Goal: Task Accomplishment & Management: Manage account settings

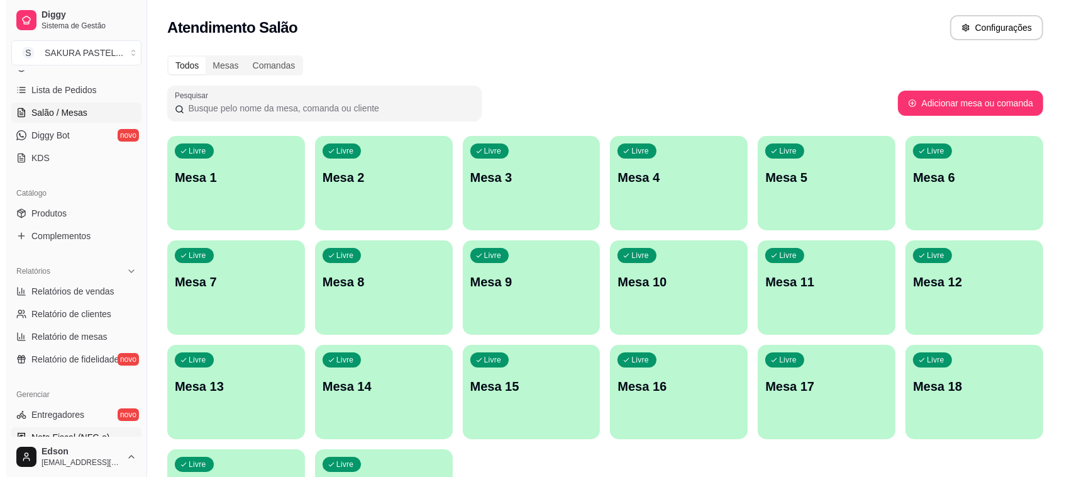
scroll to position [321, 0]
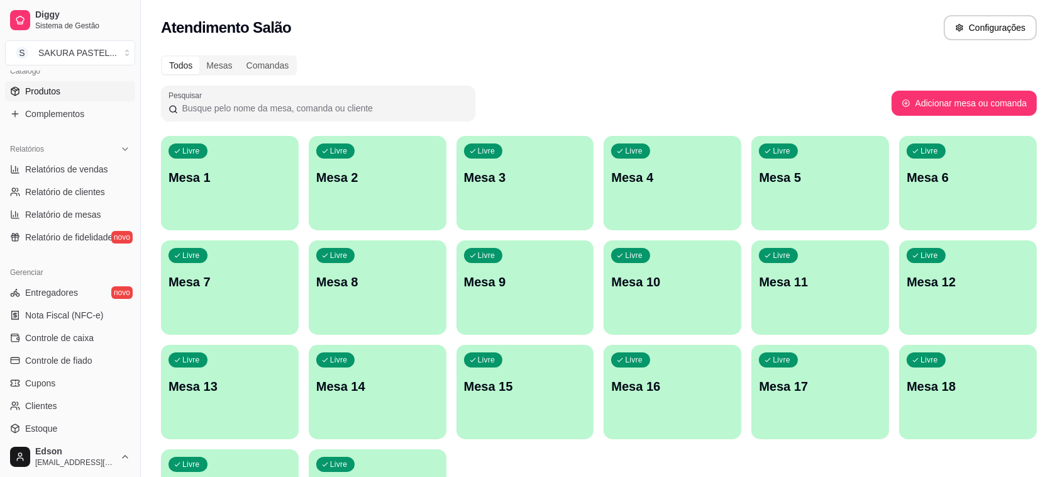
click at [51, 85] on span "Produtos" at bounding box center [42, 91] width 35 height 13
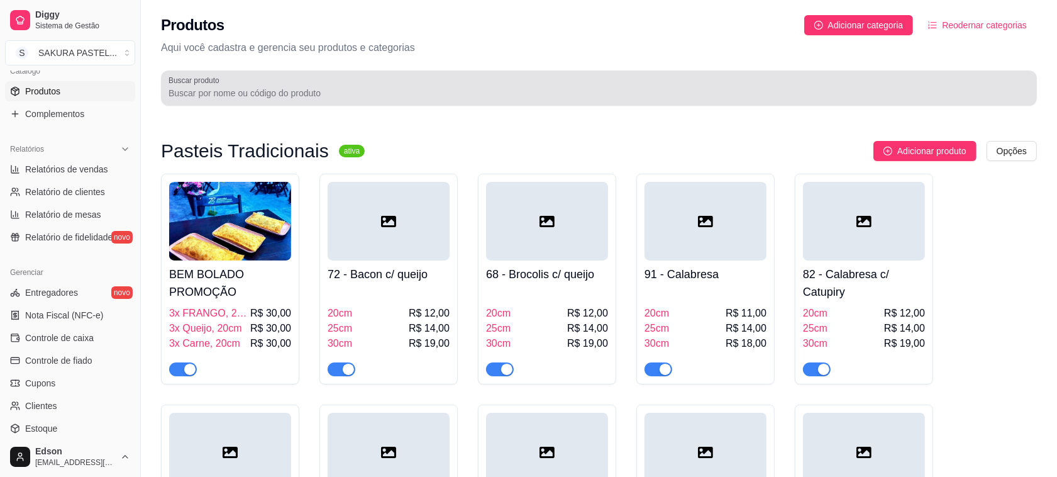
click at [223, 89] on input "Buscar produto" at bounding box center [599, 93] width 861 height 13
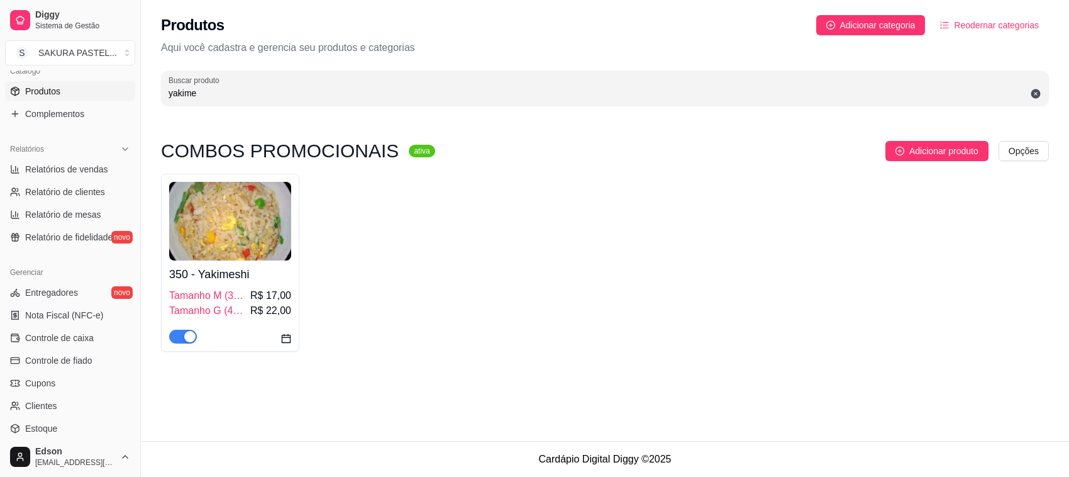
click at [186, 337] on div "button" at bounding box center [189, 336] width 11 height 11
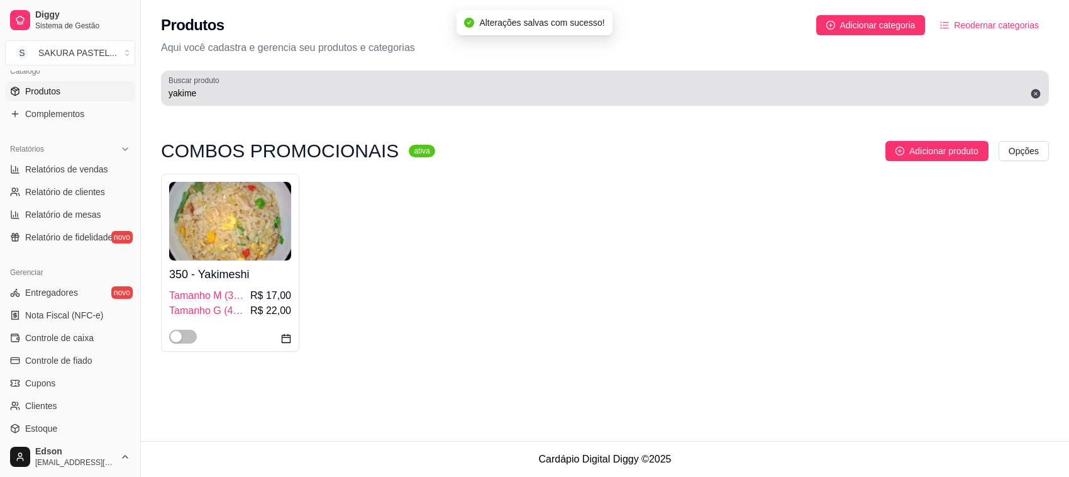
click at [241, 84] on div "yakime" at bounding box center [605, 87] width 873 height 25
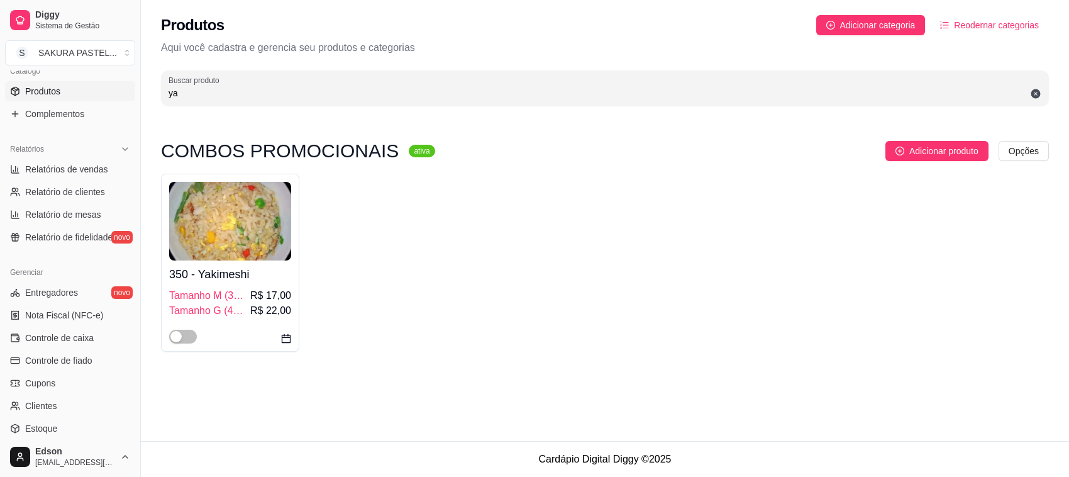
type input "y"
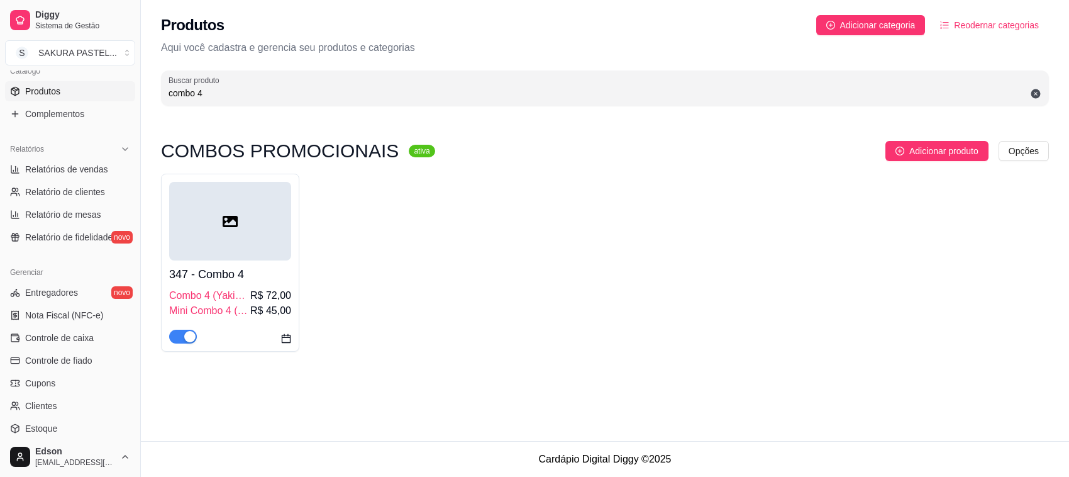
type input "combo 4"
click at [186, 342] on div "button" at bounding box center [189, 336] width 11 height 11
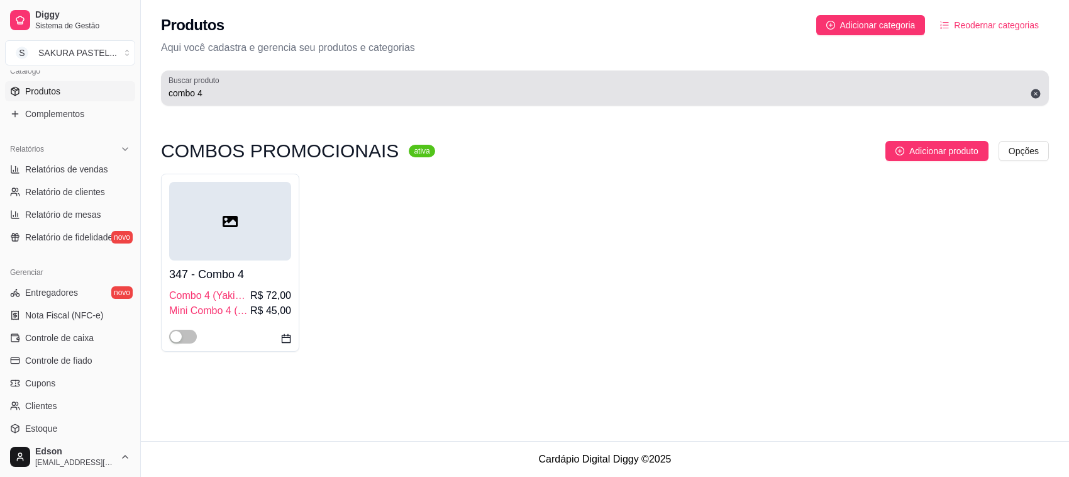
click at [221, 70] on div "Buscar produto combo 4" at bounding box center [605, 87] width 888 height 35
click at [225, 83] on div "combo 4" at bounding box center [605, 87] width 873 height 25
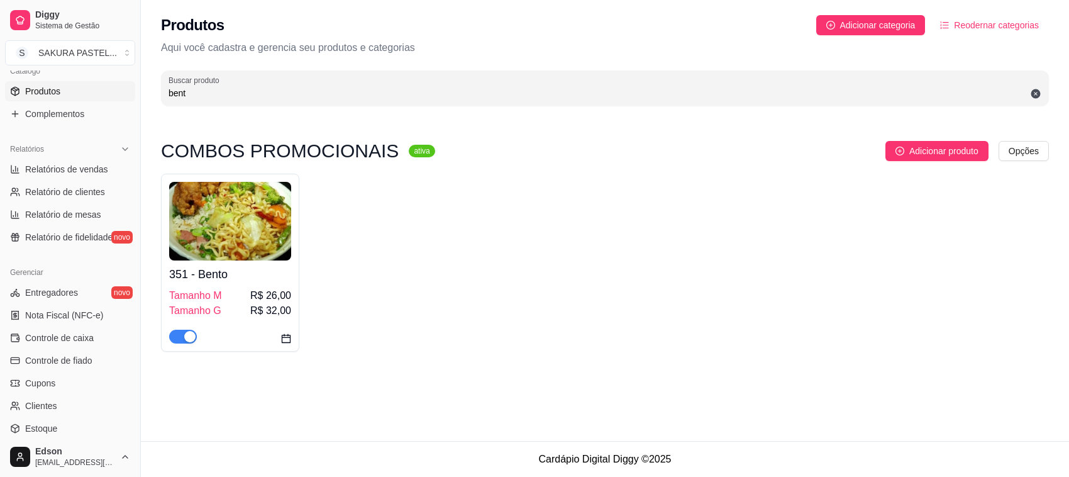
type input "bent"
click at [193, 337] on div at bounding box center [230, 330] width 122 height 25
click at [187, 335] on div "button" at bounding box center [189, 336] width 11 height 11
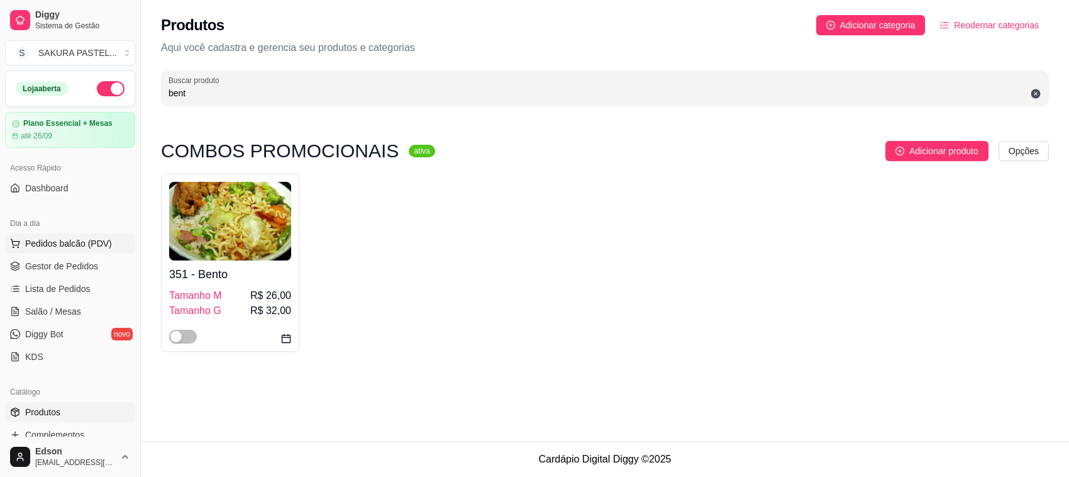
click at [42, 236] on button "Pedidos balcão (PDV)" at bounding box center [70, 243] width 130 height 20
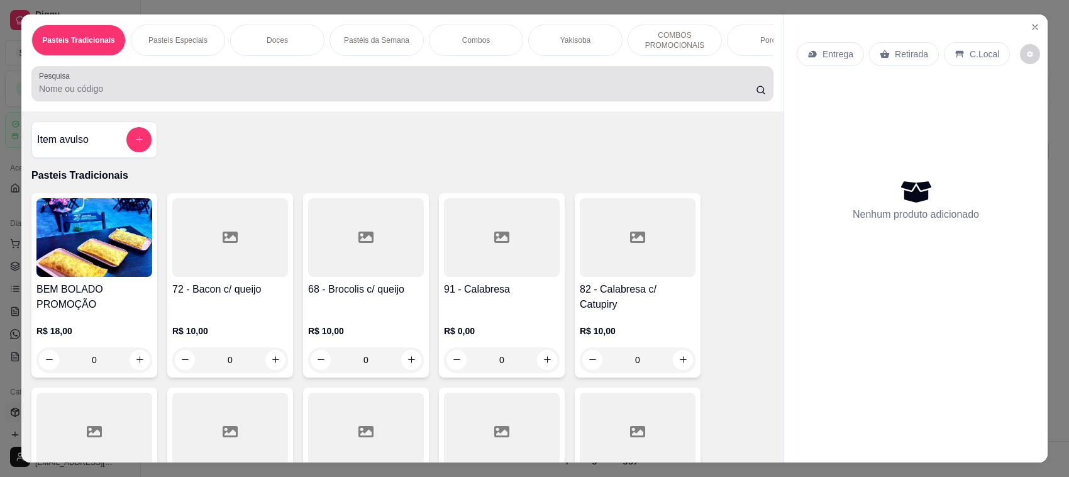
click at [231, 95] on input "Pesquisa" at bounding box center [397, 88] width 717 height 13
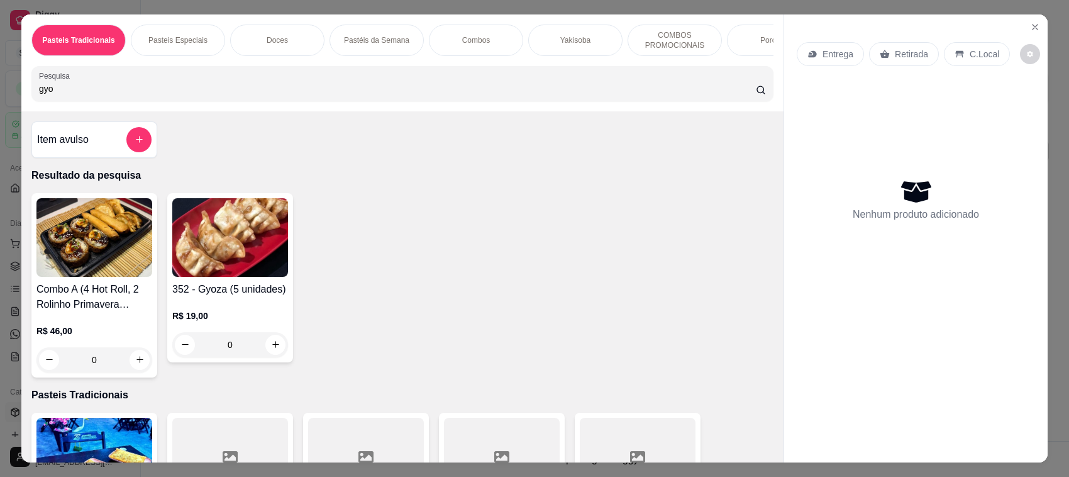
type input "gyo"
click at [194, 293] on div "352 - Gyoza (5 unidades) R$ 19,00 0" at bounding box center [230, 277] width 126 height 169
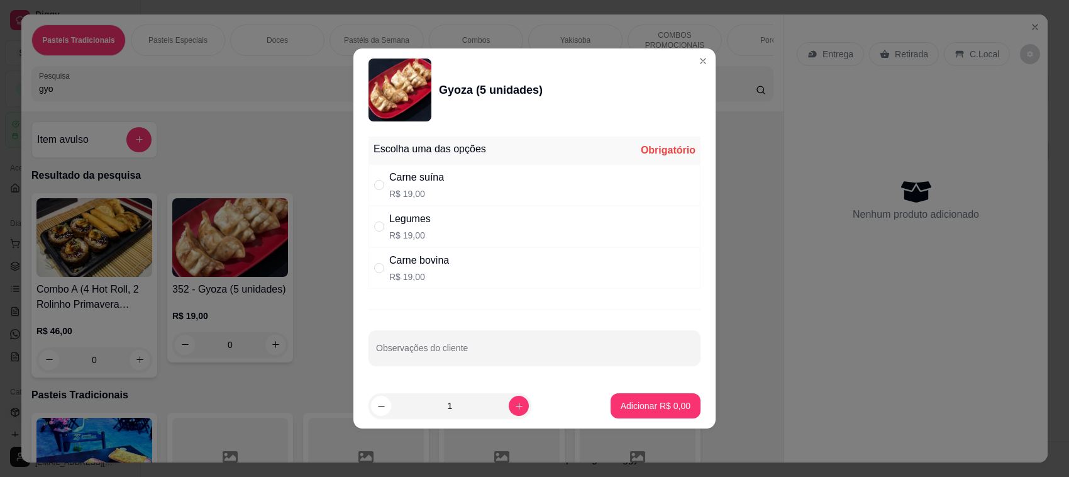
click at [447, 192] on div "Carne suína R$ 19,00" at bounding box center [535, 185] width 332 height 42
radio input "true"
click at [647, 411] on p "Adicionar R$ 19,00" at bounding box center [653, 405] width 73 height 12
type input "1"
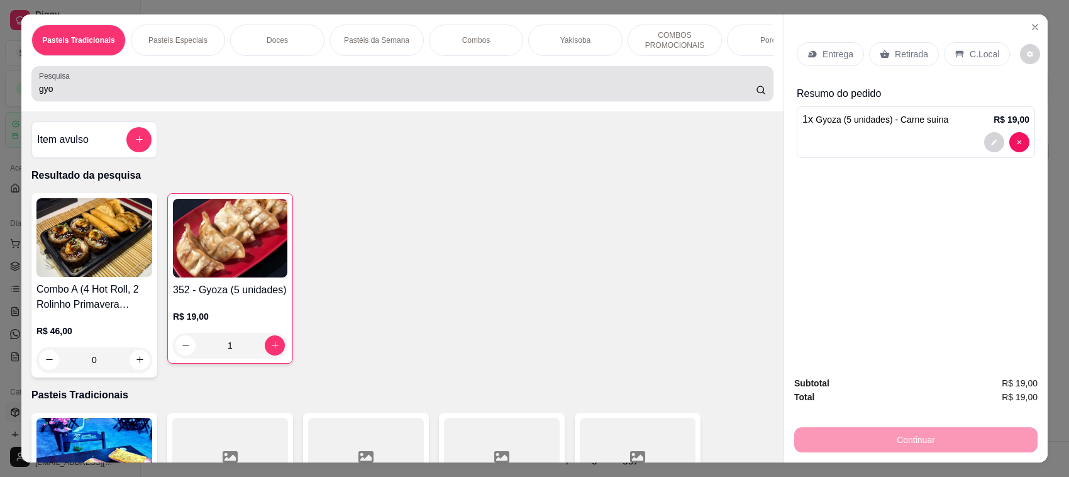
click at [275, 95] on input "gyo" at bounding box center [397, 88] width 717 height 13
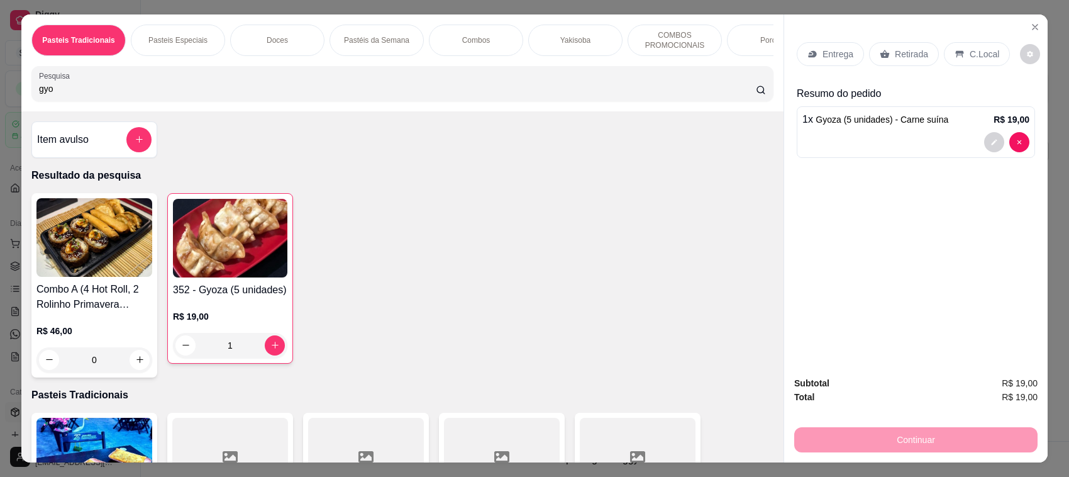
click at [275, 95] on input "gyo" at bounding box center [397, 88] width 717 height 13
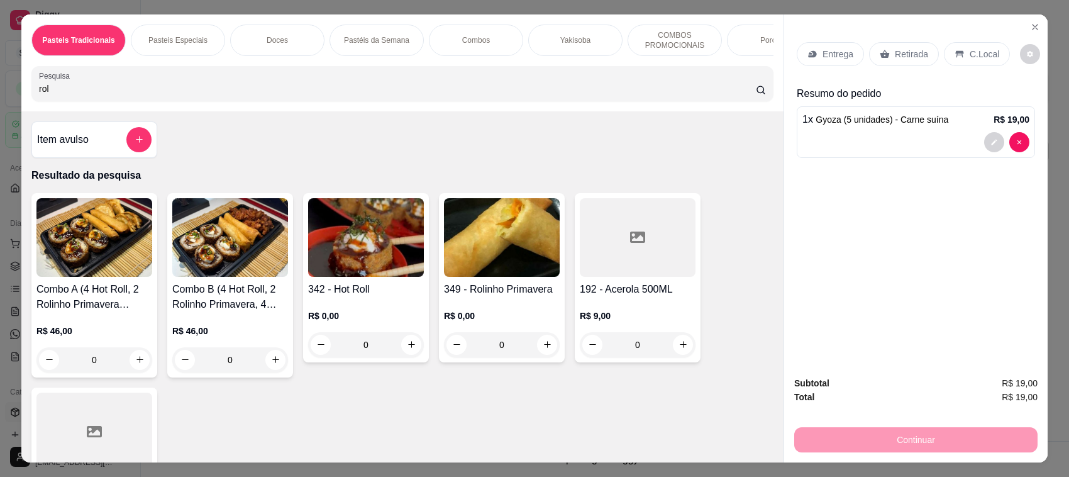
type input "rol"
click at [514, 254] on img at bounding box center [502, 237] width 116 height 79
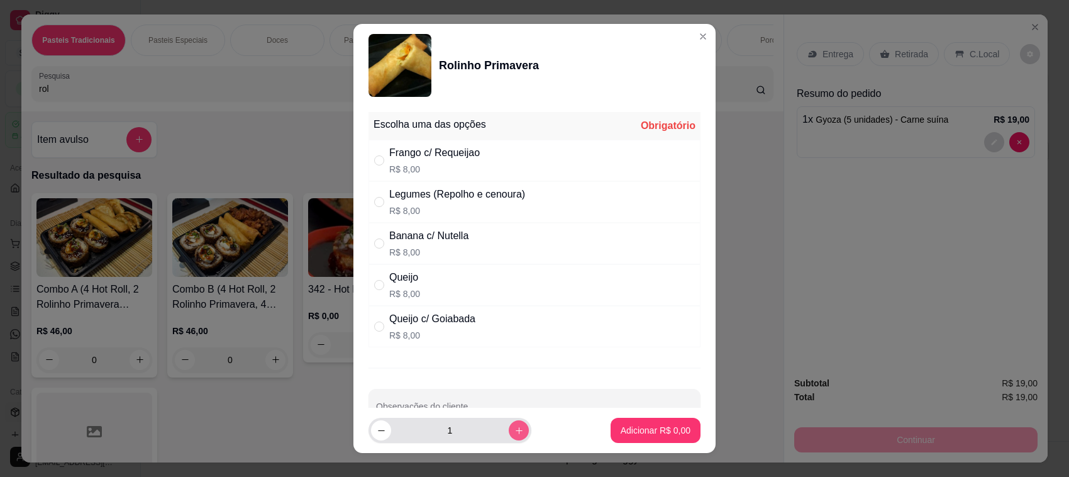
click at [515, 434] on icon "increase-product-quantity" at bounding box center [519, 430] width 9 height 9
type input "2"
click at [394, 161] on div "Frango c/ Requeijao R$ 8,00" at bounding box center [434, 160] width 91 height 30
radio input "true"
click at [371, 425] on button "decrease-product-quantity" at bounding box center [381, 431] width 20 height 20
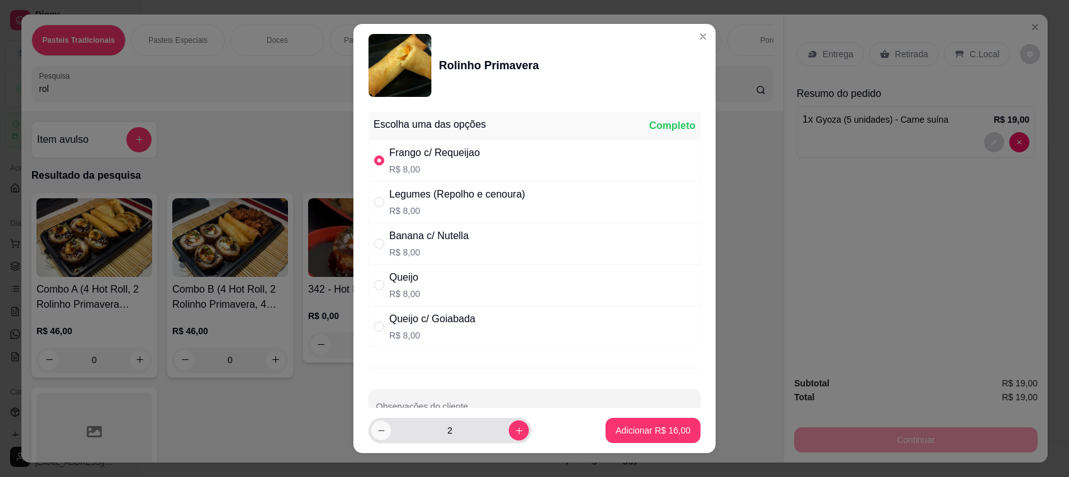
type input "1"
click at [621, 434] on p "Adicionar R$ 8,00" at bounding box center [656, 430] width 70 height 13
type input "1"
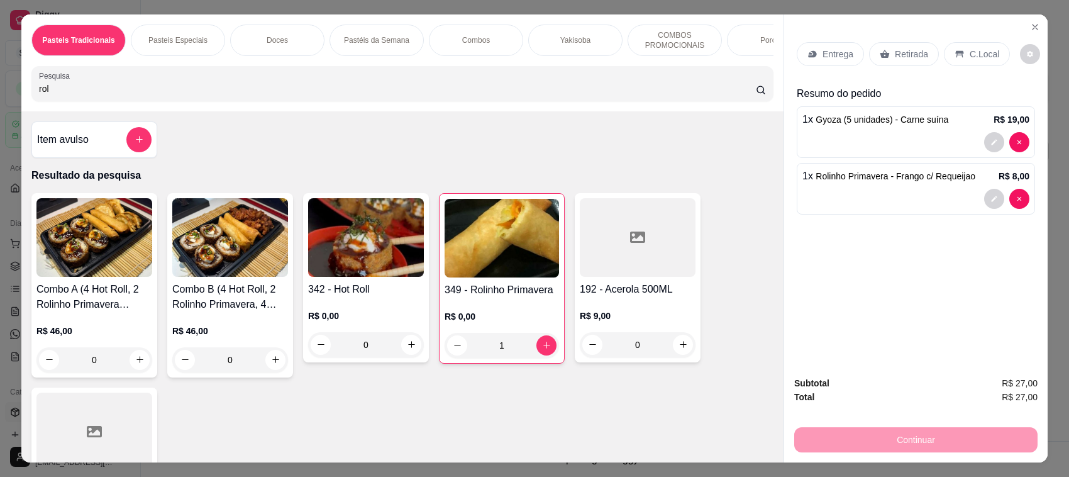
click at [484, 240] on img at bounding box center [502, 238] width 114 height 79
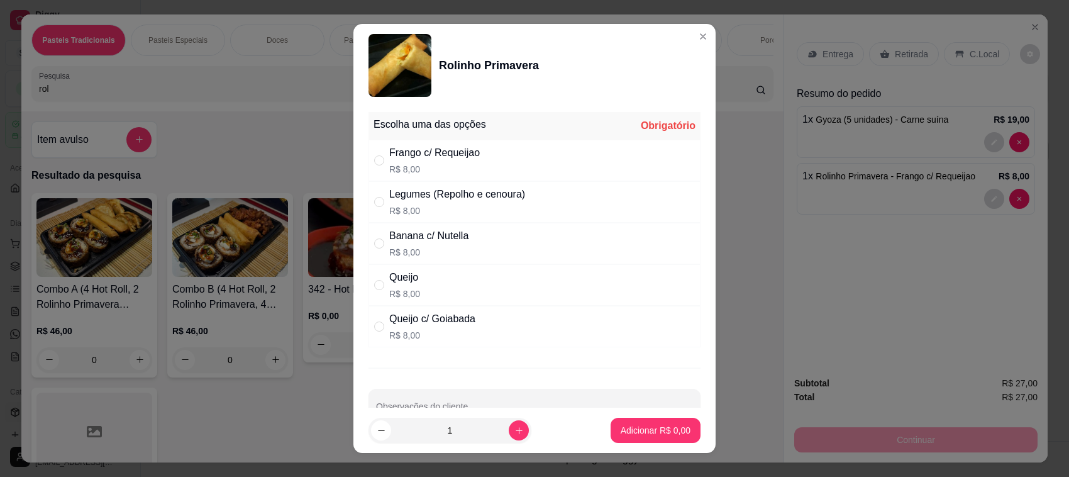
click at [427, 211] on p "R$ 8,00" at bounding box center [457, 210] width 136 height 13
radio input "true"
click at [654, 438] on button "Adicionar R$ 8,00" at bounding box center [656, 430] width 90 height 25
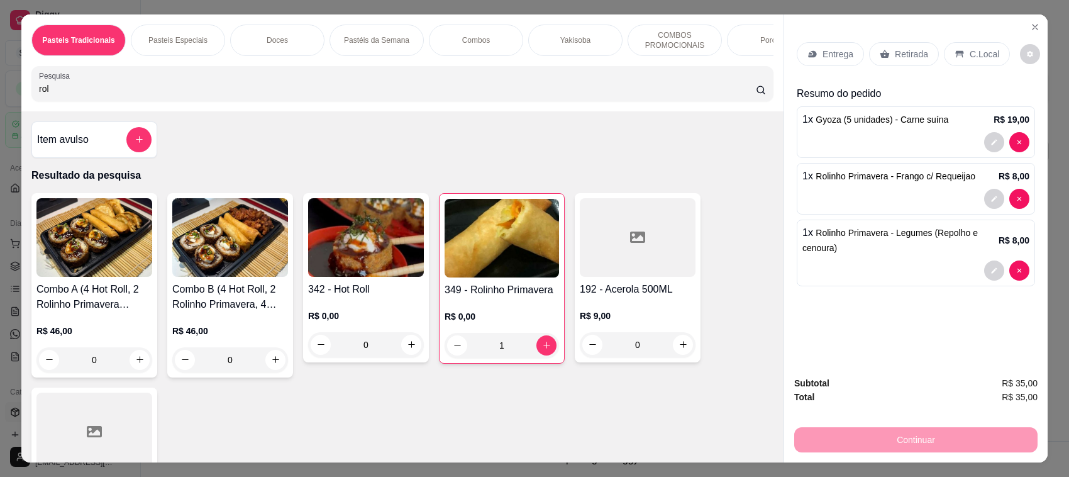
click at [895, 57] on p "Retirada" at bounding box center [911, 54] width 33 height 13
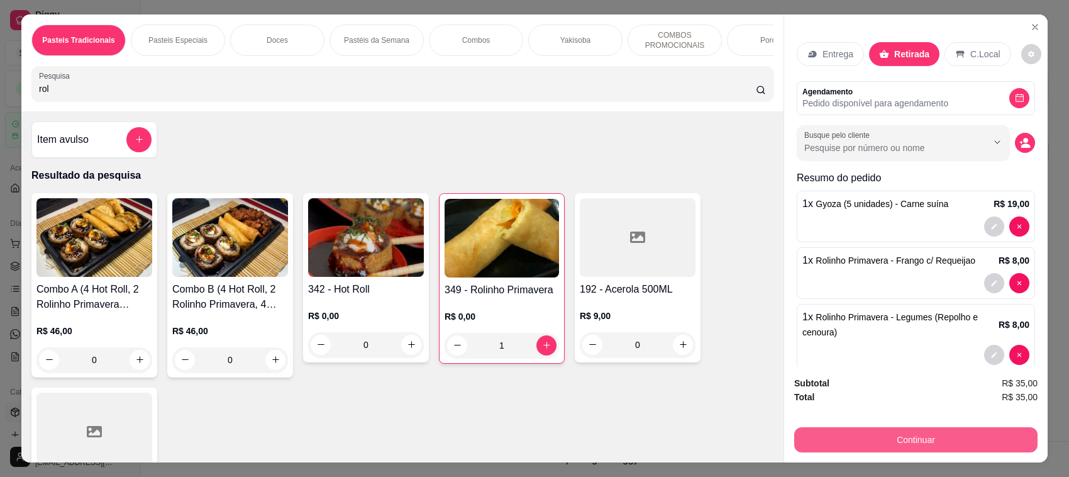
click at [898, 440] on button "Continuar" at bounding box center [916, 439] width 243 height 25
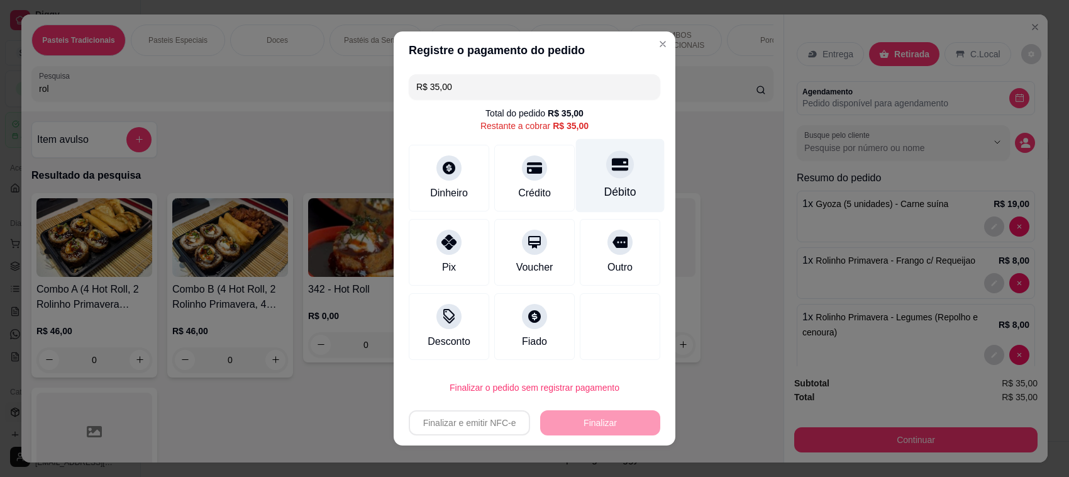
click at [612, 168] on icon at bounding box center [620, 164] width 16 height 16
type input "R$ 0,00"
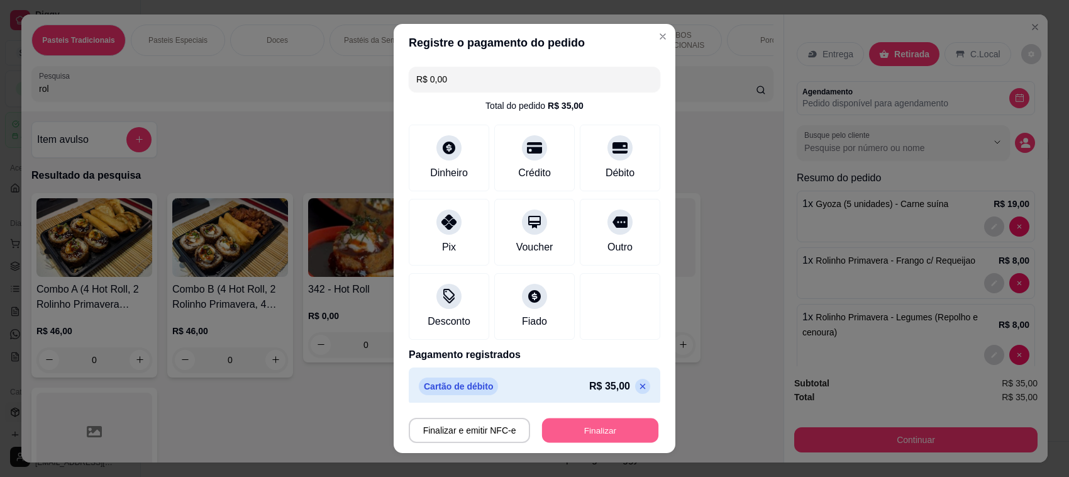
click at [596, 432] on button "Finalizar" at bounding box center [600, 430] width 116 height 25
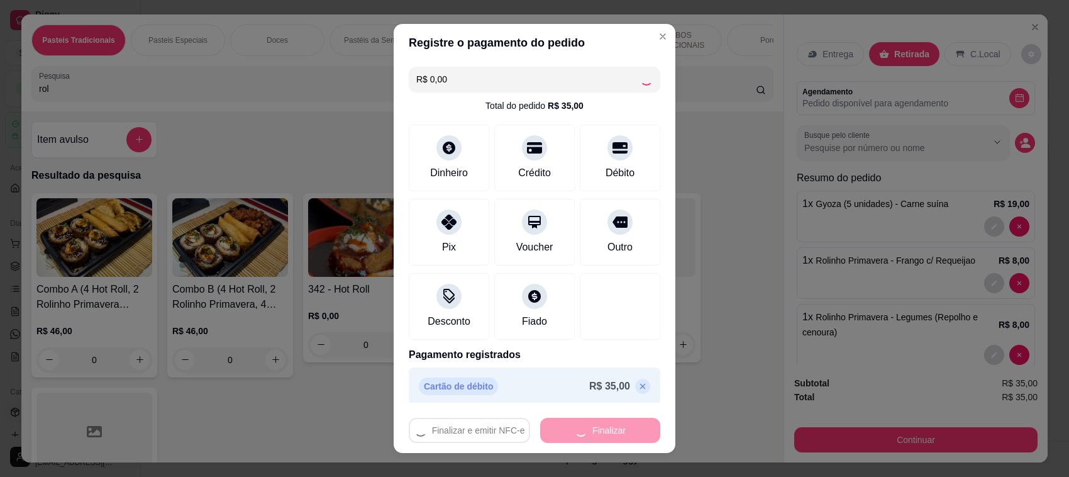
type input "0"
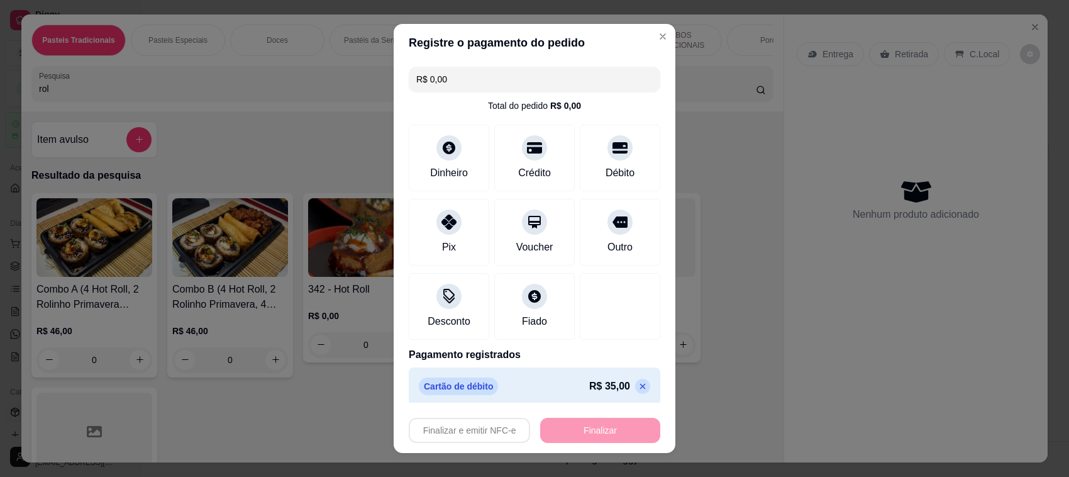
type input "-R$ 35,00"
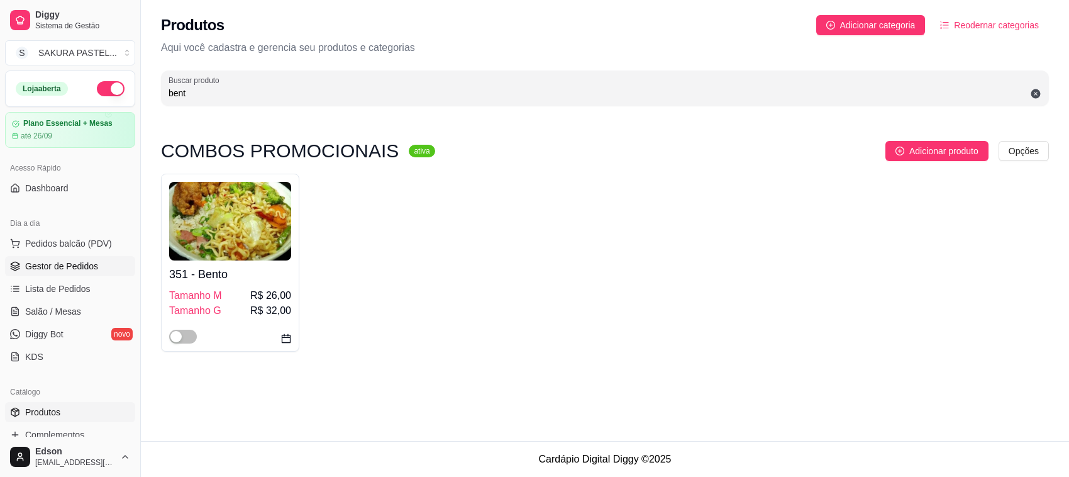
click at [46, 274] on link "Gestor de Pedidos" at bounding box center [70, 266] width 130 height 20
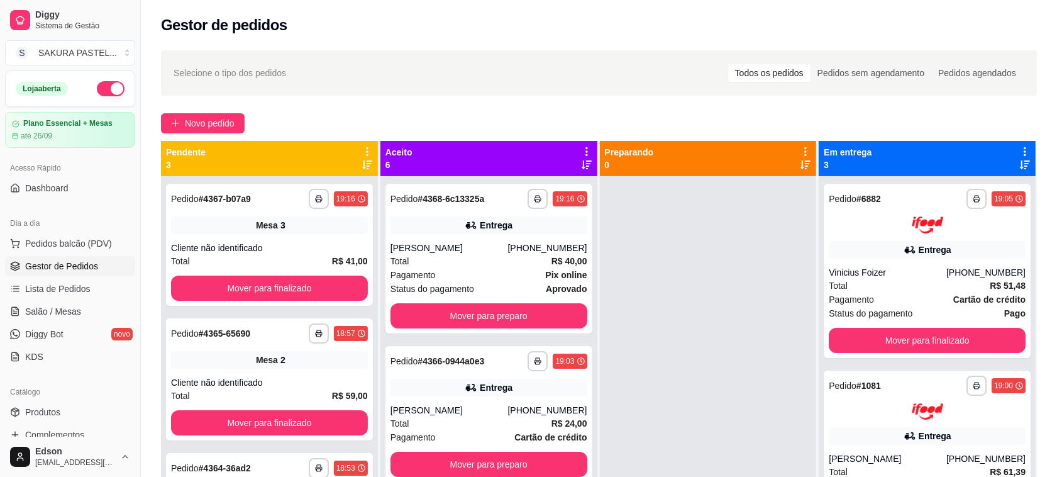
click at [363, 148] on icon at bounding box center [367, 151] width 11 height 11
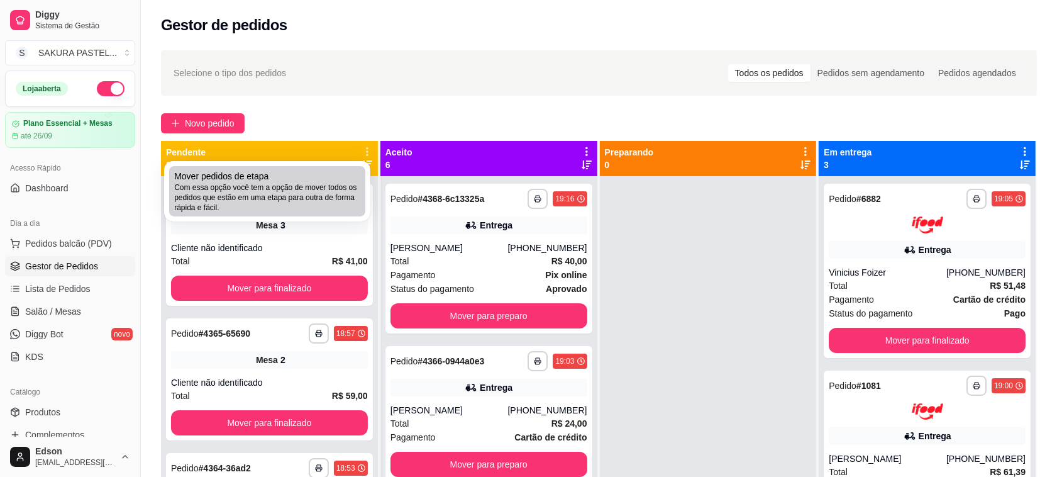
click at [257, 182] on span "Com essa opção você tem a opção de mover todos os pedidos que estão em uma etap…" at bounding box center [267, 197] width 186 height 30
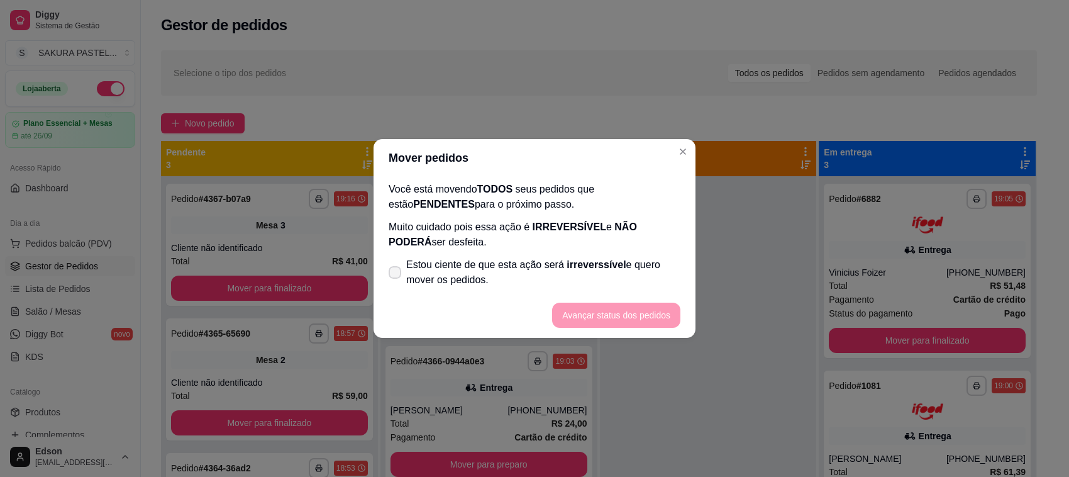
click at [466, 255] on label "Estou ciente de que esta ação será irreverssível e quero mover os pedidos." at bounding box center [535, 272] width 302 height 40
click at [396, 275] on input "Estou ciente de que esta ação será irreverssível e quero mover os pedidos." at bounding box center [392, 279] width 8 height 8
checkbox input "true"
click at [610, 313] on button "Avançar status dos pedidos" at bounding box center [616, 315] width 125 height 25
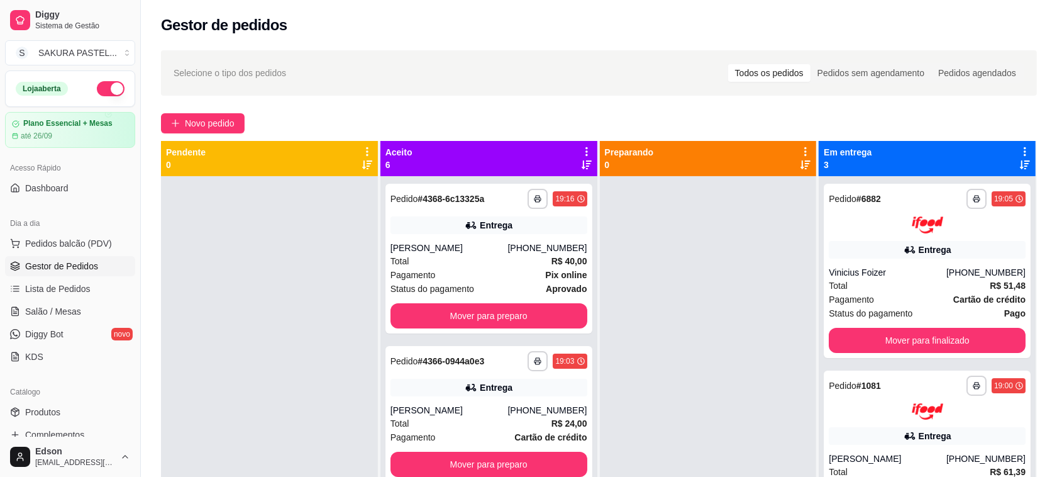
click at [84, 309] on link "Salão / Mesas" at bounding box center [70, 311] width 130 height 20
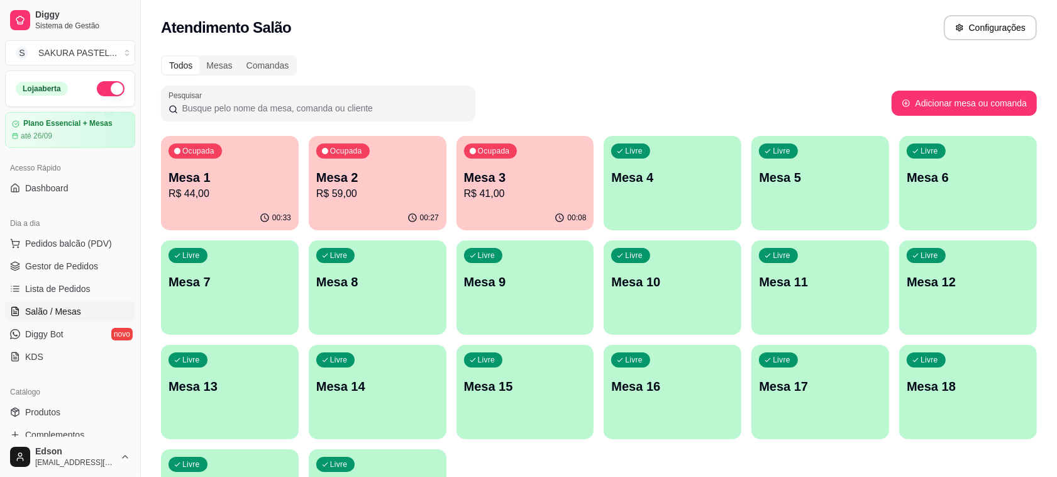
click at [249, 190] on p "R$ 44,00" at bounding box center [230, 193] width 123 height 15
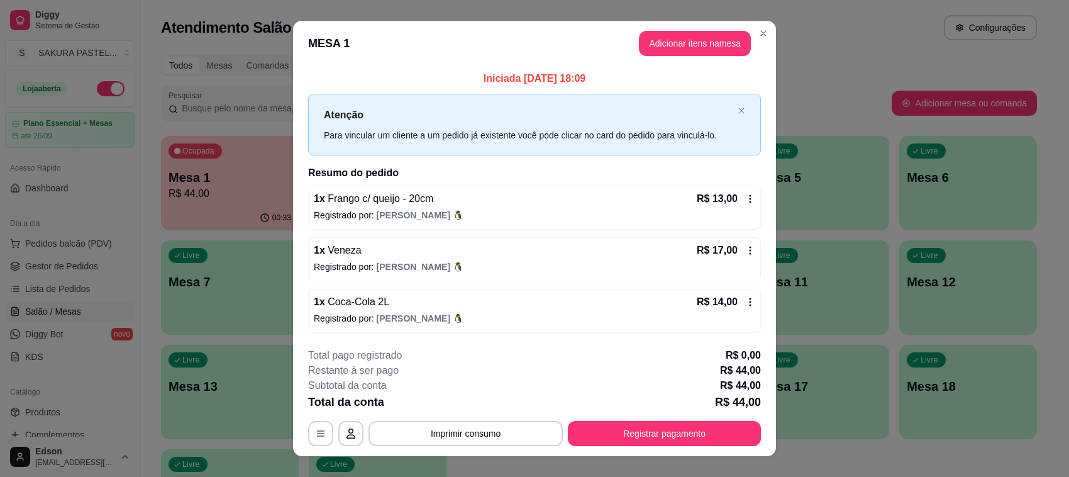
scroll to position [20, 0]
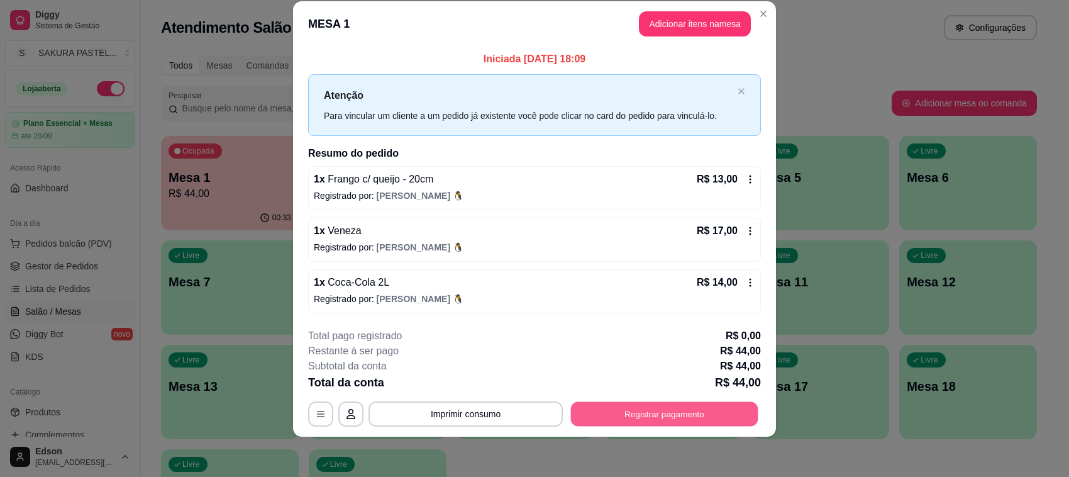
click at [640, 408] on button "Registrar pagamento" at bounding box center [664, 413] width 187 height 25
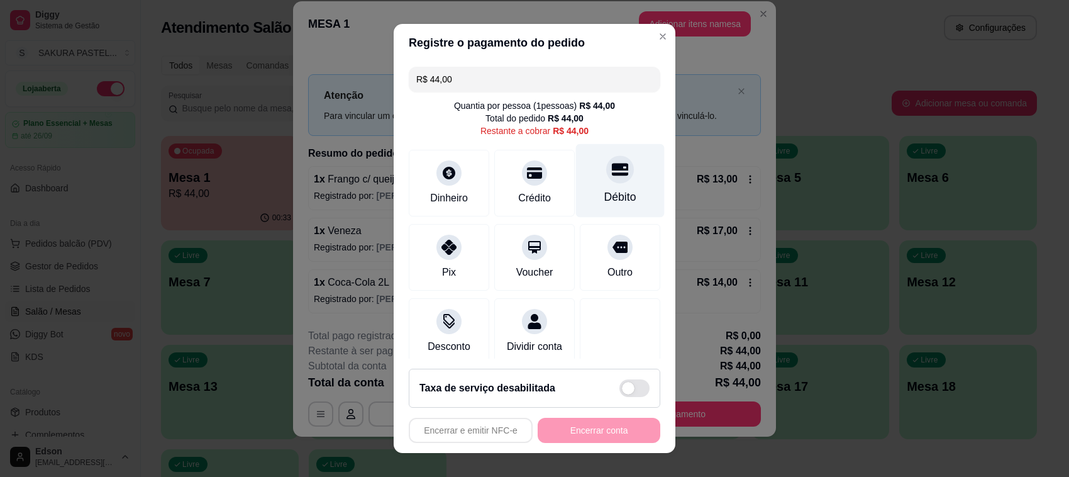
click at [576, 170] on div "Débito" at bounding box center [620, 181] width 89 height 74
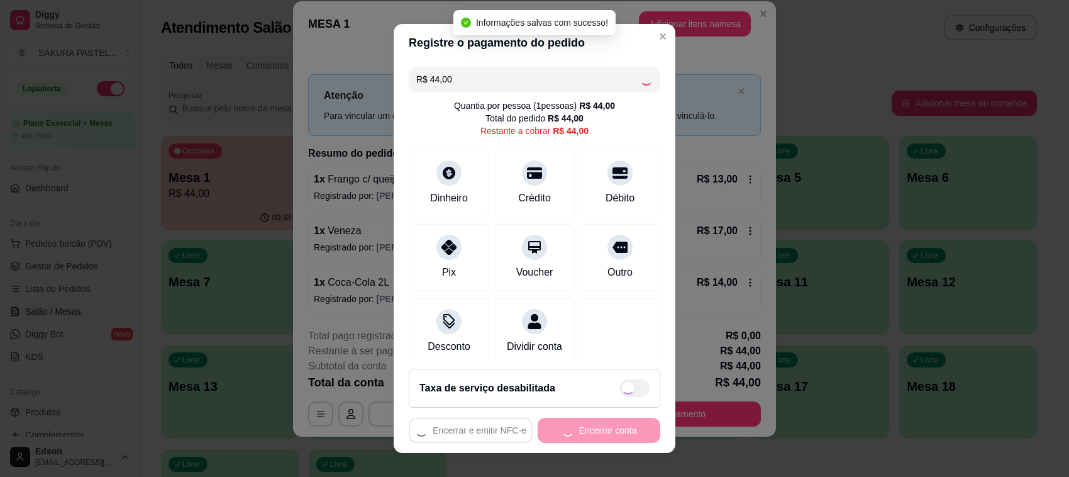
type input "R$ 0,00"
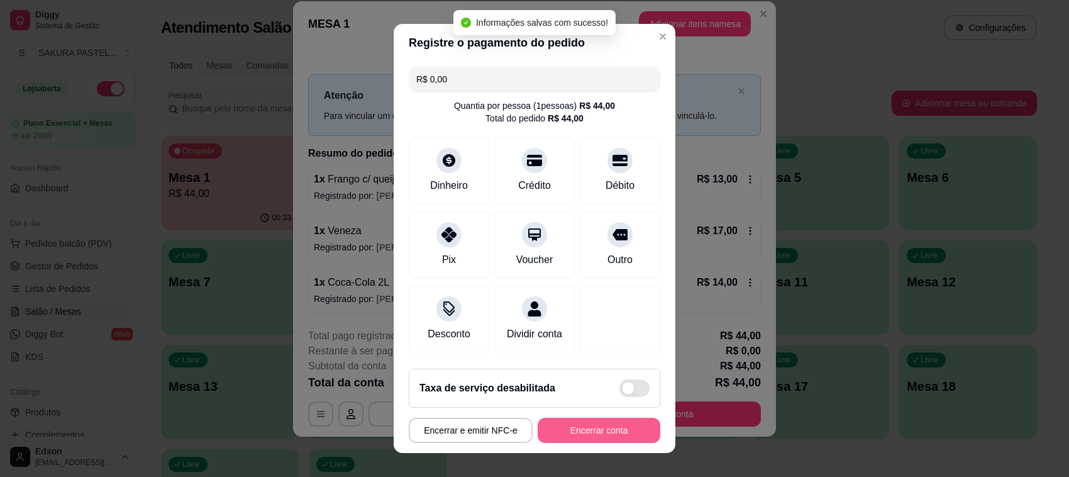
click at [577, 428] on button "Encerrar conta" at bounding box center [599, 430] width 123 height 25
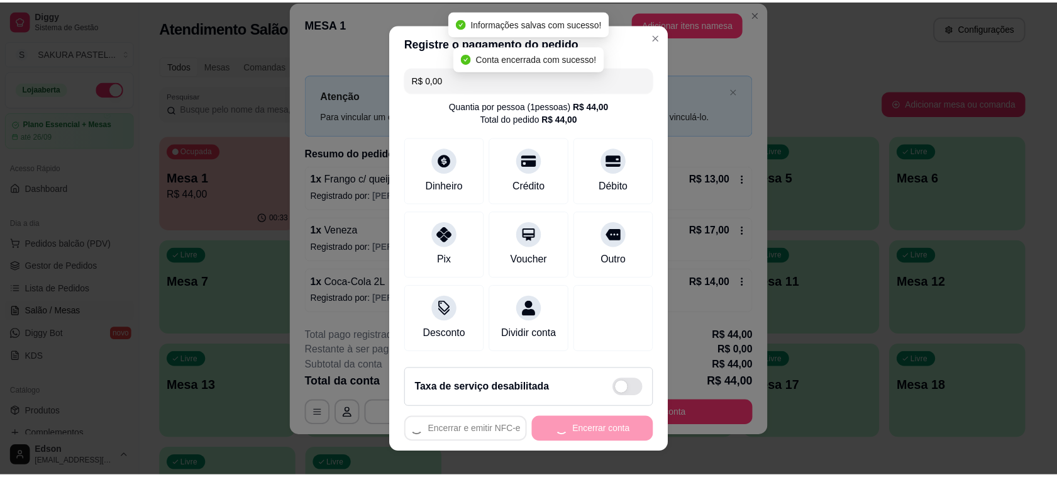
scroll to position [0, 0]
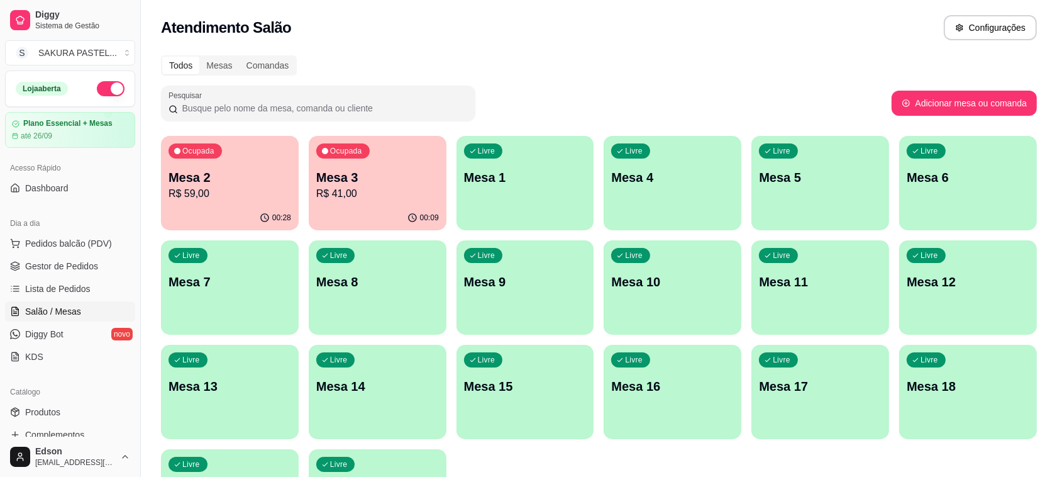
click at [83, 277] on ul "Pedidos balcão (PDV) Gestor de Pedidos Lista de Pedidos Salão / Mesas Diggy Bot…" at bounding box center [70, 299] width 130 height 133
click at [83, 271] on span "Gestor de Pedidos" at bounding box center [61, 266] width 73 height 13
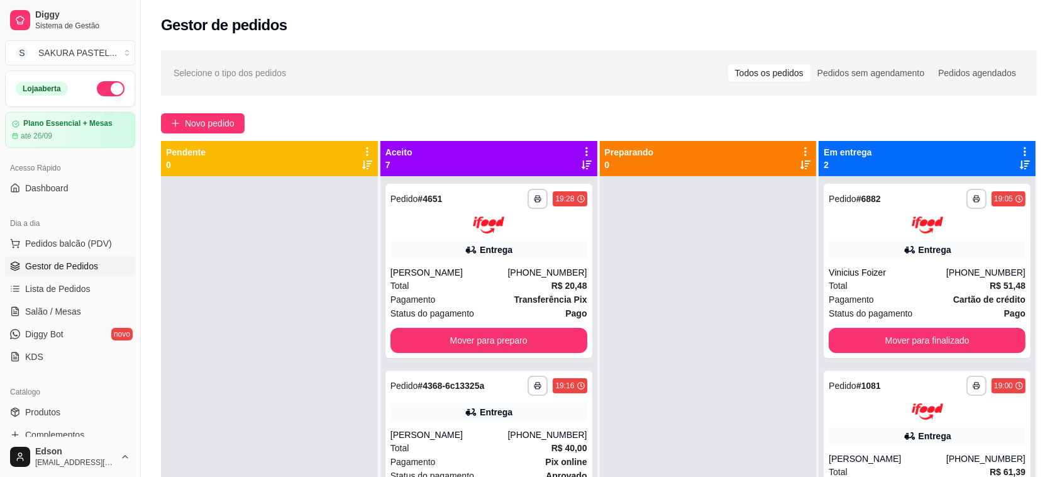
click at [252, 80] on div "Selecione o tipo dos pedidos Todos os pedidos Pedidos sem agendamento Pedidos a…" at bounding box center [599, 73] width 851 height 20
click at [284, 98] on div "**********" at bounding box center [599, 338] width 917 height 590
click at [186, 72] on span "Selecione o tipo dos pedidos" at bounding box center [230, 73] width 113 height 14
click at [184, 72] on span "Selecione o tipo dos pedidos" at bounding box center [230, 73] width 113 height 14
click at [174, 74] on span "Selecione o tipo dos pedidos" at bounding box center [230, 73] width 113 height 14
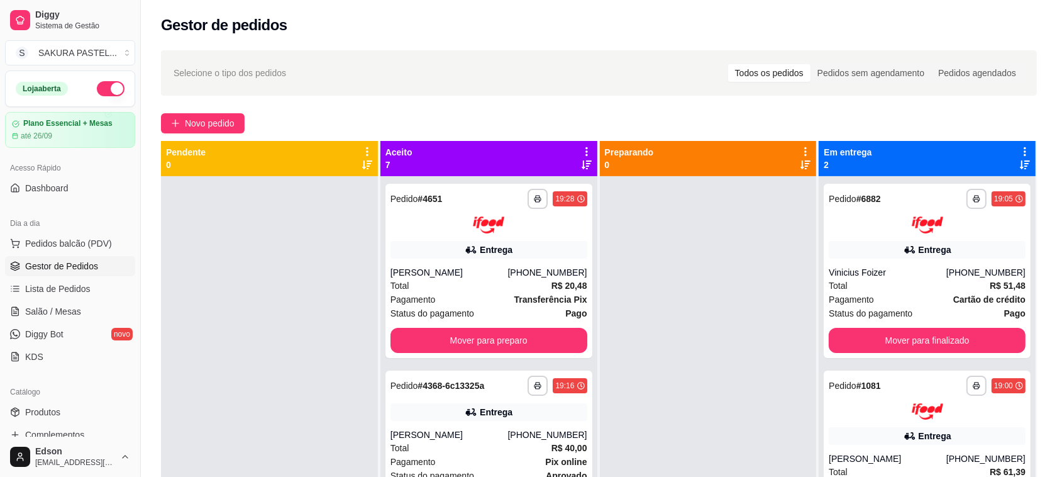
click at [291, 117] on div "Novo pedido" at bounding box center [599, 123] width 876 height 20
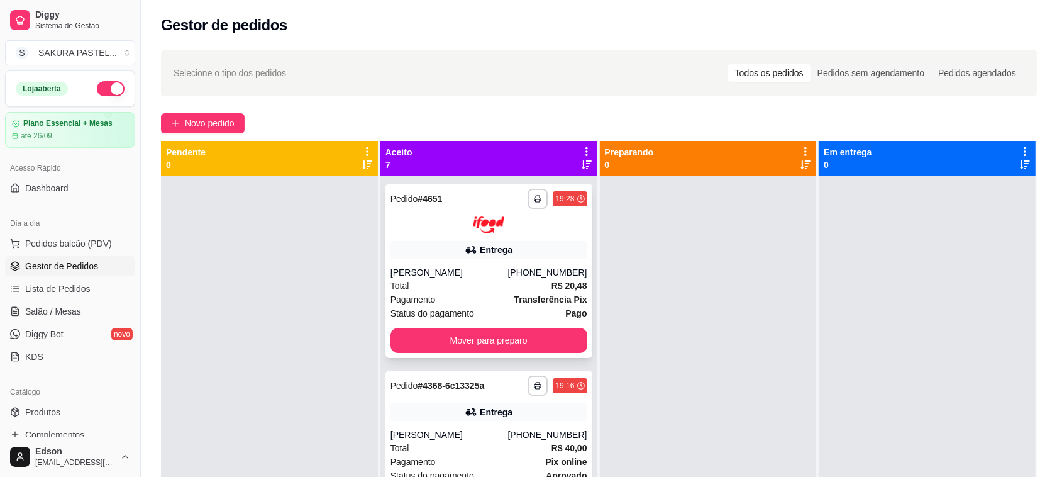
click at [466, 239] on div "**********" at bounding box center [489, 271] width 207 height 174
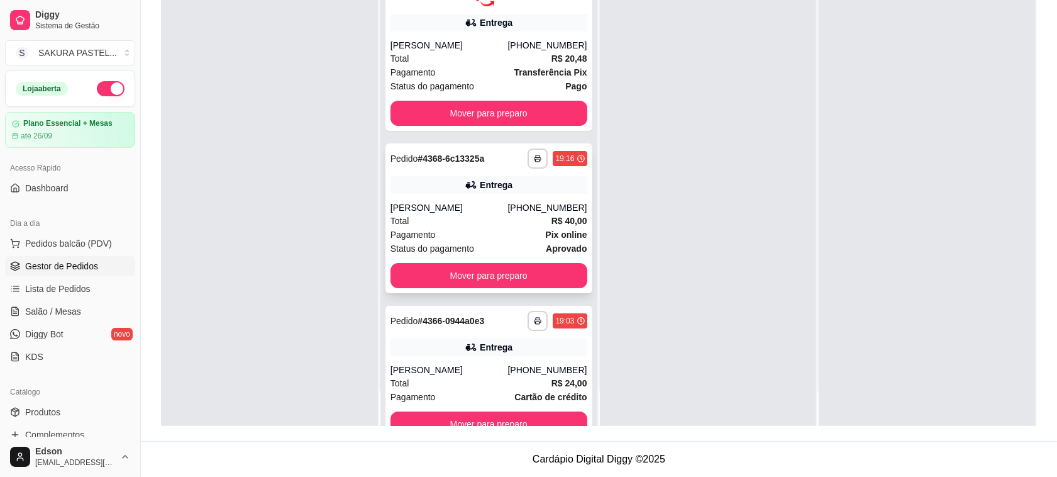
click at [527, 187] on div "Entrega" at bounding box center [489, 185] width 197 height 18
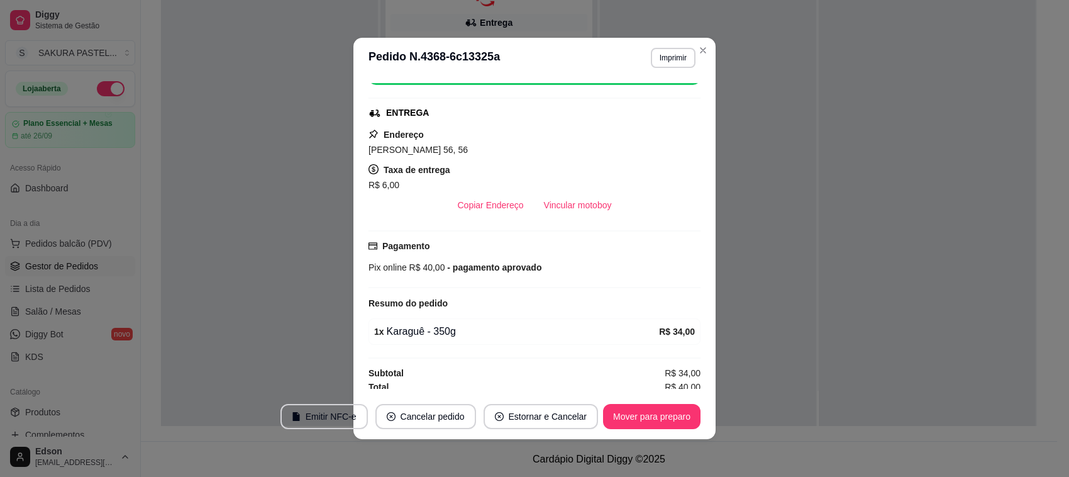
scroll to position [249, 0]
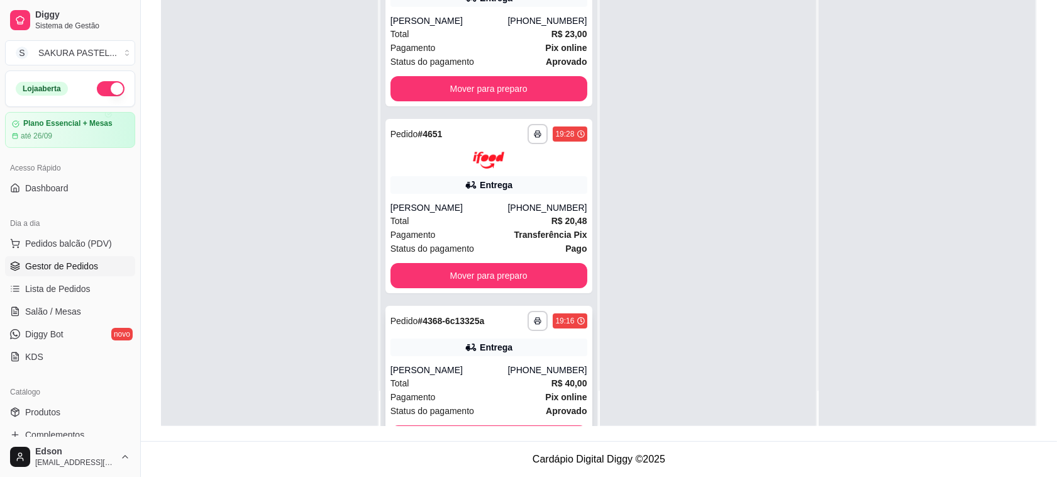
click at [518, 422] on div "**********" at bounding box center [489, 381] width 207 height 150
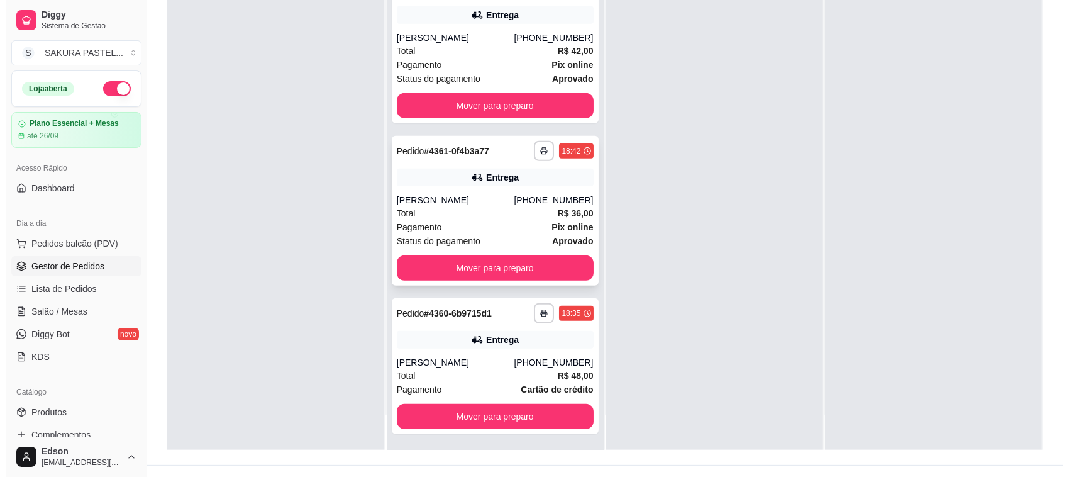
scroll to position [192, 0]
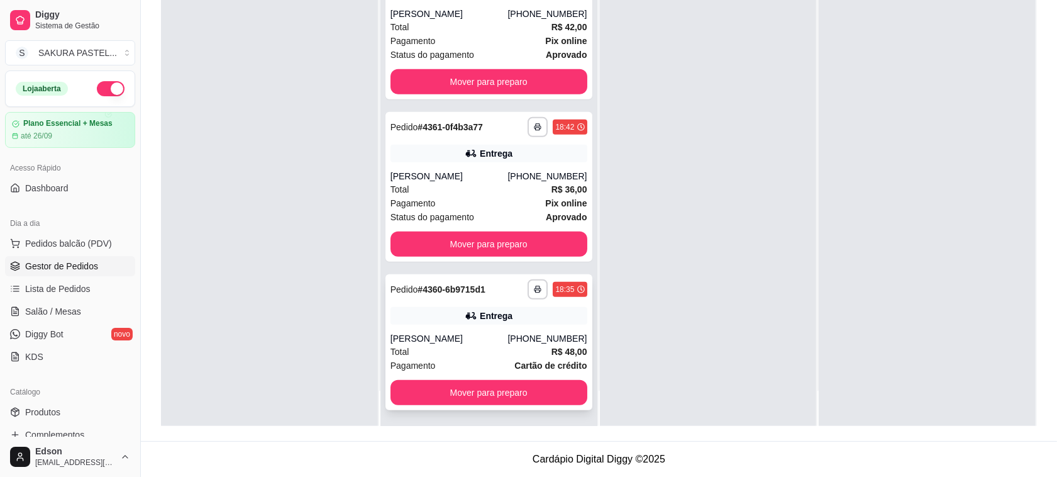
click at [505, 309] on div "Entrega" at bounding box center [489, 316] width 197 height 18
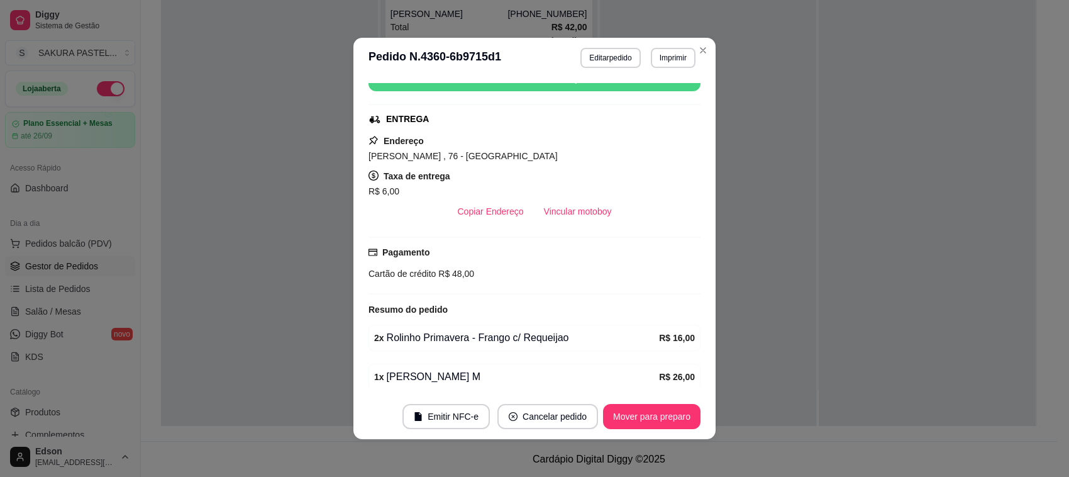
scroll to position [289, 0]
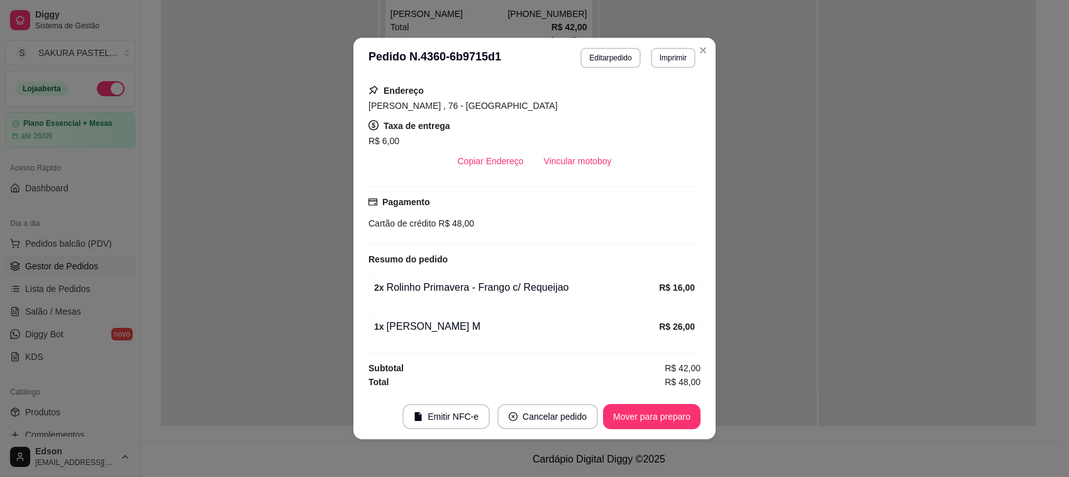
click at [661, 409] on button "Mover para preparo" at bounding box center [652, 416] width 98 height 25
click at [661, 409] on div "Mover para preparo" at bounding box center [643, 416] width 115 height 25
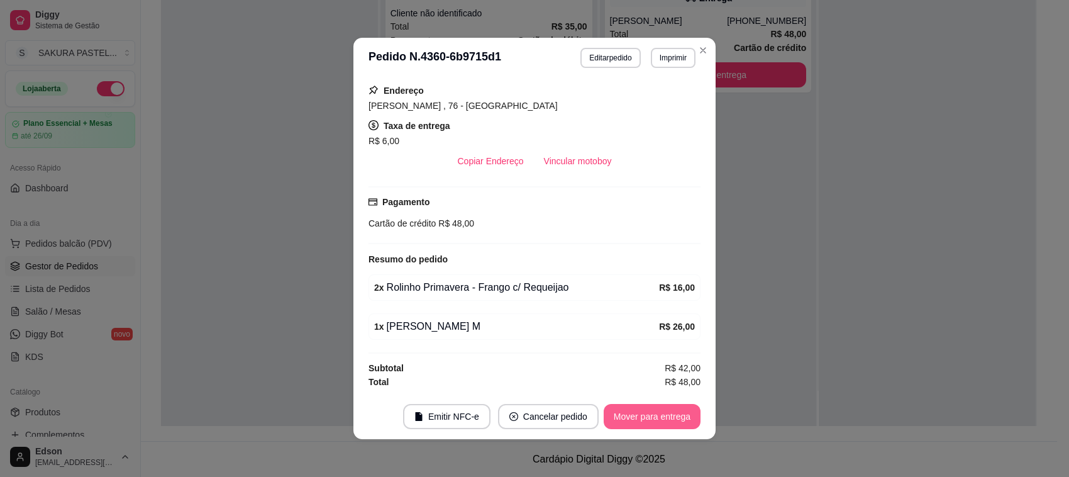
click at [661, 409] on button "Mover para entrega" at bounding box center [652, 416] width 97 height 25
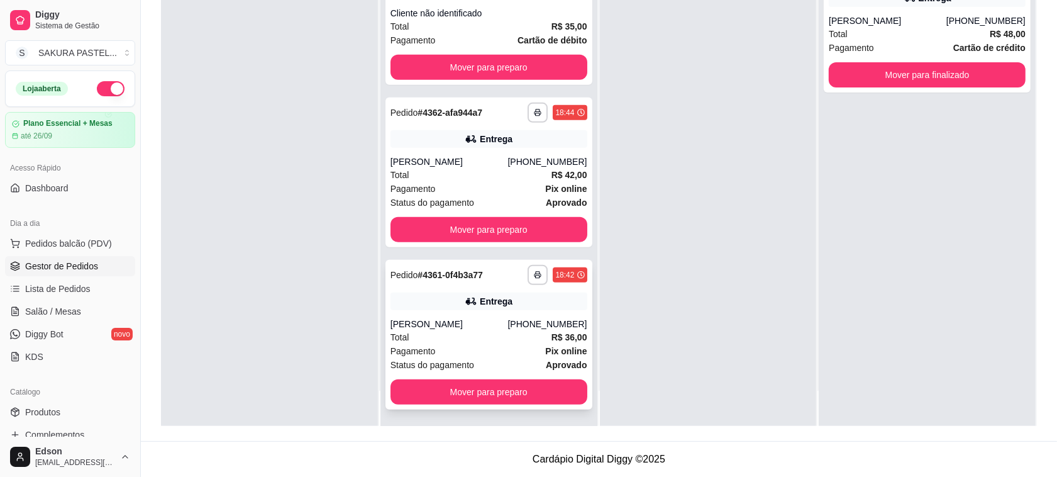
click at [500, 318] on div "[PERSON_NAME]" at bounding box center [450, 324] width 118 height 13
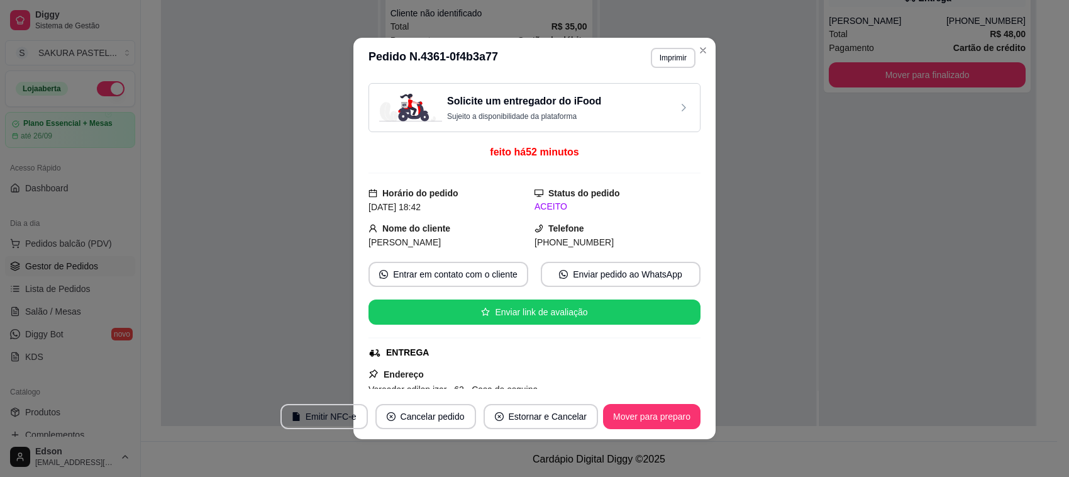
scroll to position [249, 0]
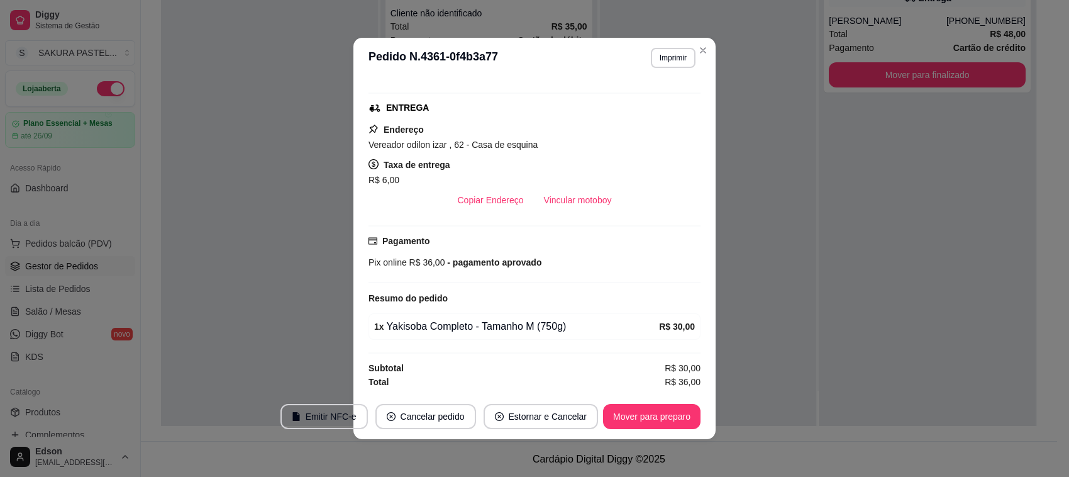
click at [658, 393] on div "Solicite um entregador do iFood Sujeito a disponibilidade da plataforma feito h…" at bounding box center [535, 236] width 362 height 316
click at [659, 400] on footer "Emitir NFC-e Cancelar pedido Estornar e Cancelar Mover para preparo" at bounding box center [535, 416] width 362 height 45
click at [659, 404] on button "Mover para preparo" at bounding box center [652, 416] width 98 height 25
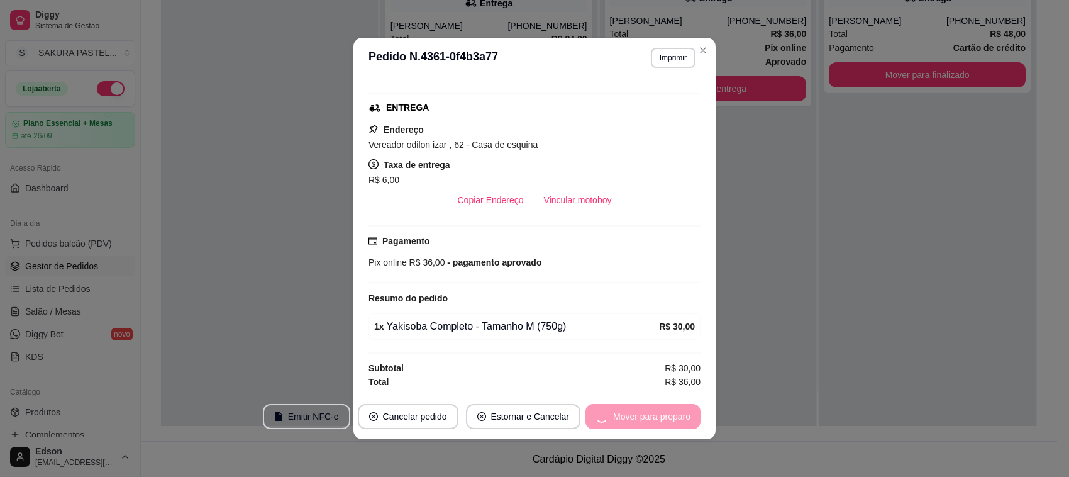
scroll to position [505, 0]
click at [659, 404] on button "Mover para entrega" at bounding box center [652, 416] width 94 height 25
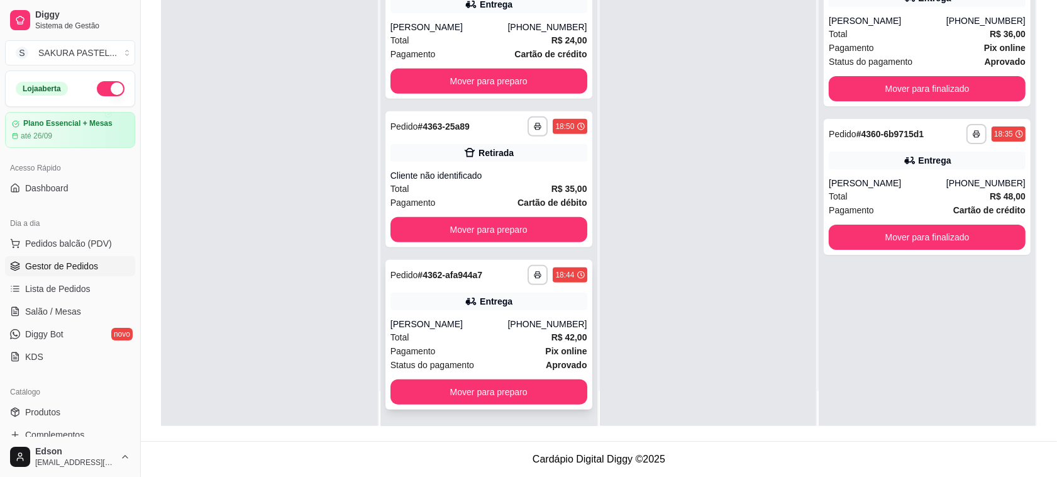
click at [480, 299] on div "Entrega" at bounding box center [496, 301] width 33 height 13
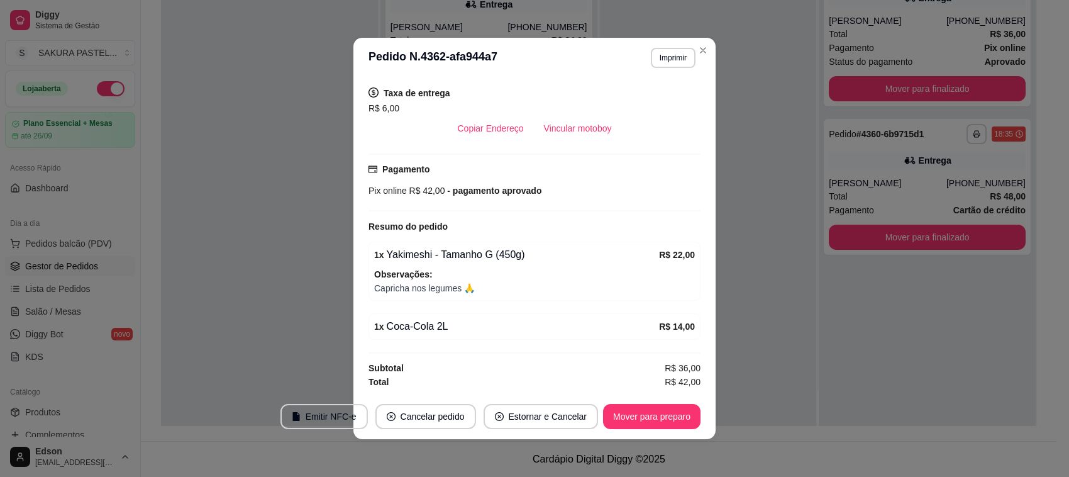
scroll to position [321, 0]
click at [645, 413] on button "Mover para preparo" at bounding box center [652, 416] width 94 height 25
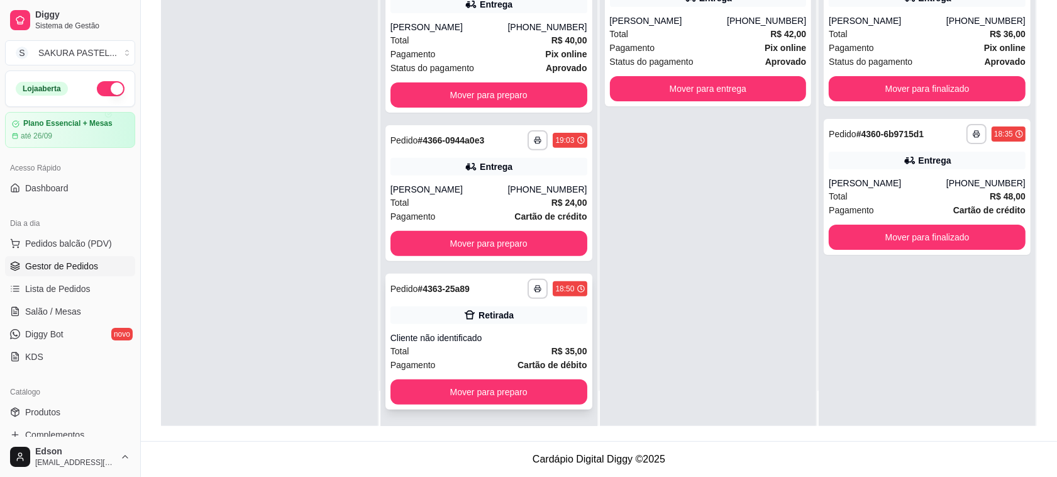
click at [524, 316] on div "Retirada" at bounding box center [489, 315] width 197 height 18
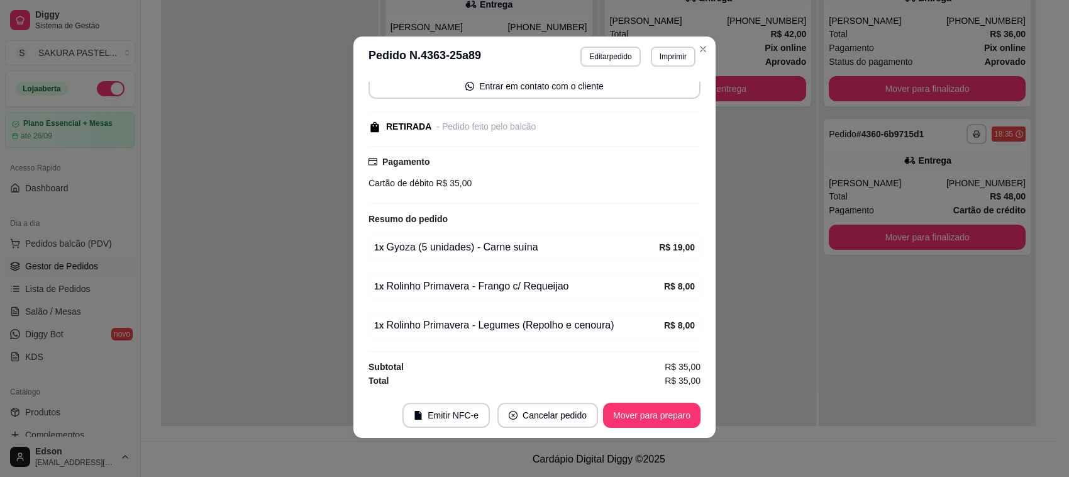
scroll to position [2, 0]
click at [640, 396] on footer "Emitir NFC-e Cancelar pedido Mover para preparo" at bounding box center [535, 414] width 362 height 45
click at [642, 400] on footer "Emitir NFC-e Cancelar pedido Mover para preparo" at bounding box center [535, 414] width 362 height 45
click at [642, 402] on button "Mover para preparo" at bounding box center [652, 414] width 98 height 25
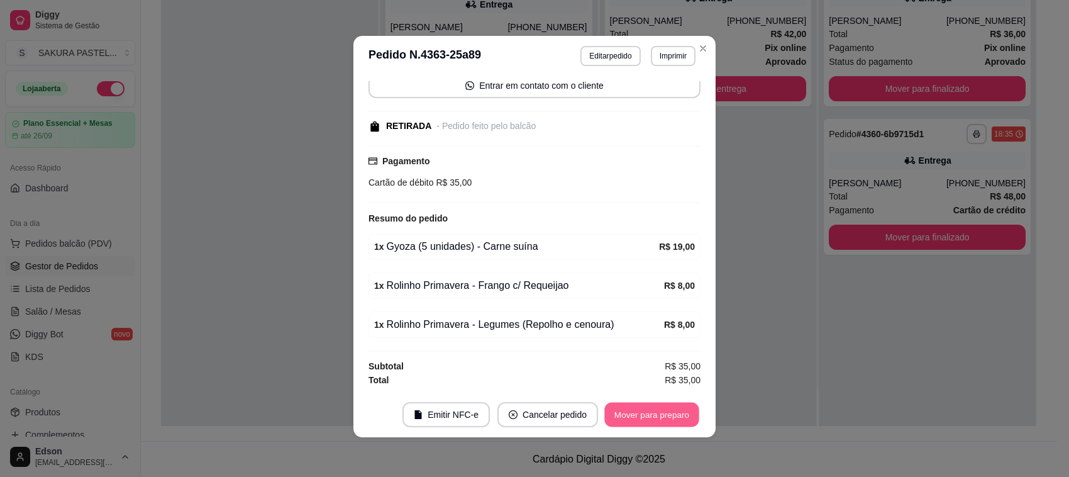
click at [649, 409] on button "Mover para preparo" at bounding box center [652, 415] width 94 height 25
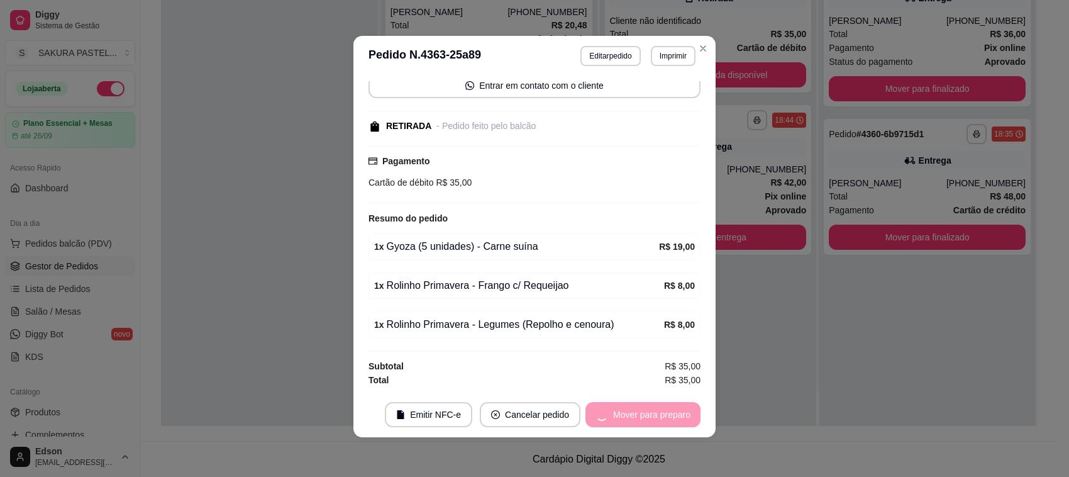
scroll to position [194, 0]
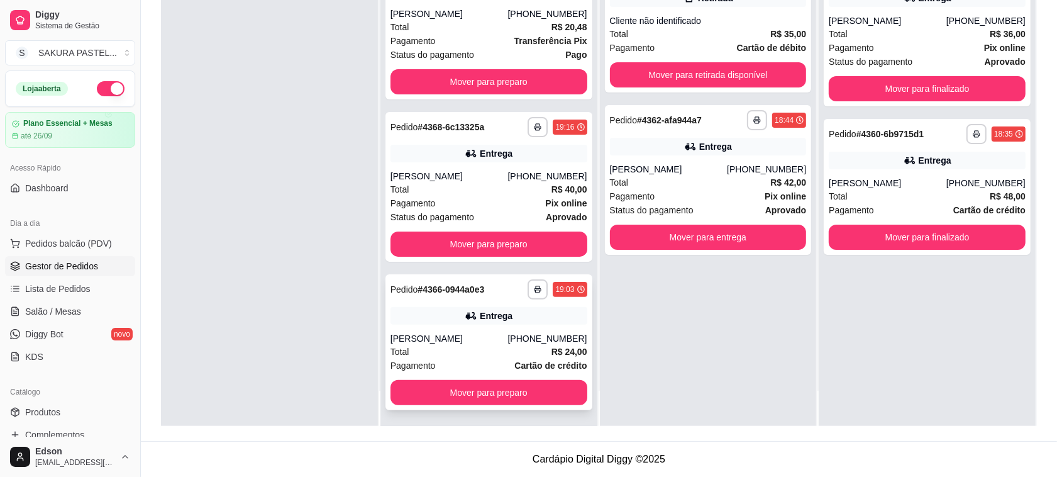
click at [542, 328] on div "**********" at bounding box center [489, 342] width 207 height 136
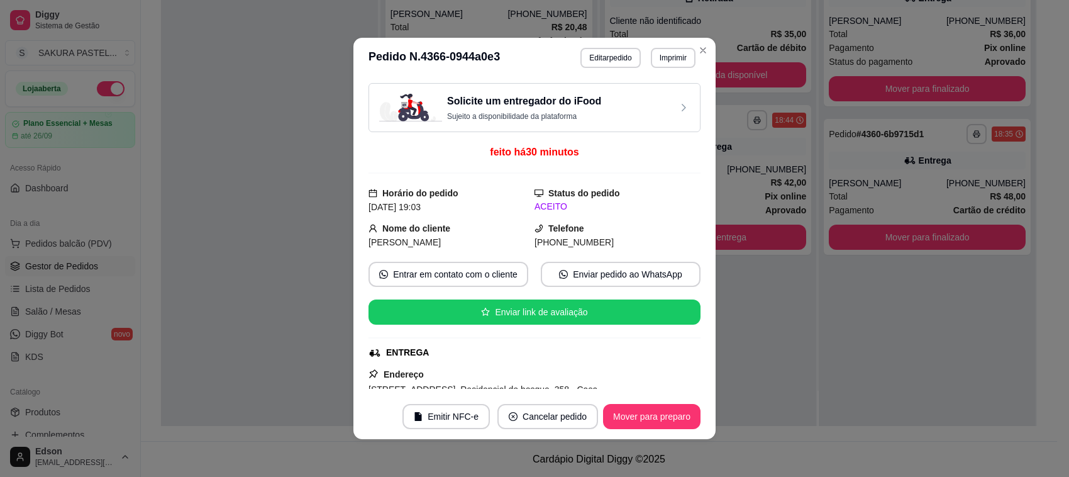
scroll to position [249, 0]
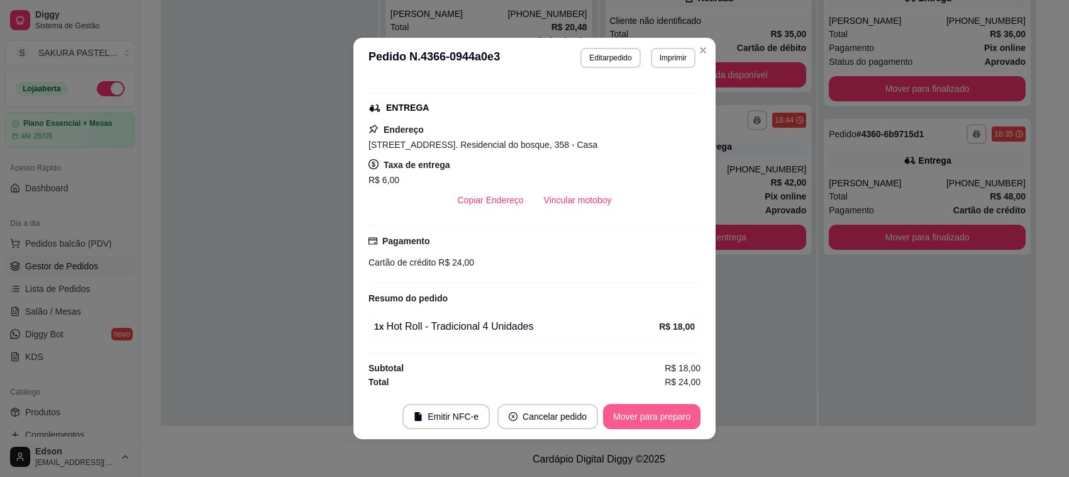
click at [654, 415] on button "Mover para preparo" at bounding box center [652, 416] width 98 height 25
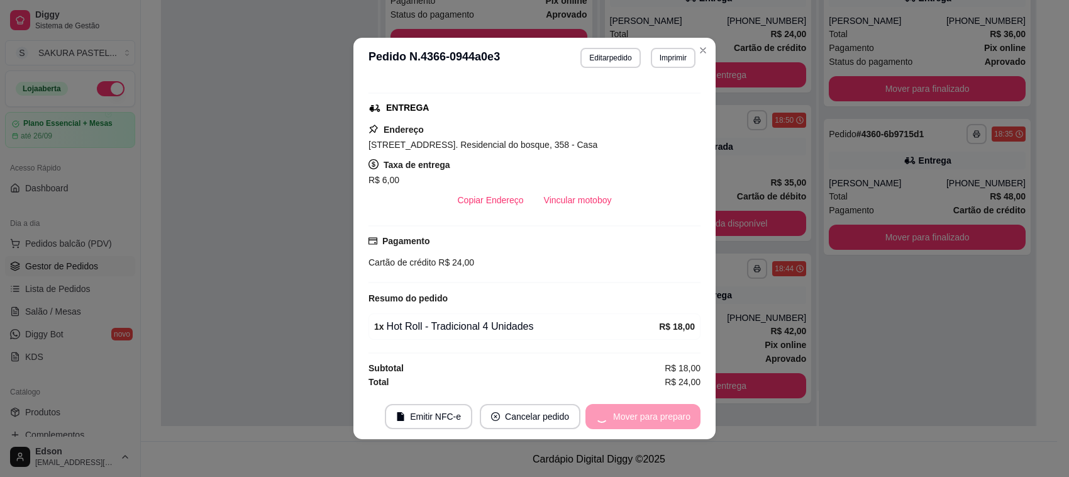
scroll to position [46, 0]
click at [654, 415] on button "Mover para entrega" at bounding box center [652, 416] width 94 height 25
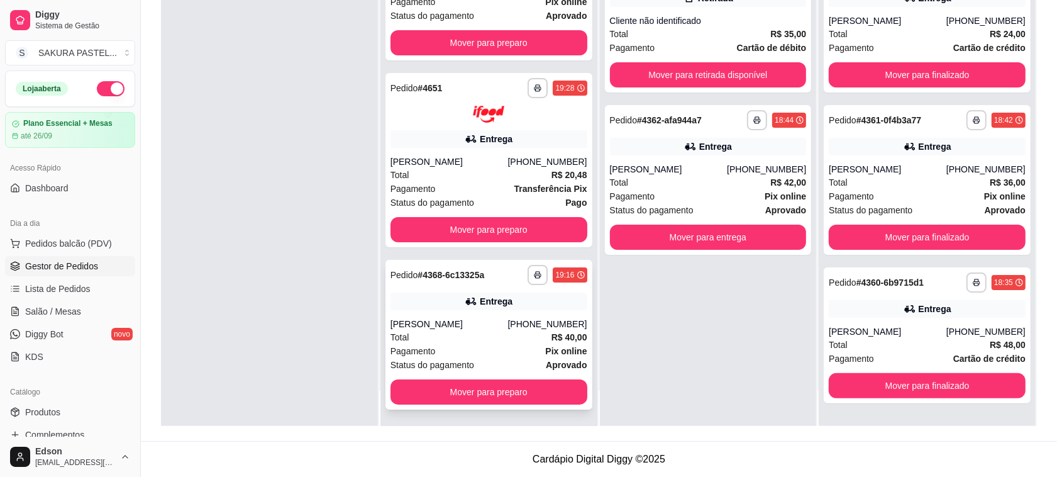
click at [544, 309] on div "**********" at bounding box center [489, 335] width 207 height 150
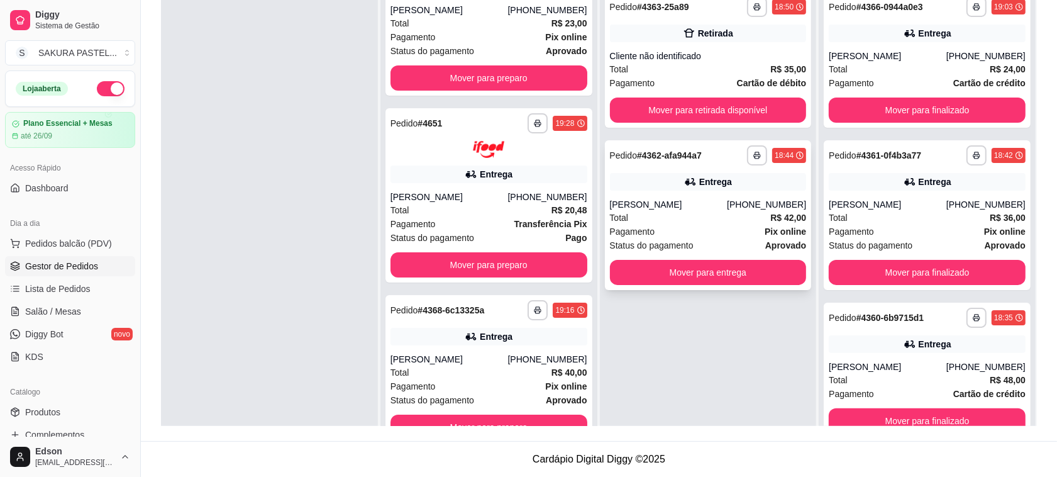
scroll to position [0, 0]
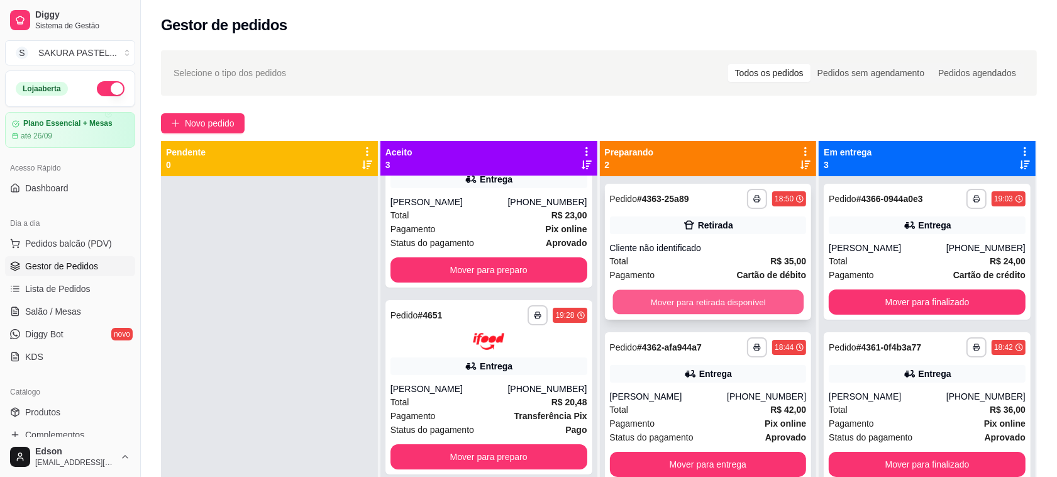
click at [696, 303] on button "Mover para retirada disponível" at bounding box center [708, 302] width 191 height 25
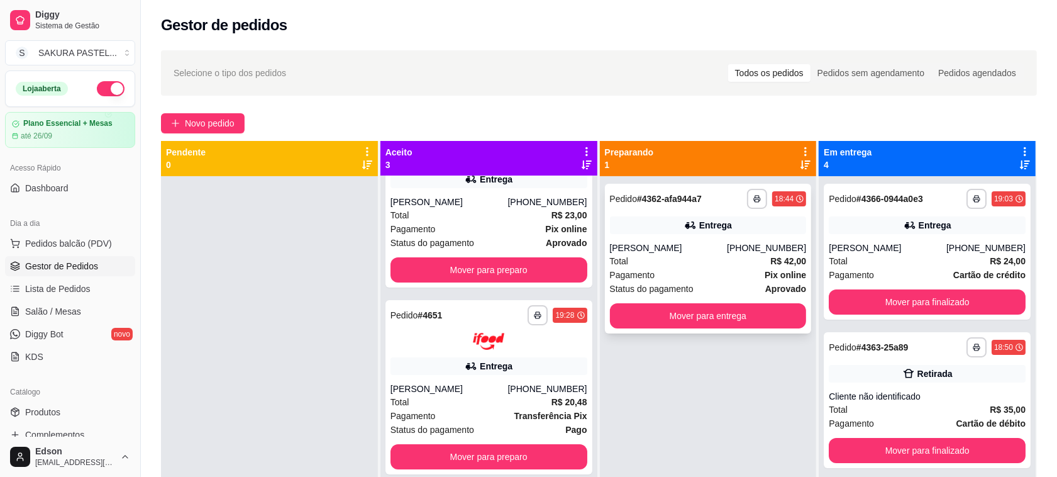
click at [693, 269] on div "Pagamento Pix online" at bounding box center [708, 275] width 197 height 14
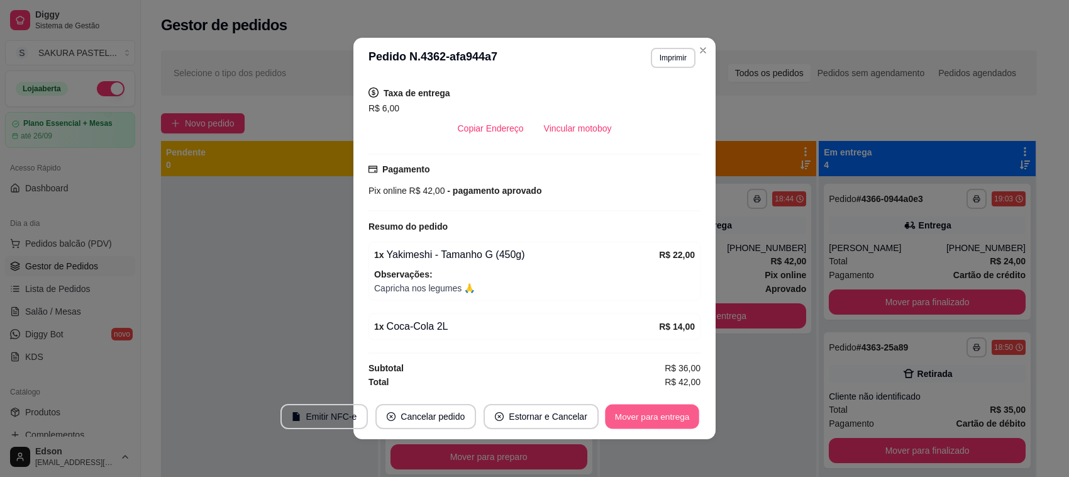
click at [658, 416] on button "Mover para entrega" at bounding box center [652, 416] width 94 height 25
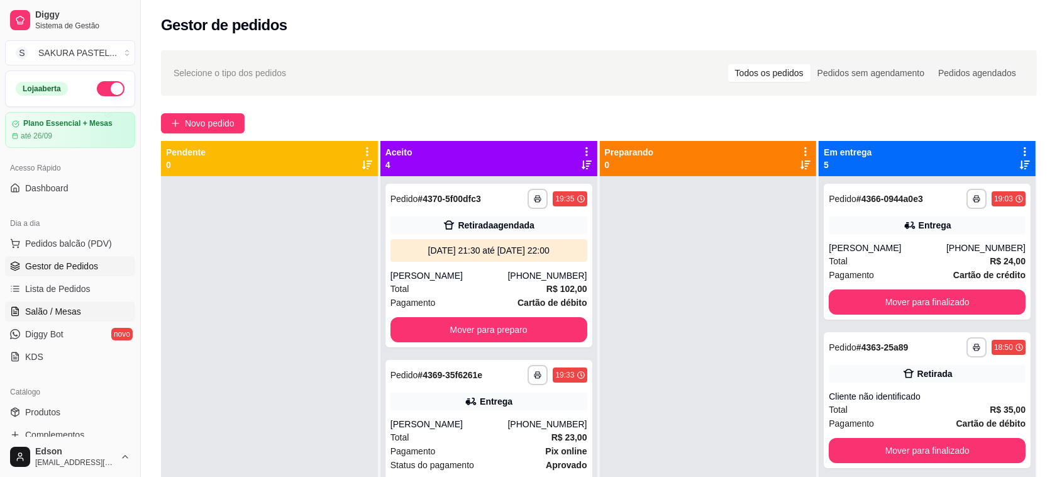
click at [76, 313] on span "Salão / Mesas" at bounding box center [53, 311] width 56 height 13
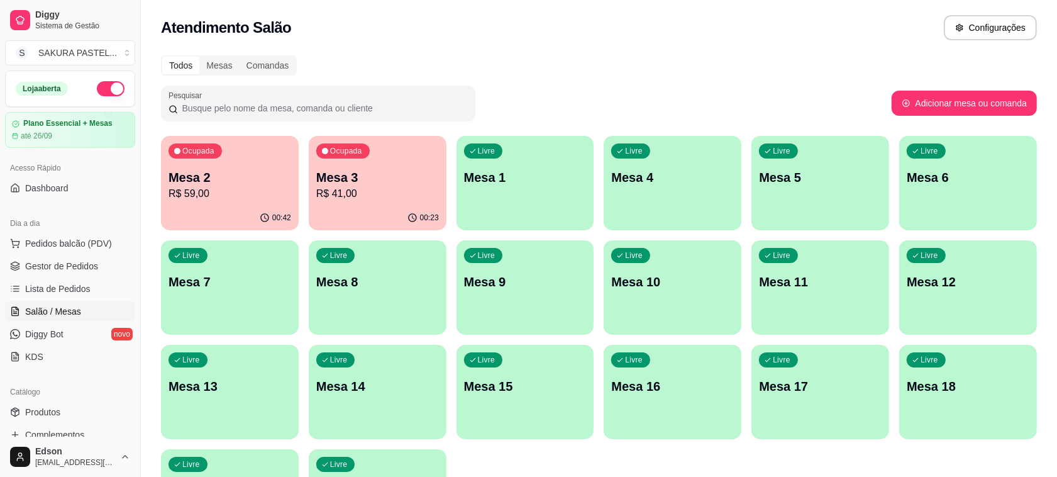
click at [427, 171] on p "Mesa 3" at bounding box center [377, 178] width 123 height 18
click at [202, 171] on p "Mesa 2" at bounding box center [229, 177] width 119 height 17
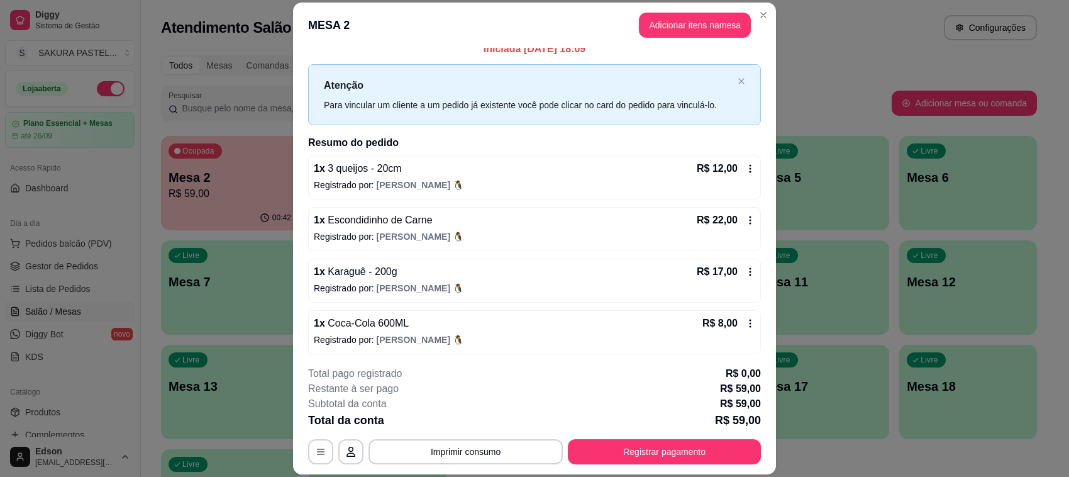
scroll to position [14, 0]
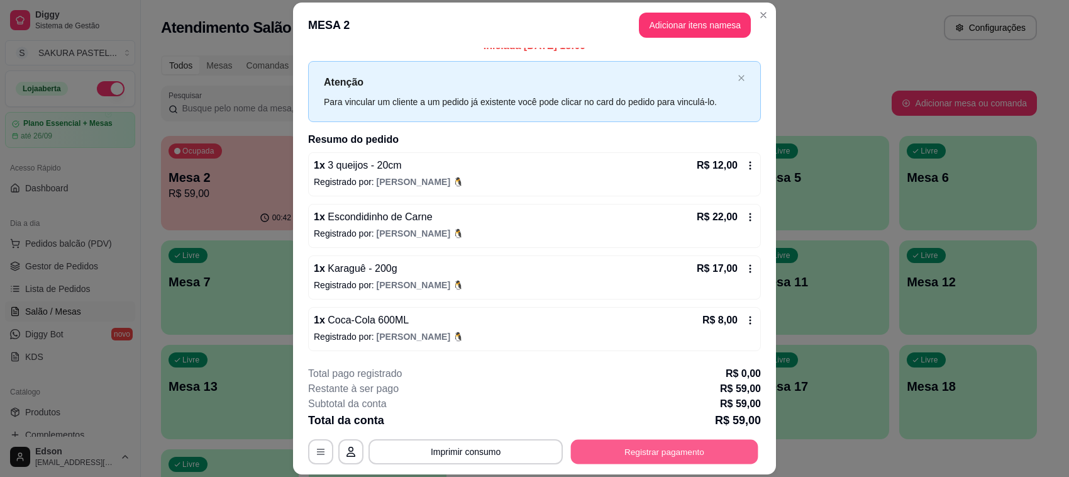
click at [671, 454] on button "Registrar pagamento" at bounding box center [664, 452] width 187 height 25
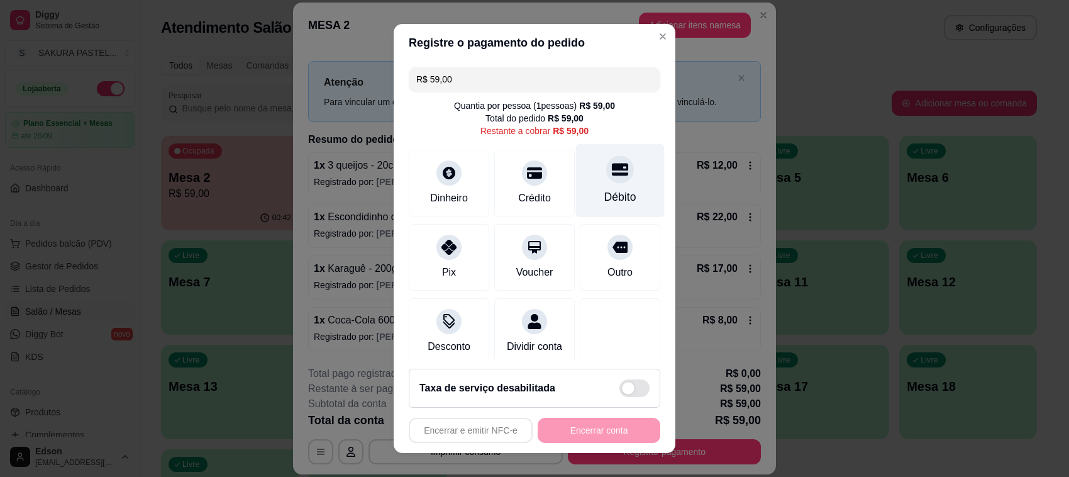
click at [605, 195] on div "Débito" at bounding box center [621, 197] width 32 height 16
type input "R$ 0,00"
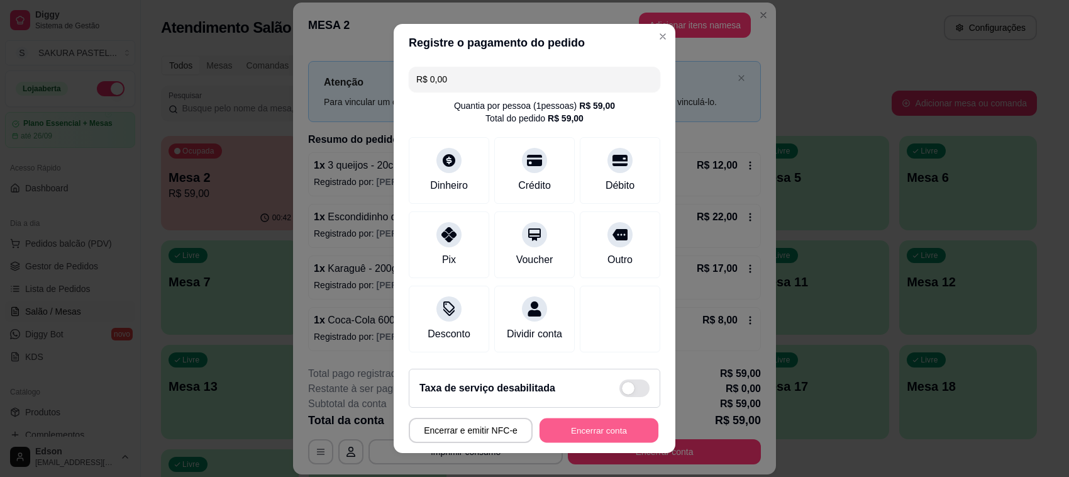
click at [605, 428] on button "Encerrar conta" at bounding box center [599, 430] width 119 height 25
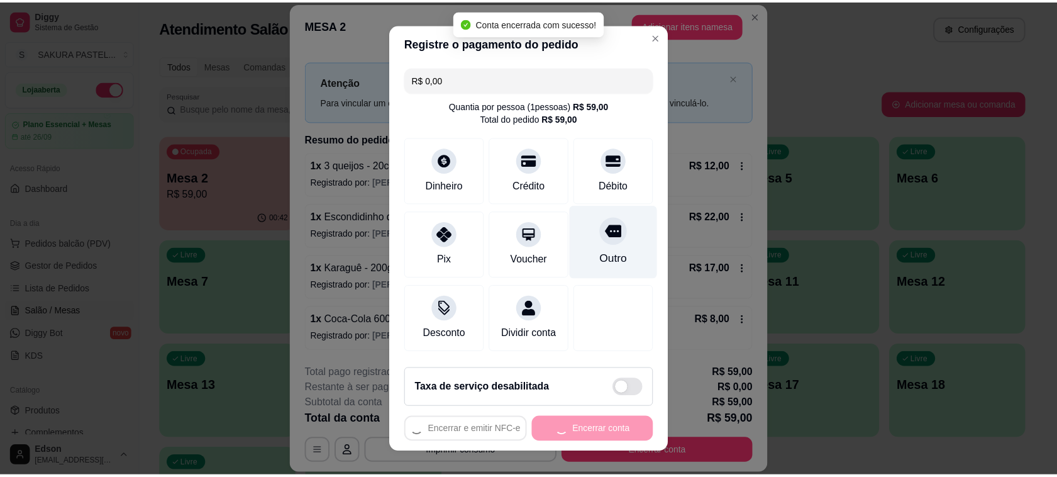
scroll to position [0, 0]
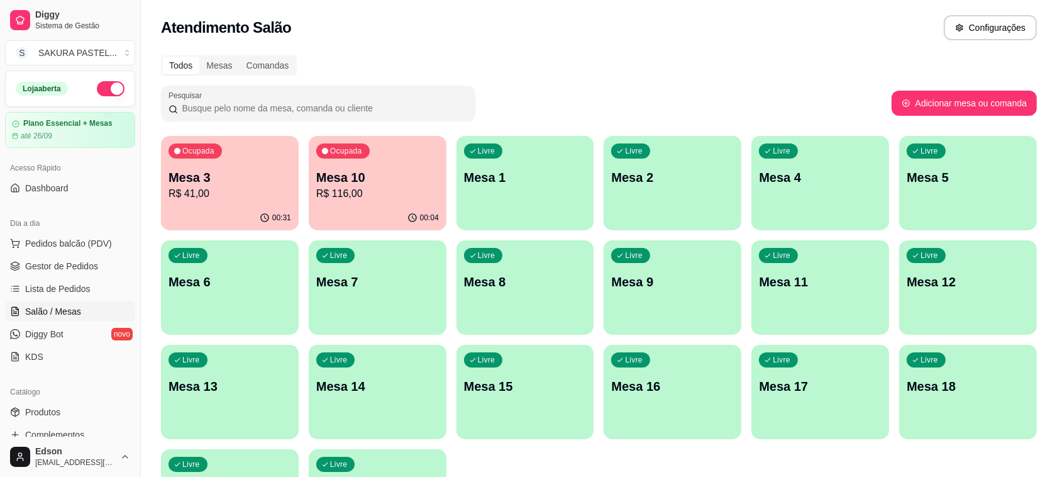
click at [248, 187] on p "R$ 41,00" at bounding box center [230, 193] width 123 height 15
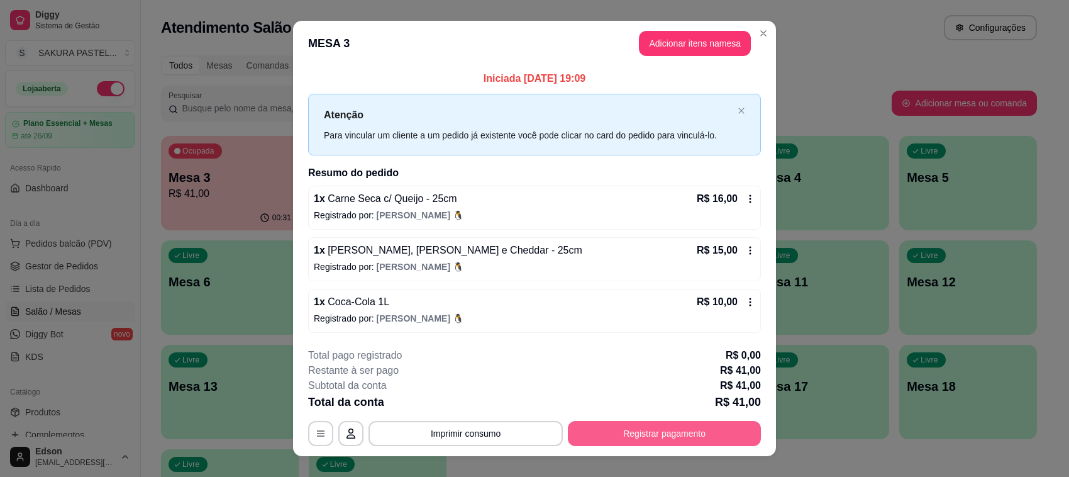
click at [652, 433] on button "Registrar pagamento" at bounding box center [664, 433] width 193 height 25
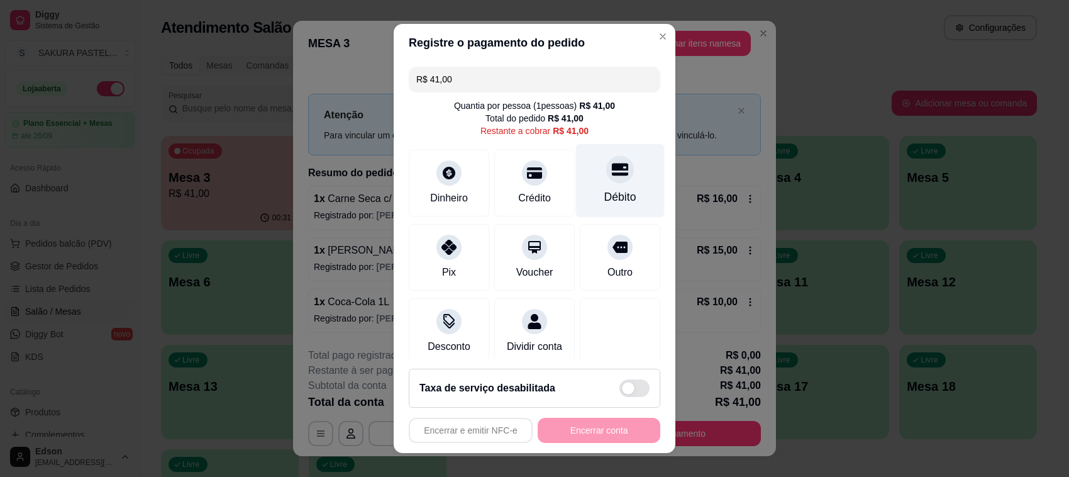
click at [605, 199] on div "Débito" at bounding box center [621, 197] width 32 height 16
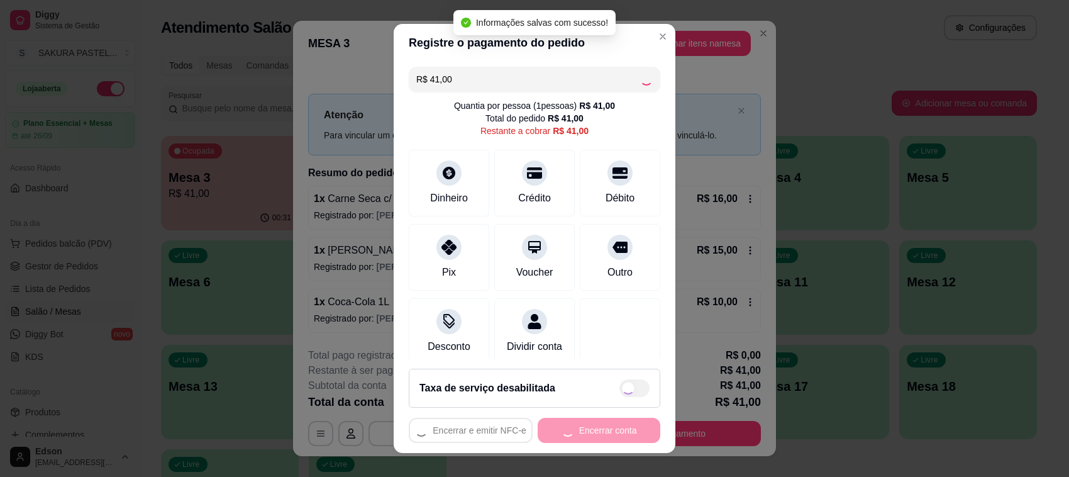
type input "R$ 0,00"
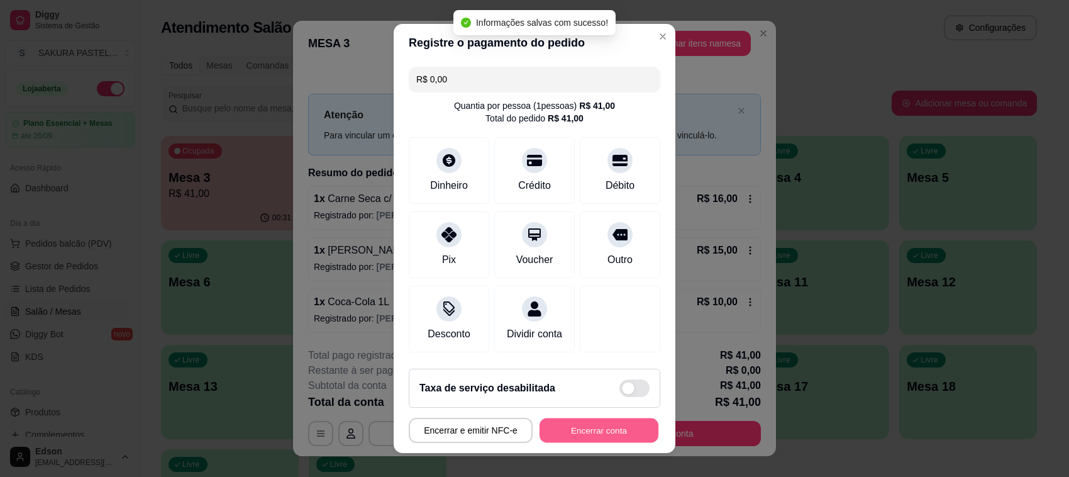
click at [594, 437] on button "Encerrar conta" at bounding box center [599, 430] width 119 height 25
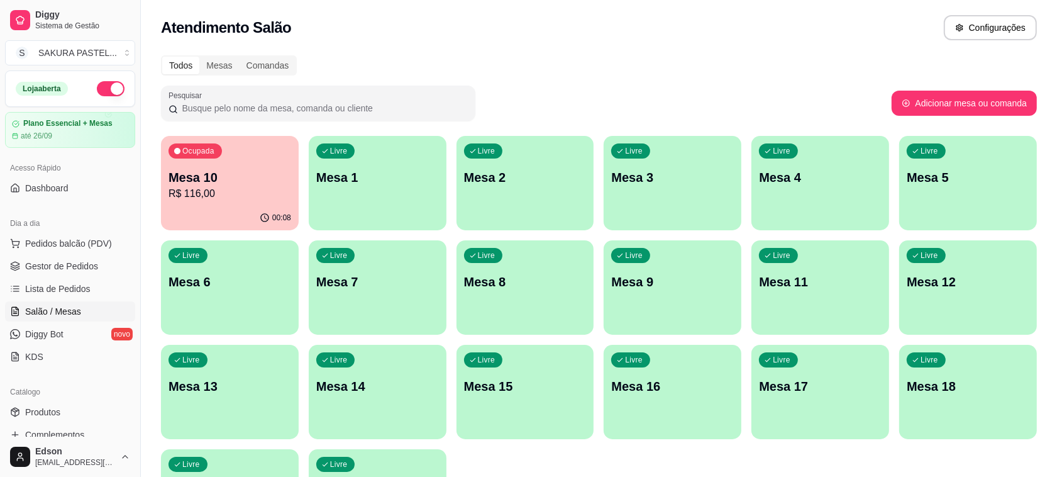
click at [249, 189] on p "R$ 116,00" at bounding box center [230, 193] width 123 height 15
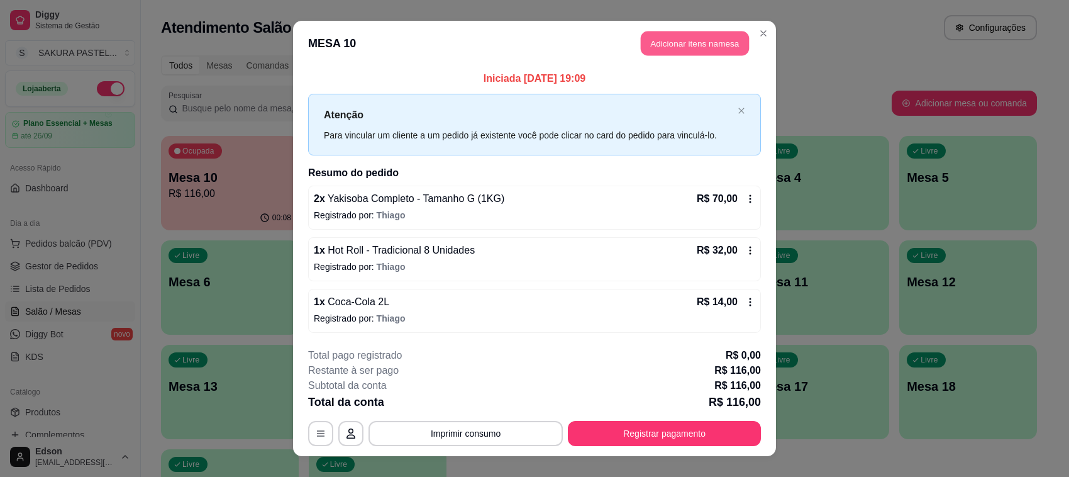
click at [693, 41] on button "Adicionar itens na mesa" at bounding box center [695, 43] width 108 height 25
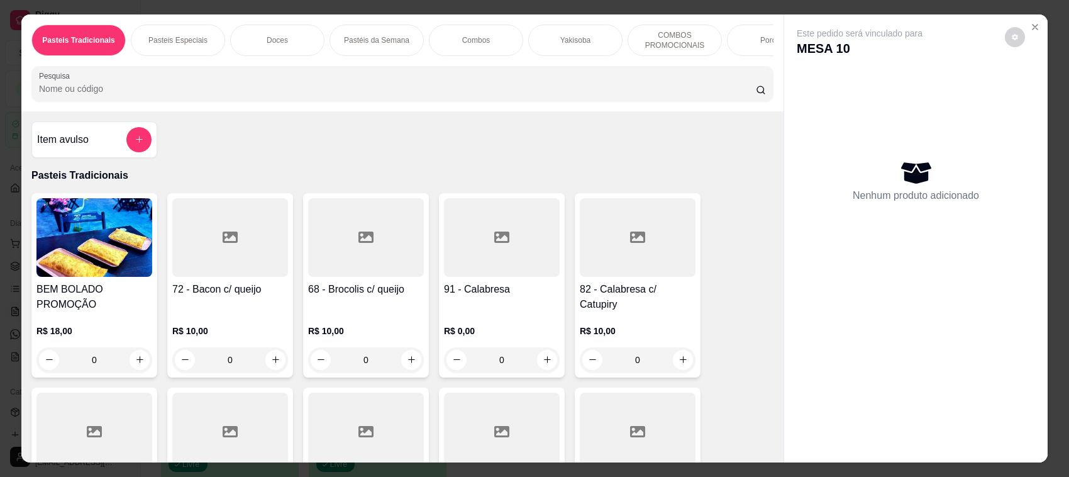
click at [107, 140] on div "Item avulso" at bounding box center [94, 139] width 114 height 25
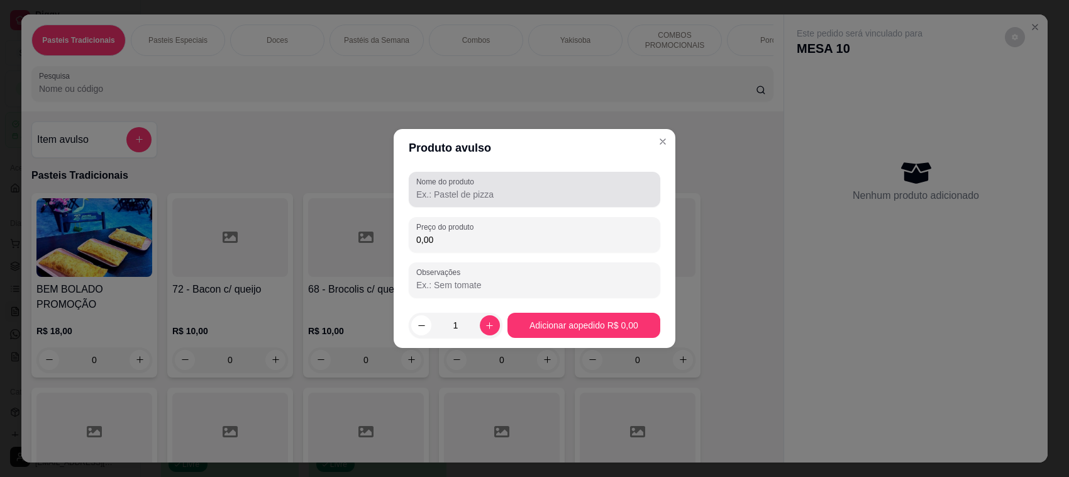
click at [546, 203] on div "Nome do produto" at bounding box center [535, 189] width 252 height 35
click at [420, 199] on input "choco Pie" at bounding box center [534, 194] width 237 height 13
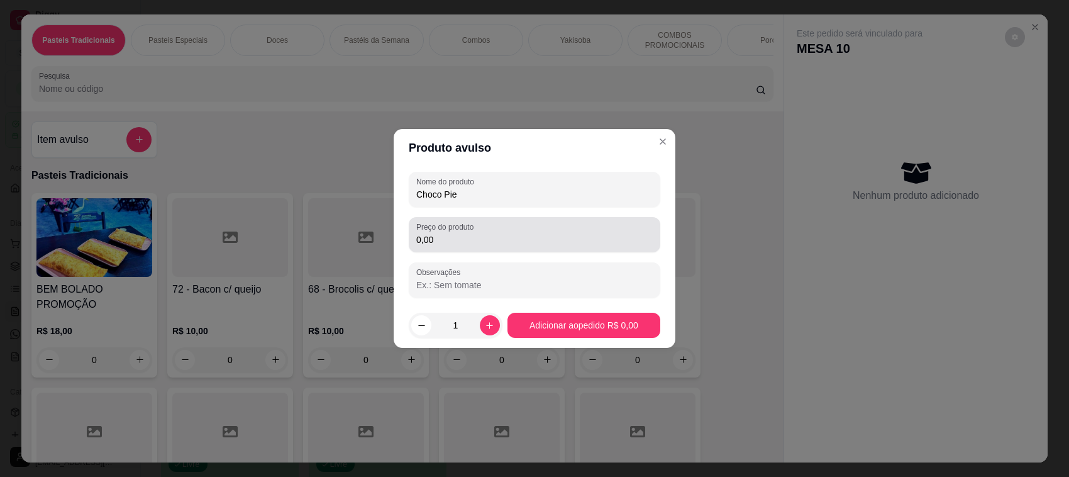
type input "Choco Pie"
click at [495, 238] on input "0,00" at bounding box center [534, 239] width 237 height 13
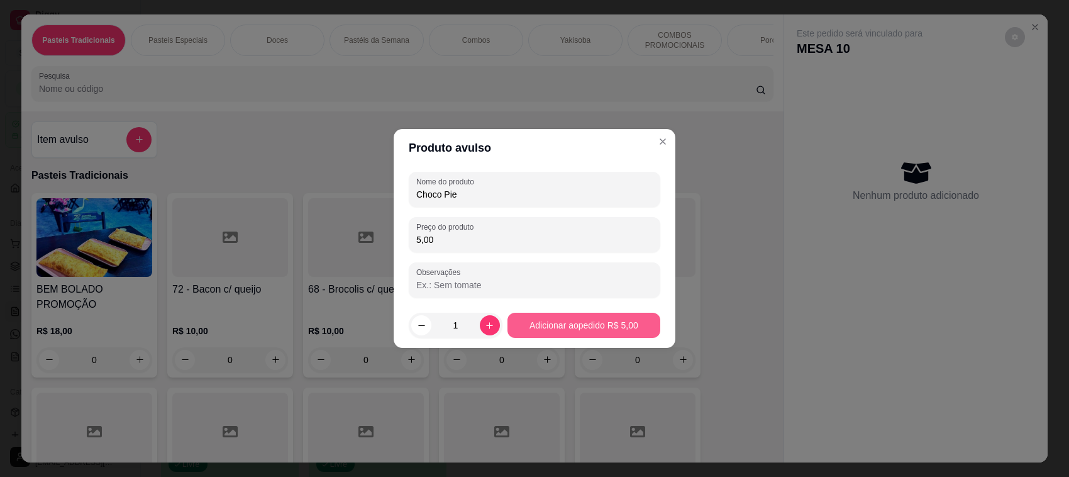
type input "5,00"
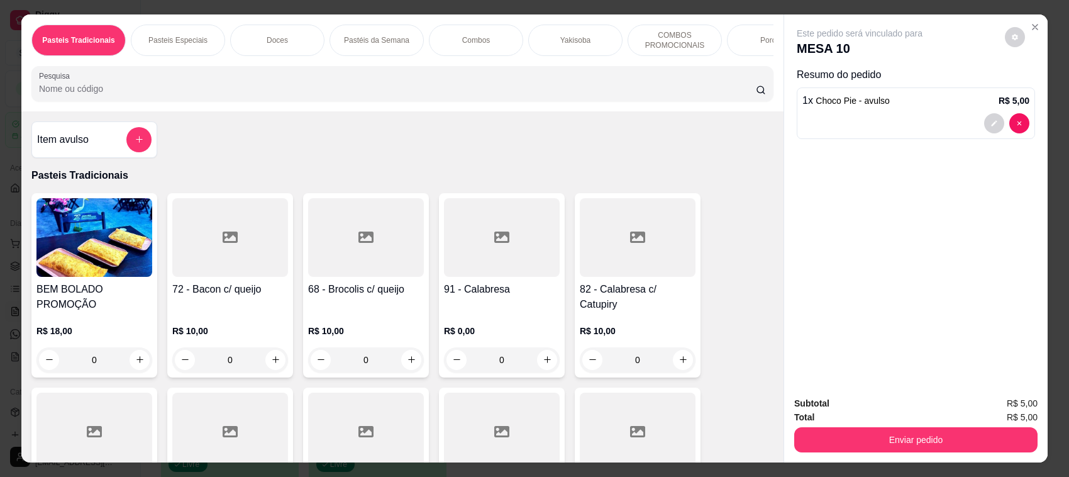
click at [984, 118] on button "decrease-product-quantity" at bounding box center [994, 123] width 20 height 20
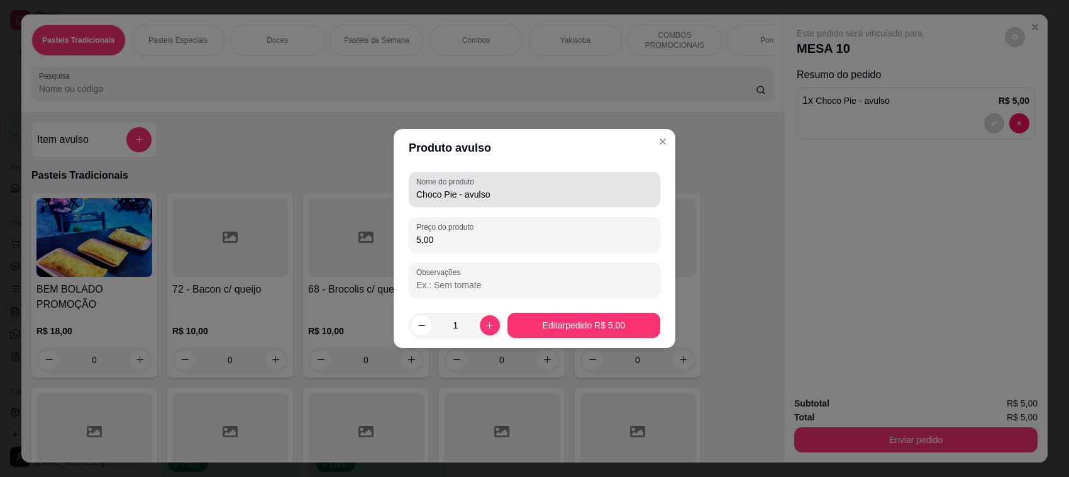
click at [495, 196] on input "Choco Pie - avulso" at bounding box center [534, 194] width 237 height 13
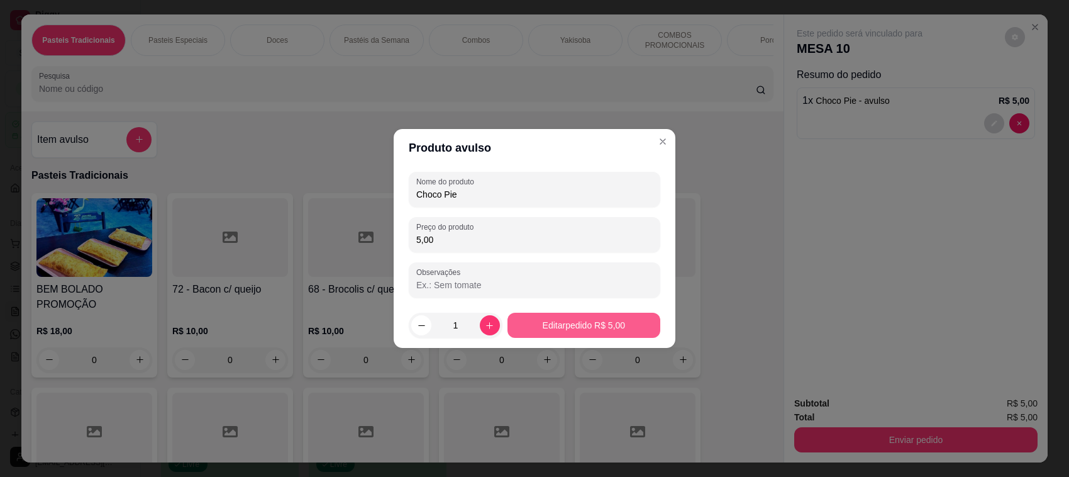
type input "Choco Pie"
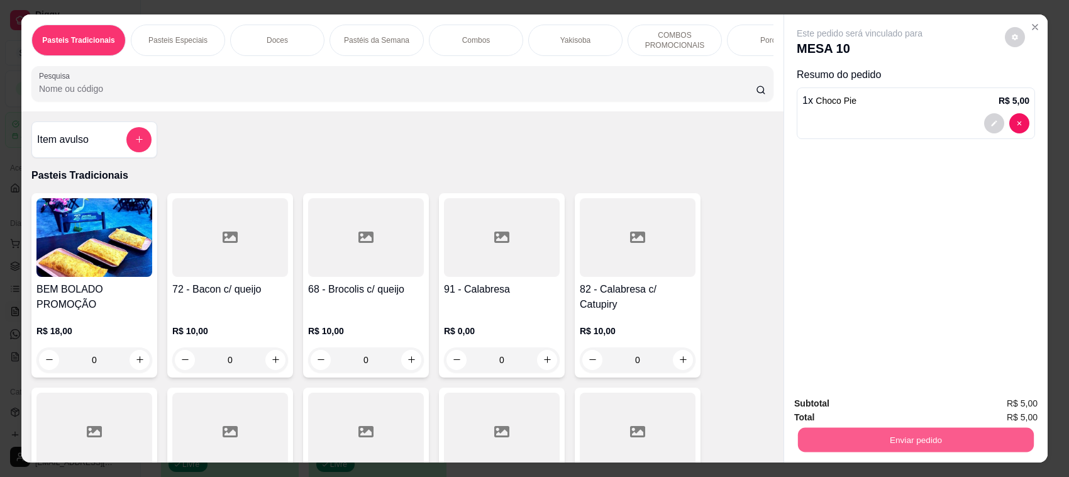
click at [925, 429] on button "Enviar pedido" at bounding box center [916, 440] width 236 height 25
click at [913, 415] on button "Não registrar e enviar pedido" at bounding box center [873, 409] width 127 height 23
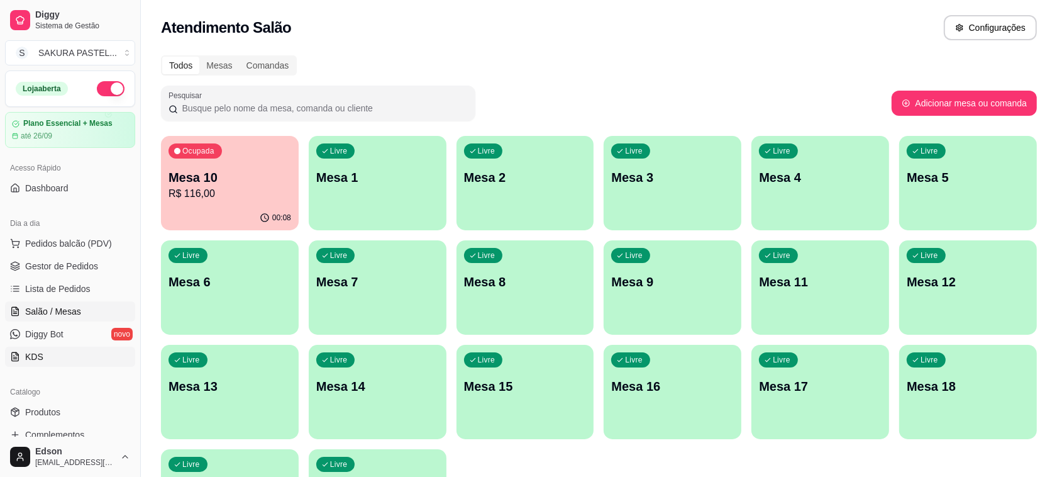
scroll to position [321, 0]
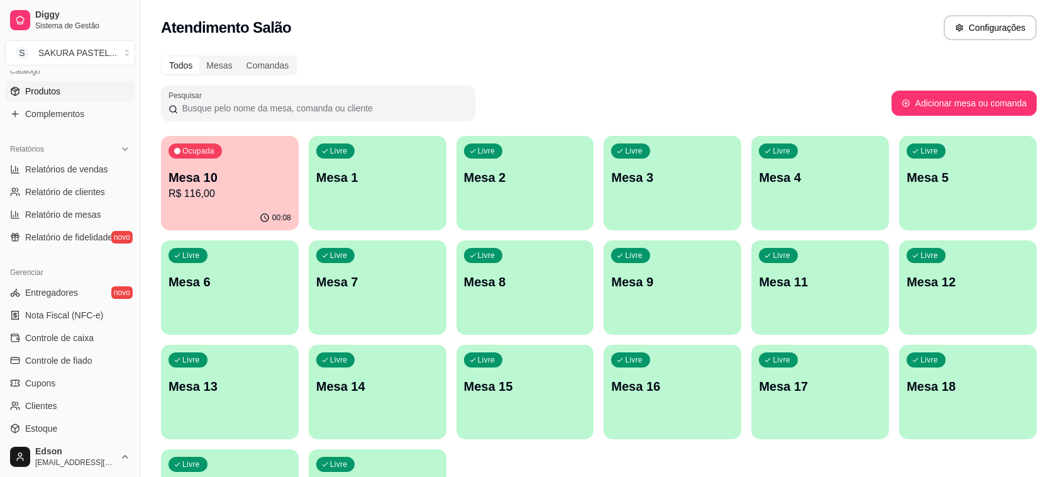
click at [70, 85] on link "Produtos" at bounding box center [70, 91] width 130 height 20
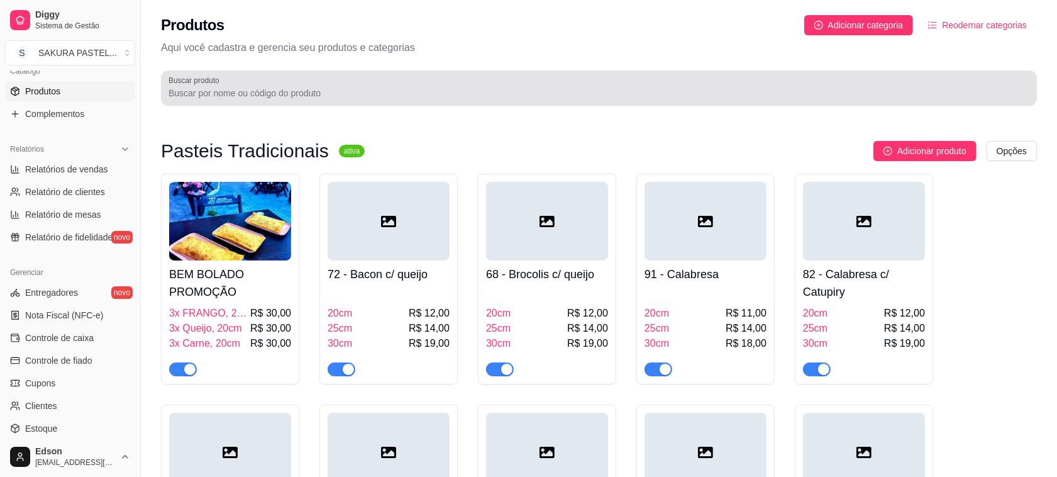
click at [333, 102] on div "Buscar produto" at bounding box center [599, 87] width 876 height 35
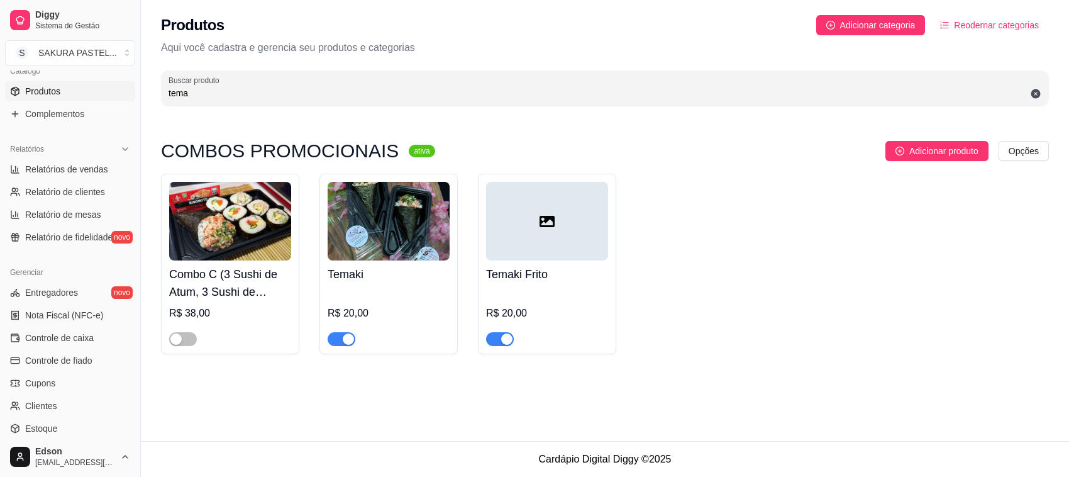
click at [342, 341] on button "button" at bounding box center [342, 339] width 28 height 14
click at [508, 342] on div "button" at bounding box center [506, 338] width 11 height 11
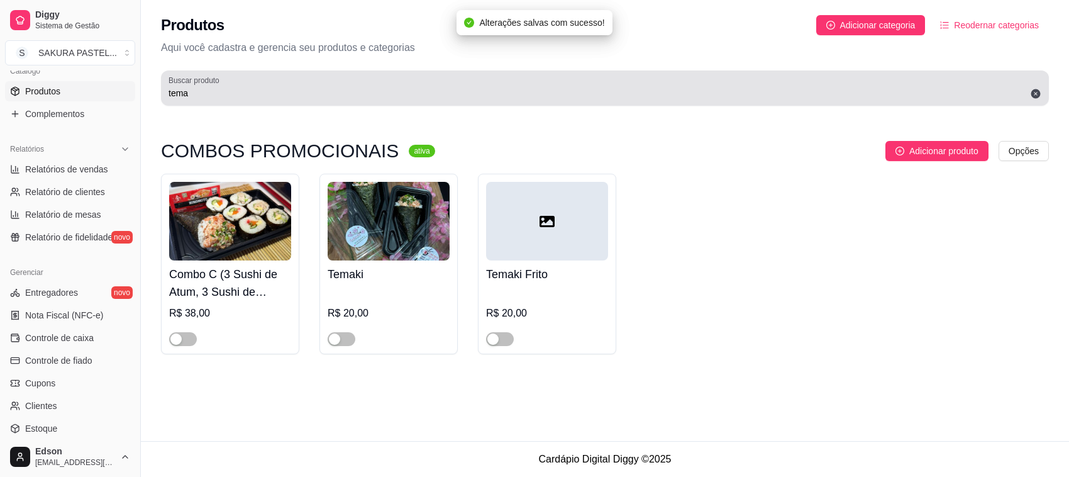
click at [198, 83] on label "Buscar produto" at bounding box center [196, 80] width 55 height 11
click at [198, 87] on input "tema" at bounding box center [605, 93] width 873 height 13
click at [198, 83] on label "Buscar produto" at bounding box center [196, 80] width 55 height 11
click at [198, 87] on input "tema" at bounding box center [605, 93] width 873 height 13
click at [208, 98] on input "tema" at bounding box center [605, 93] width 873 height 13
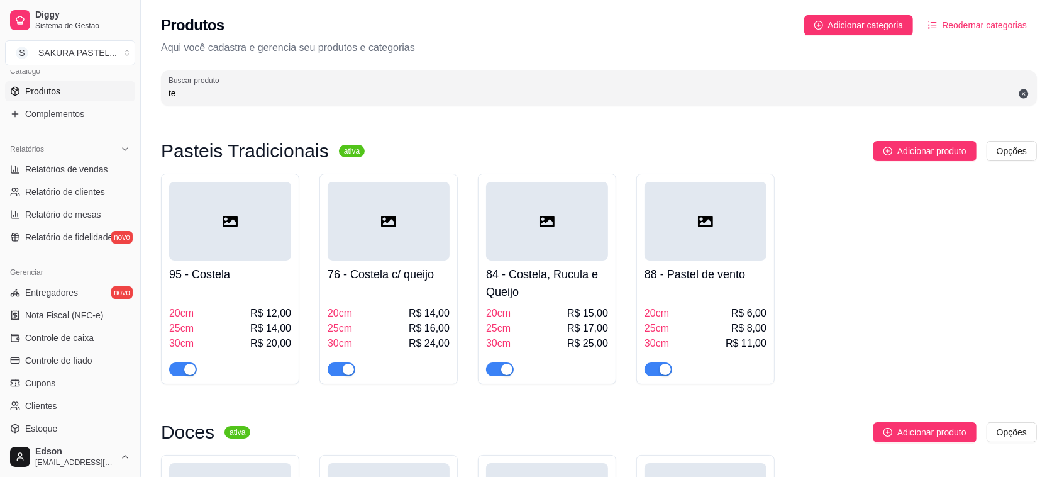
type input "t"
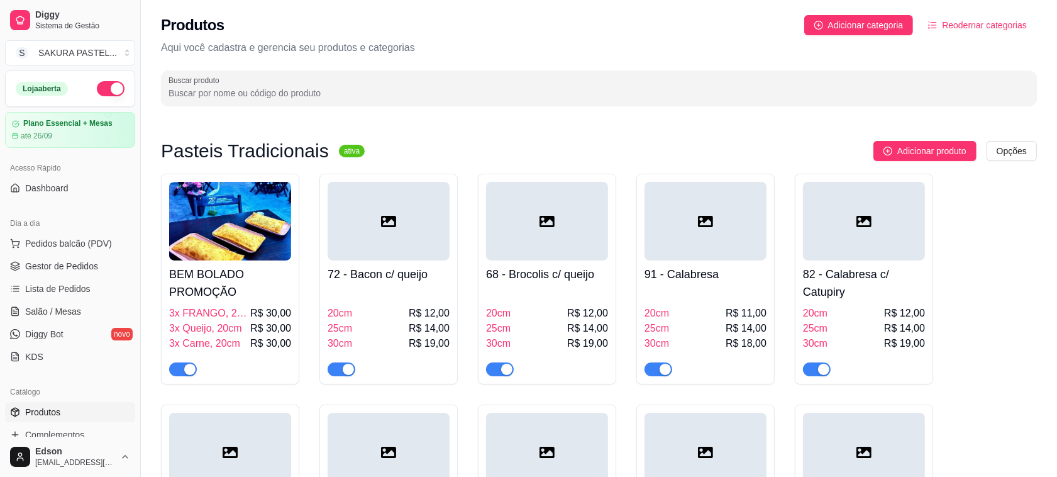
click at [350, 77] on div at bounding box center [599, 87] width 861 height 25
click at [69, 318] on link "Salão / Mesas" at bounding box center [70, 311] width 130 height 20
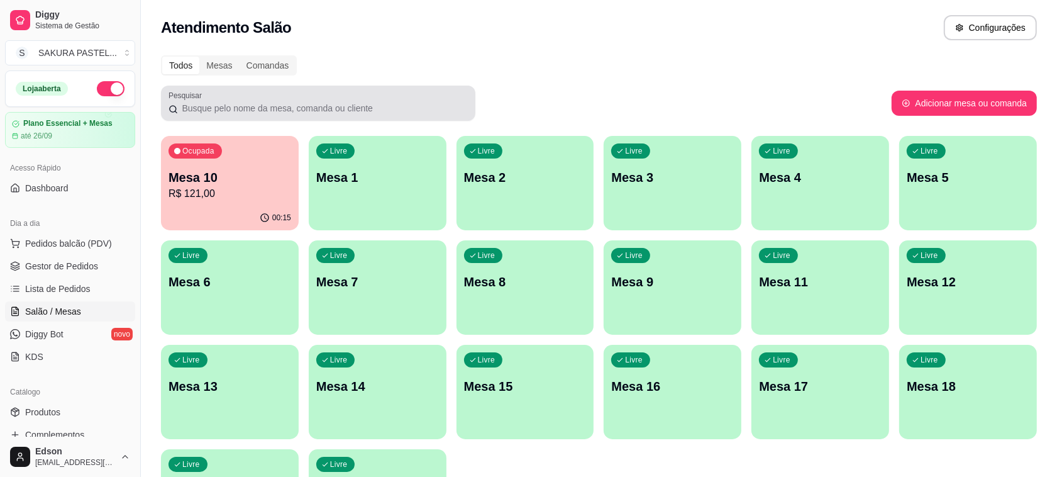
click at [421, 102] on input "Pesquisar" at bounding box center [323, 108] width 290 height 13
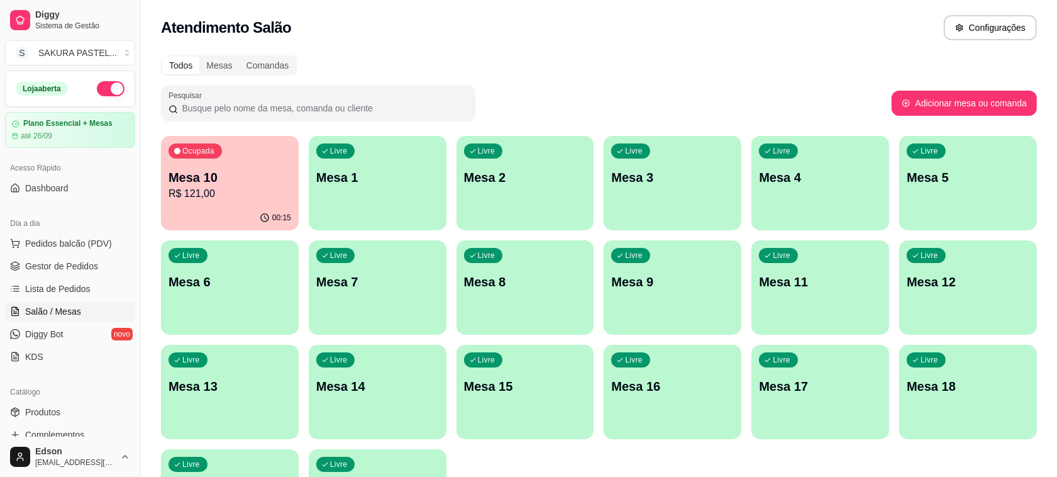
click at [527, 400] on div "Livre Mesa 15" at bounding box center [526, 384] width 138 height 79
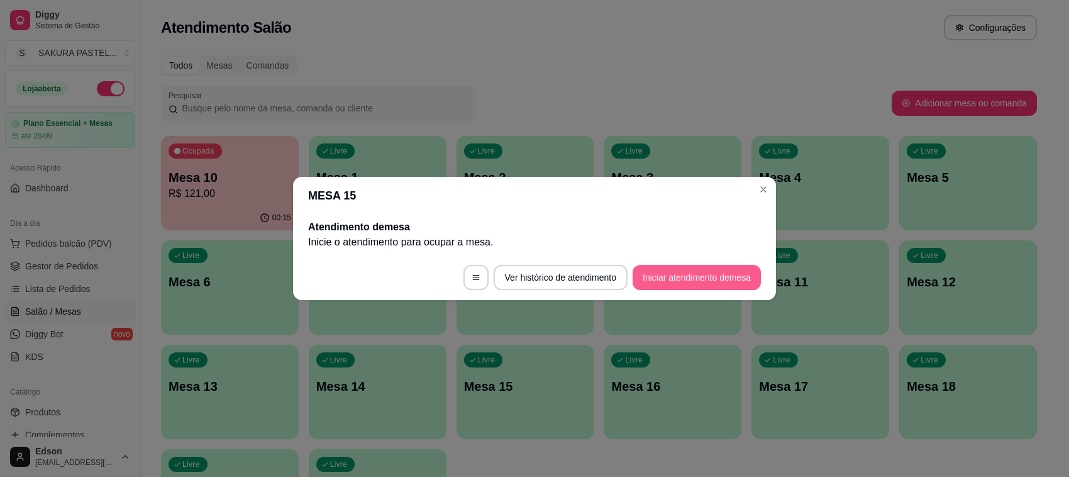
click at [674, 275] on button "Iniciar atendimento de mesa" at bounding box center [697, 277] width 128 height 25
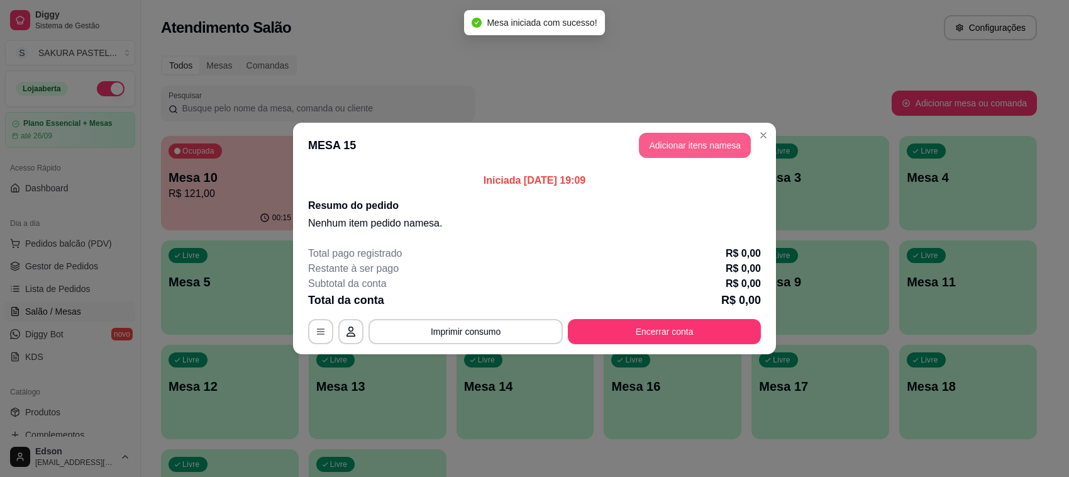
click at [718, 151] on button "Adicionar itens na mesa" at bounding box center [695, 145] width 112 height 25
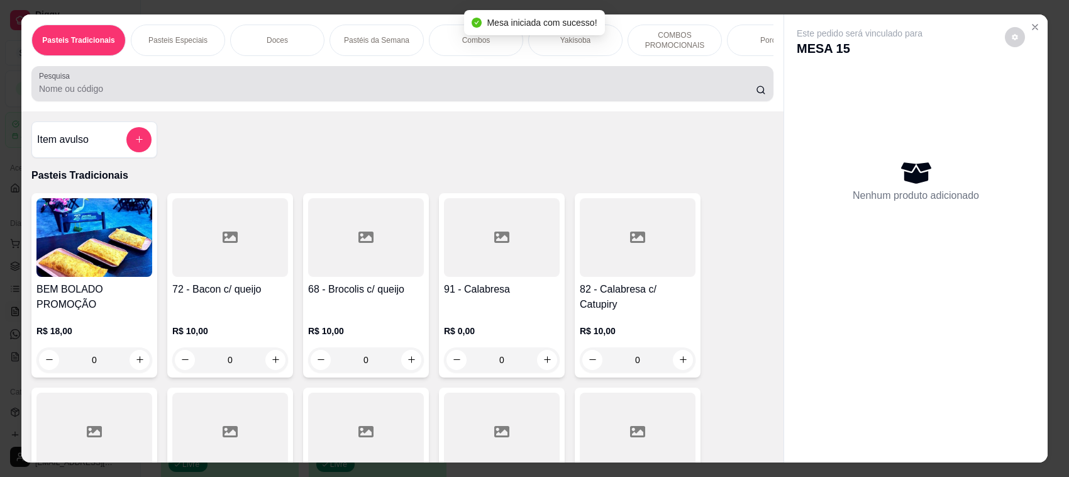
click at [324, 95] on input "Pesquisa" at bounding box center [397, 88] width 717 height 13
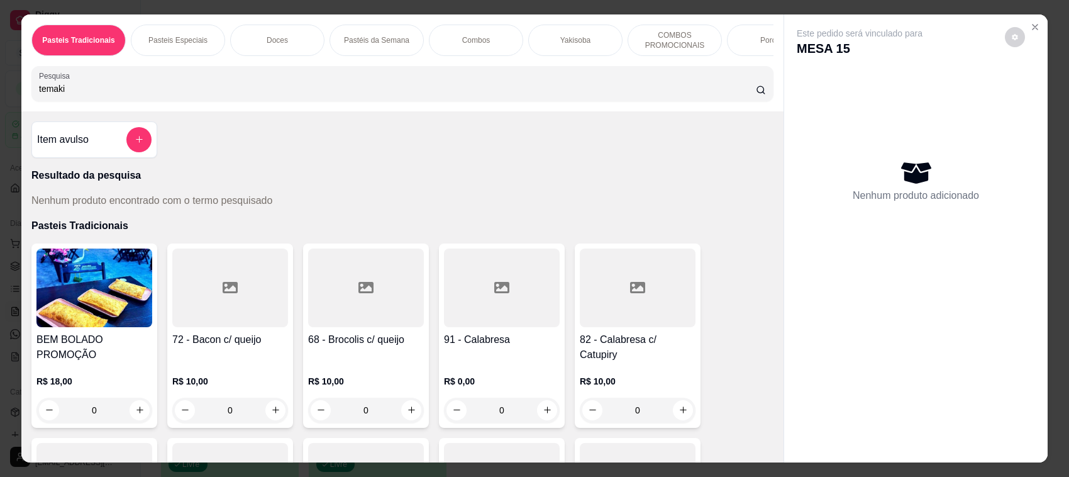
type input "temaki"
click at [143, 147] on div at bounding box center [138, 139] width 25 height 25
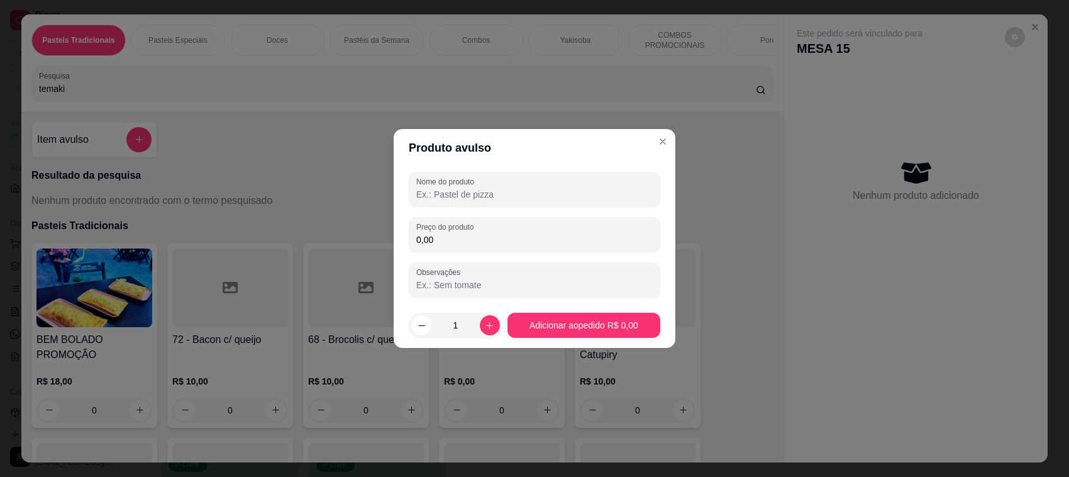
click at [455, 203] on div "Nome do produto" at bounding box center [535, 189] width 252 height 35
click at [457, 202] on div at bounding box center [534, 189] width 237 height 25
type input "temaki frito"
click at [612, 254] on div "Nome do produto temaki frito Preço do produto 0,00 Observações" at bounding box center [535, 235] width 252 height 126
click at [566, 234] on input "0,00" at bounding box center [534, 239] width 237 height 13
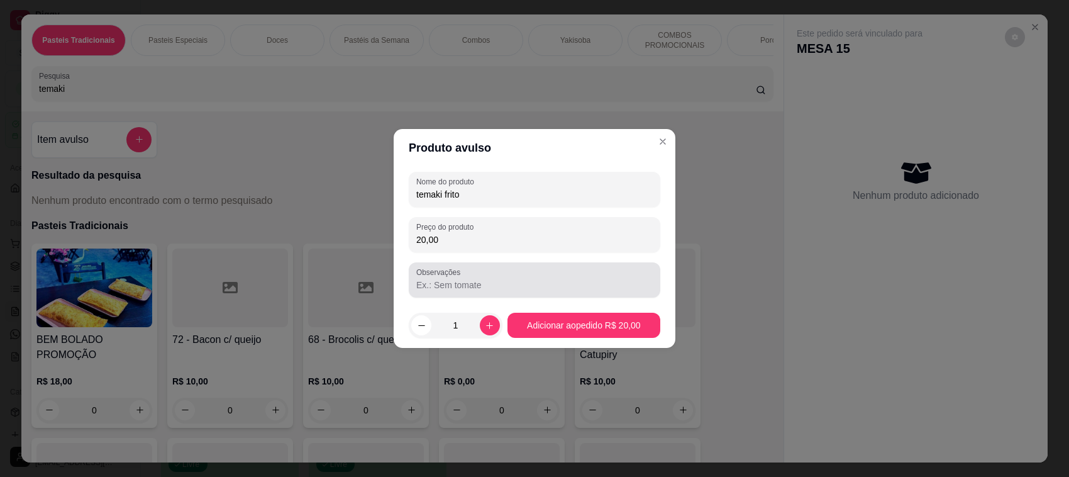
type input "20,00"
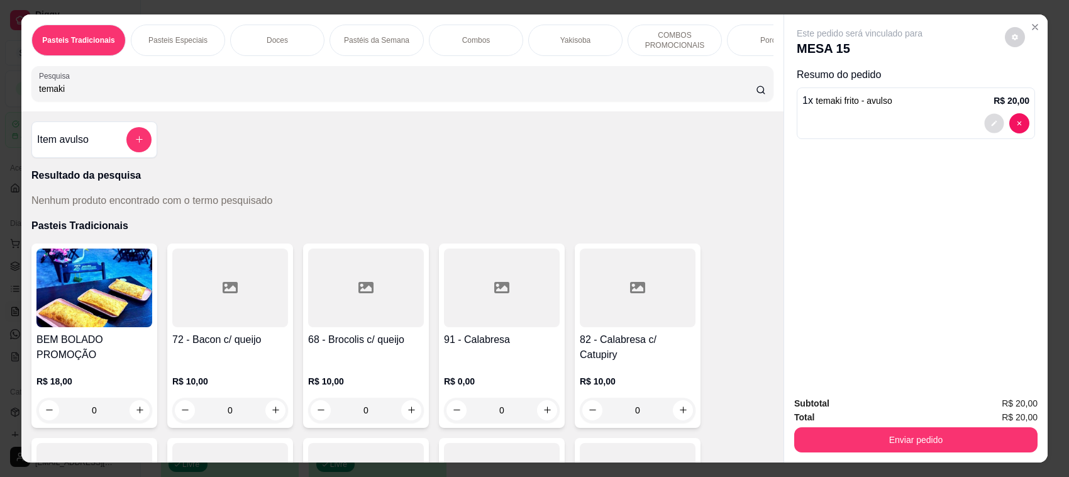
click at [986, 127] on button "decrease-product-quantity" at bounding box center [994, 123] width 20 height 20
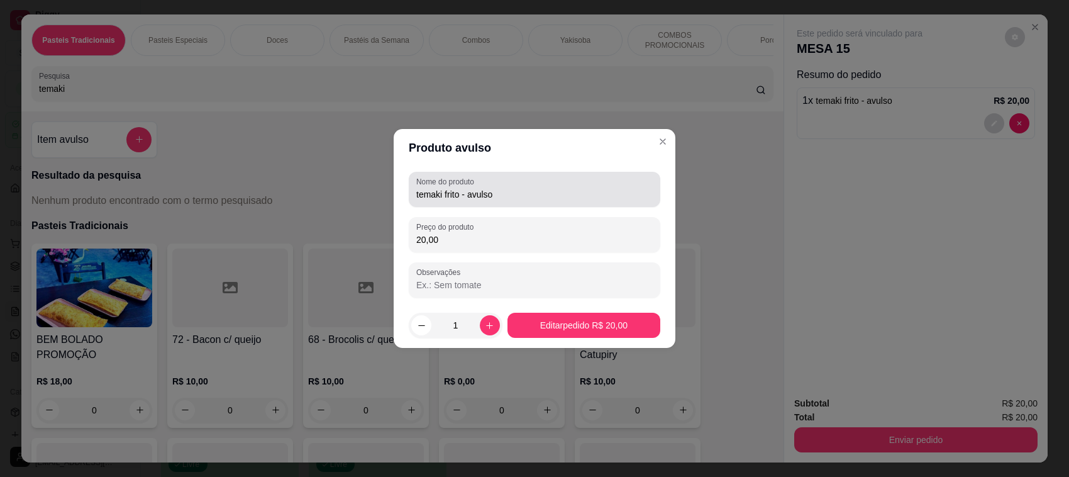
click at [529, 206] on div "Nome do produto temaki frito - avulso" at bounding box center [535, 189] width 252 height 35
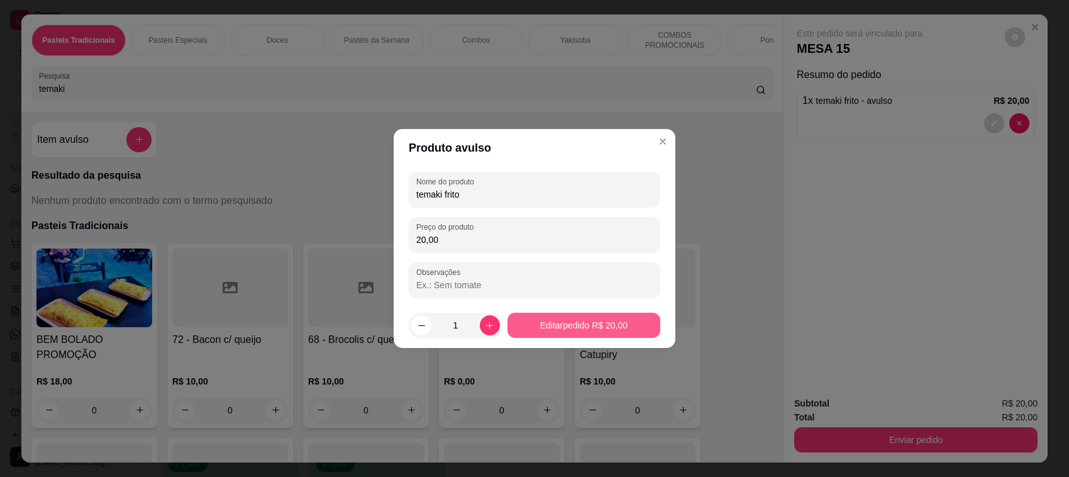
type input "temaki frito"
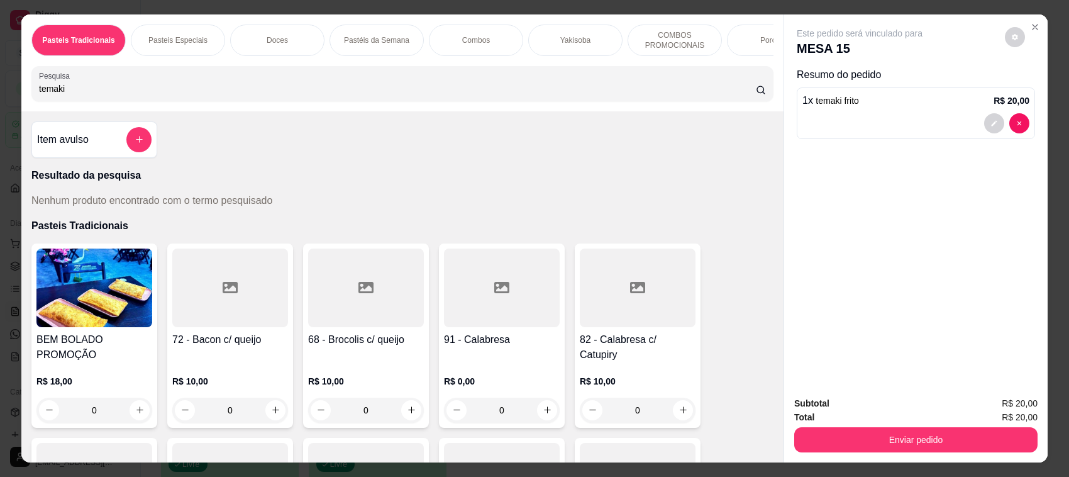
click at [878, 423] on div "Total R$ 20,00" at bounding box center [916, 417] width 243 height 14
click at [878, 431] on button "Enviar pedido" at bounding box center [916, 439] width 243 height 25
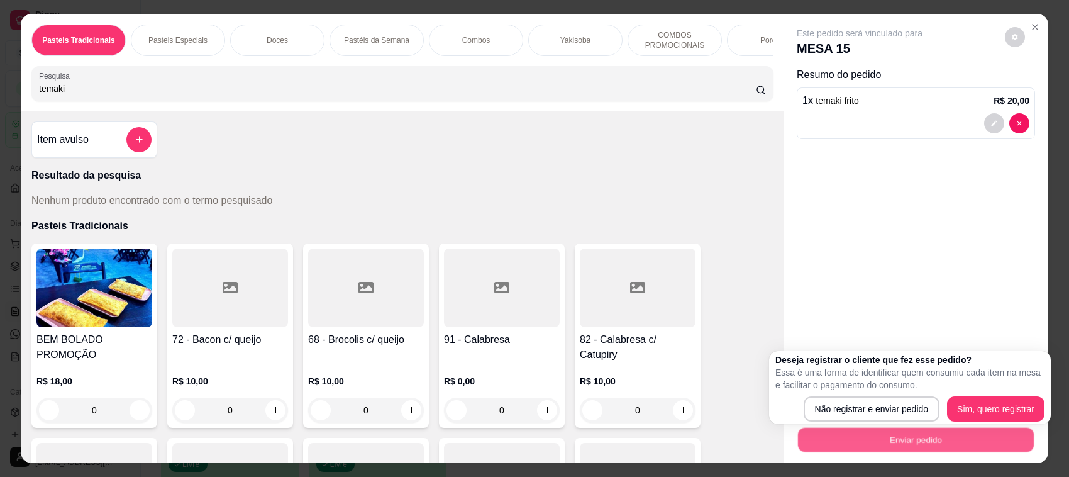
click at [879, 438] on button "Enviar pedido" at bounding box center [916, 440] width 236 height 25
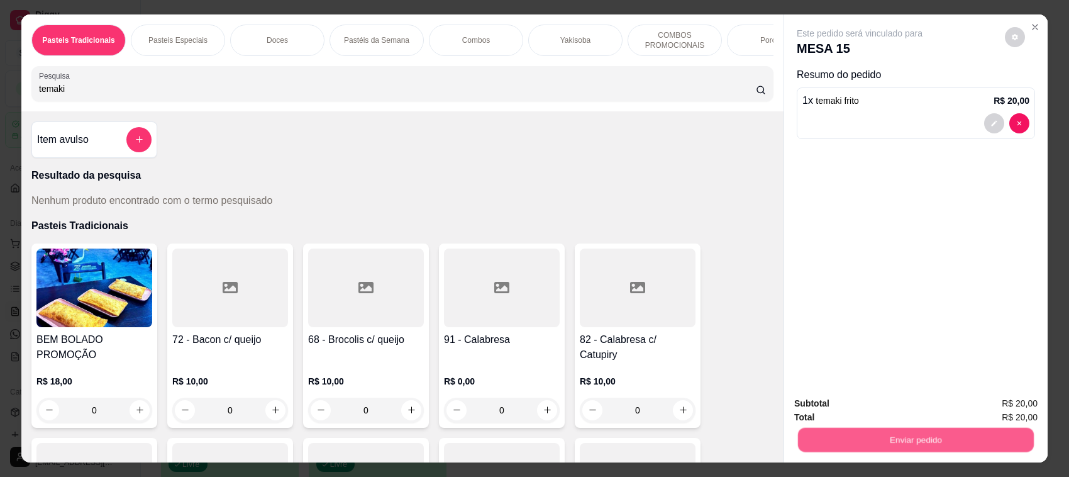
click at [878, 435] on button "Enviar pedido" at bounding box center [916, 440] width 236 height 25
click at [1021, 406] on button "Sim, quero registrar" at bounding box center [992, 409] width 91 height 23
click at [841, 461] on div "Subtotal R$ 20,00 Total R$ 20,00 Enviar pedido" at bounding box center [916, 424] width 264 height 76
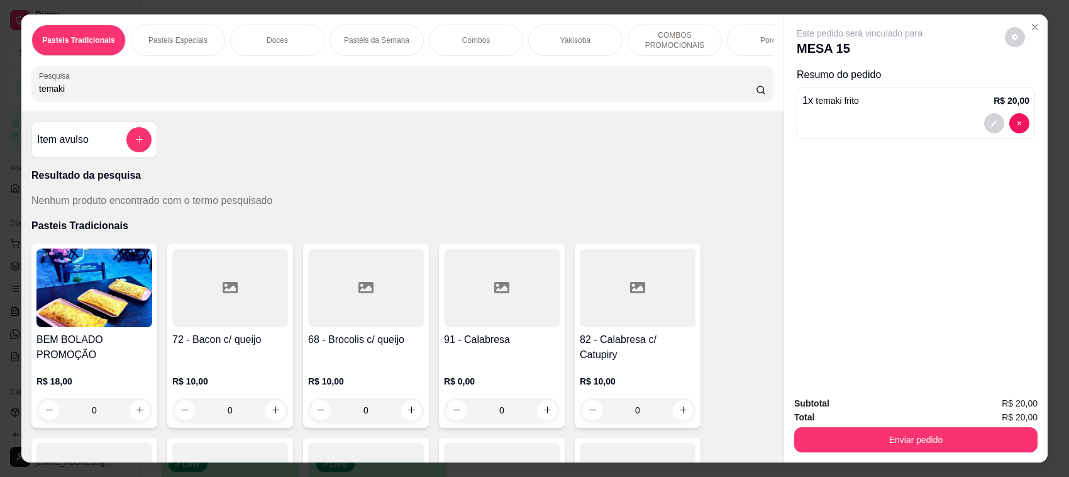
click at [840, 451] on button "Enviar pedido" at bounding box center [916, 439] width 243 height 25
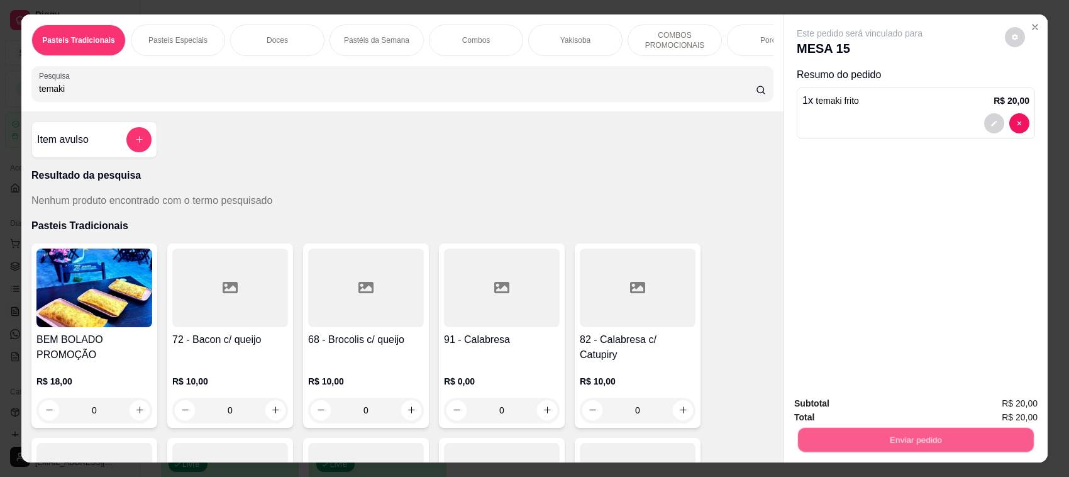
click at [839, 443] on button "Enviar pedido" at bounding box center [916, 440] width 236 height 25
click at [832, 428] on button "Enviar pedido" at bounding box center [916, 439] width 243 height 25
click at [834, 411] on button "Não registrar e enviar pedido" at bounding box center [873, 409] width 127 height 23
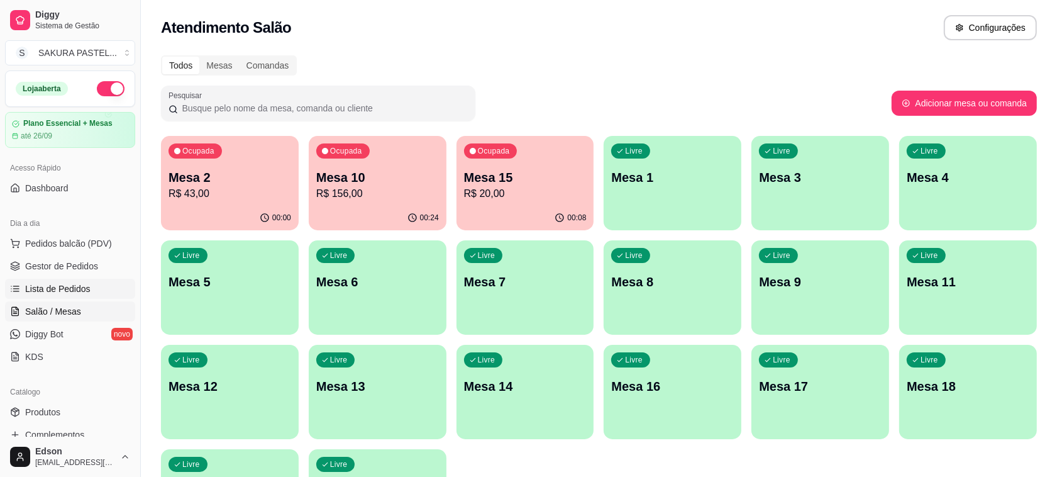
click at [84, 296] on link "Lista de Pedidos" at bounding box center [70, 289] width 130 height 20
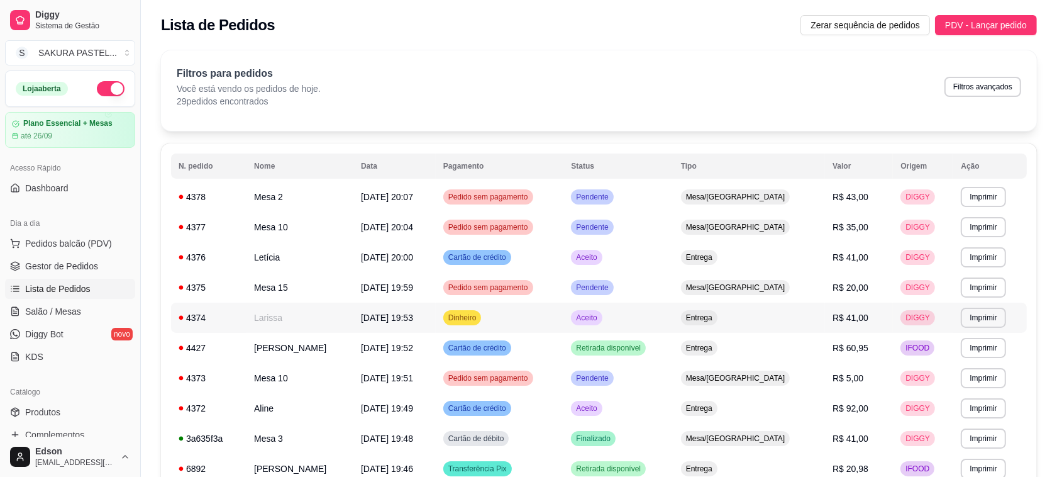
scroll to position [417, 0]
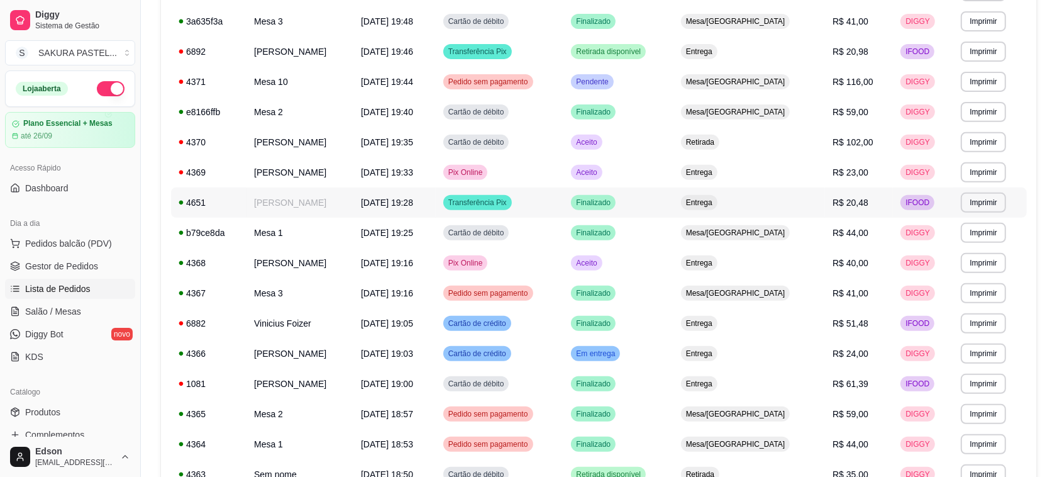
click at [350, 203] on td "[PERSON_NAME]" at bounding box center [300, 202] width 107 height 30
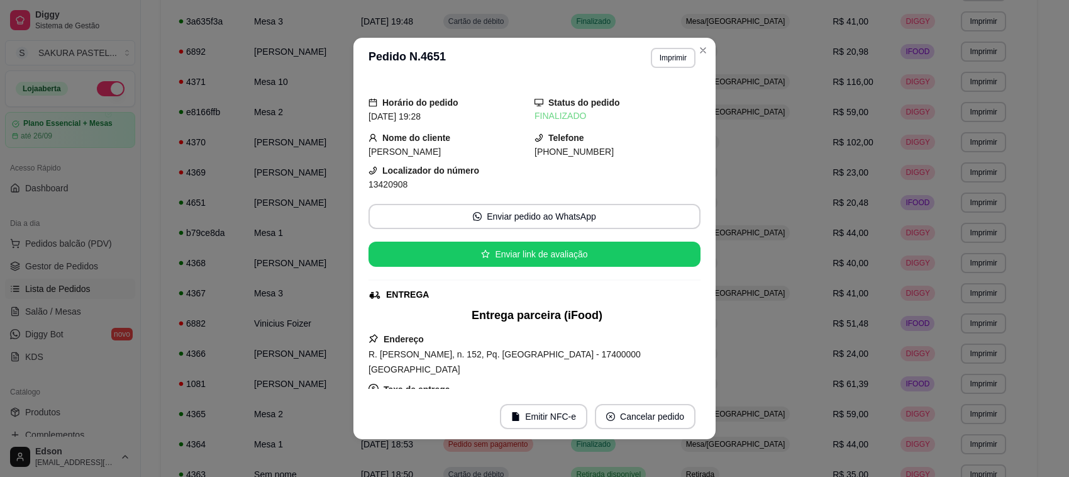
click at [656, 48] on div "**********" at bounding box center [668, 58] width 55 height 20
click at [656, 50] on button "Imprimir" at bounding box center [673, 58] width 43 height 20
click at [637, 135] on button "Balcão" at bounding box center [645, 128] width 88 height 20
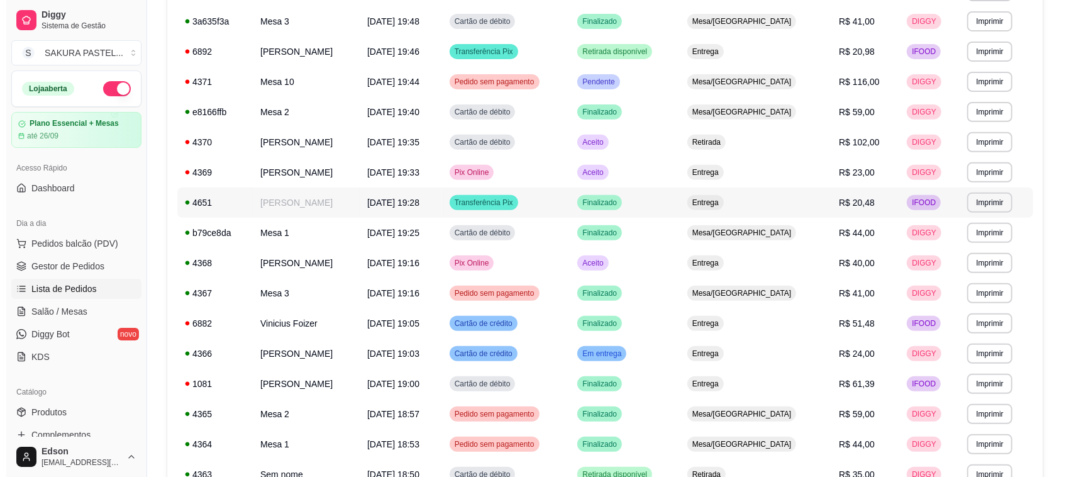
scroll to position [0, 0]
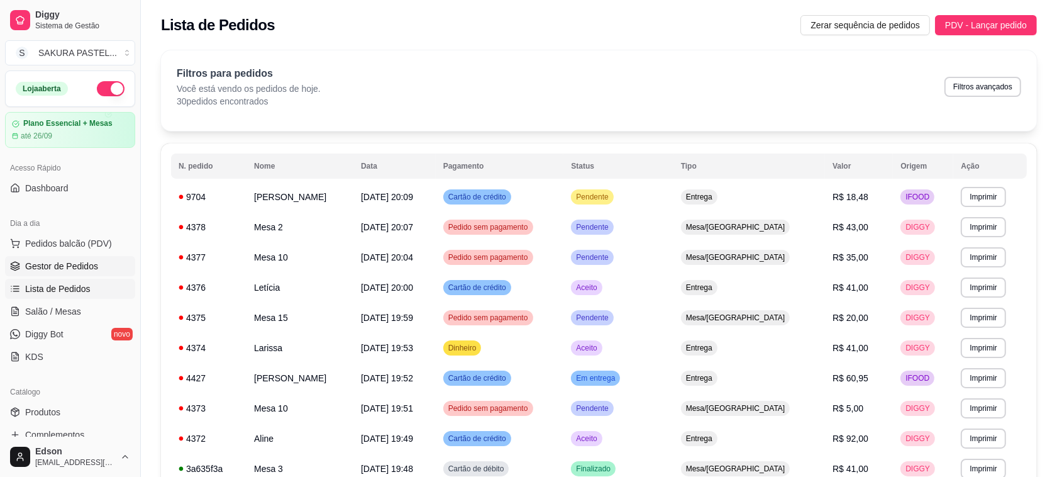
click at [60, 257] on link "Gestor de Pedidos" at bounding box center [70, 266] width 130 height 20
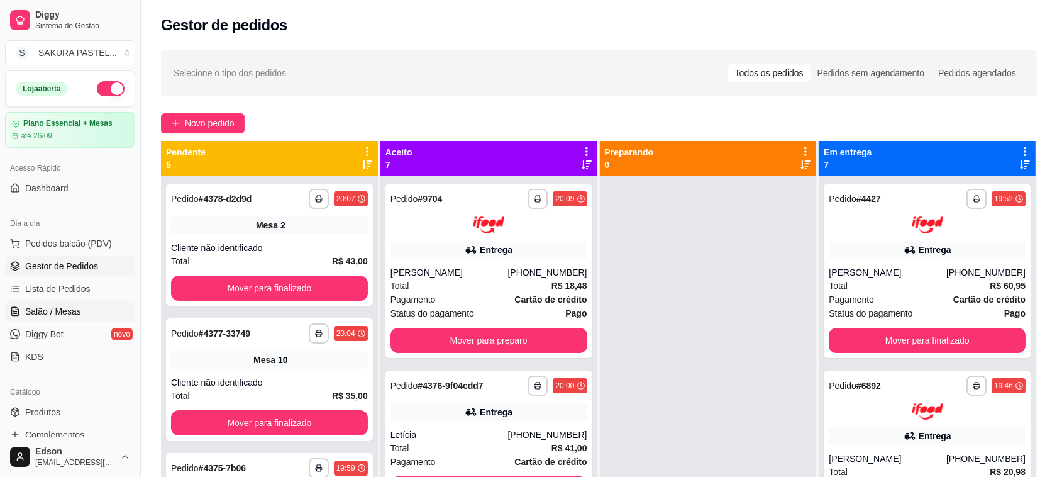
click at [85, 307] on link "Salão / Mesas" at bounding box center [70, 311] width 130 height 20
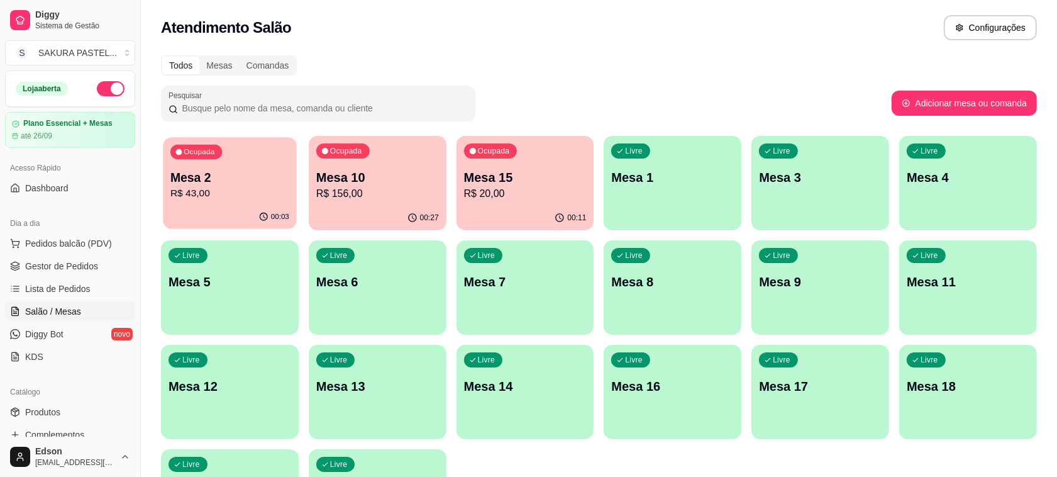
click at [246, 194] on p "R$ 43,00" at bounding box center [229, 193] width 119 height 14
click at [92, 266] on span "Gestor de Pedidos" at bounding box center [61, 266] width 73 height 13
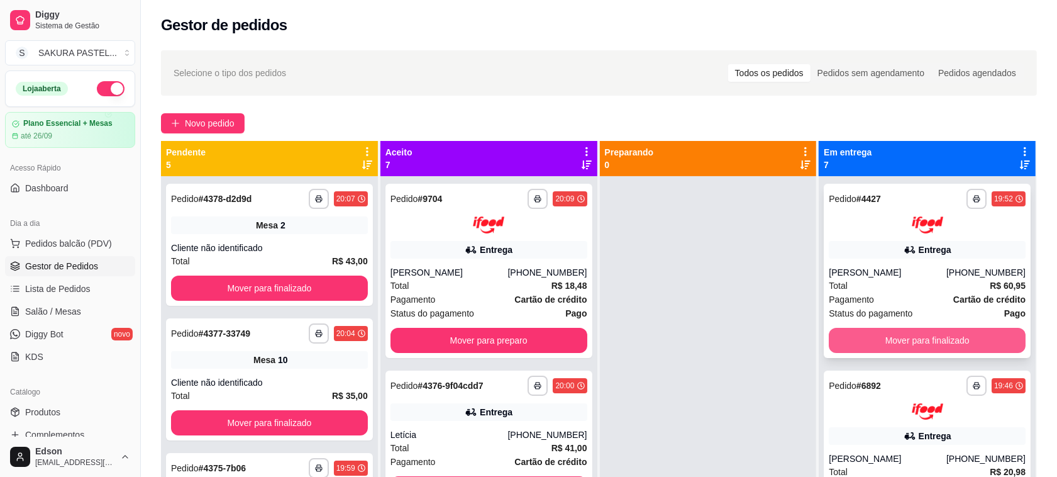
click at [935, 337] on button "Mover para finalizado" at bounding box center [927, 340] width 197 height 25
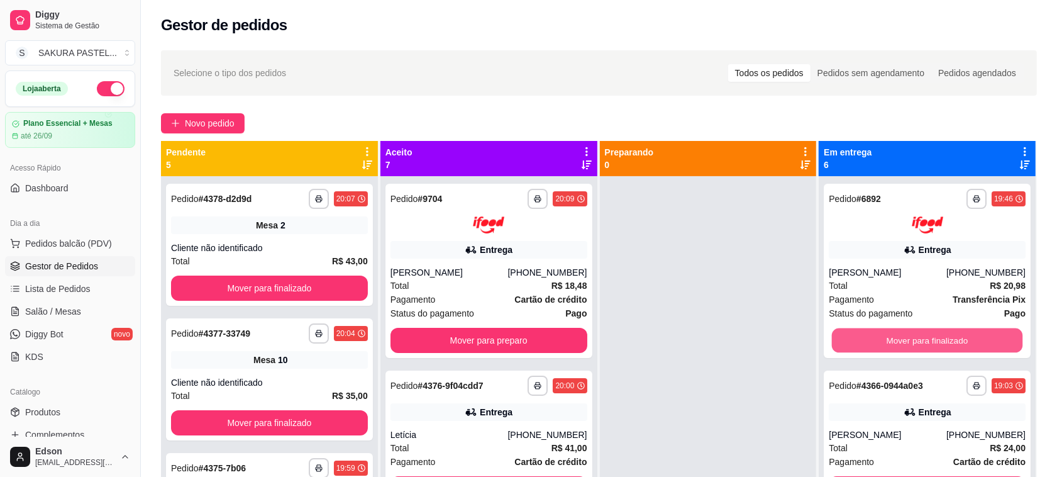
click at [935, 337] on button "Mover para finalizado" at bounding box center [927, 340] width 191 height 25
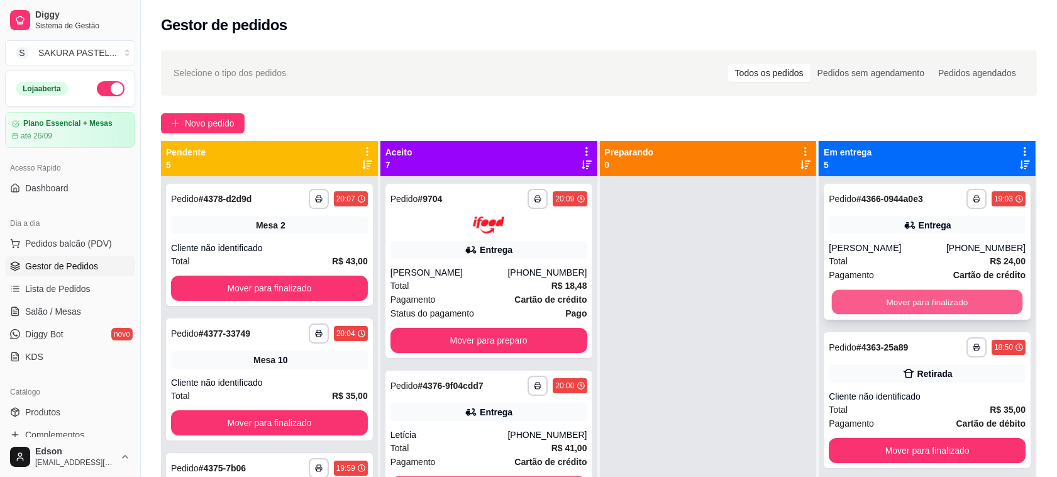
click at [930, 294] on button "Mover para finalizado" at bounding box center [927, 302] width 191 height 25
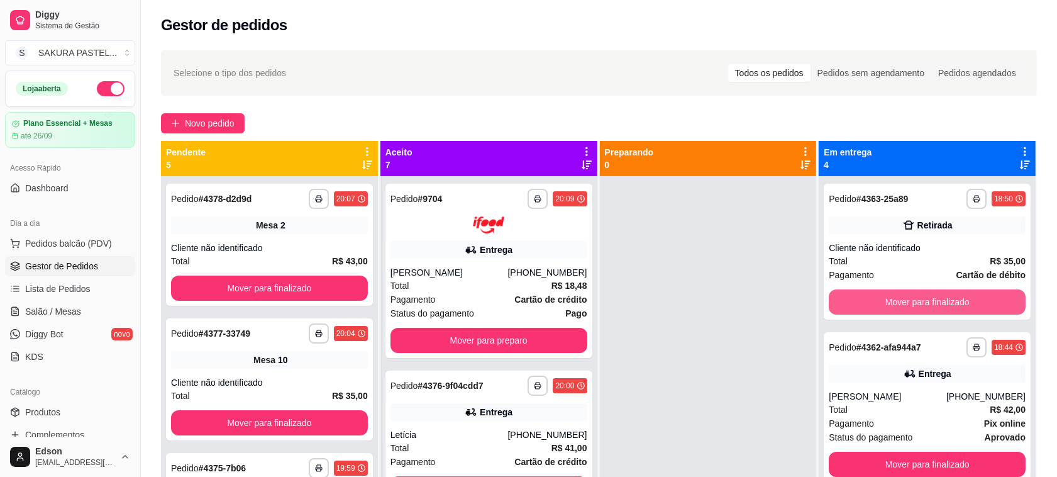
click at [930, 294] on button "Mover para finalizado" at bounding box center [927, 301] width 197 height 25
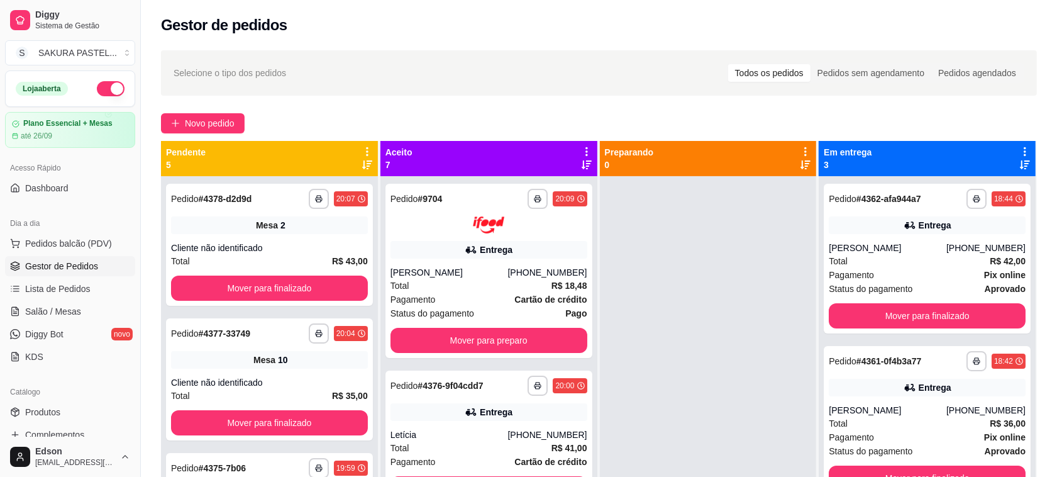
click at [930, 294] on div "Status do pagamento aprovado" at bounding box center [927, 289] width 197 height 14
click at [931, 313] on button "Mover para finalizado" at bounding box center [927, 315] width 197 height 25
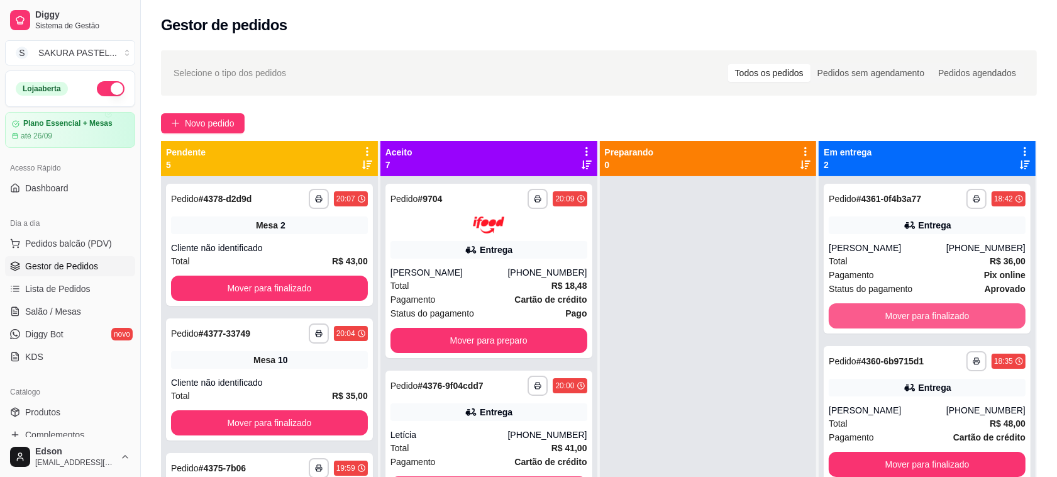
click at [931, 313] on button "Mover para finalizado" at bounding box center [927, 315] width 197 height 25
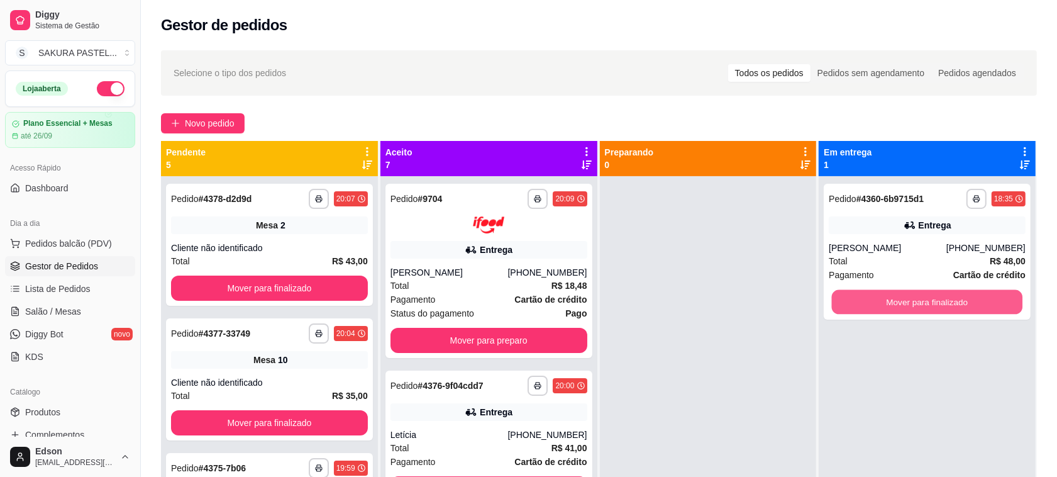
click at [931, 313] on button "Mover para finalizado" at bounding box center [927, 302] width 191 height 25
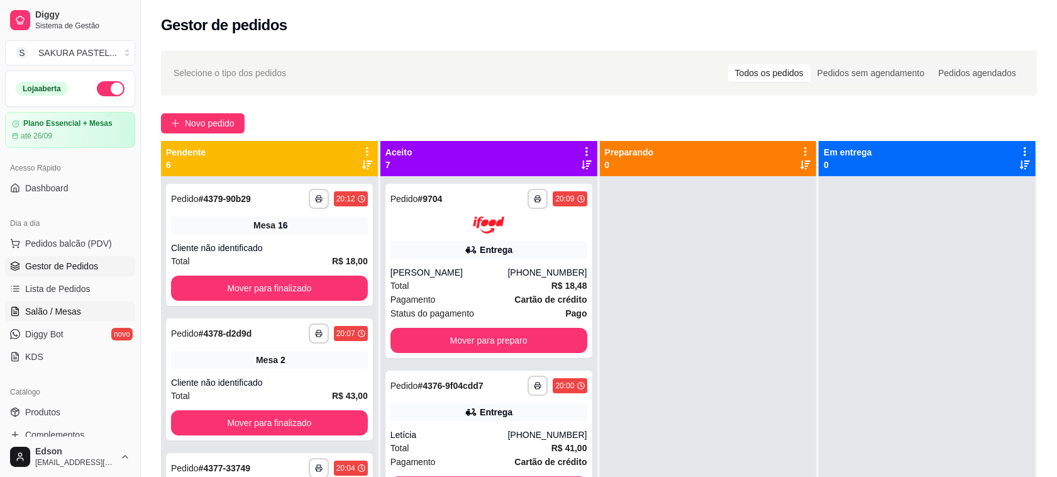
click at [84, 308] on link "Salão / Mesas" at bounding box center [70, 311] width 130 height 20
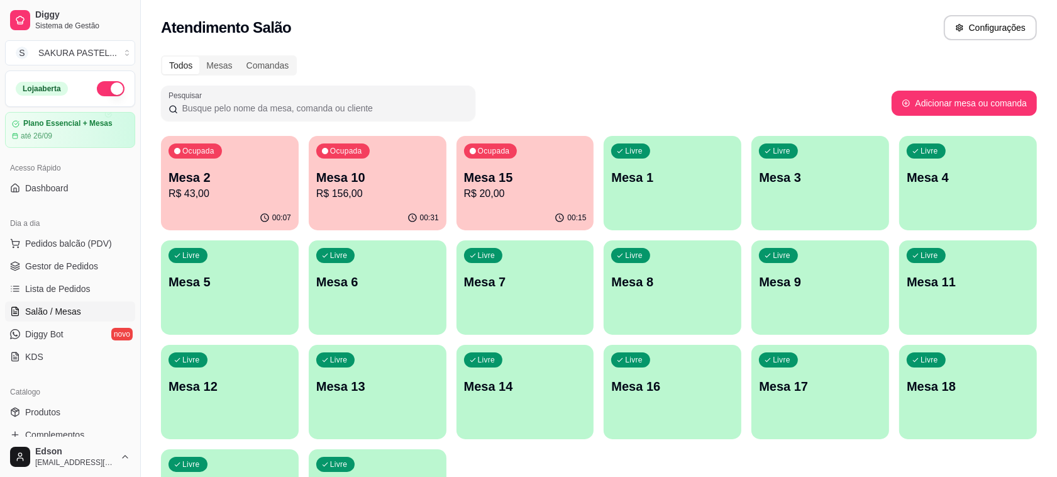
click at [447, 424] on div "button" at bounding box center [378, 431] width 138 height 15
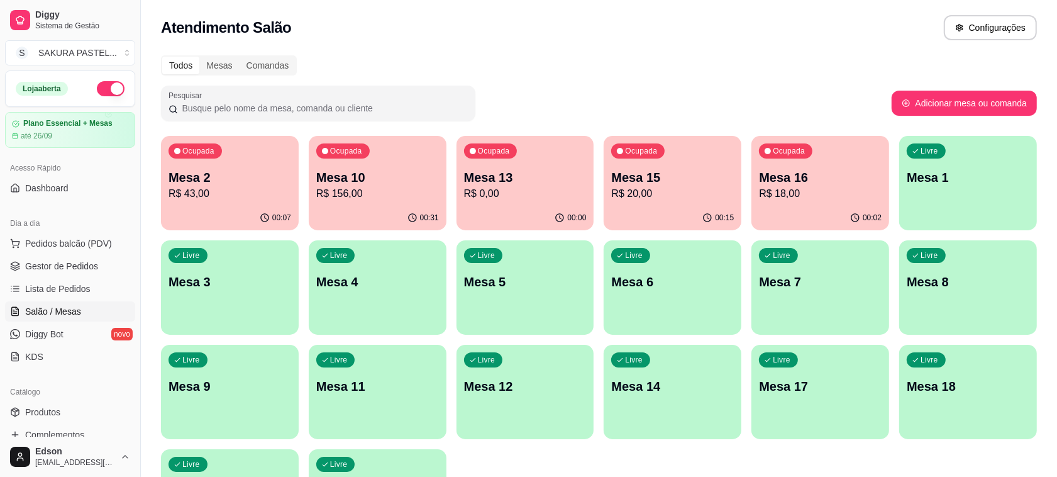
click at [686, 172] on p "Mesa 15" at bounding box center [672, 178] width 123 height 18
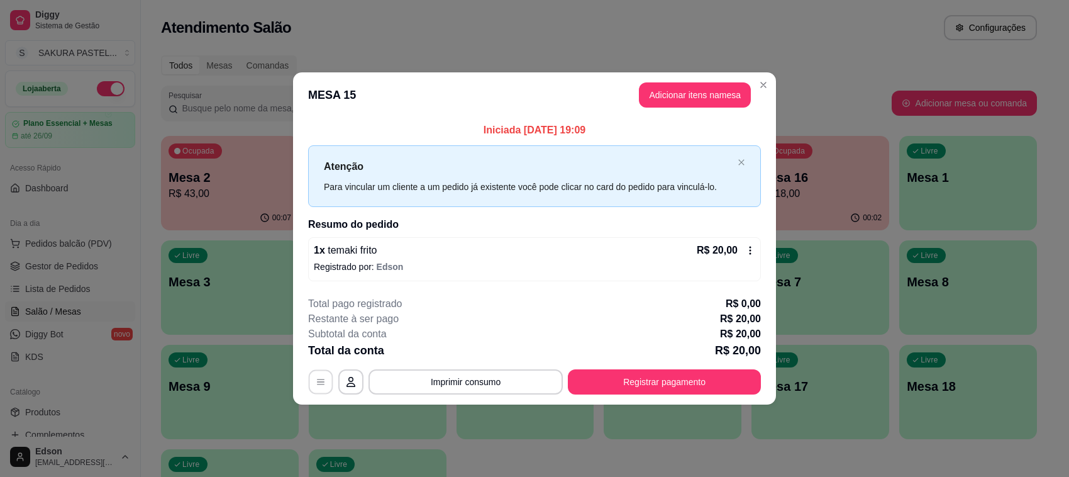
click at [313, 378] on button "button" at bounding box center [321, 381] width 25 height 25
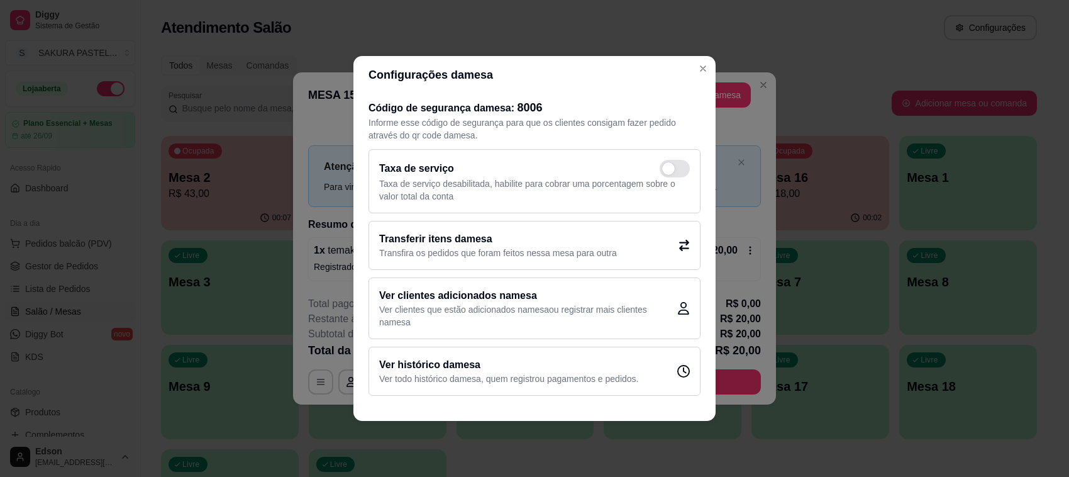
click at [577, 252] on p "Transfira os pedidos que foram feitos nessa mesa para outra" at bounding box center [498, 253] width 238 height 13
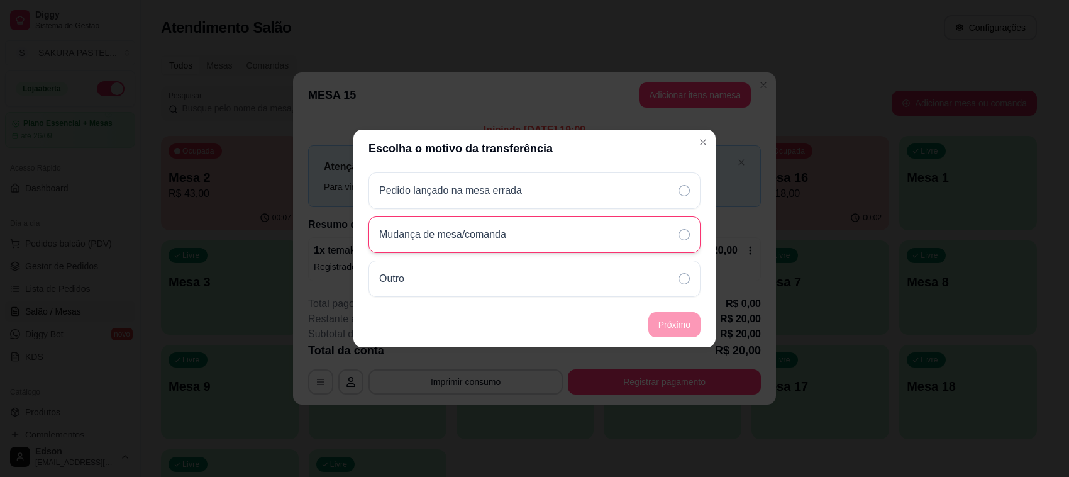
click at [552, 237] on div "Mudança de mesa/comanda" at bounding box center [535, 234] width 332 height 36
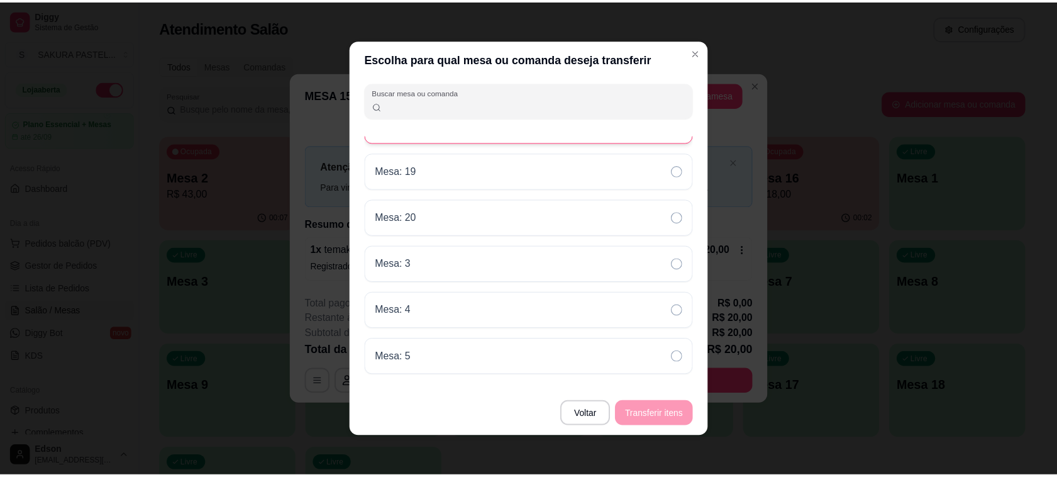
scroll to position [212, 0]
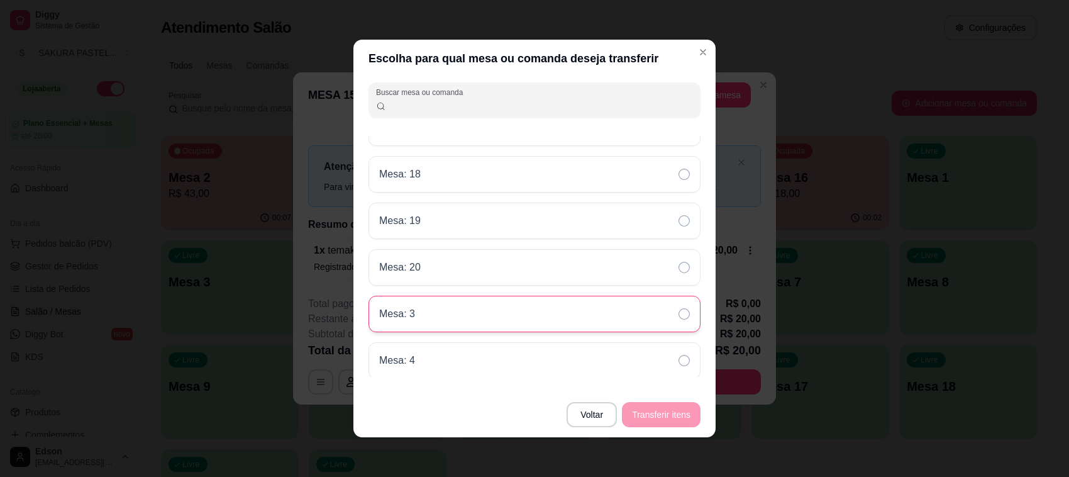
click at [460, 321] on div "Mesa: 3" at bounding box center [535, 314] width 332 height 36
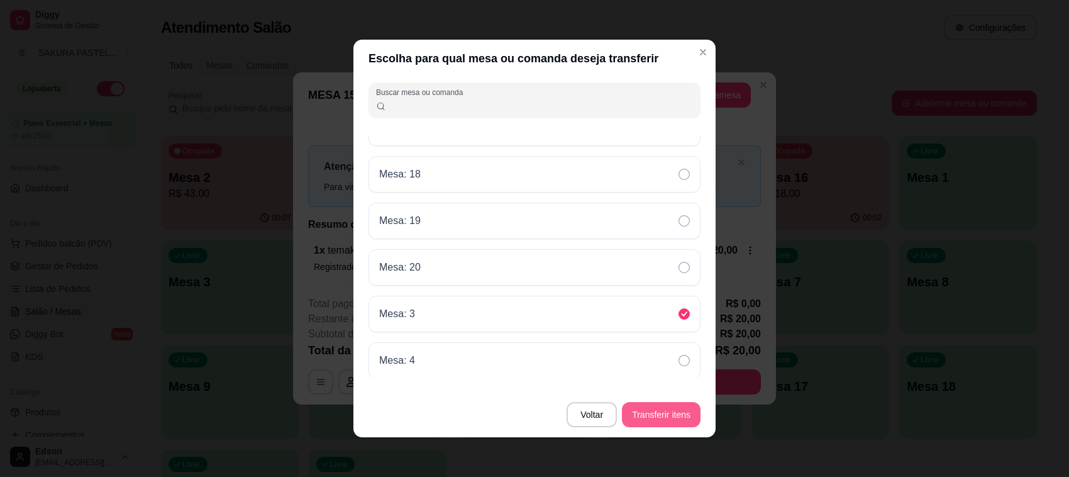
click at [683, 420] on button "Transferir itens" at bounding box center [661, 414] width 79 height 25
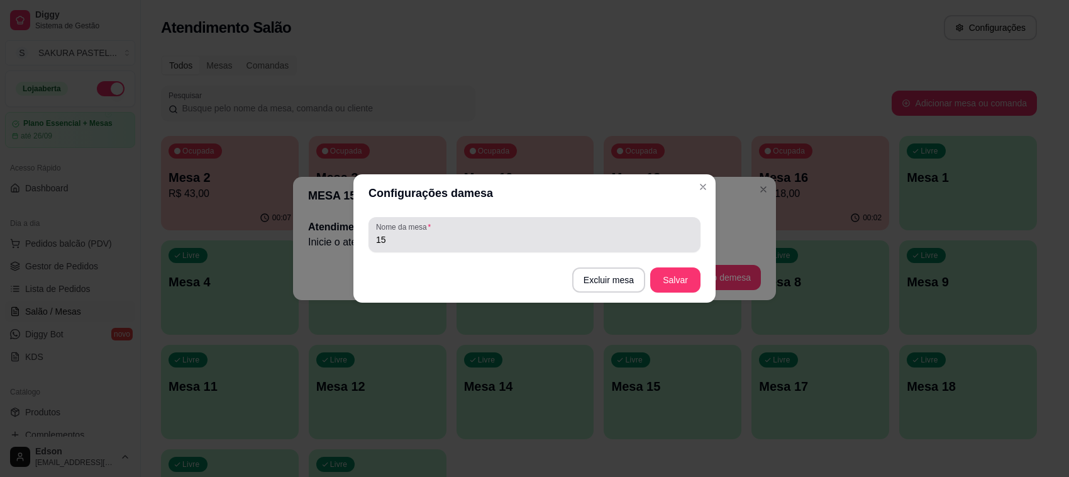
click at [519, 240] on input "15" at bounding box center [534, 239] width 317 height 13
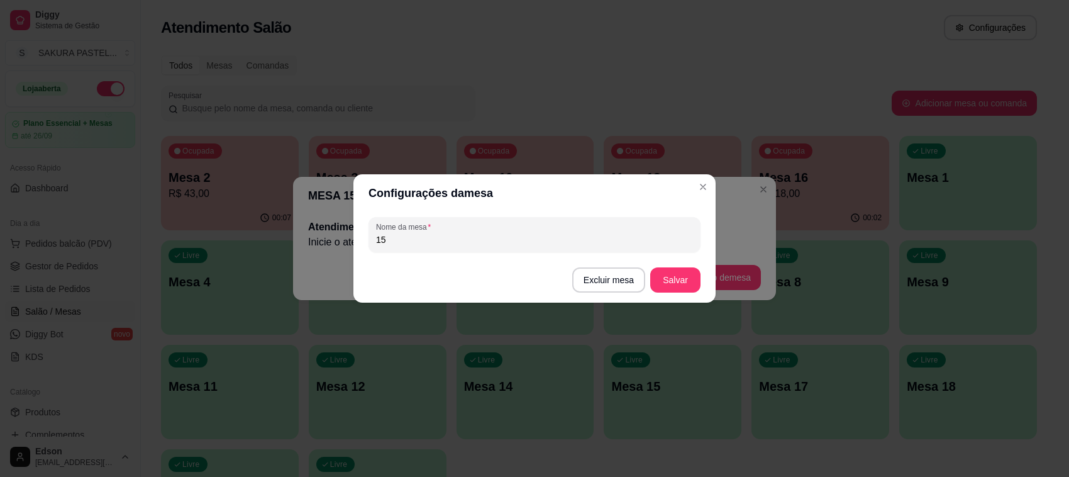
click at [605, 246] on input "15" at bounding box center [534, 239] width 317 height 13
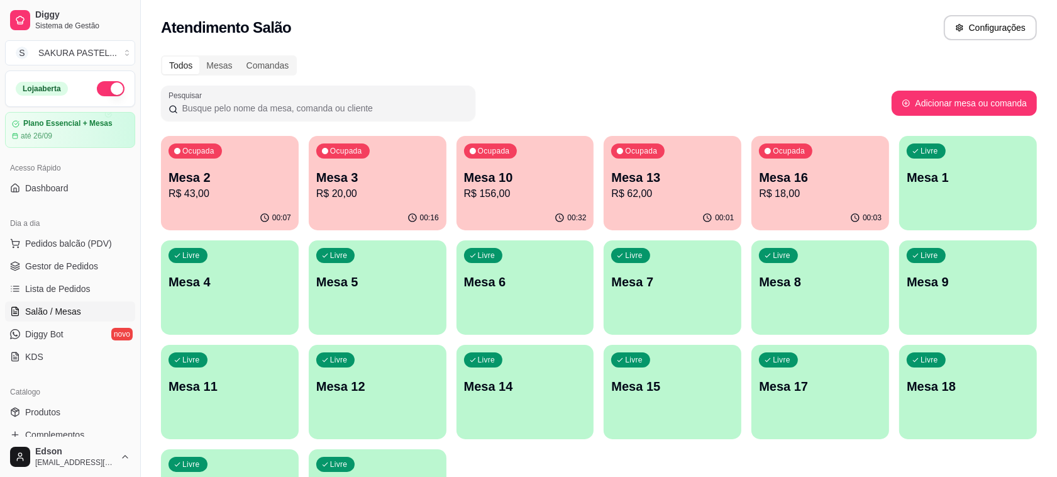
click at [624, 211] on div "00:01" at bounding box center [673, 218] width 138 height 25
click at [831, 189] on p "R$ 18,00" at bounding box center [820, 193] width 123 height 15
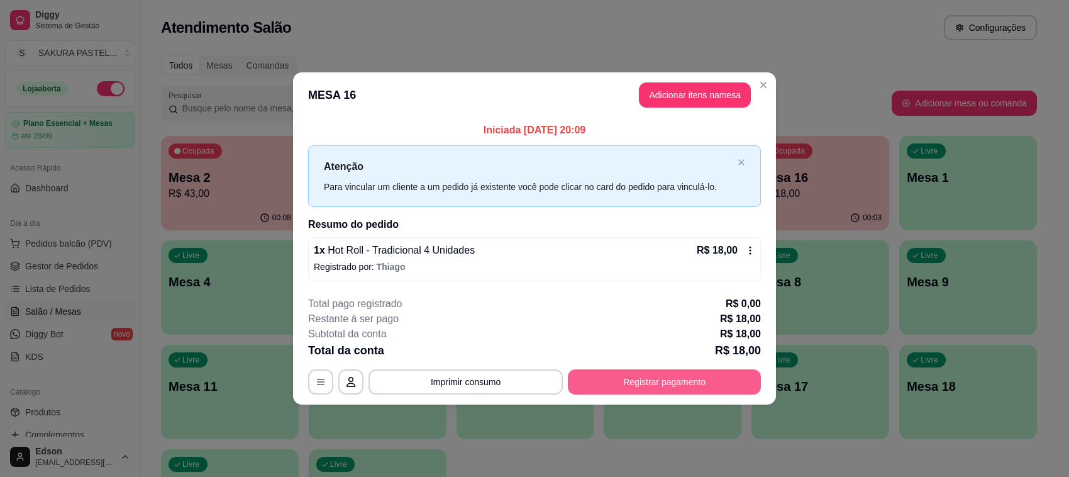
click at [675, 376] on button "Registrar pagamento" at bounding box center [664, 381] width 193 height 25
click at [539, 194] on div "Crédito" at bounding box center [535, 181] width 89 height 74
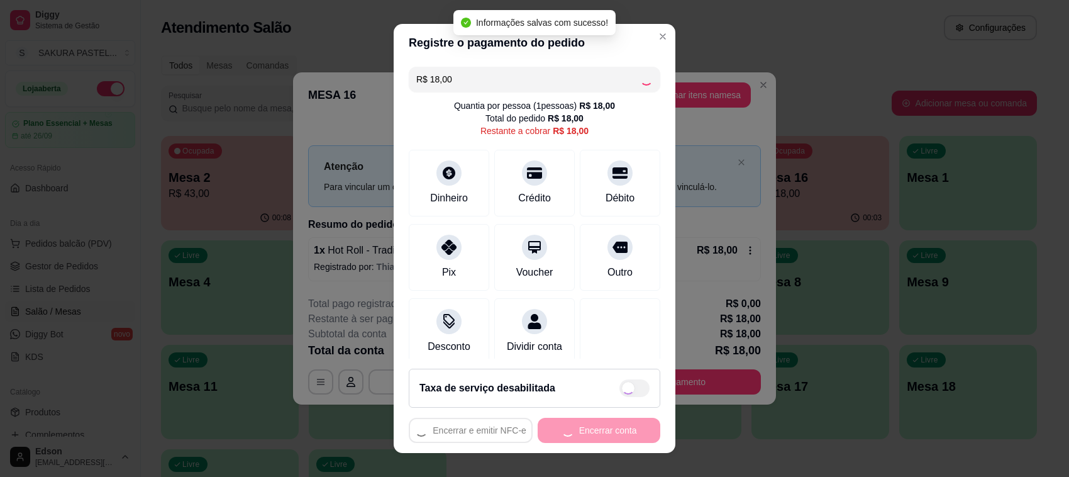
click at [601, 430] on div "Encerrar e emitir NFC-e Encerrar conta" at bounding box center [535, 430] width 252 height 25
type input "R$ 0,00"
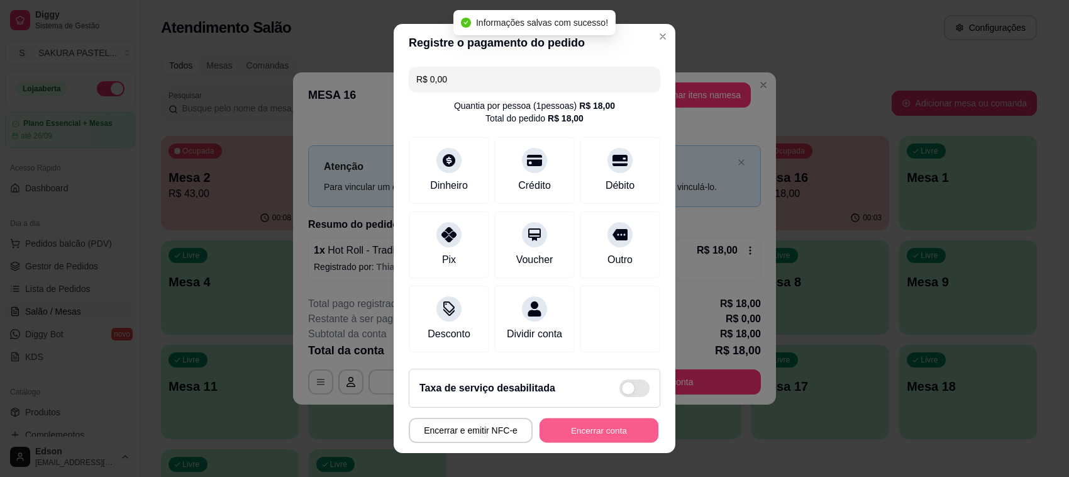
click at [601, 430] on button "Encerrar conta" at bounding box center [599, 430] width 119 height 25
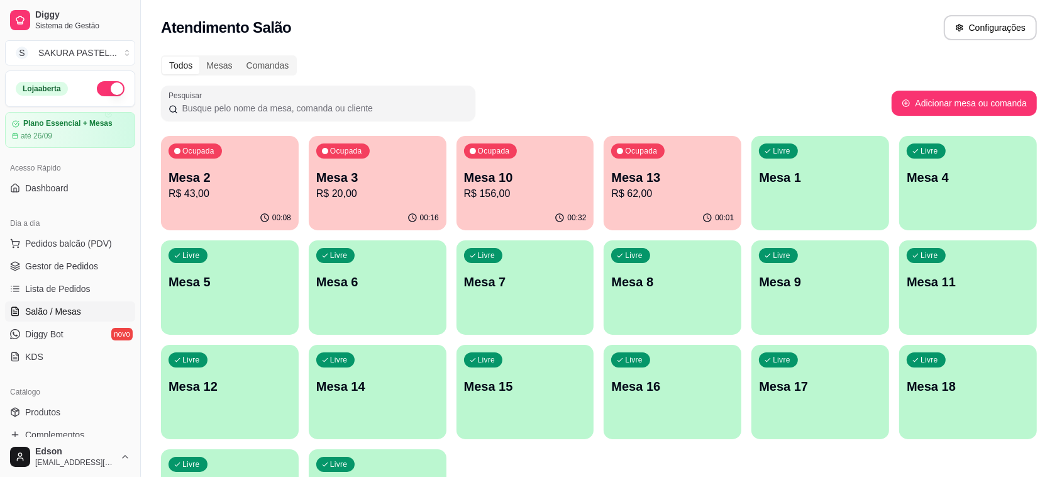
click at [391, 148] on div "Ocupada Mesa 3 R$ 20,00" at bounding box center [378, 171] width 138 height 70
click at [104, 275] on link "Gestor de Pedidos" at bounding box center [70, 266] width 130 height 20
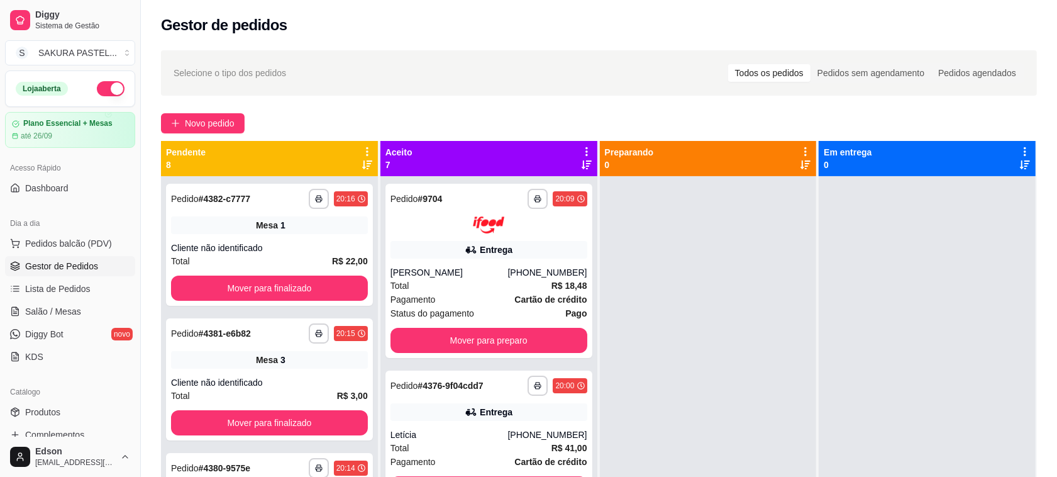
click at [222, 289] on button "Mover para finalizado" at bounding box center [269, 288] width 197 height 25
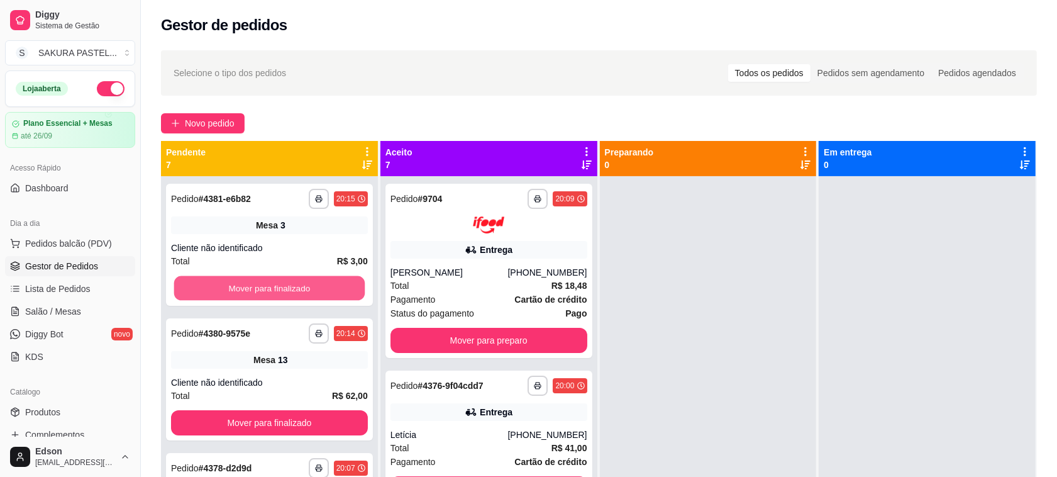
click at [222, 289] on button "Mover para finalizado" at bounding box center [269, 288] width 191 height 25
click at [222, 289] on button "Mover para finalizado" at bounding box center [269, 288] width 197 height 25
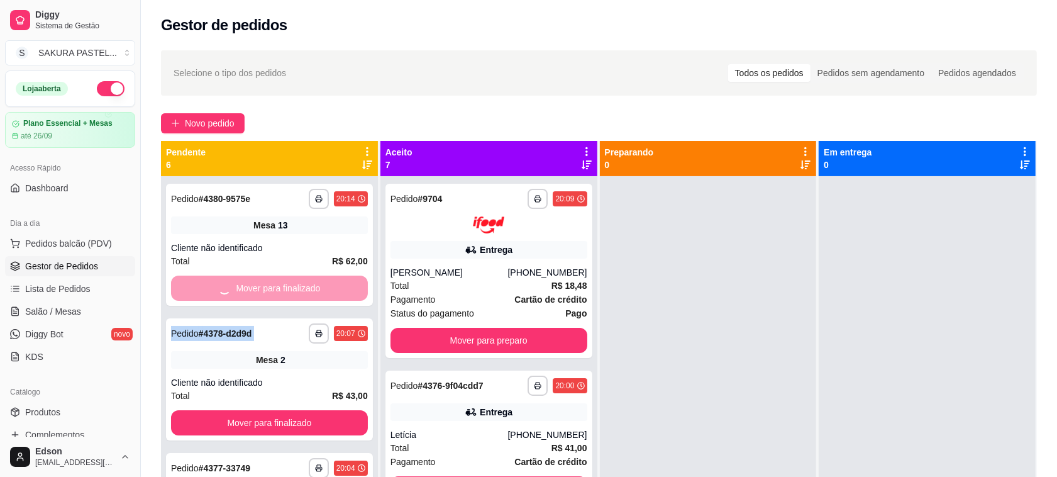
click at [222, 289] on div "Mover para finalizado" at bounding box center [269, 288] width 197 height 25
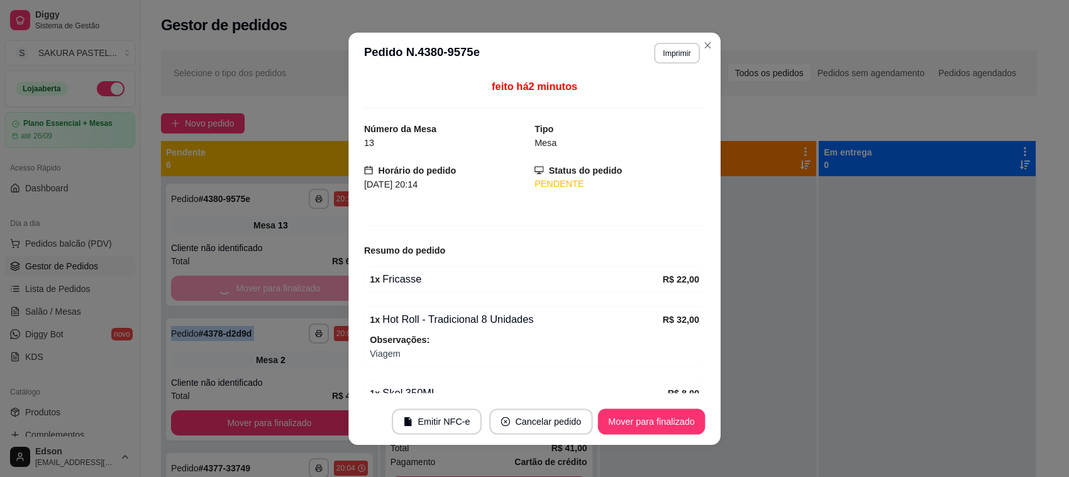
click at [222, 410] on button "Mover para finalizado" at bounding box center [269, 422] width 197 height 25
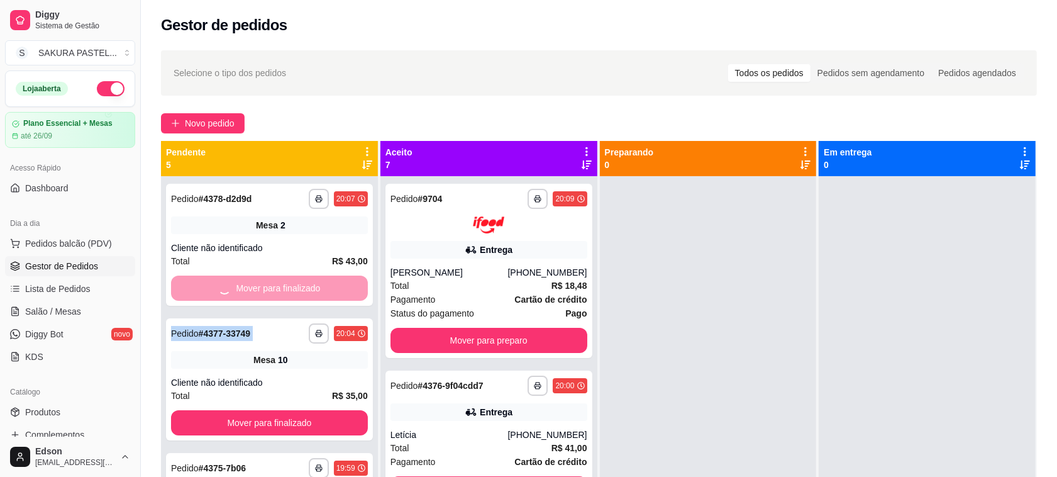
click at [222, 289] on div "Mover para finalizado" at bounding box center [269, 288] width 197 height 25
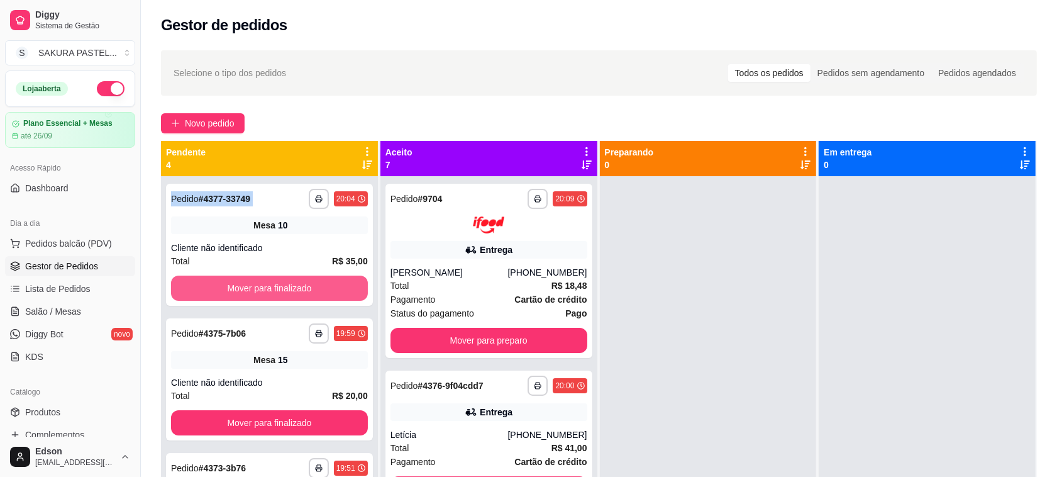
click at [222, 289] on button "Mover para finalizado" at bounding box center [269, 288] width 197 height 25
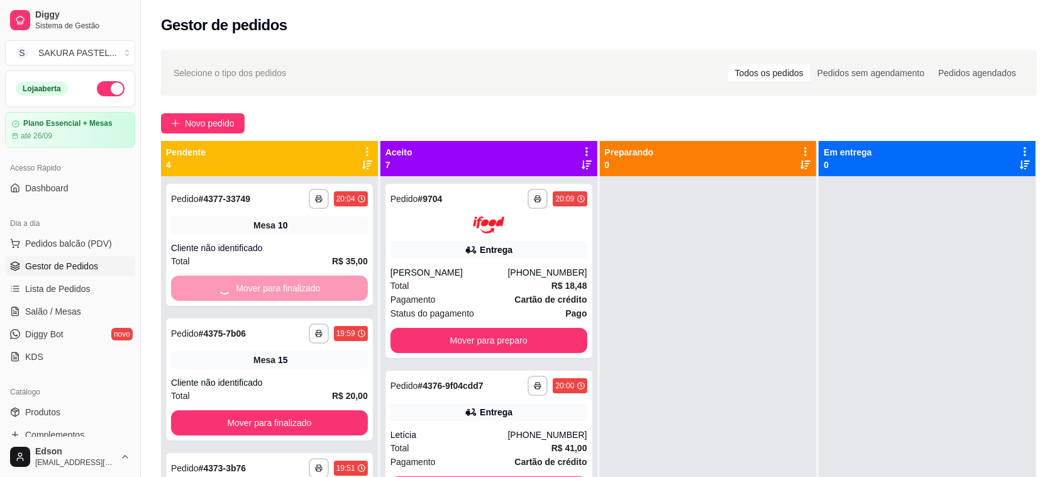
click at [222, 289] on div "Mover para finalizado" at bounding box center [269, 288] width 197 height 25
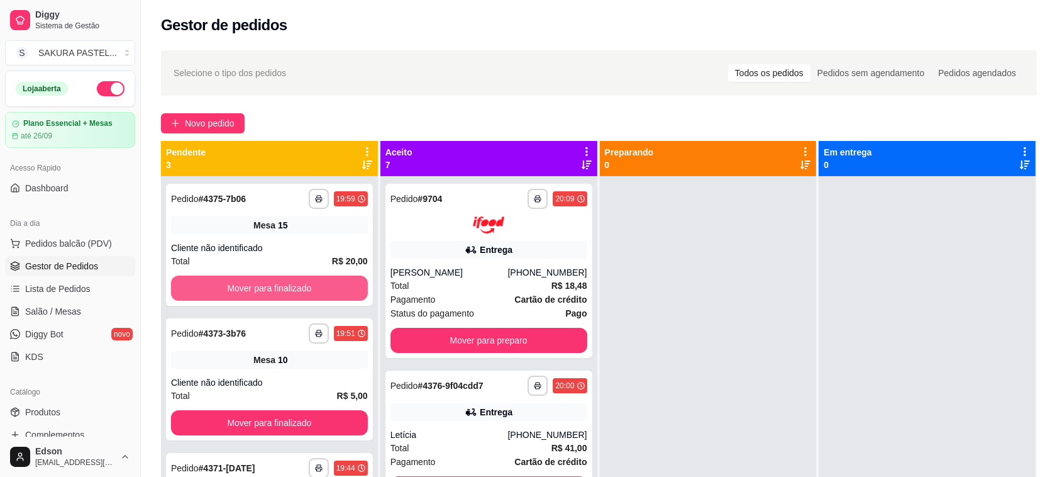
click at [222, 289] on button "Mover para finalizado" at bounding box center [269, 288] width 197 height 25
click at [222, 289] on button "Mover para finalizado" at bounding box center [269, 288] width 191 height 25
click at [222, 289] on div "Mover para finalizado" at bounding box center [269, 288] width 197 height 25
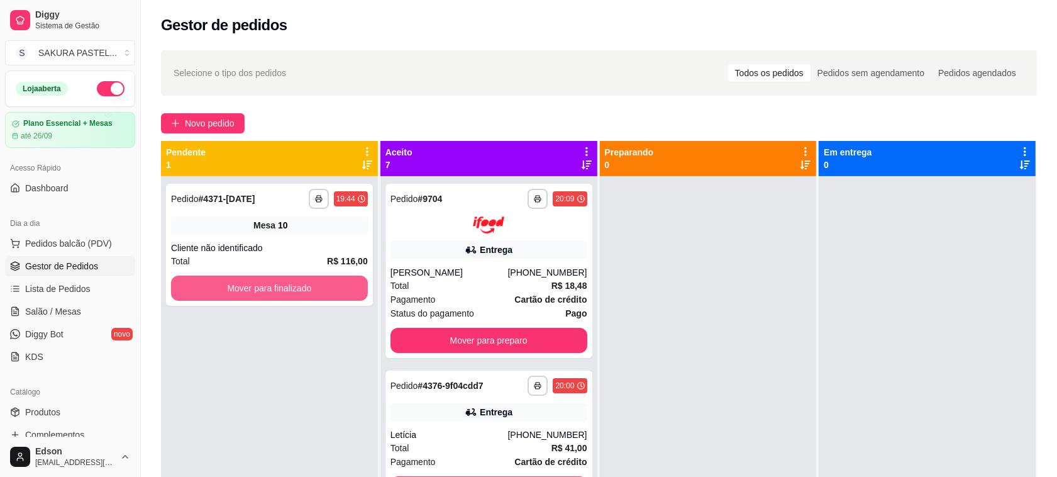
click at [222, 289] on button "Mover para finalizado" at bounding box center [269, 288] width 197 height 25
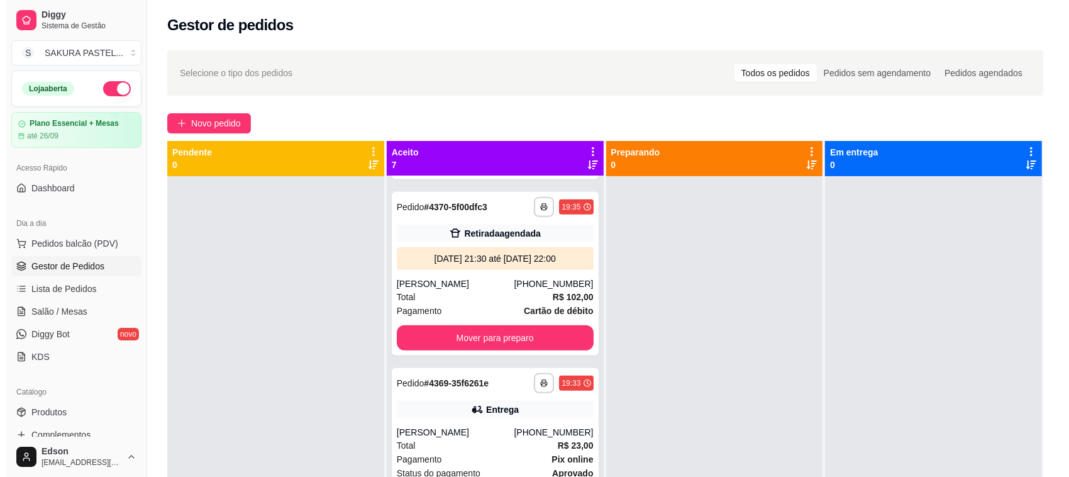
scroll to position [667, 0]
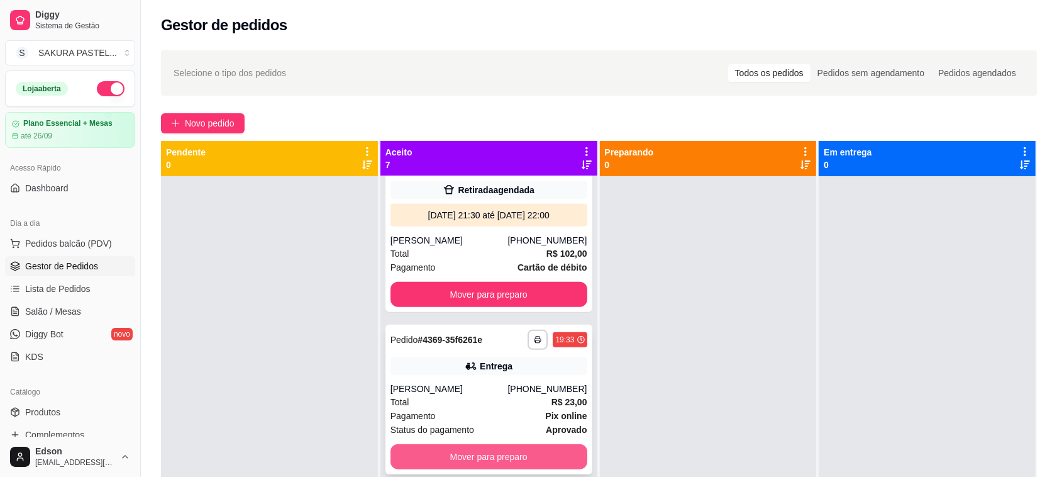
click at [546, 425] on strong "aprovado" at bounding box center [566, 430] width 41 height 10
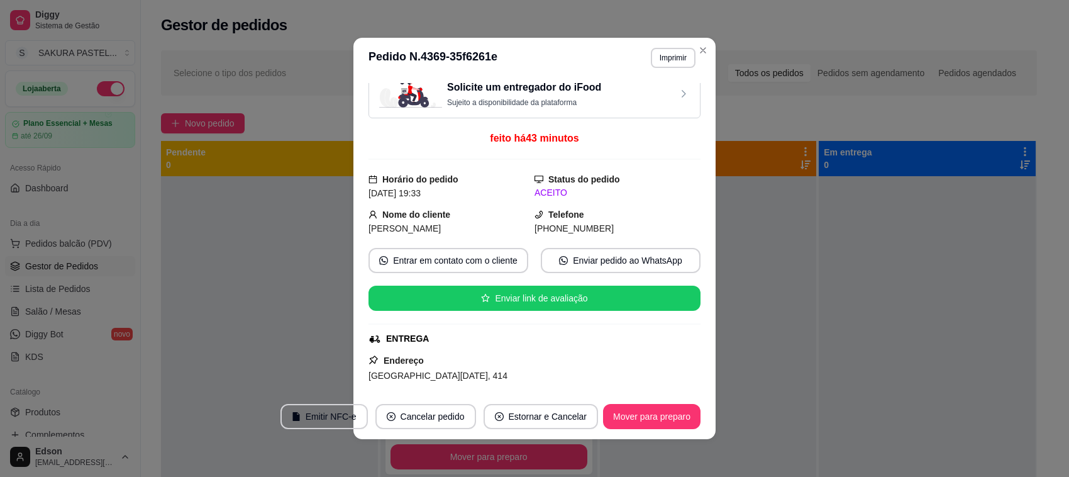
scroll to position [0, 0]
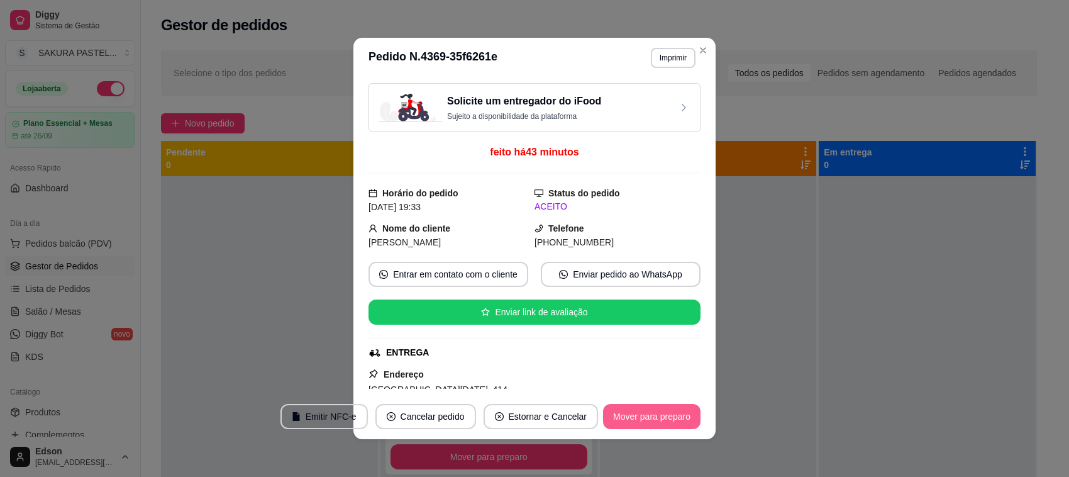
click at [667, 406] on button "Mover para preparo" at bounding box center [652, 416] width 98 height 25
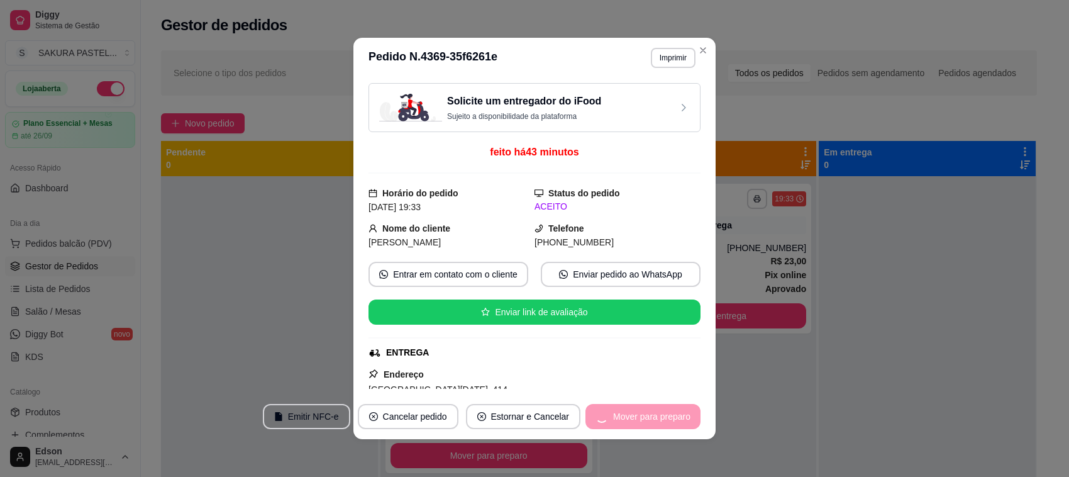
scroll to position [505, 0]
click at [669, 408] on div "Mover para preparo" at bounding box center [643, 416] width 115 height 25
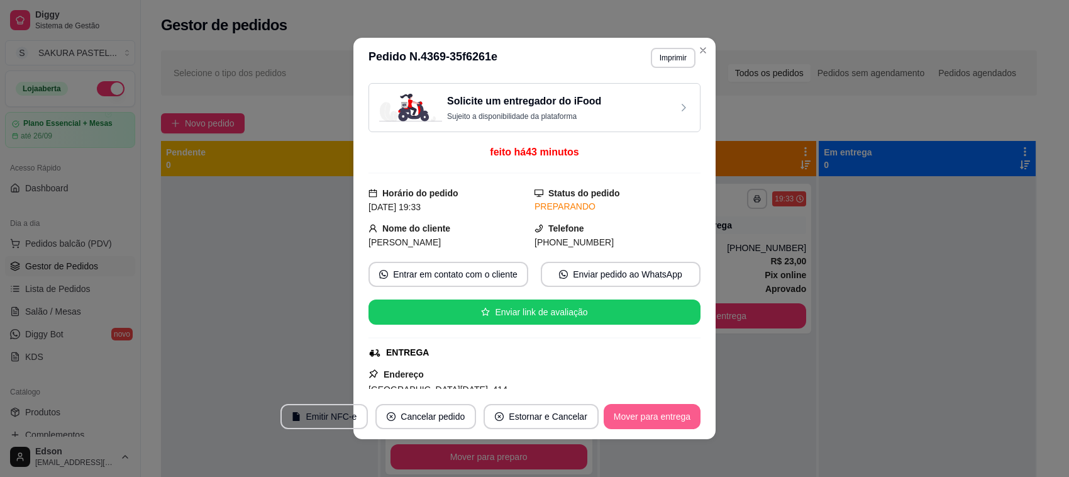
click at [669, 409] on button "Mover para entrega" at bounding box center [652, 416] width 97 height 25
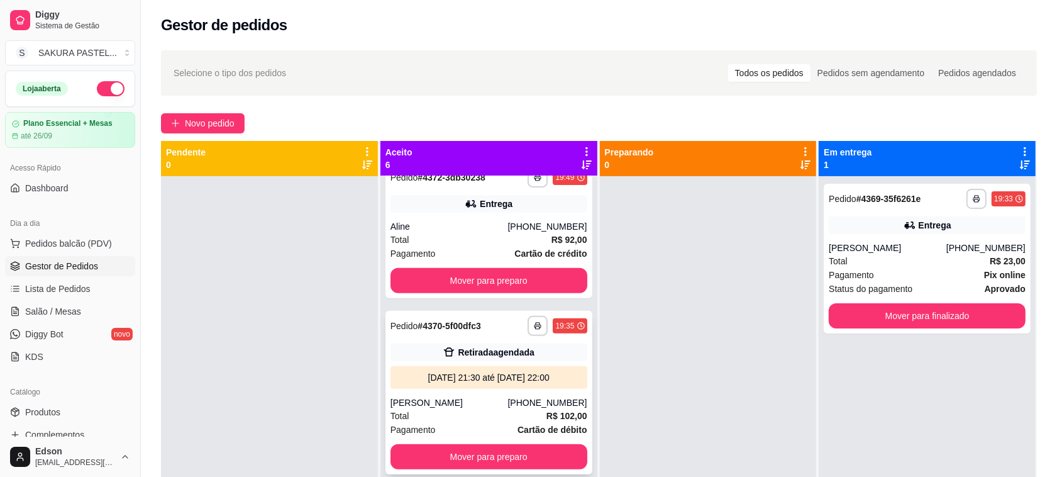
click at [511, 396] on div "[PHONE_NUMBER]" at bounding box center [547, 402] width 79 height 13
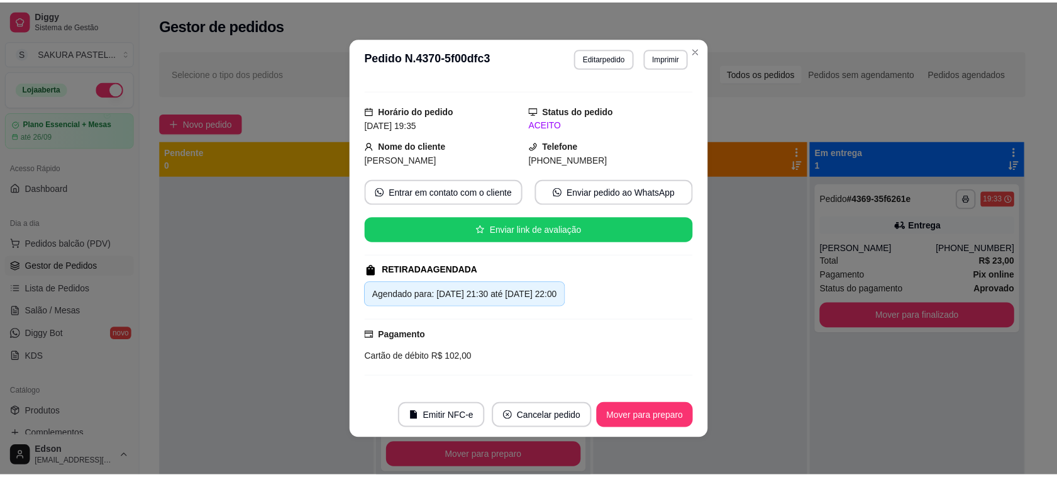
scroll to position [0, 0]
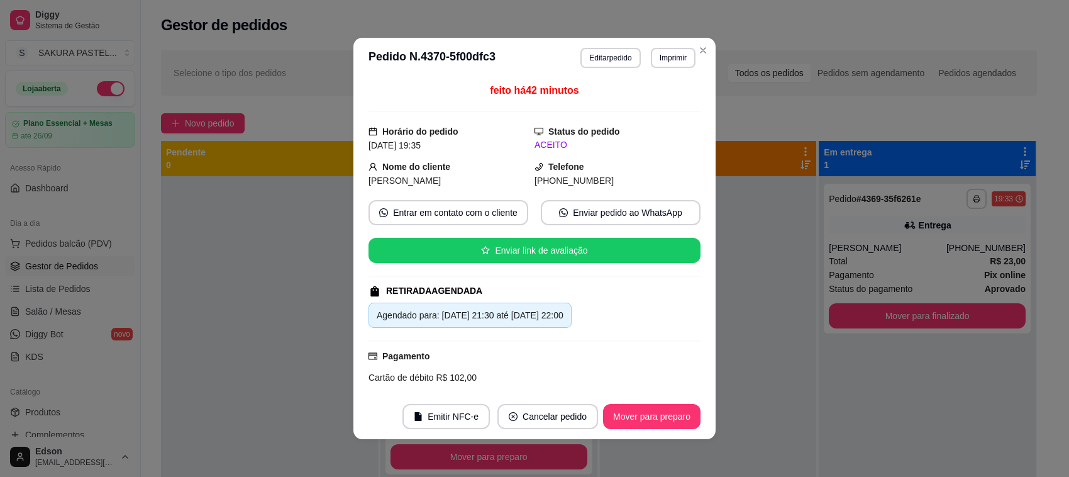
click at [705, 342] on div "feito há 42 minutos Horário do pedido [DATE] 19:35 Status do pedido ACEITO Nome…" at bounding box center [535, 236] width 362 height 316
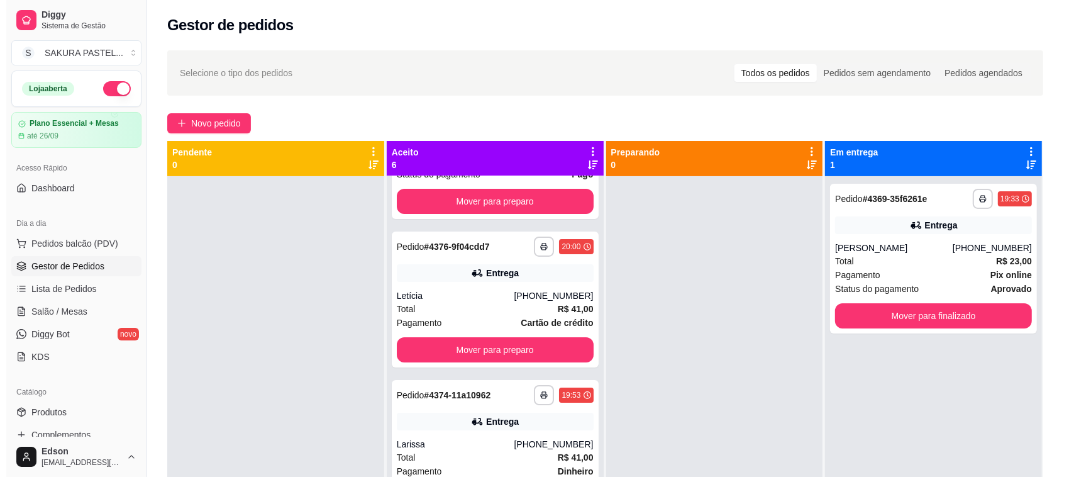
scroll to position [172, 0]
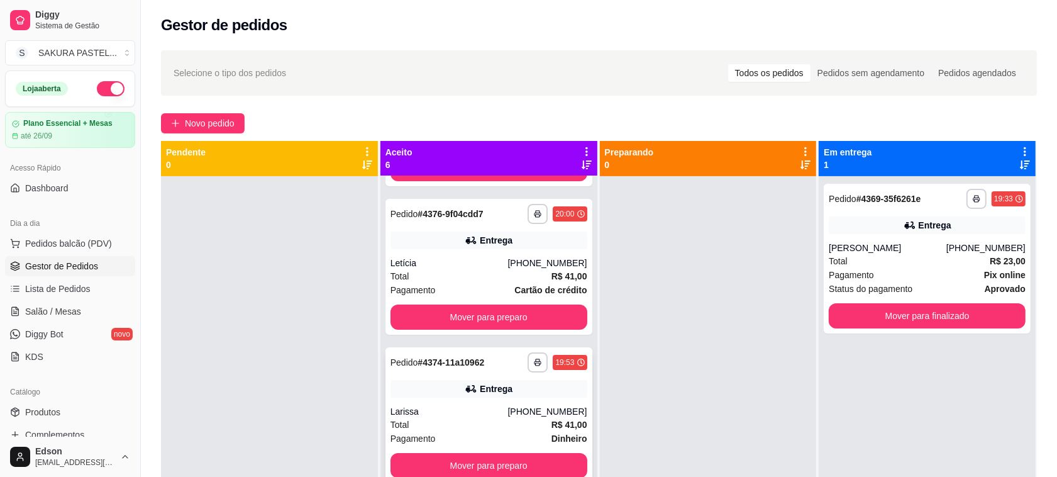
click at [529, 393] on div "Entrega" at bounding box center [489, 389] width 197 height 18
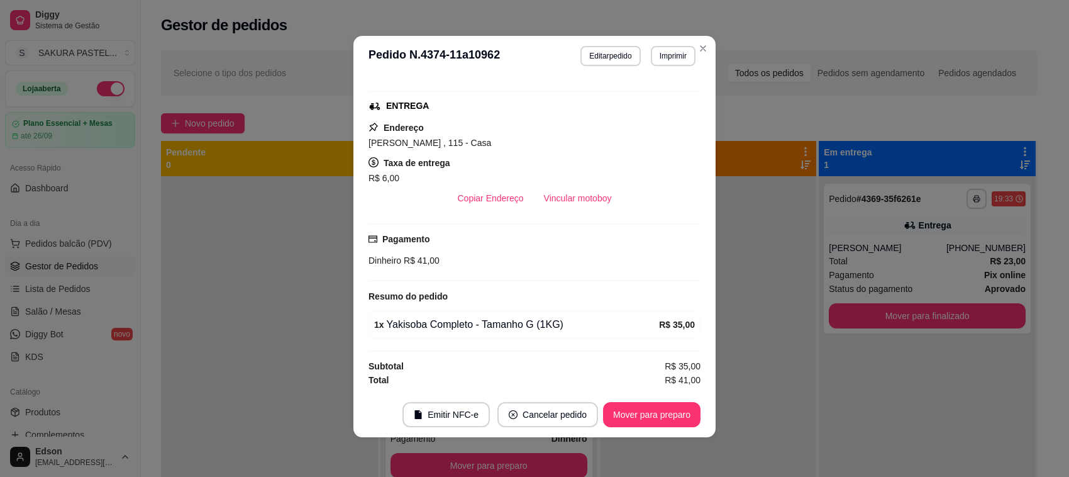
scroll to position [0, 0]
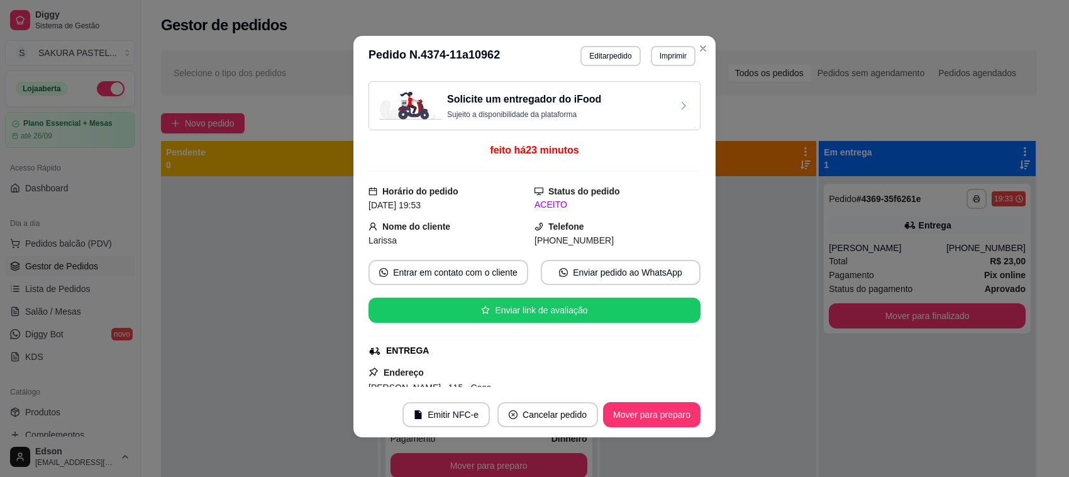
click at [649, 430] on footer "Emitir NFC-e Cancelar pedido Mover para preparo" at bounding box center [535, 414] width 362 height 45
click at [646, 421] on button "Mover para preparo" at bounding box center [652, 414] width 98 height 25
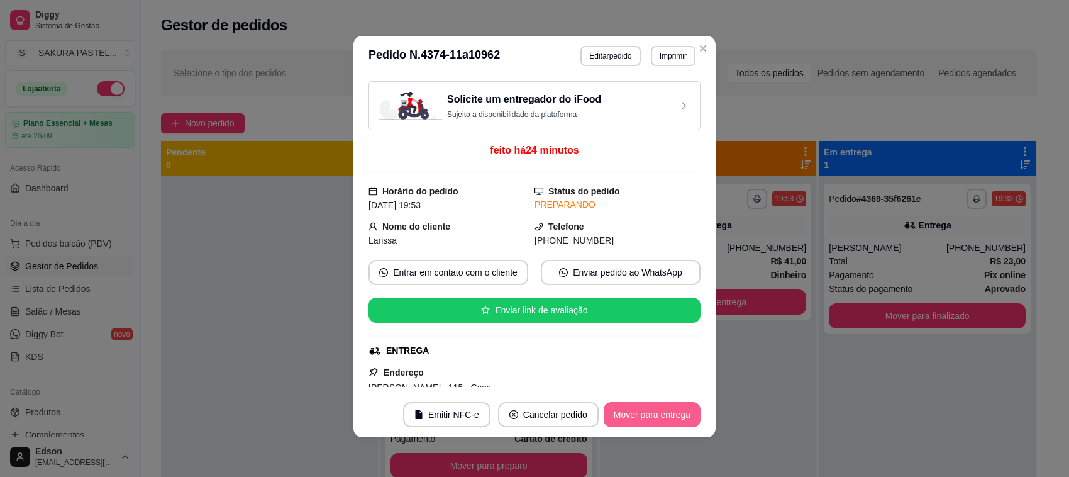
click at [646, 421] on button "Mover para entrega" at bounding box center [652, 414] width 97 height 25
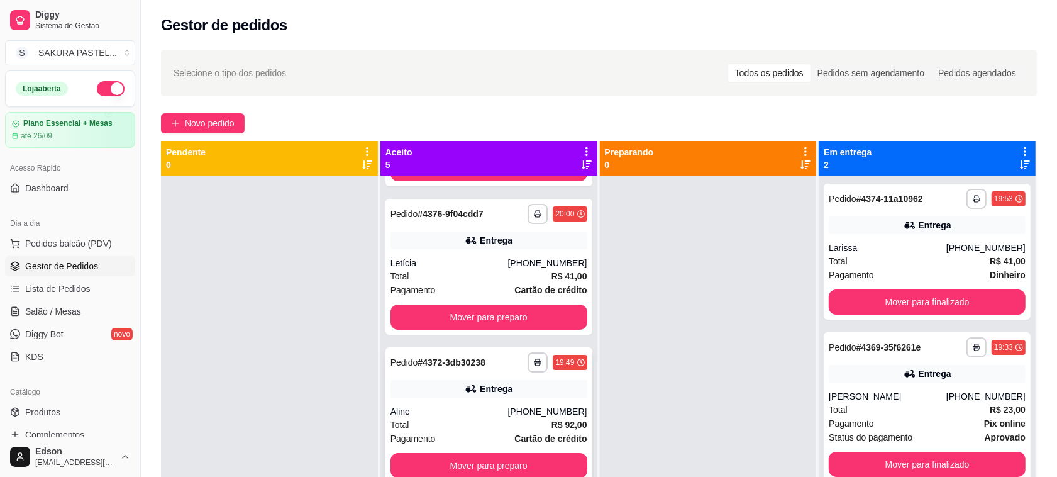
click at [527, 374] on div "**********" at bounding box center [489, 415] width 207 height 136
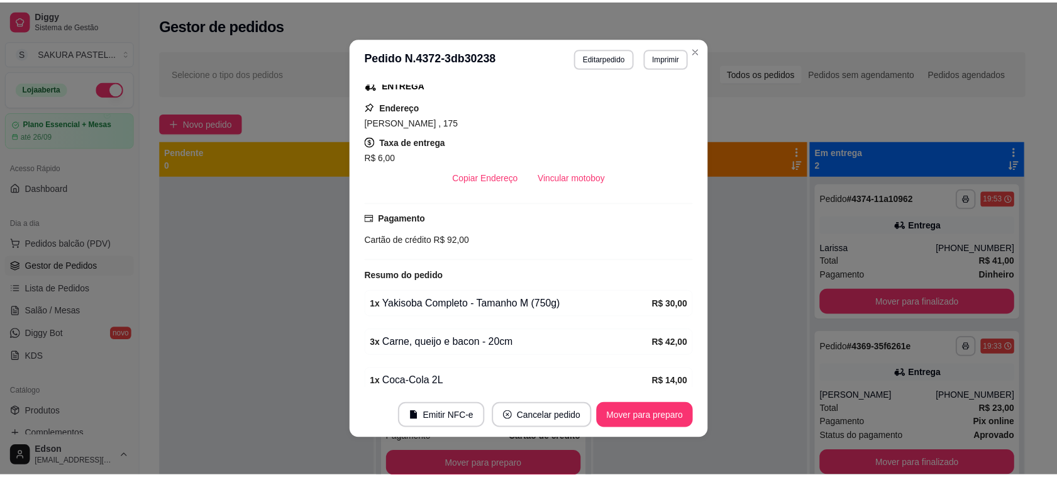
scroll to position [328, 0]
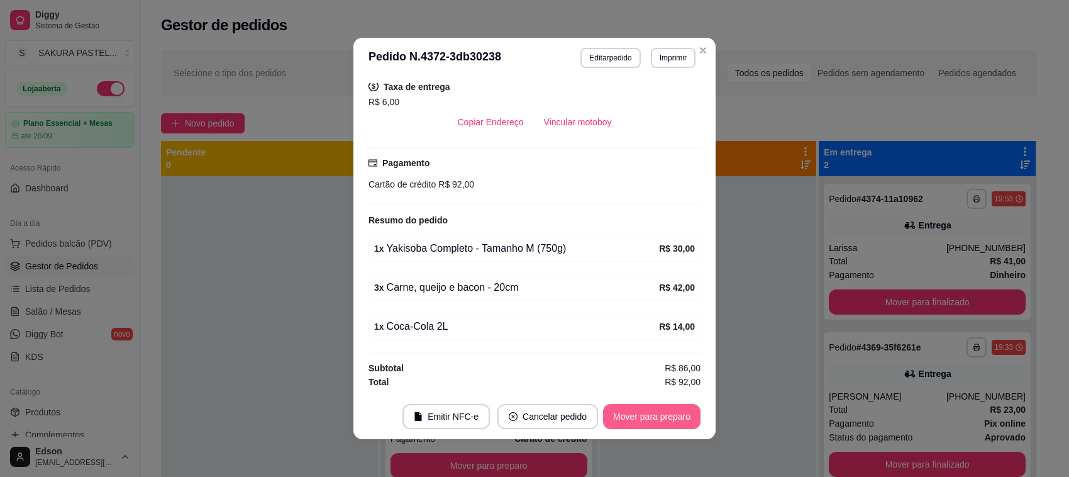
click at [630, 414] on button "Mover para preparo" at bounding box center [652, 416] width 98 height 25
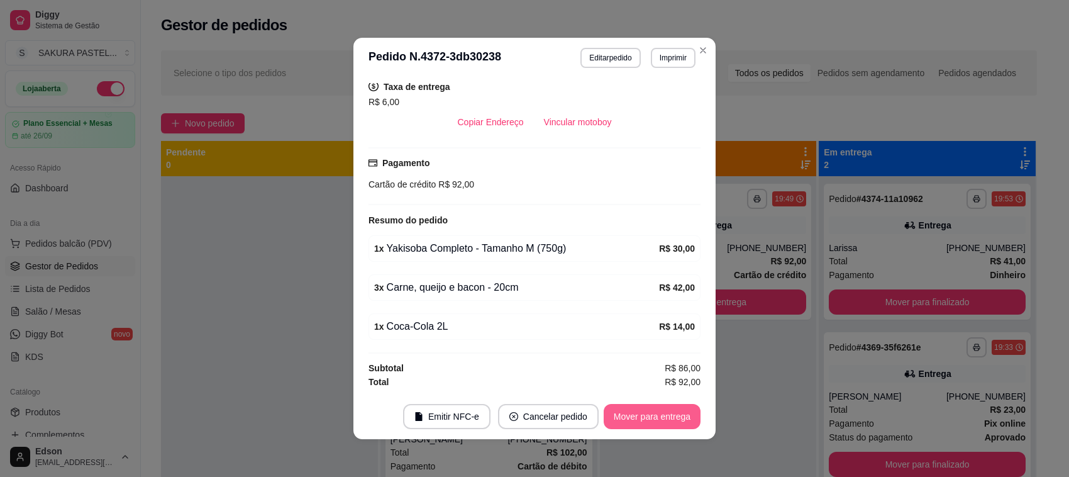
click at [630, 414] on button "Mover para entrega" at bounding box center [652, 416] width 97 height 25
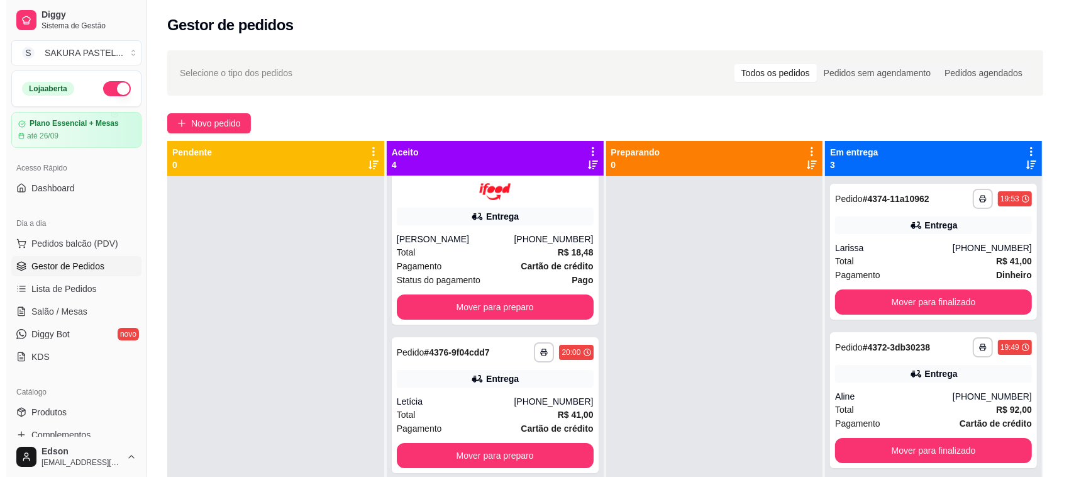
scroll to position [0, 0]
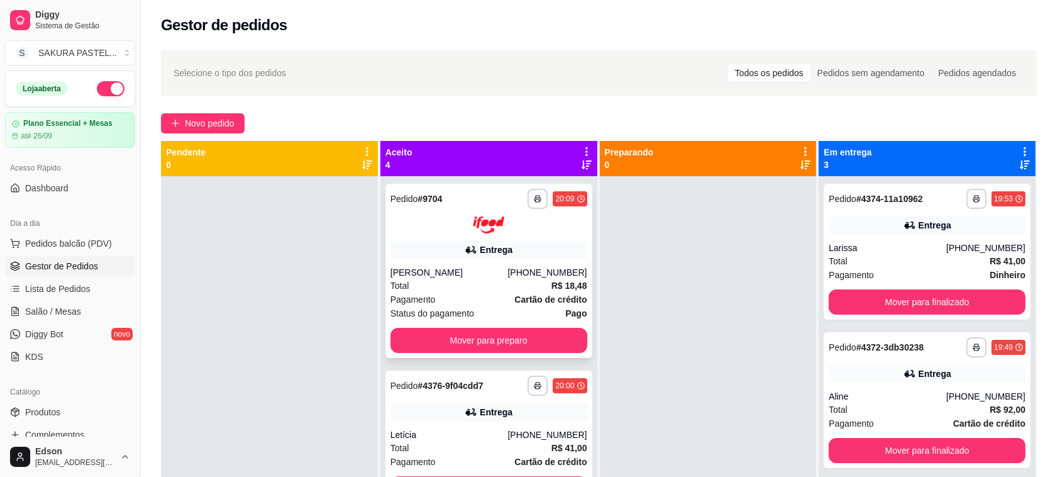
click at [554, 246] on div "Entrega" at bounding box center [489, 250] width 197 height 18
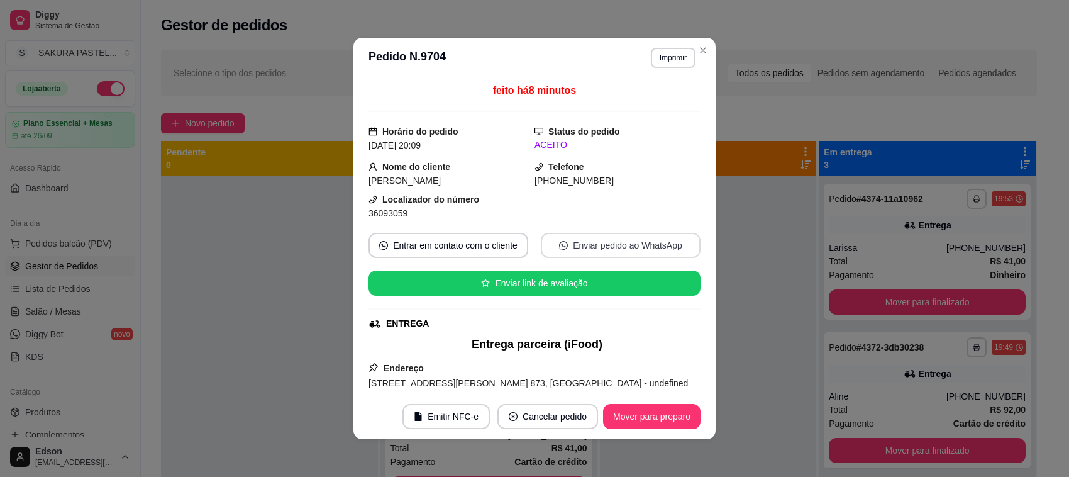
scroll to position [257, 0]
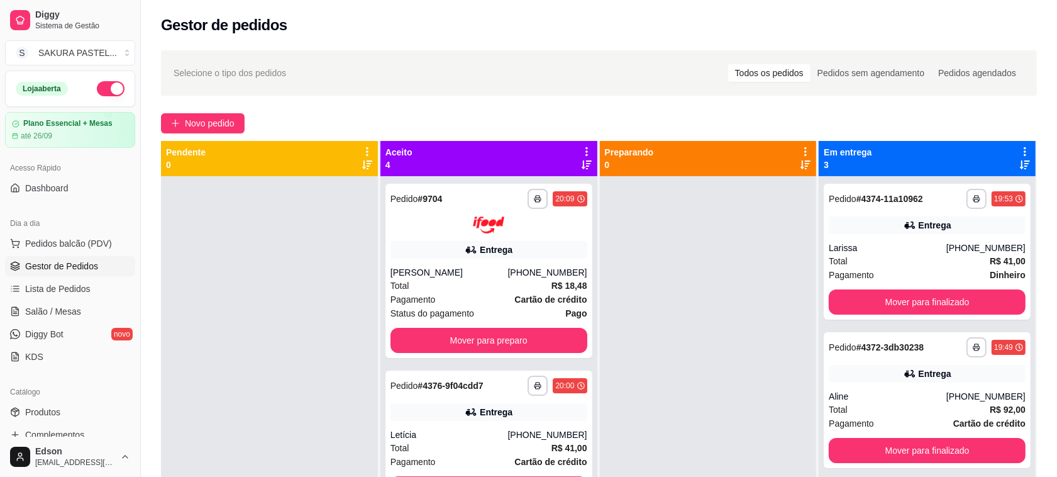
click at [676, 255] on div at bounding box center [708, 414] width 217 height 477
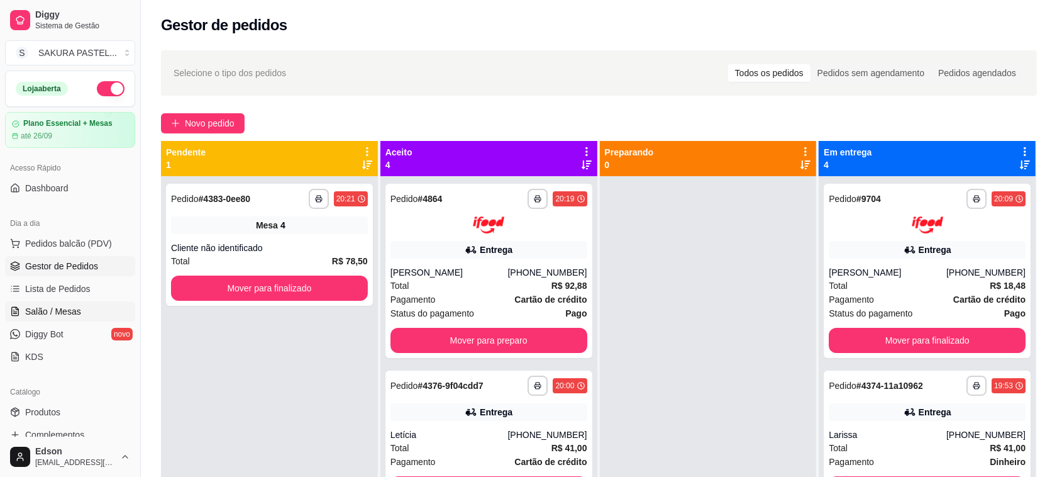
click at [89, 315] on link "Salão / Mesas" at bounding box center [70, 311] width 130 height 20
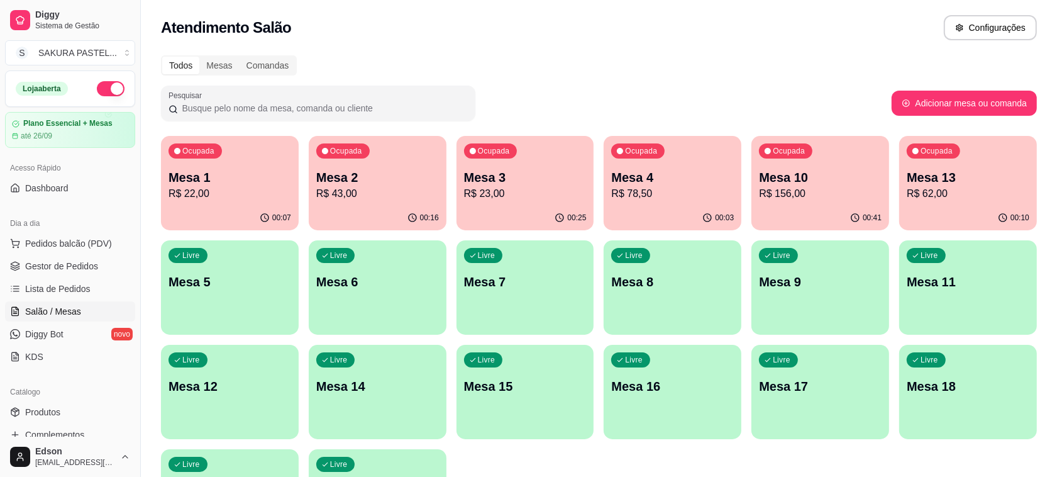
click at [526, 167] on div "Ocupada Mesa 3 R$ 23,00" at bounding box center [526, 171] width 138 height 70
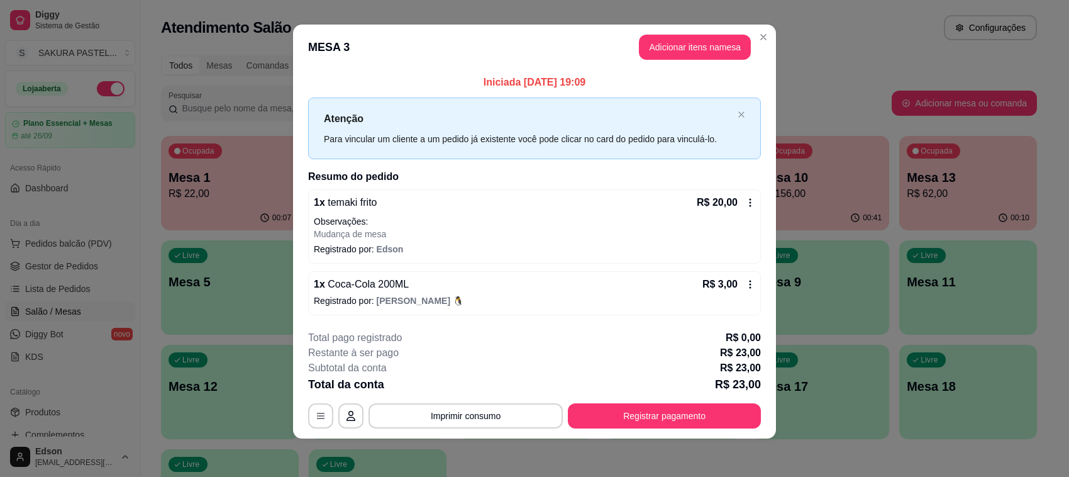
scroll to position [8, 0]
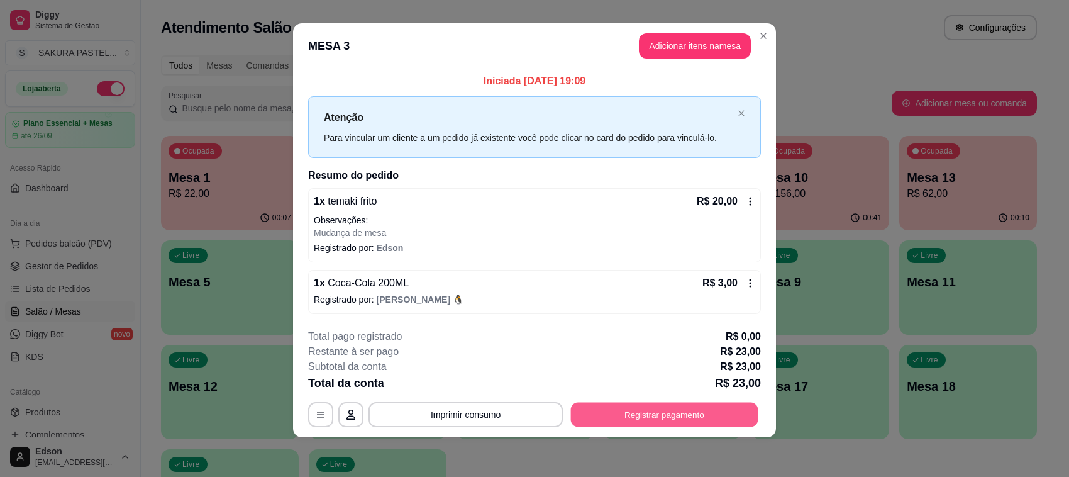
click at [669, 426] on button "Registrar pagamento" at bounding box center [664, 414] width 187 height 25
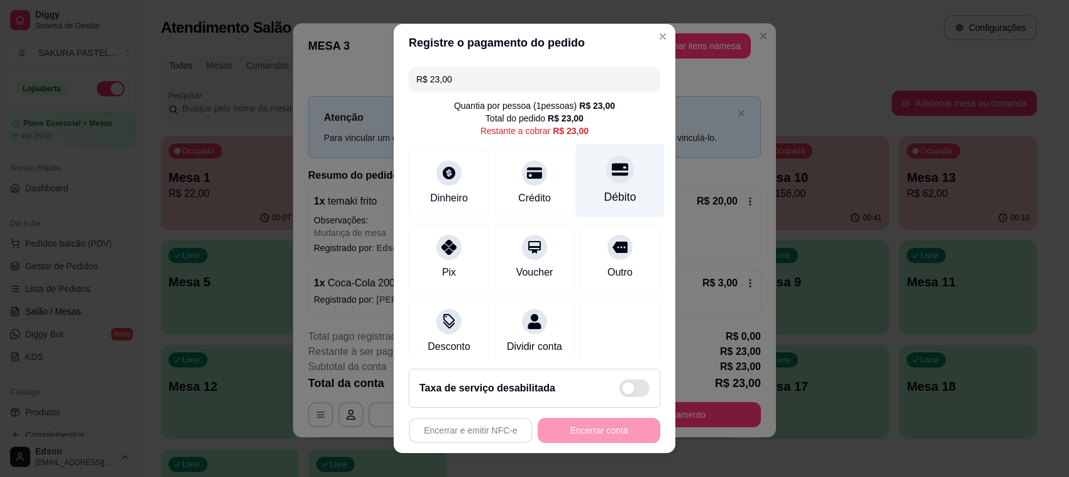
click at [612, 174] on icon at bounding box center [620, 169] width 16 height 13
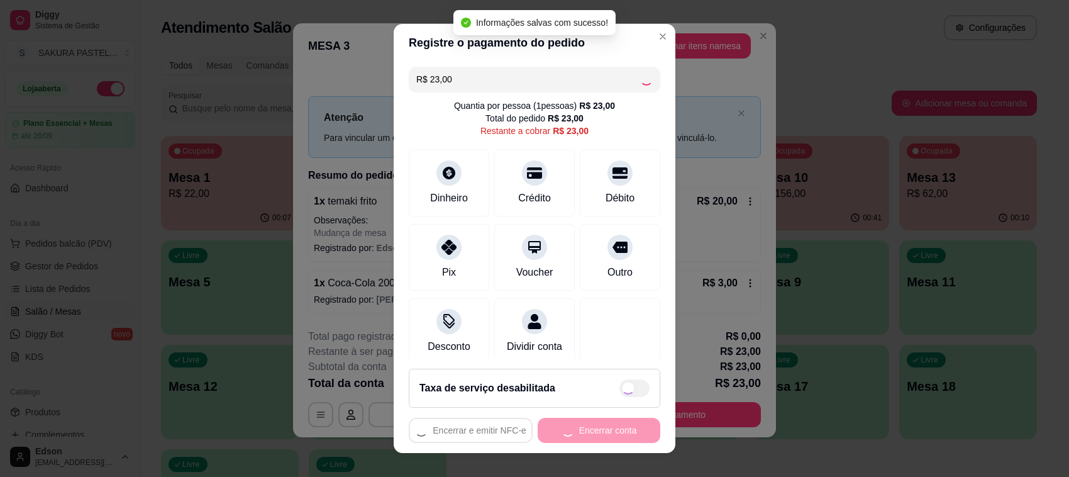
type input "R$ 0,00"
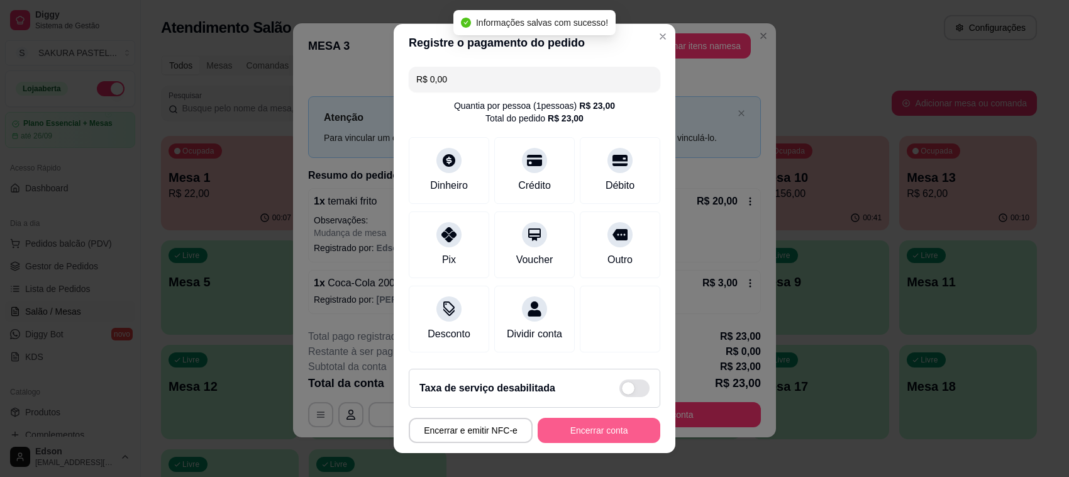
click at [617, 431] on button "Encerrar conta" at bounding box center [599, 430] width 123 height 25
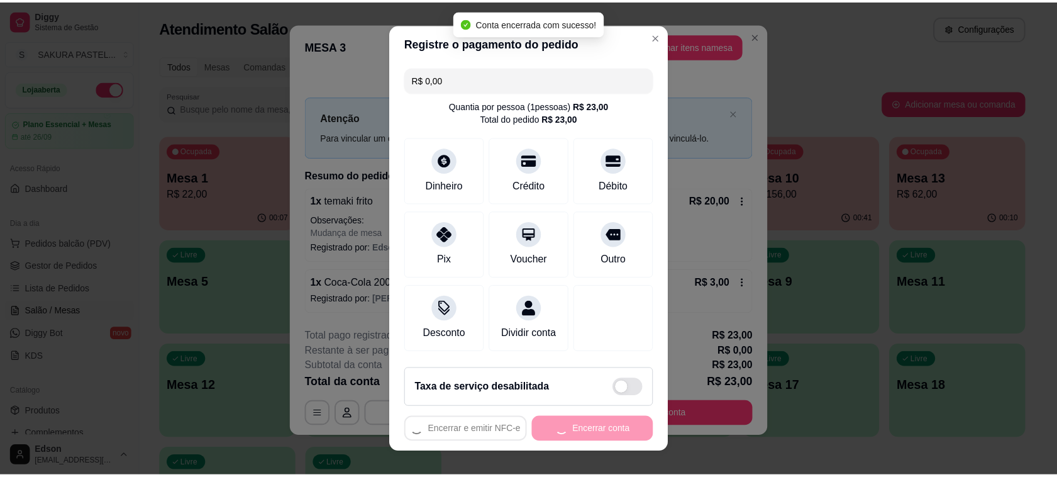
scroll to position [0, 0]
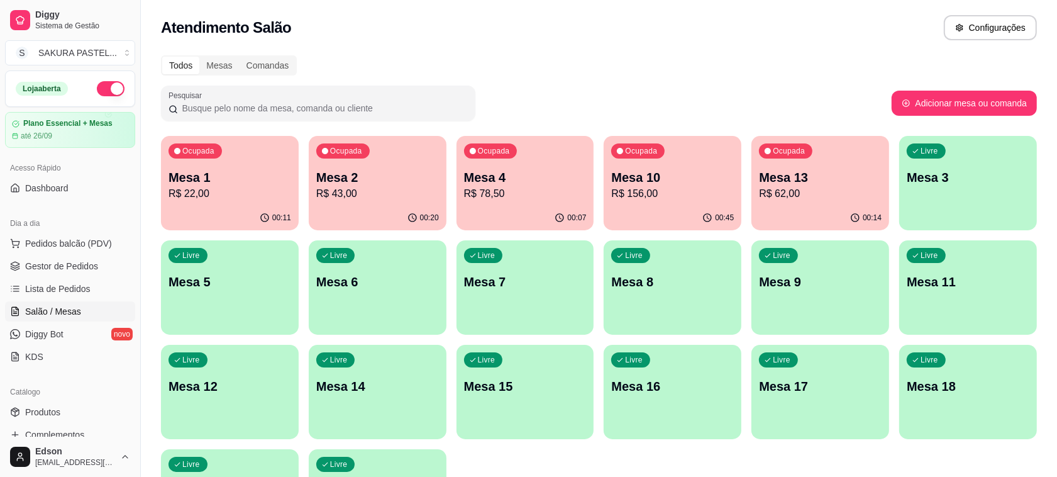
click at [254, 167] on div "Ocupada Mesa 1 R$ 22,00" at bounding box center [230, 171] width 138 height 70
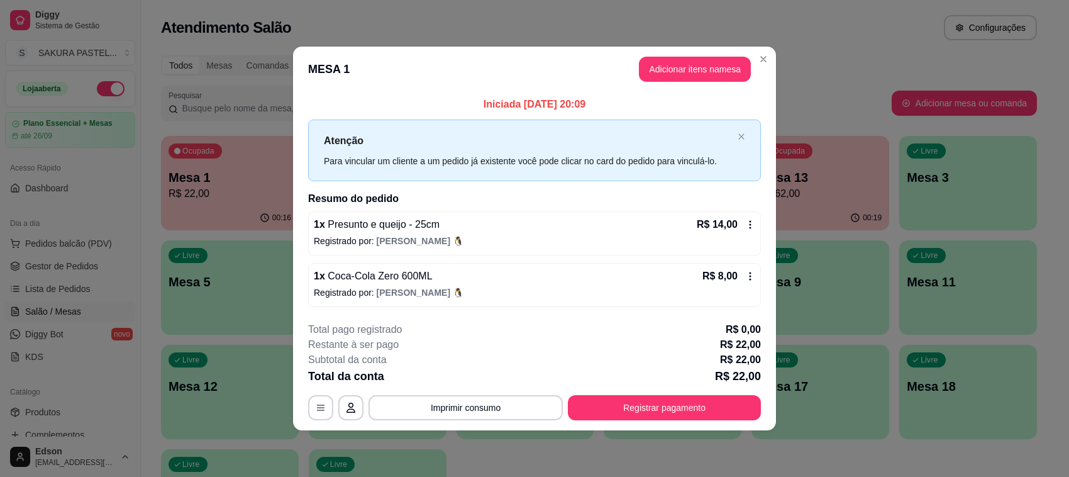
click at [642, 404] on button "Registrar pagamento" at bounding box center [664, 407] width 193 height 25
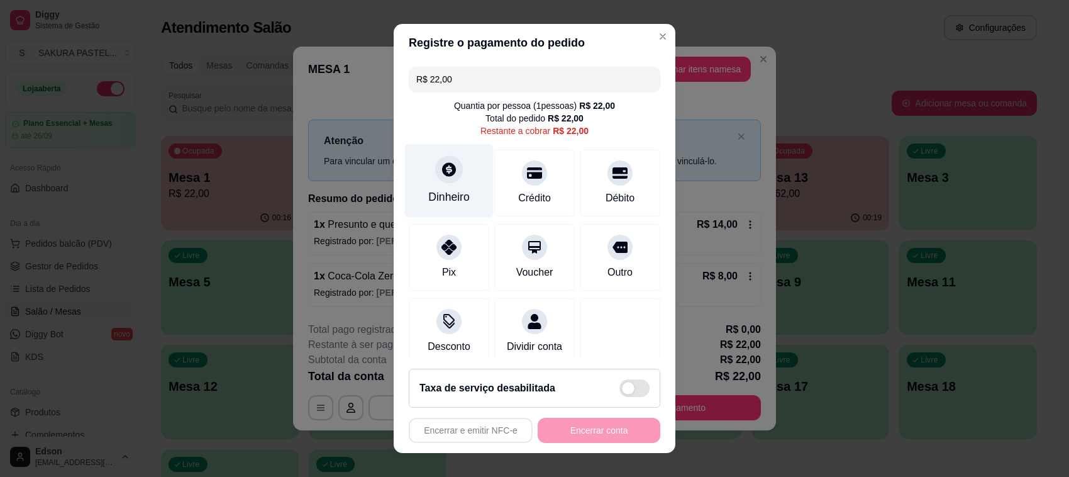
click at [450, 179] on div "Dinheiro" at bounding box center [449, 181] width 89 height 74
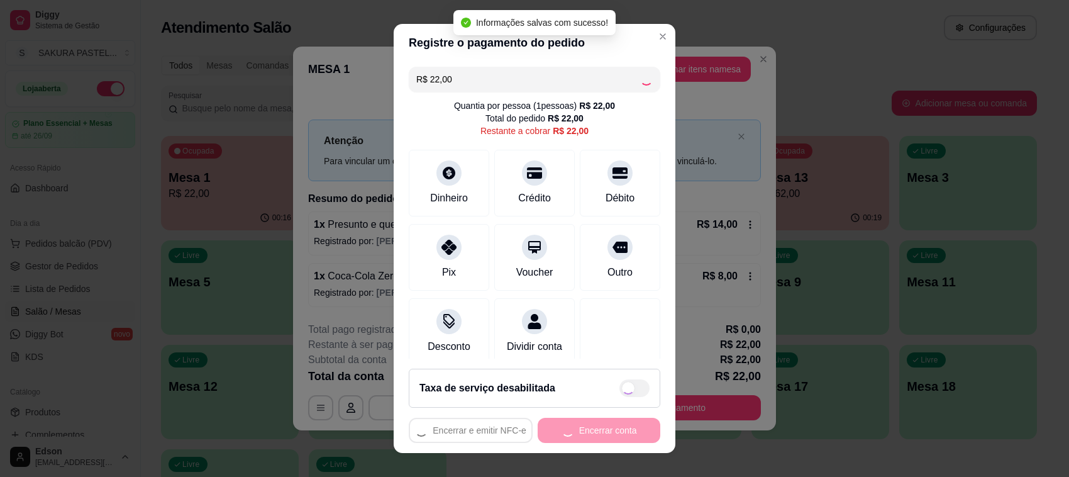
type input "R$ 0,00"
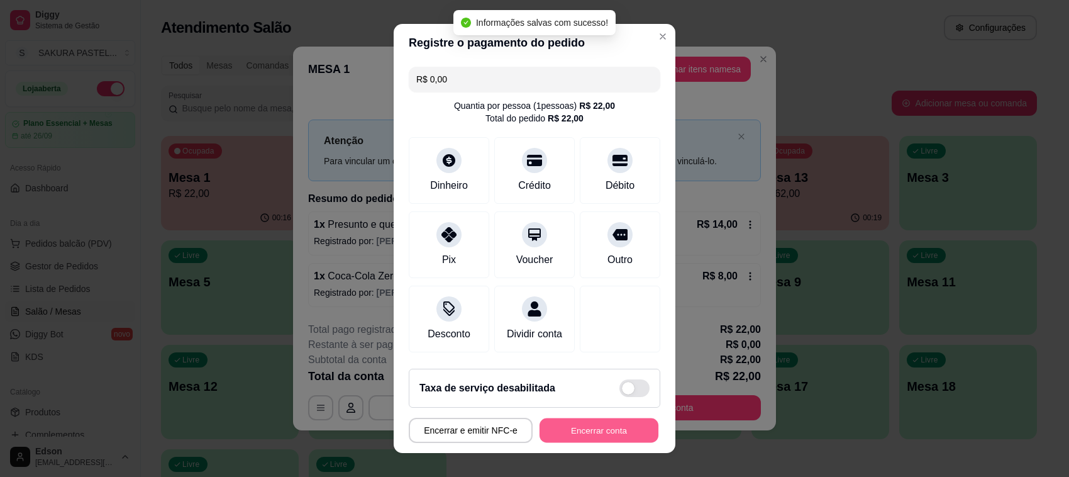
click at [602, 440] on button "Encerrar conta" at bounding box center [599, 430] width 119 height 25
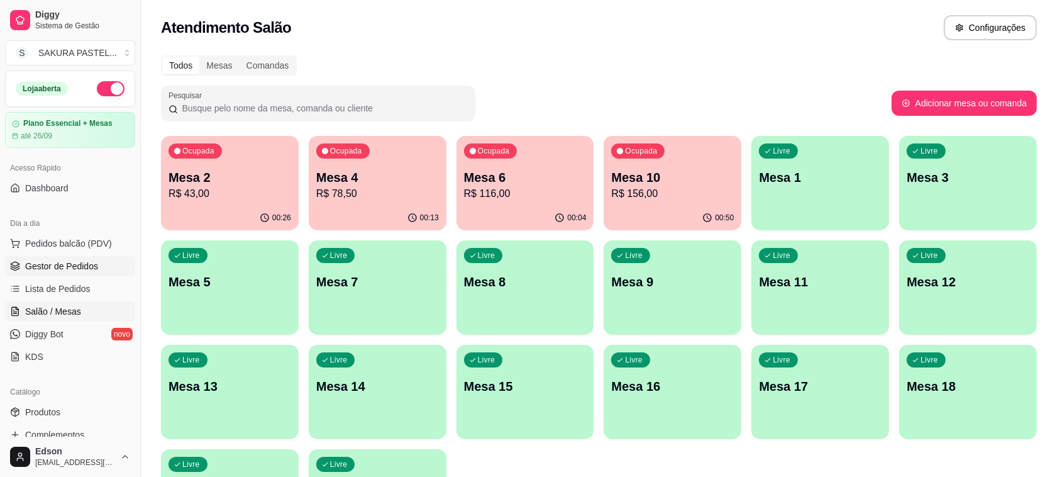
click at [101, 269] on link "Gestor de Pedidos" at bounding box center [70, 266] width 130 height 20
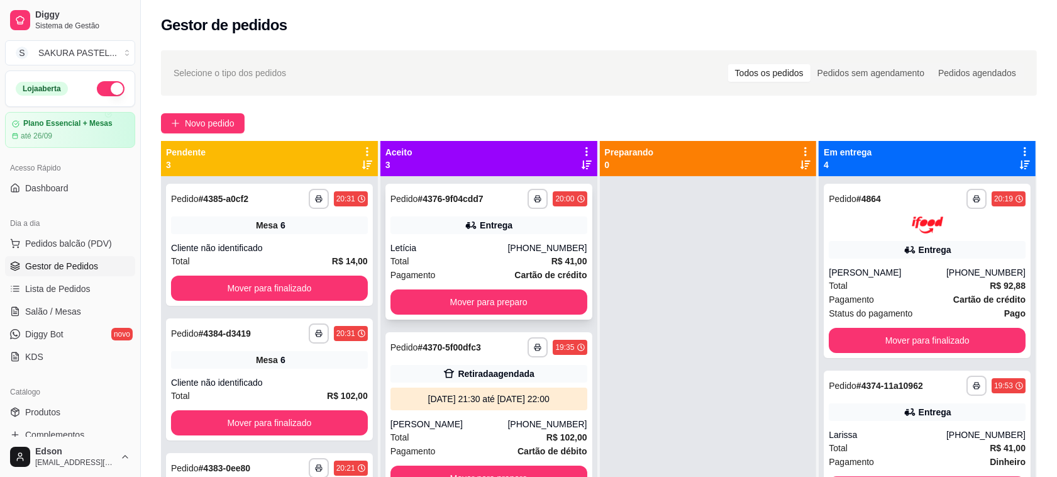
click at [543, 234] on div "**********" at bounding box center [489, 252] width 207 height 136
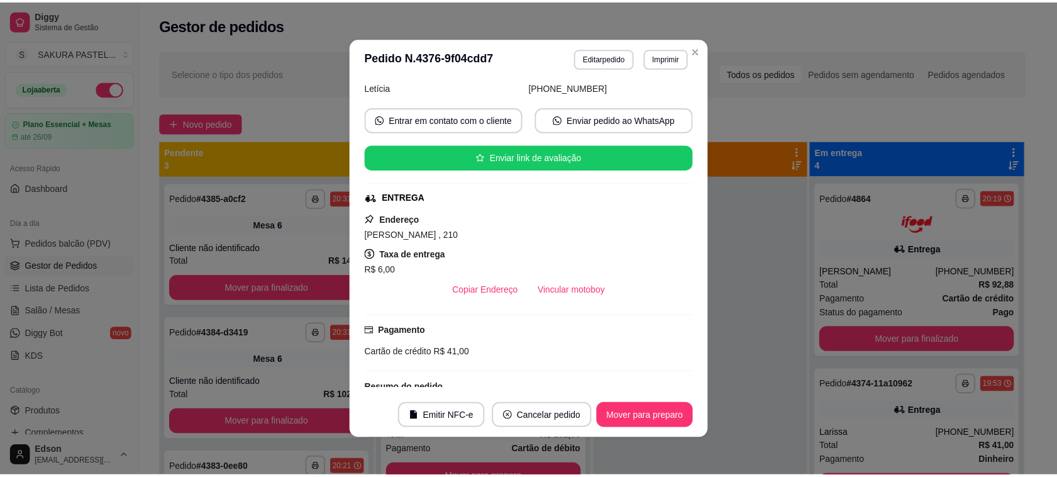
scroll to position [249, 0]
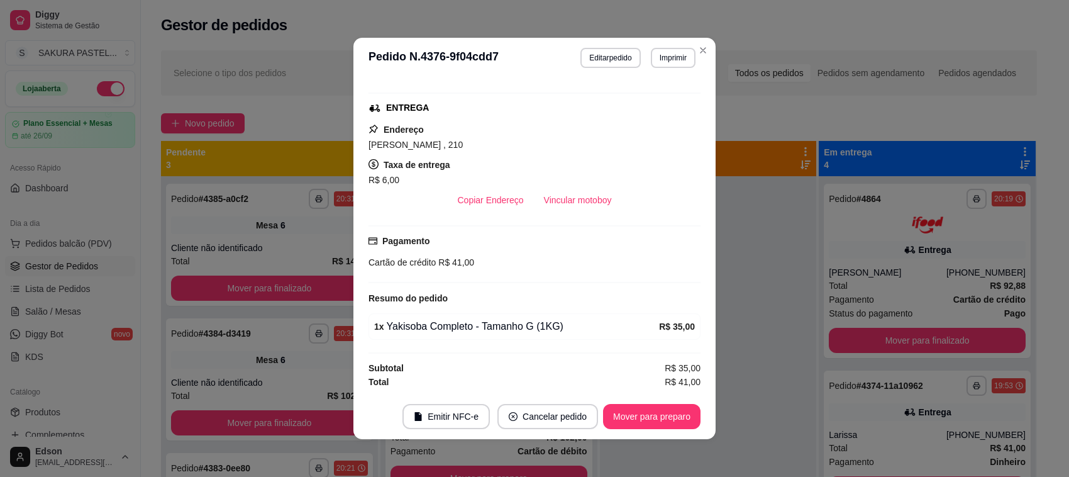
click at [670, 410] on button "Mover para preparo" at bounding box center [652, 416] width 98 height 25
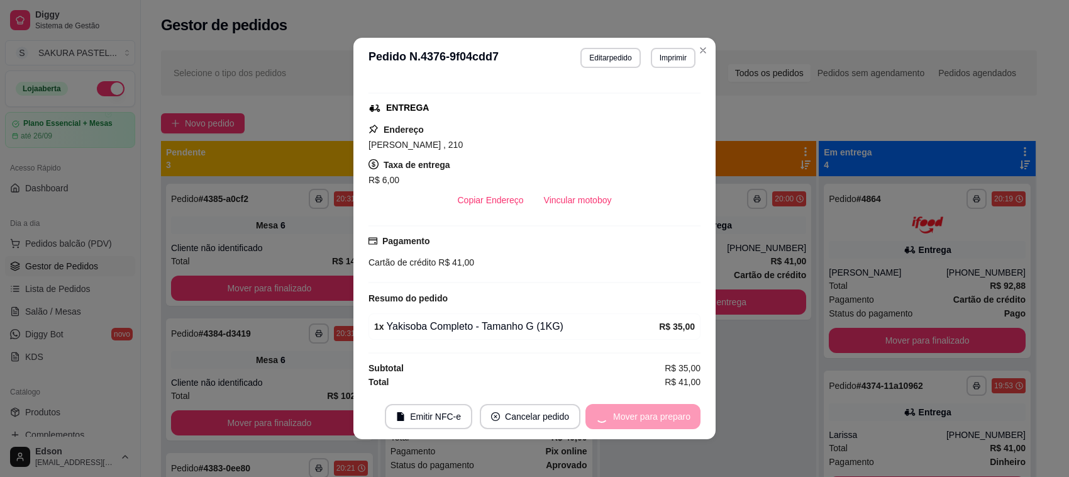
click at [672, 416] on div "Mover para preparo" at bounding box center [643, 416] width 115 height 25
click at [670, 418] on button "Mover para entrega" at bounding box center [652, 416] width 97 height 25
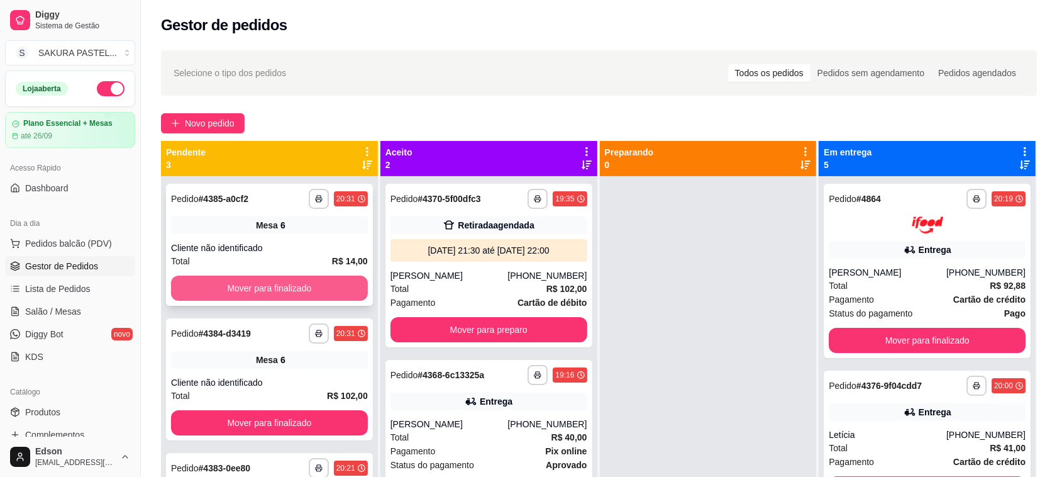
click at [283, 288] on button "Mover para finalizado" at bounding box center [269, 288] width 197 height 25
click at [283, 284] on button "Mover para finalizado" at bounding box center [269, 288] width 197 height 25
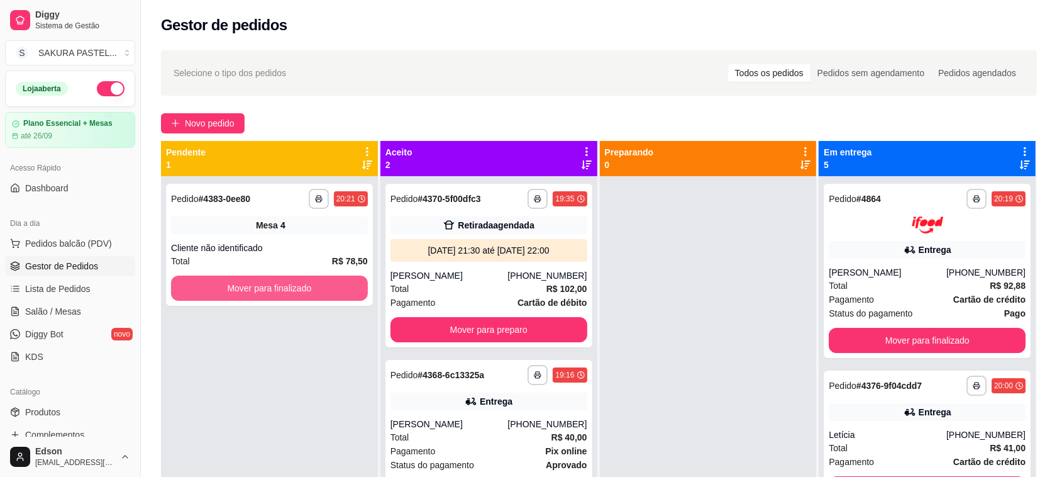
click at [283, 284] on button "Mover para finalizado" at bounding box center [269, 288] width 197 height 25
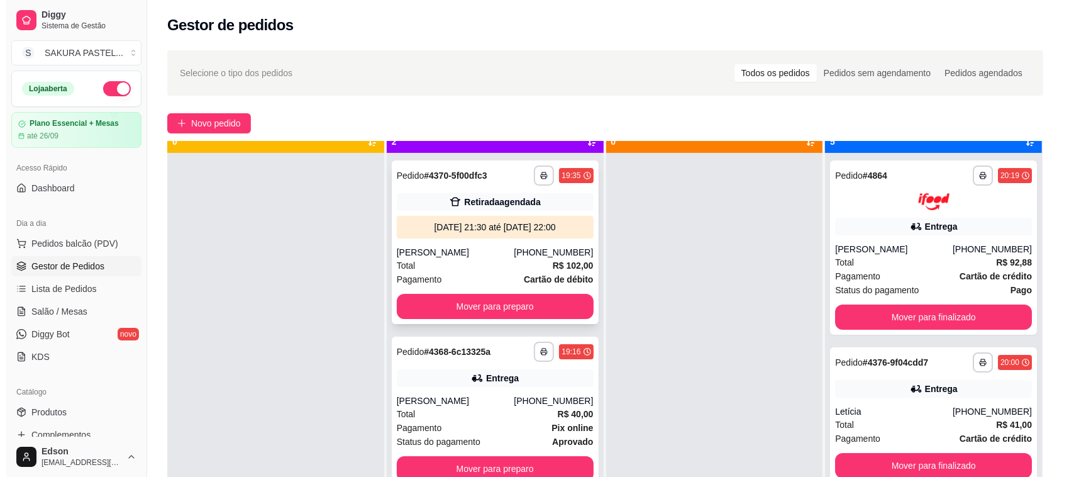
scroll to position [35, 0]
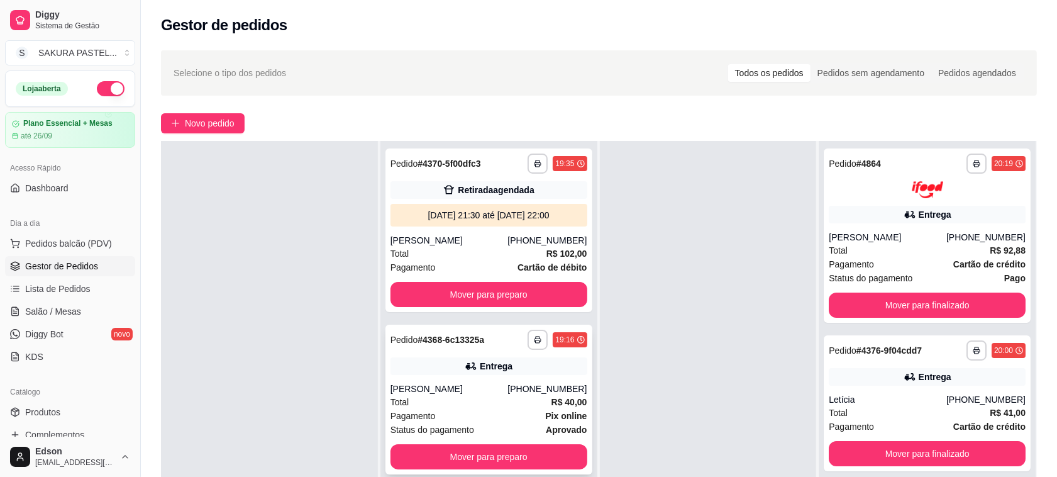
click at [570, 369] on div "Entrega" at bounding box center [489, 366] width 197 height 18
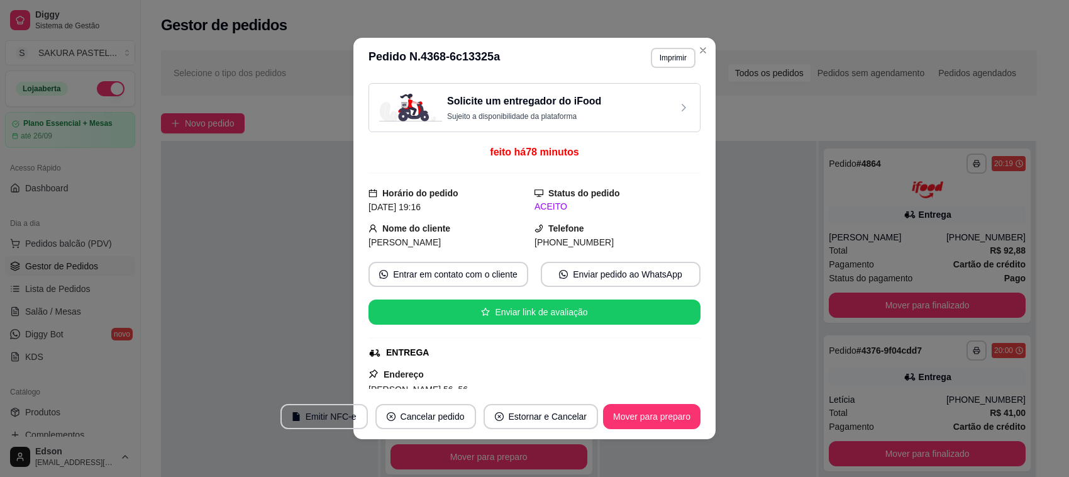
scroll to position [249, 0]
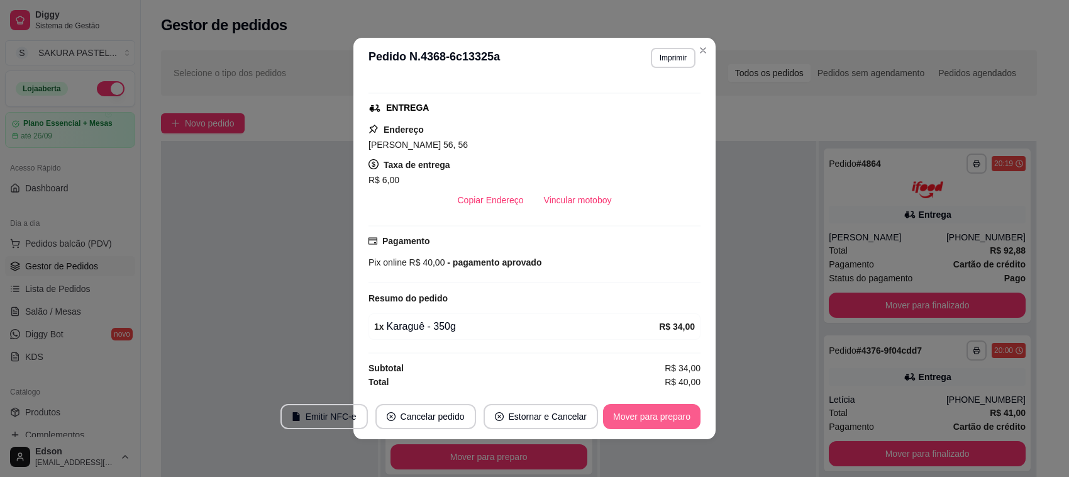
click at [611, 414] on button "Mover para preparo" at bounding box center [652, 416] width 98 height 25
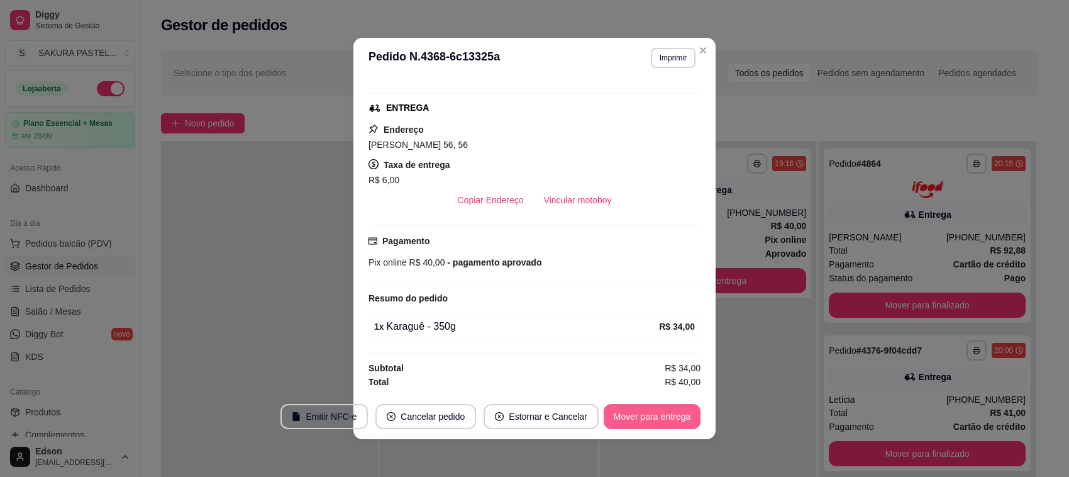
click at [623, 420] on button "Mover para entrega" at bounding box center [652, 416] width 97 height 25
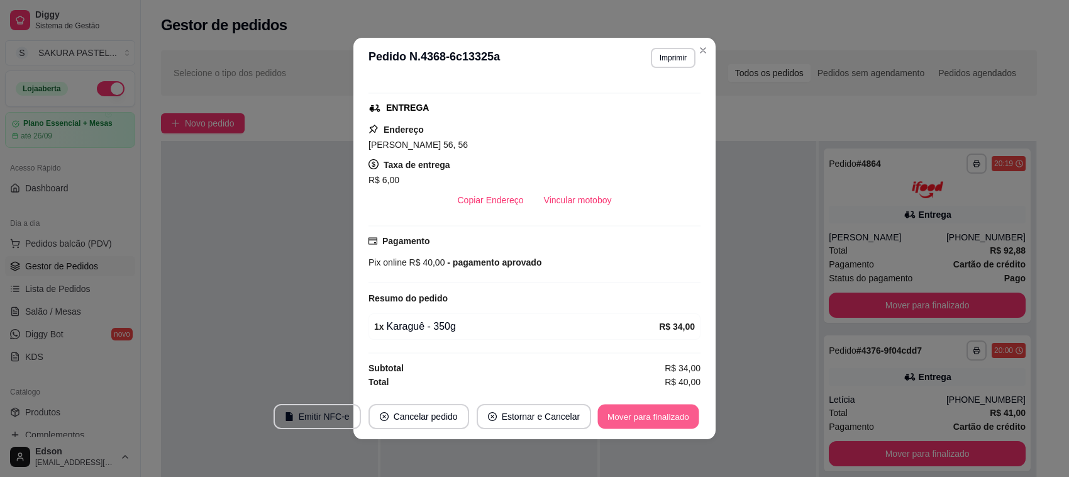
click at [637, 416] on button "Mover para finalizado" at bounding box center [648, 416] width 101 height 25
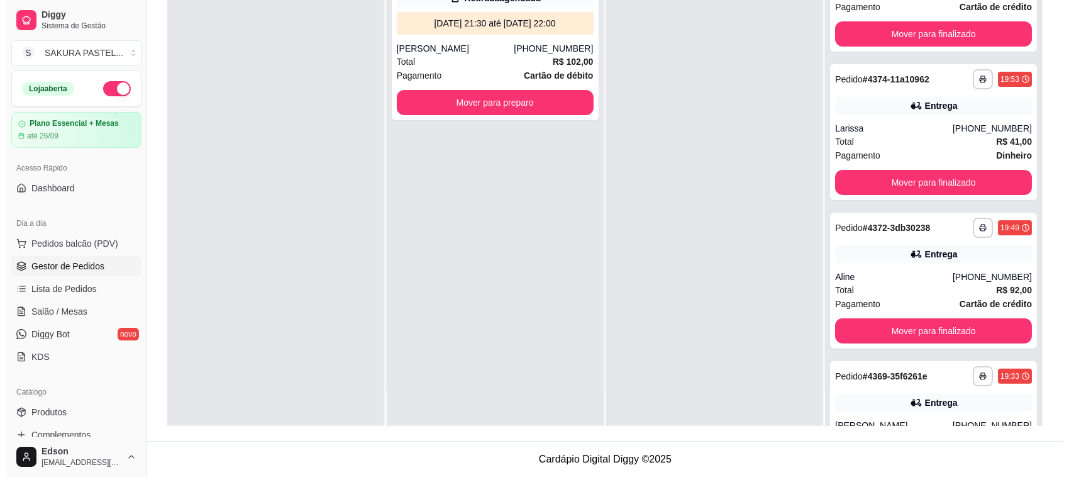
scroll to position [329, 0]
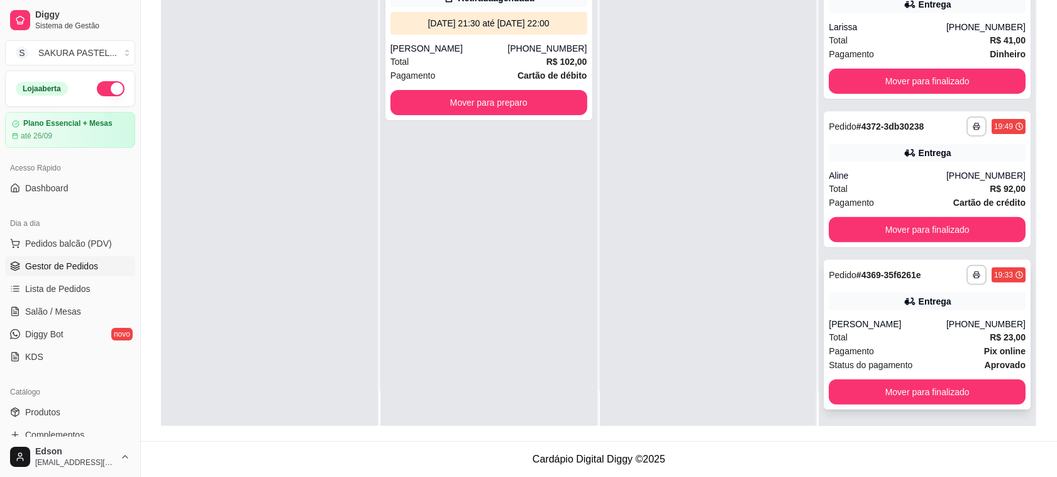
click at [875, 332] on div "Total R$ 23,00" at bounding box center [927, 337] width 197 height 14
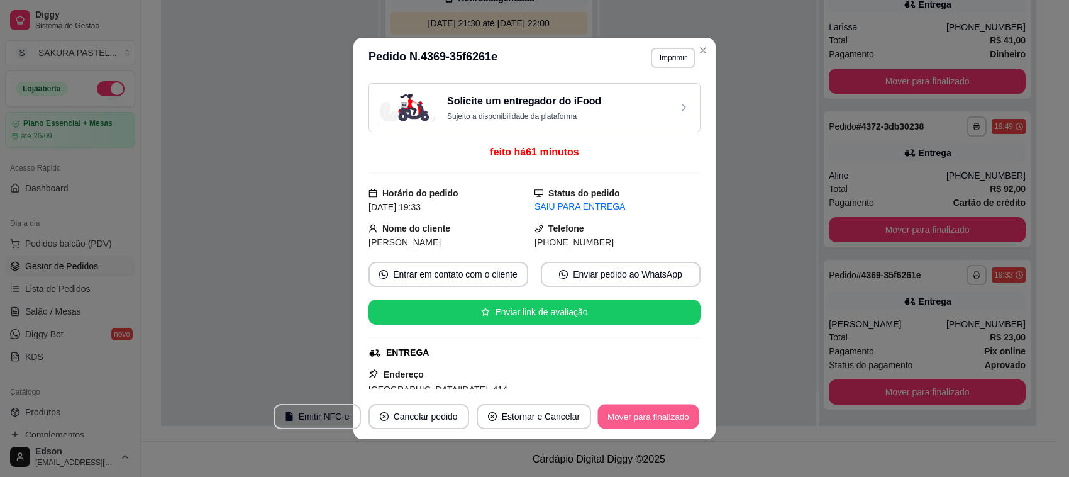
click at [638, 425] on button "Mover para finalizado" at bounding box center [648, 416] width 101 height 25
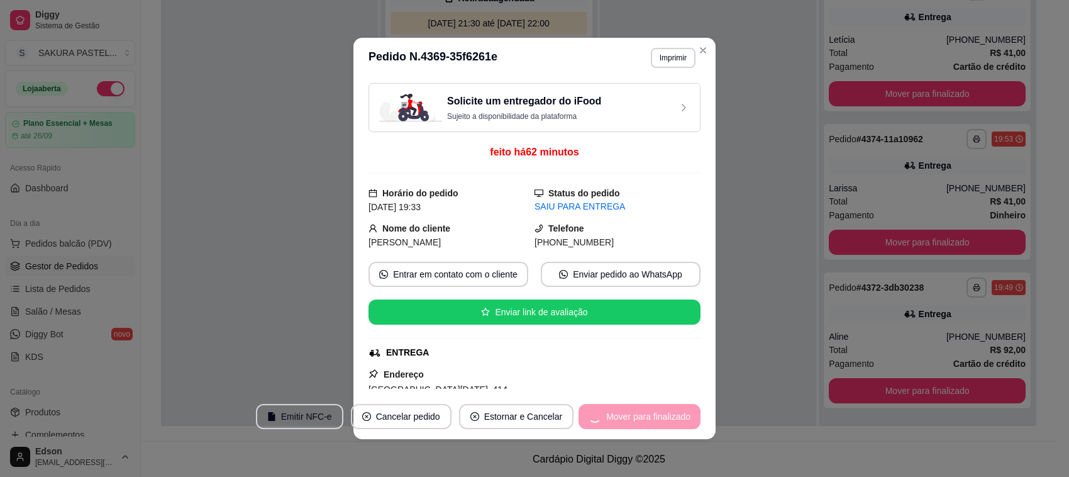
scroll to position [167, 0]
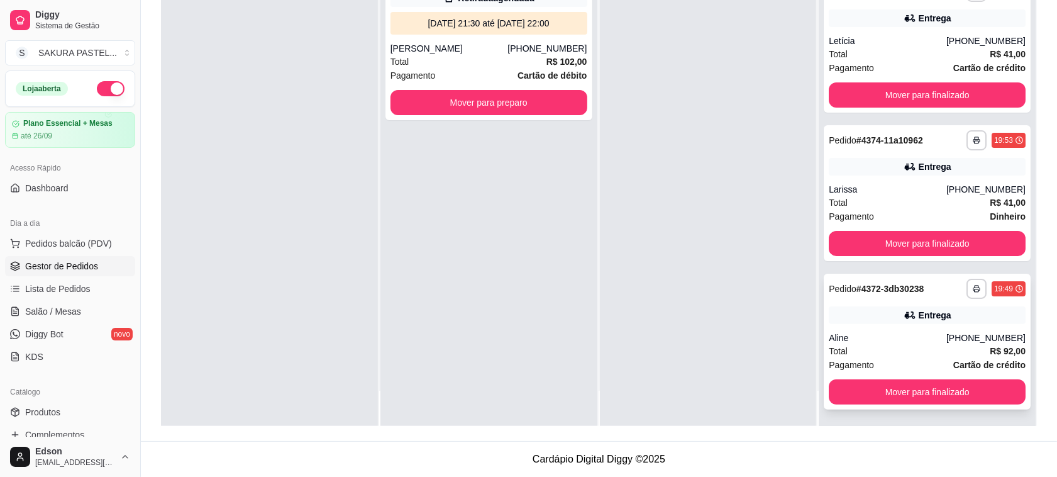
click at [856, 307] on div "Entrega" at bounding box center [927, 315] width 197 height 18
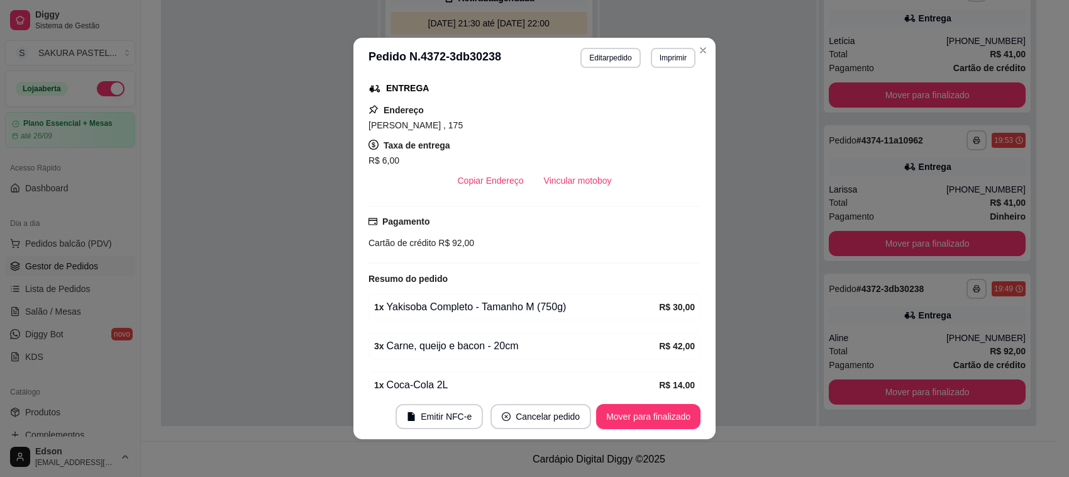
scroll to position [328, 0]
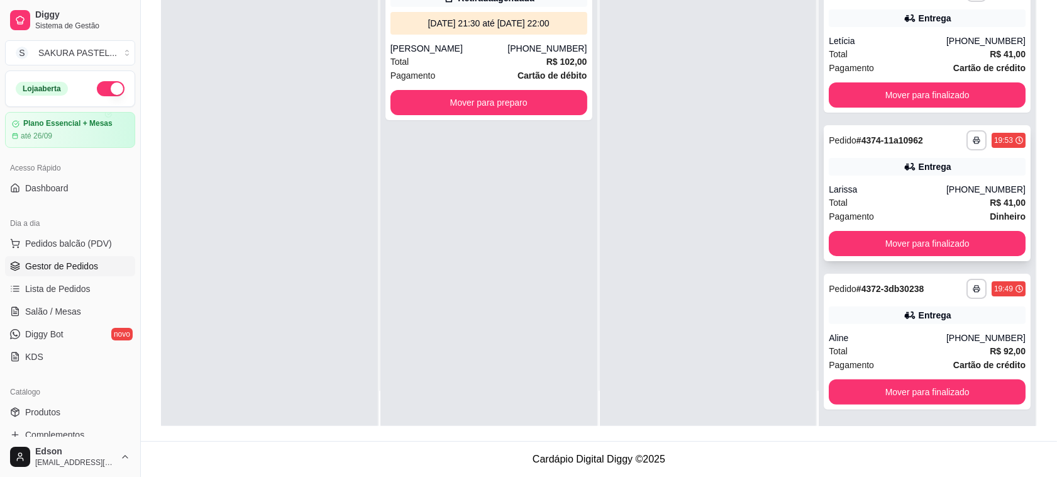
click at [847, 183] on div "Larissa" at bounding box center [888, 189] width 118 height 13
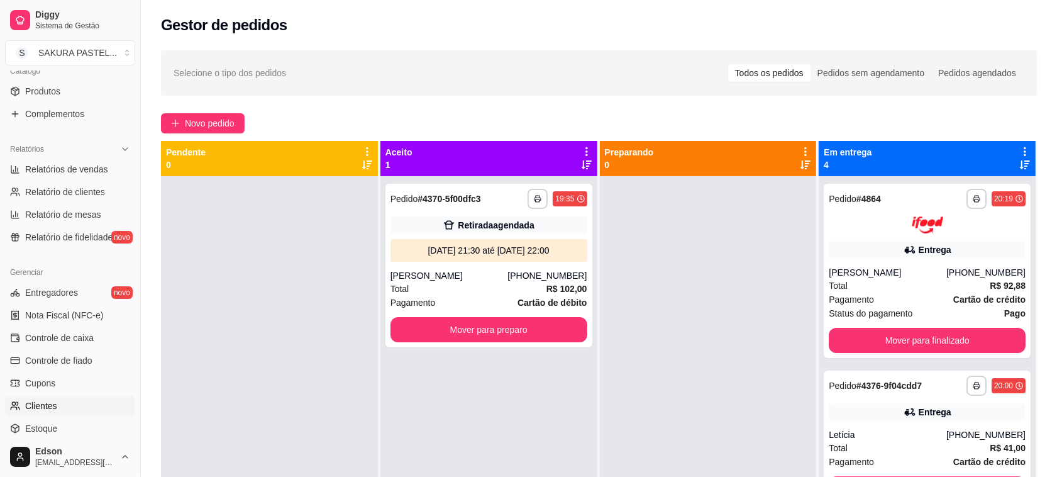
scroll to position [428, 0]
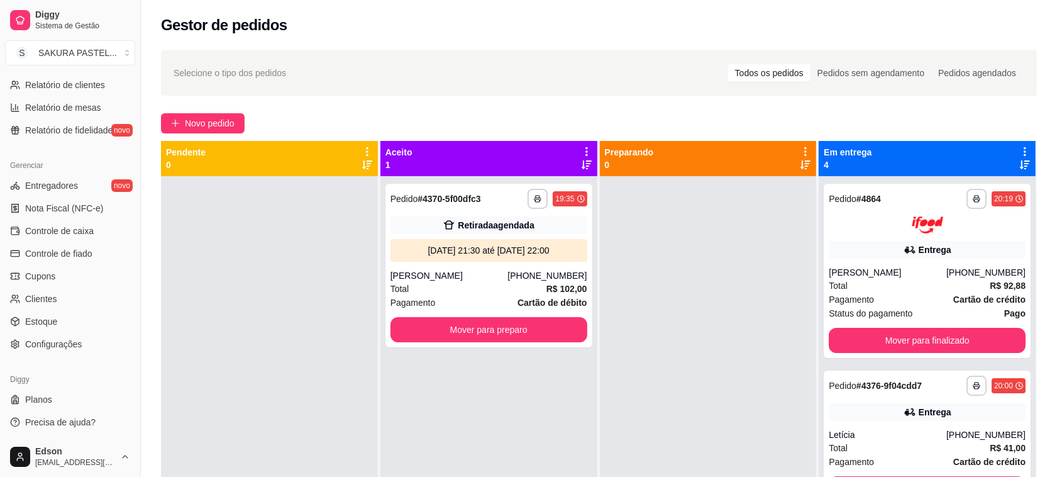
click at [75, 265] on ul "Entregadores novo Nota Fiscal (NFC-e) Controle de caixa Controle de fiado Cupon…" at bounding box center [70, 265] width 130 height 179
click at [84, 254] on span "Controle de fiado" at bounding box center [58, 253] width 67 height 13
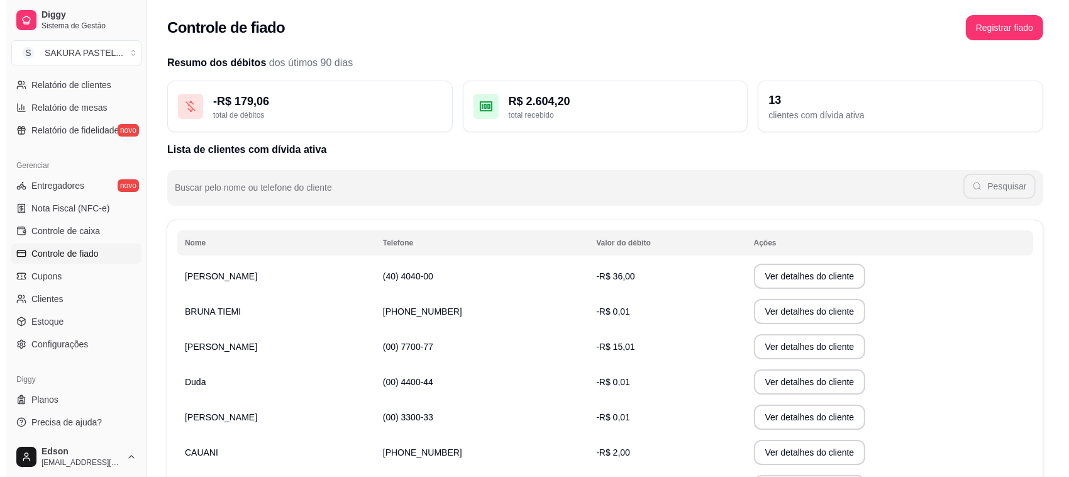
scroll to position [220, 0]
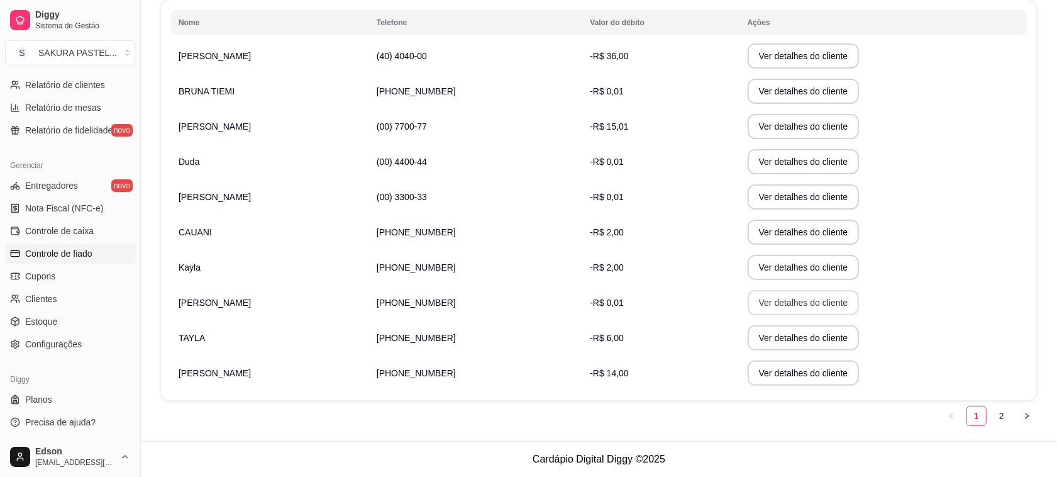
click at [754, 315] on button "Ver detalhes do cliente" at bounding box center [804, 302] width 112 height 25
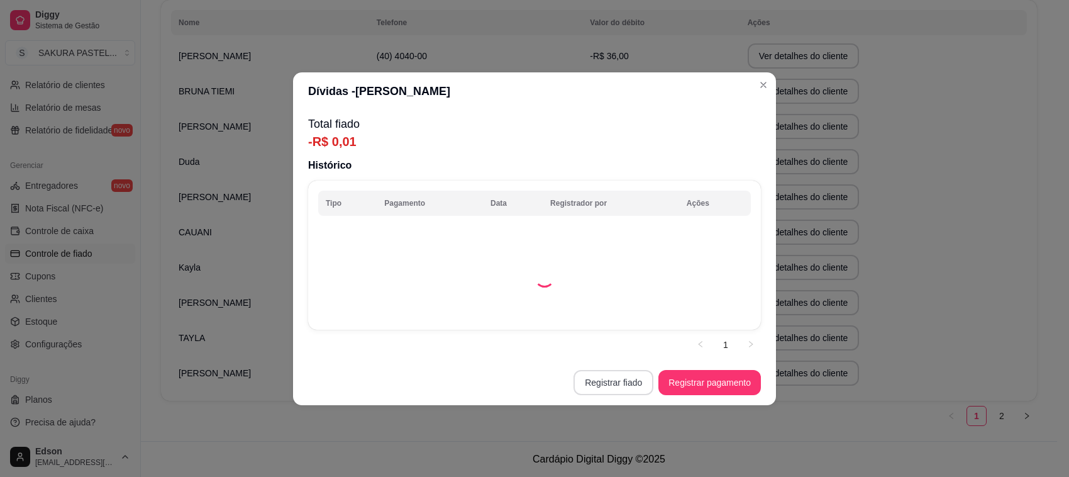
click at [620, 377] on button "Registrar fiado" at bounding box center [614, 382] width 80 height 25
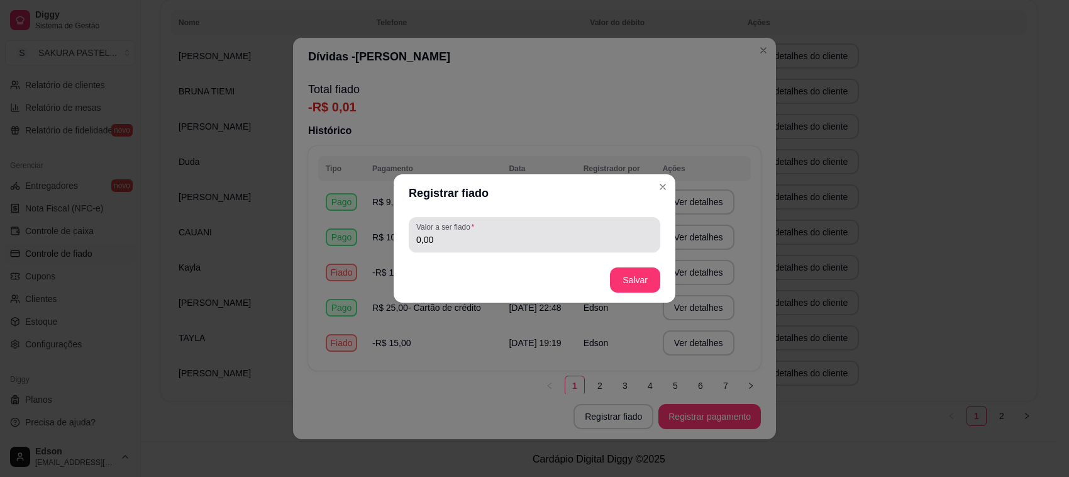
click at [497, 226] on div "0,00" at bounding box center [534, 234] width 237 height 25
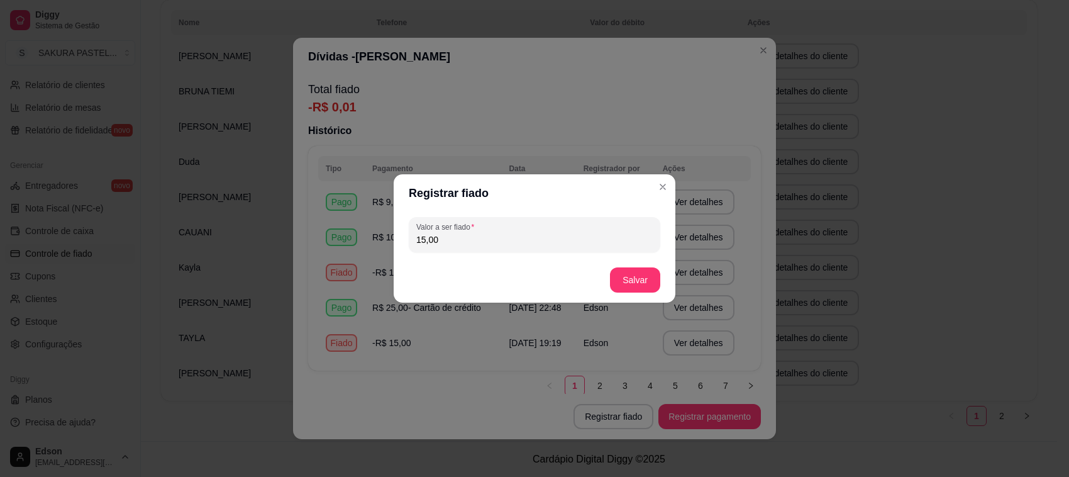
type input "15,00"
click at [620, 266] on footer "Salvar" at bounding box center [535, 279] width 282 height 45
click at [623, 277] on button "Salvar" at bounding box center [635, 279] width 50 height 25
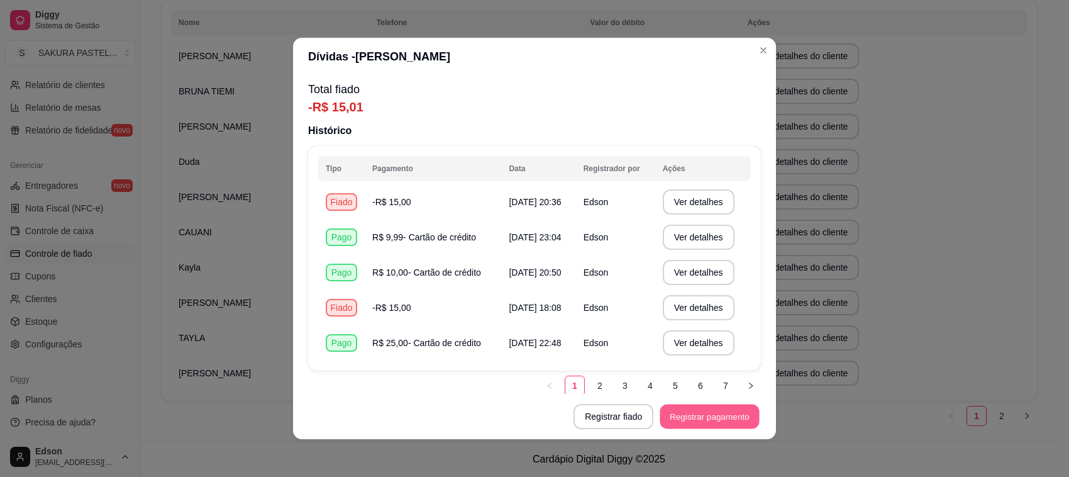
click at [705, 412] on button "Registrar pagamento" at bounding box center [710, 416] width 99 height 25
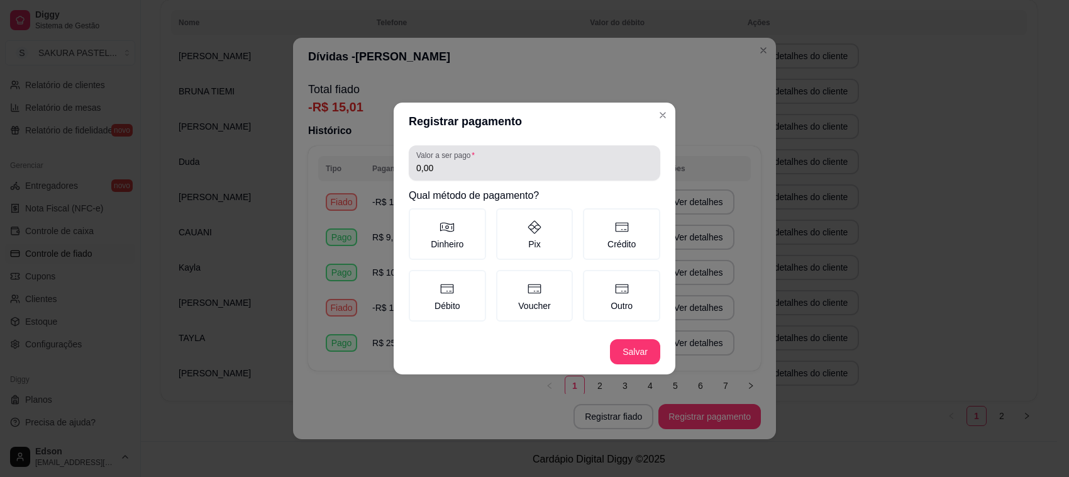
click at [532, 165] on input "0,00" at bounding box center [534, 168] width 237 height 13
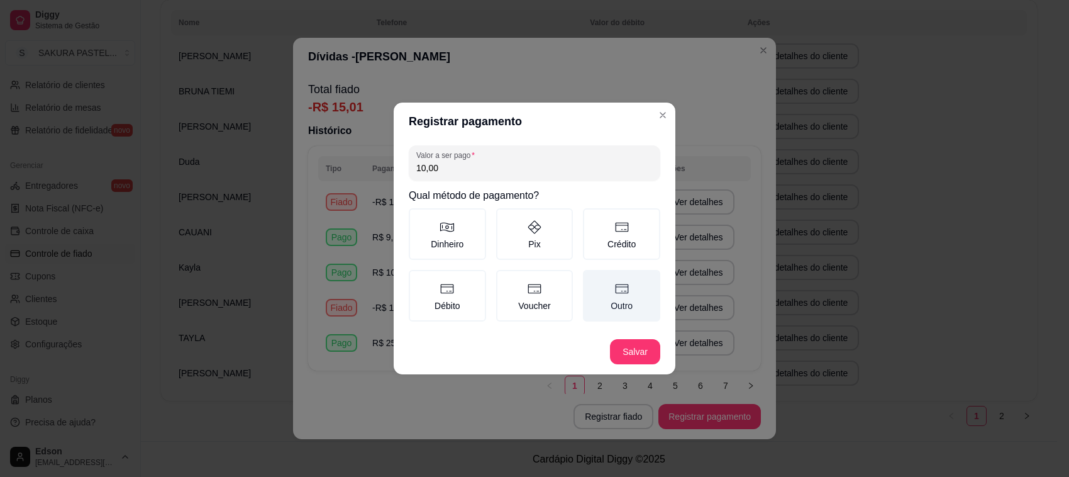
type input "10,00"
click at [613, 291] on label "Outro" at bounding box center [621, 296] width 77 height 52
click at [593, 279] on button "Outro" at bounding box center [588, 274] width 10 height 10
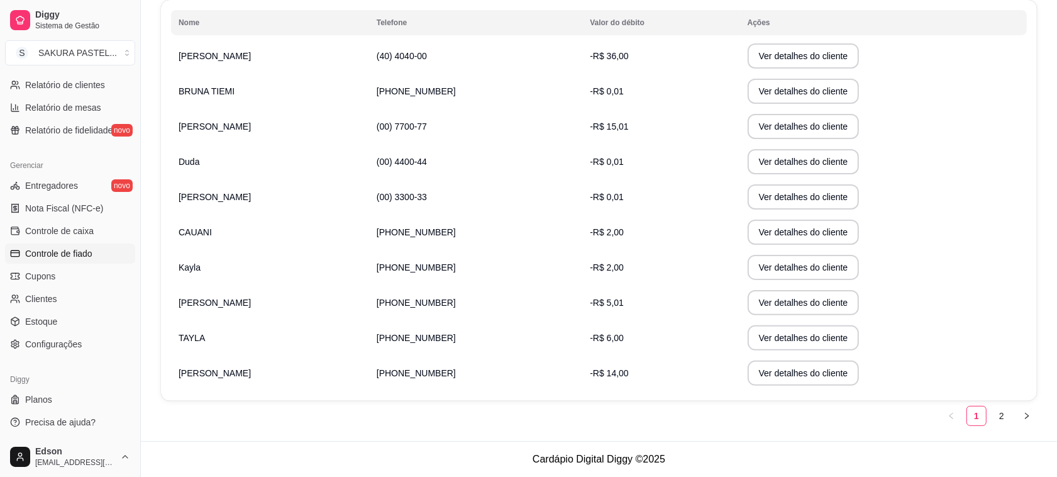
click at [783, 378] on button "Ver detalhes do cliente" at bounding box center [804, 372] width 112 height 25
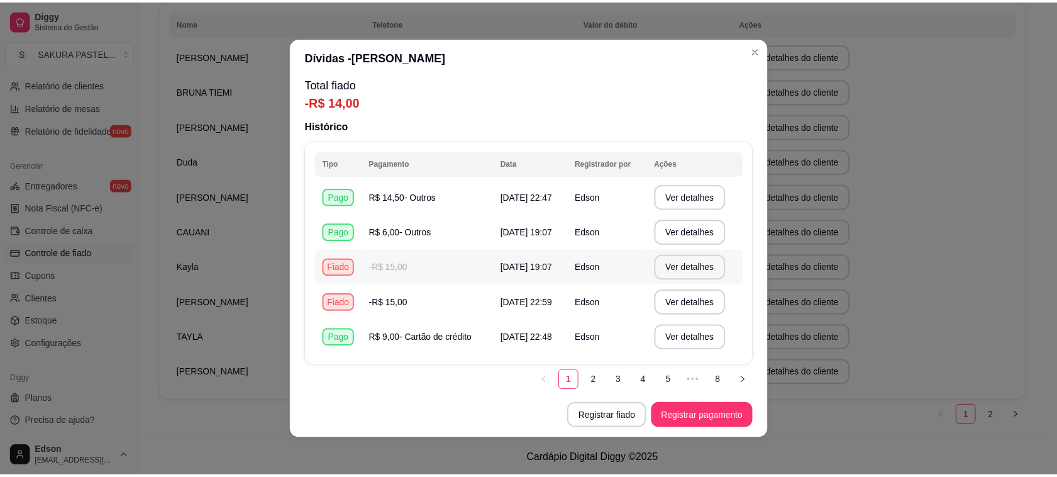
scroll to position [6, 0]
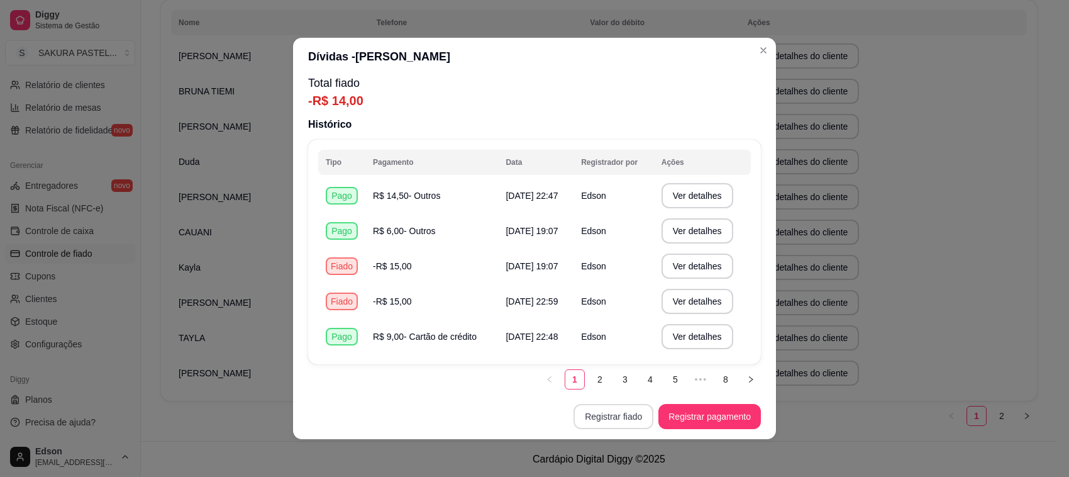
click at [637, 412] on button "Registrar fiado" at bounding box center [614, 416] width 80 height 25
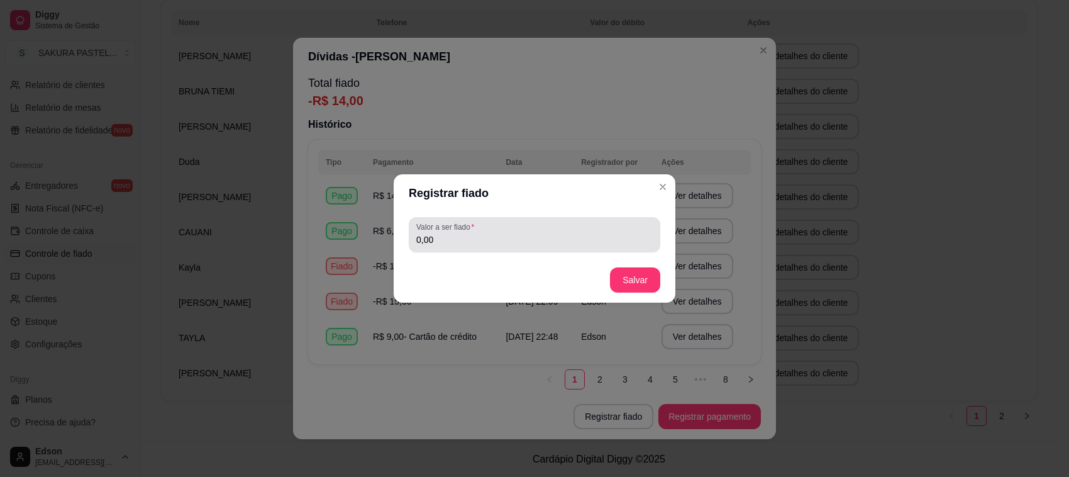
click at [558, 249] on div "Valor a ser fiado 0,00" at bounding box center [535, 234] width 252 height 35
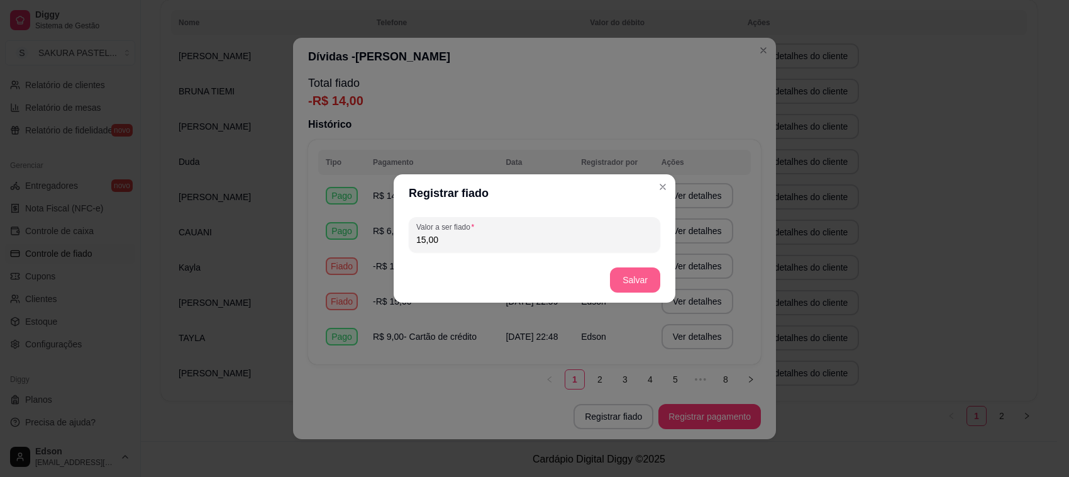
type input "15,00"
click at [648, 291] on button "Salvar" at bounding box center [635, 279] width 50 height 25
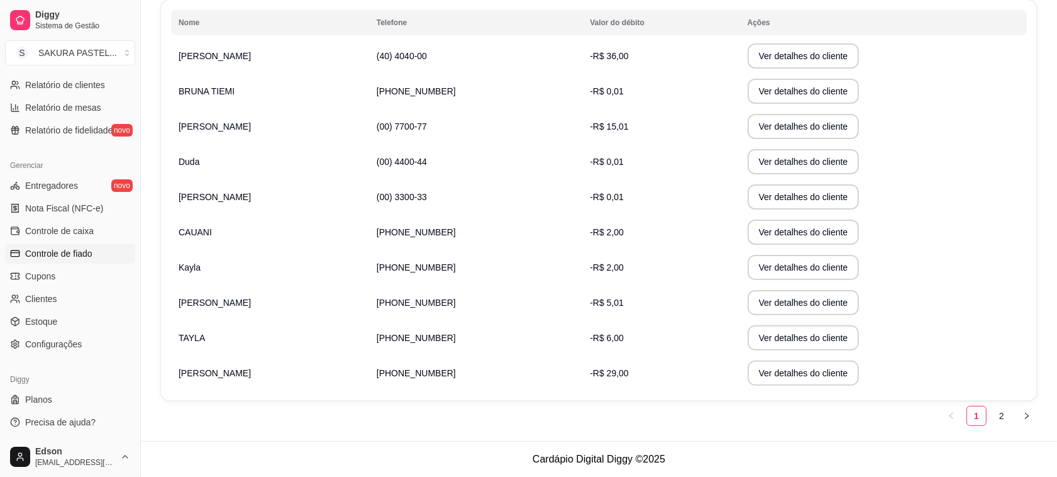
click at [784, 316] on td "Ver detalhes do cliente" at bounding box center [883, 302] width 287 height 35
click at [789, 326] on button "Ver detalhes do cliente" at bounding box center [804, 337] width 112 height 25
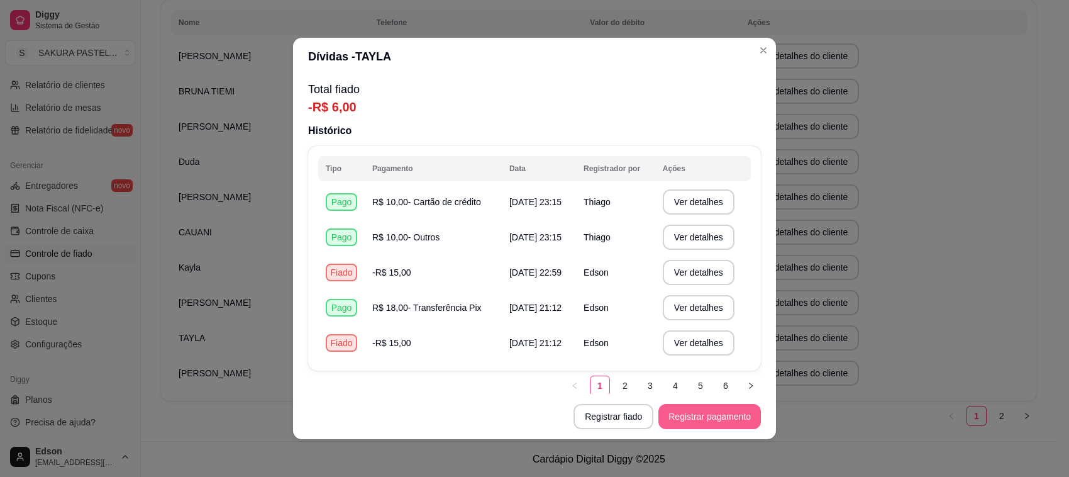
click at [666, 417] on button "Registrar pagamento" at bounding box center [710, 416] width 103 height 25
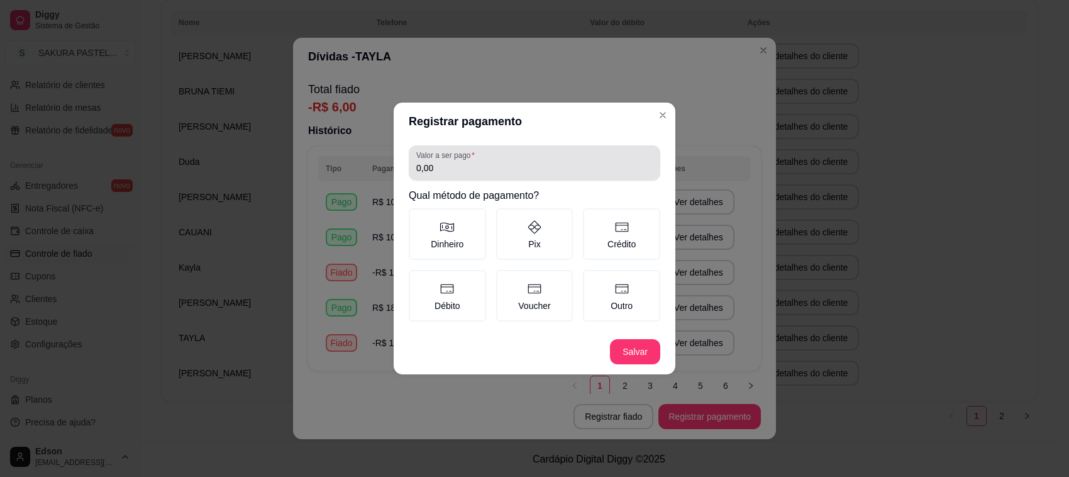
click at [506, 181] on div "Valor a ser pago 0,00" at bounding box center [535, 162] width 252 height 35
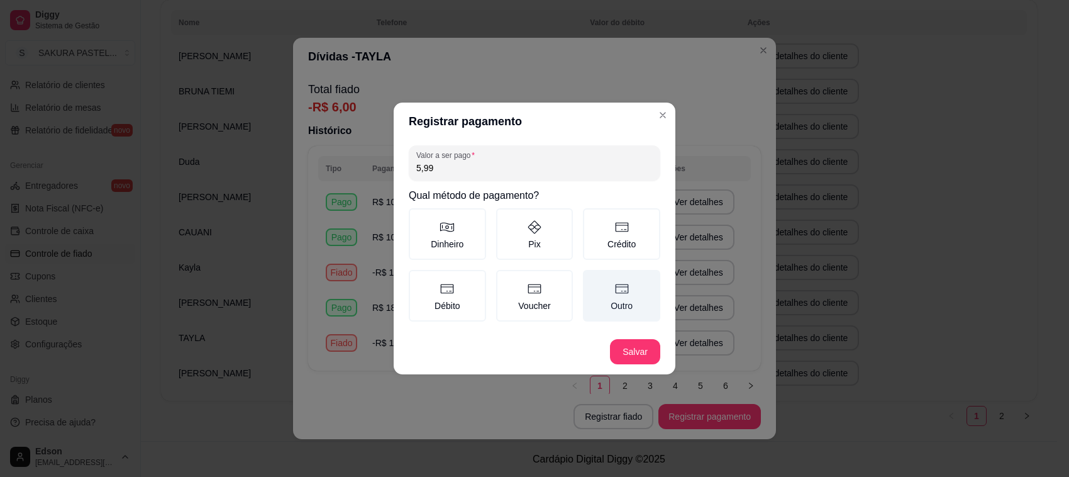
type input "5,99"
click at [629, 309] on label "Outro" at bounding box center [621, 296] width 77 height 52
click at [593, 279] on button "Outro" at bounding box center [588, 274] width 10 height 10
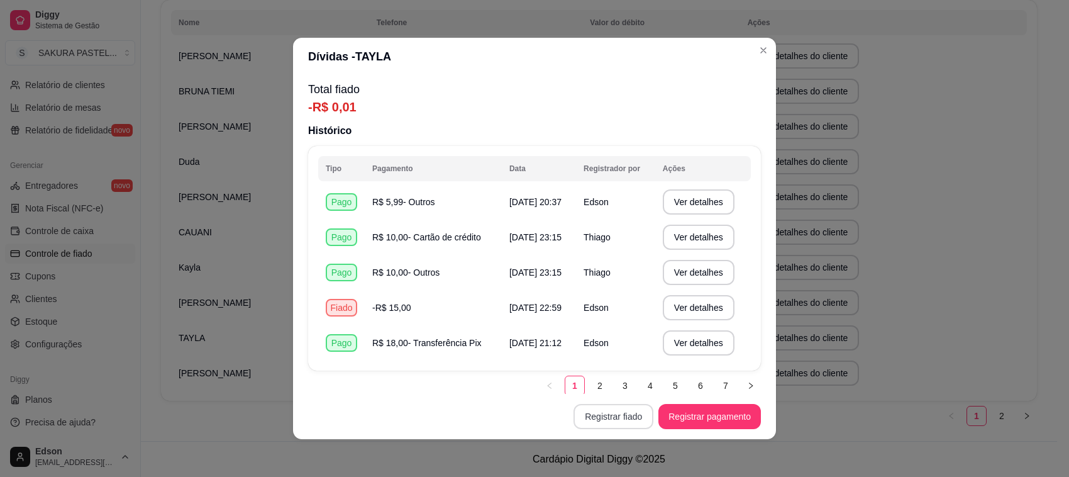
click at [613, 417] on button "Registrar fiado" at bounding box center [614, 416] width 80 height 25
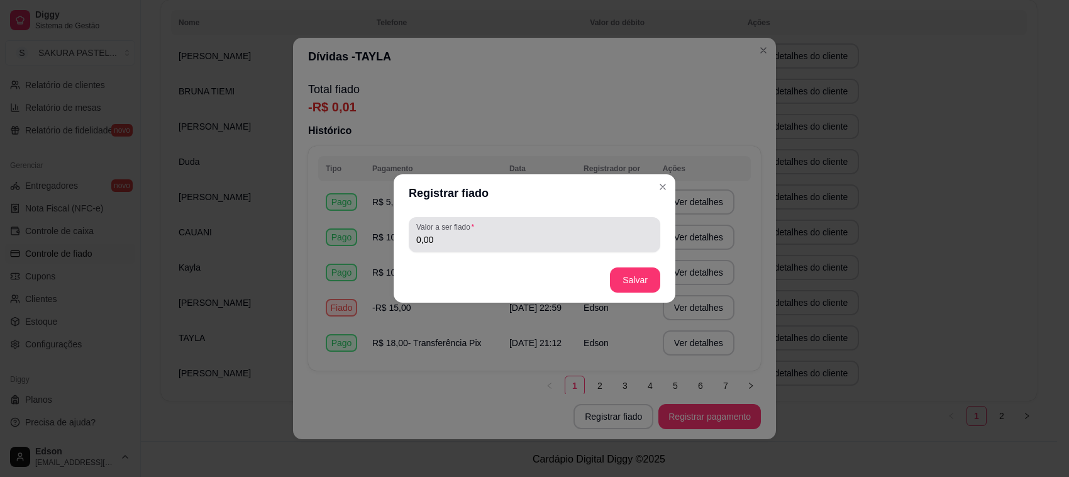
click at [579, 237] on input "0,00" at bounding box center [534, 239] width 237 height 13
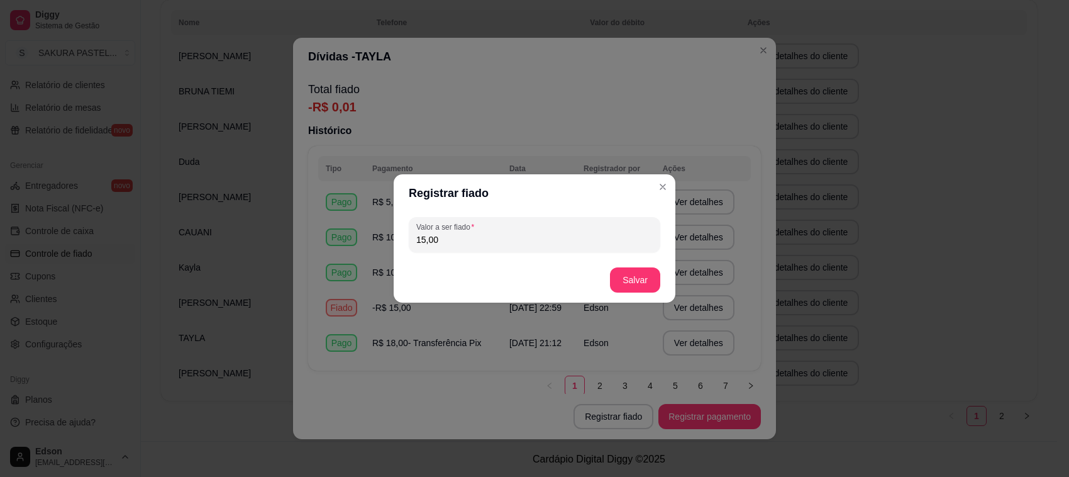
type input "15,00"
click at [611, 280] on footer "Salvar" at bounding box center [535, 279] width 282 height 45
click at [615, 280] on button "Salvar" at bounding box center [635, 279] width 50 height 25
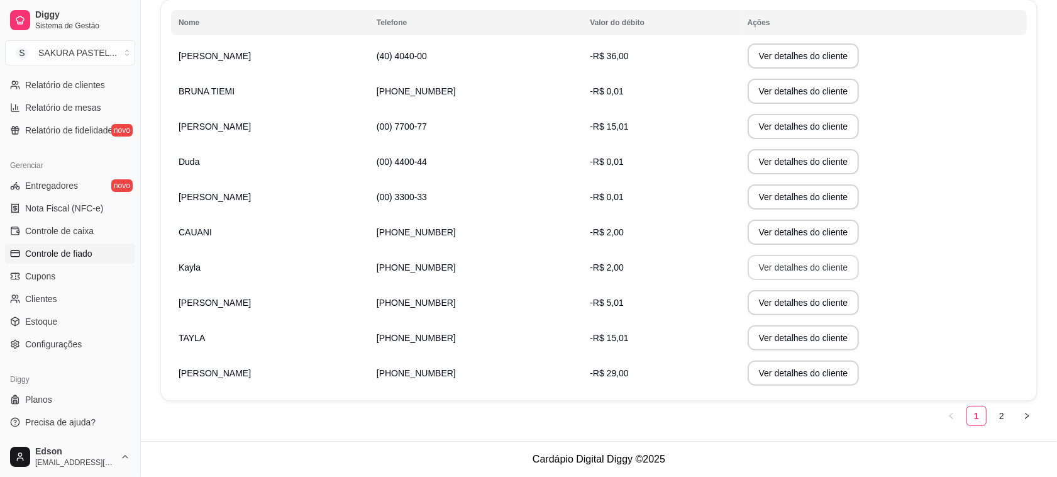
click at [803, 258] on button "Ver detalhes do cliente" at bounding box center [804, 267] width 112 height 25
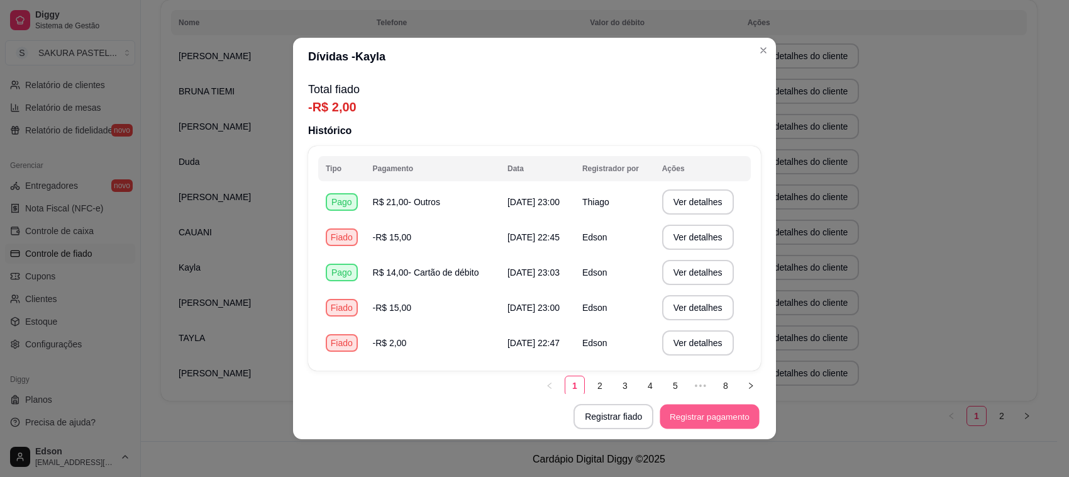
click at [678, 428] on button "Registrar pagamento" at bounding box center [710, 416] width 99 height 25
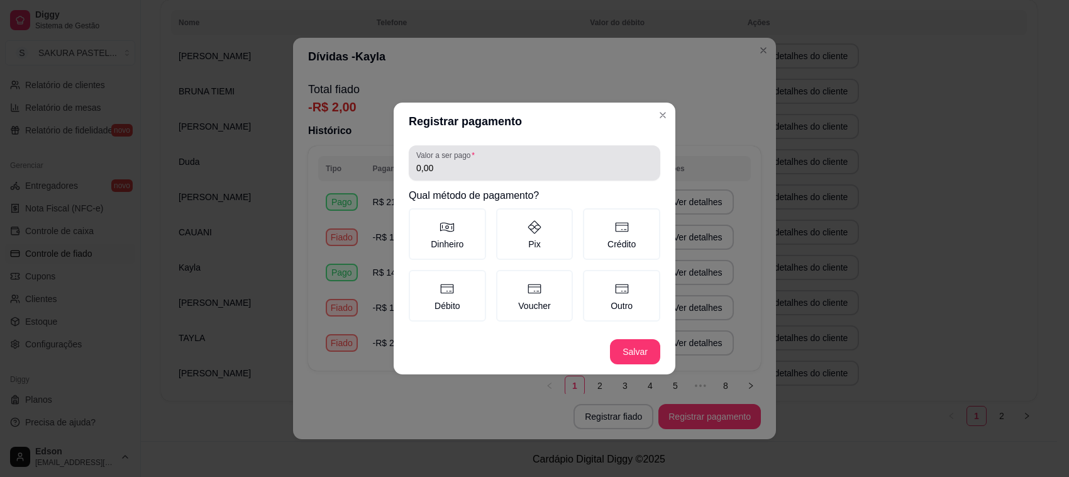
click at [535, 167] on input "0,00" at bounding box center [534, 168] width 237 height 13
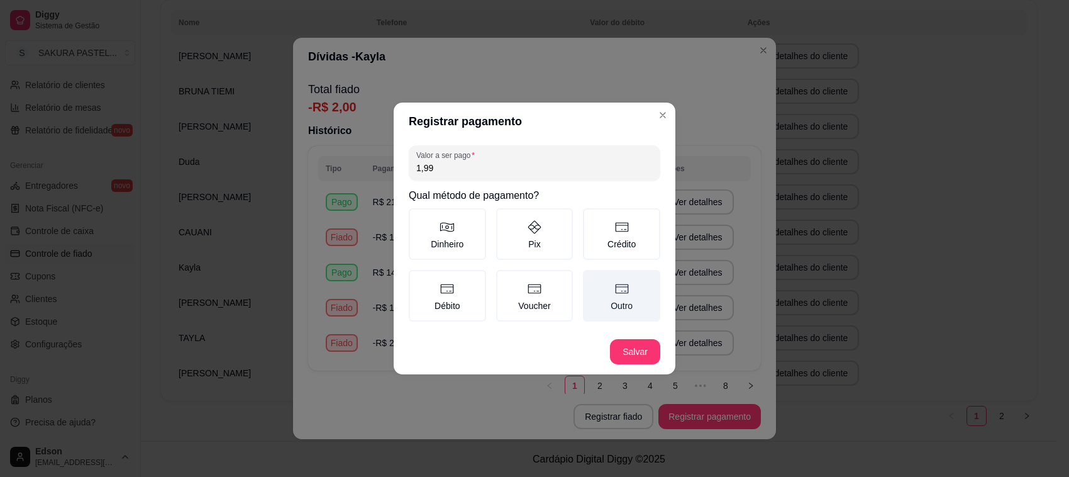
type input "1,99"
click at [615, 286] on icon at bounding box center [622, 288] width 15 height 15
click at [593, 279] on button "Outro" at bounding box center [588, 274] width 10 height 10
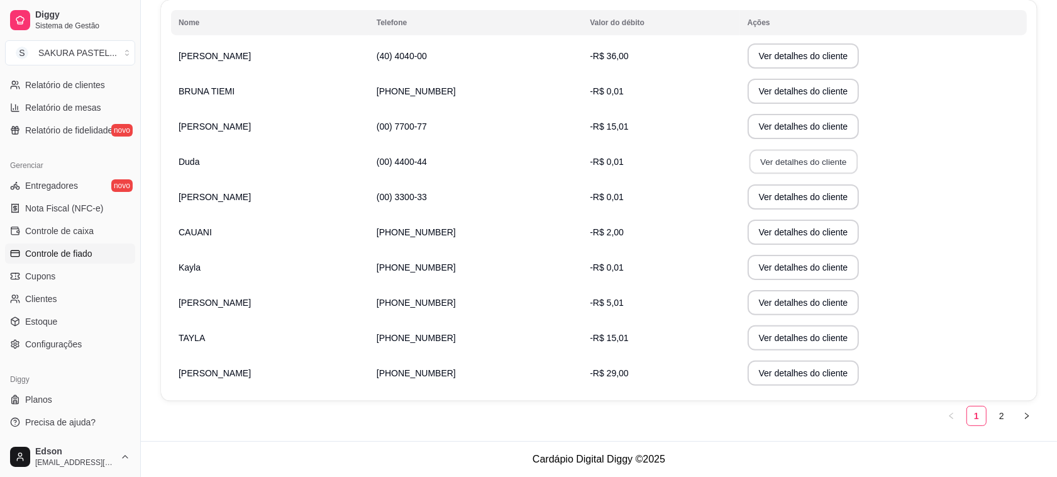
click at [789, 152] on button "Ver detalhes do cliente" at bounding box center [803, 162] width 108 height 25
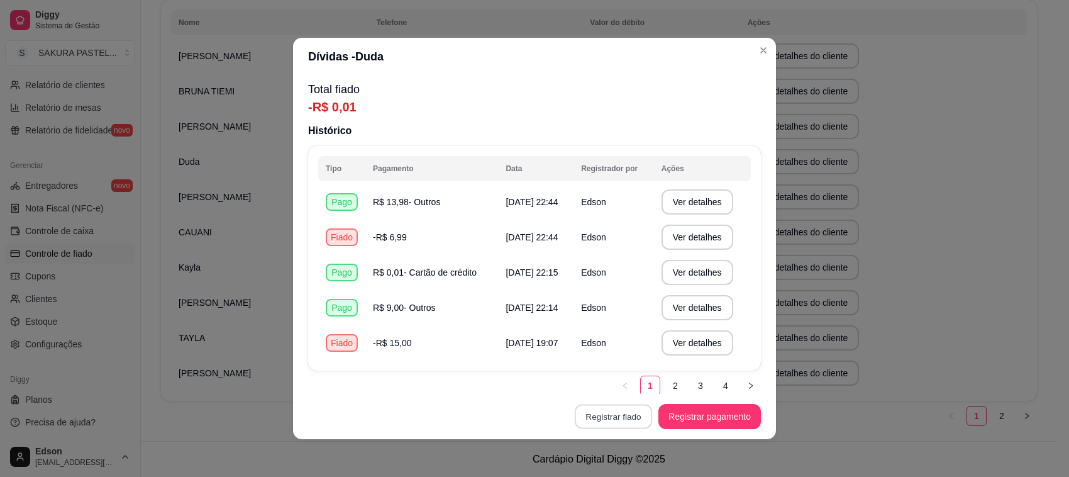
click at [621, 406] on button "Registrar fiado" at bounding box center [613, 416] width 77 height 25
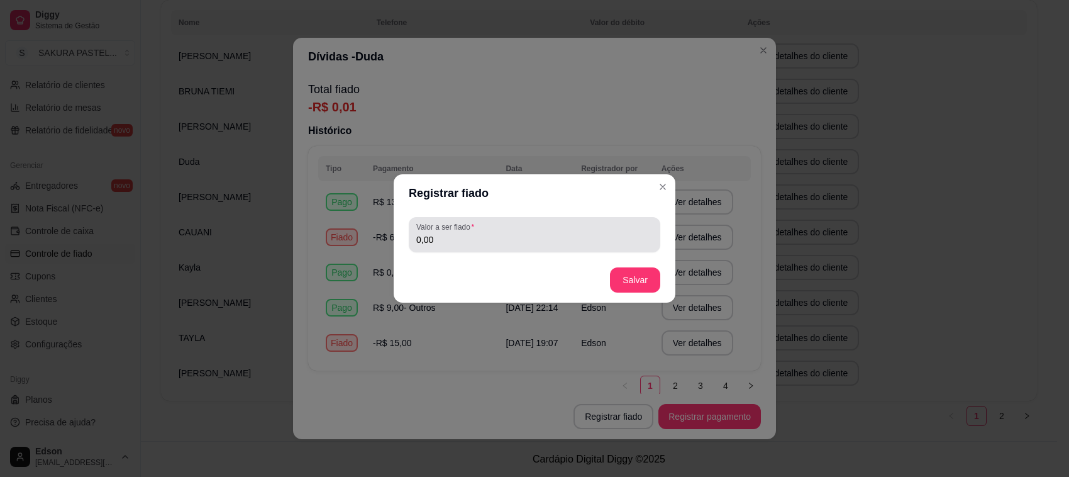
click at [538, 231] on div "0,00" at bounding box center [534, 234] width 237 height 25
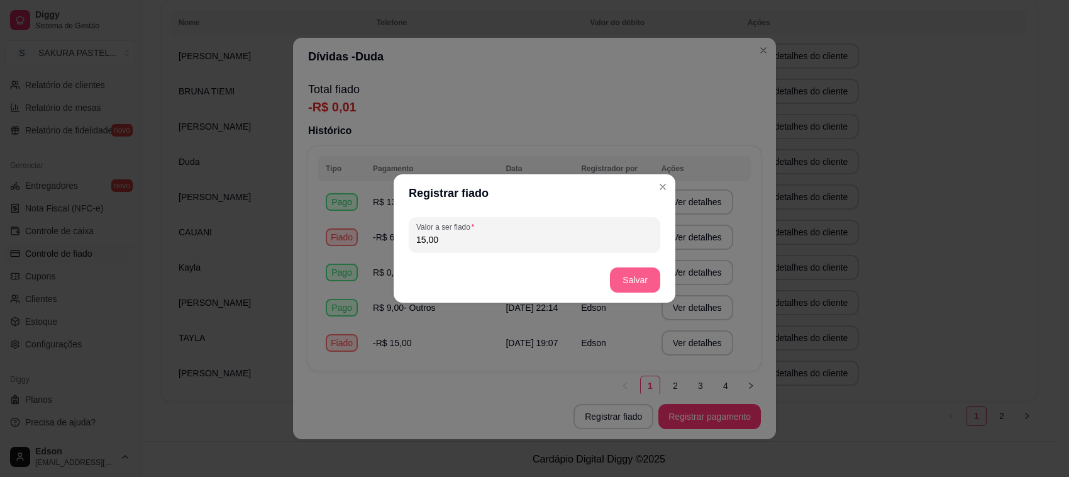
type input "15,00"
click at [655, 288] on button "Salvar" at bounding box center [635, 279] width 50 height 25
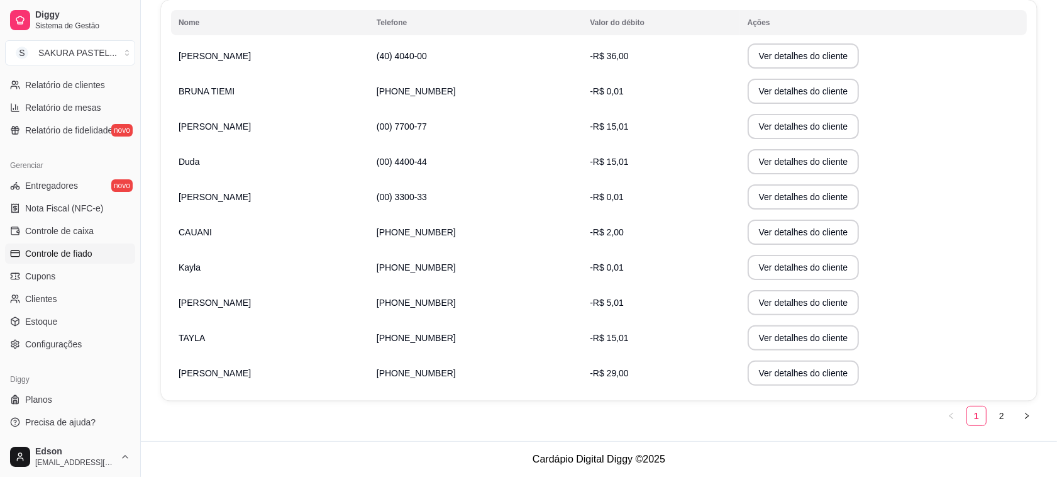
scroll to position [0, 0]
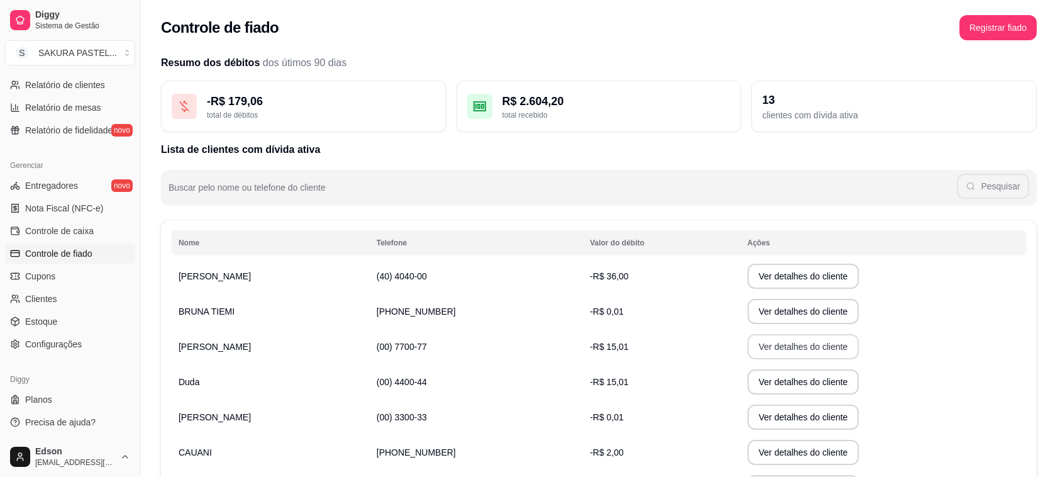
click at [797, 348] on button "Ver detalhes do cliente" at bounding box center [804, 346] width 112 height 25
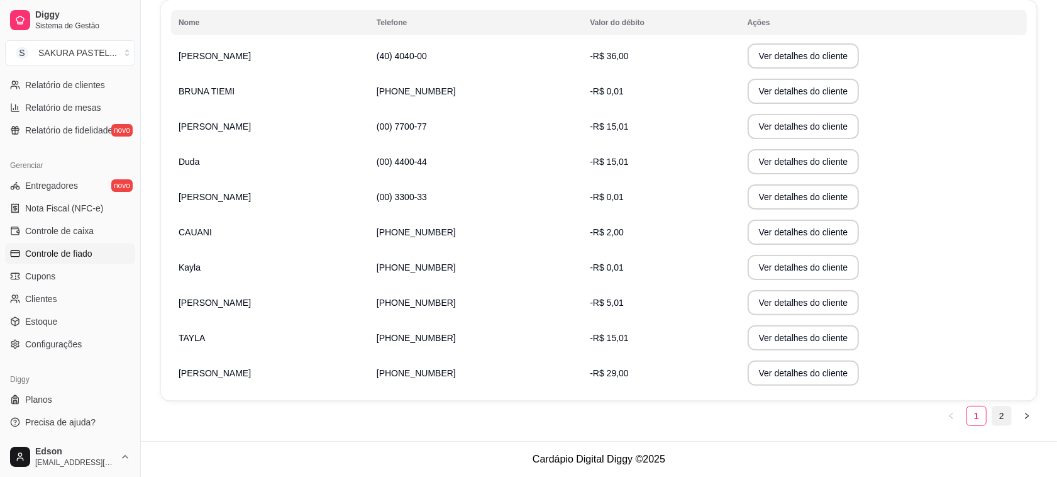
click at [999, 406] on link "2" at bounding box center [1002, 415] width 19 height 19
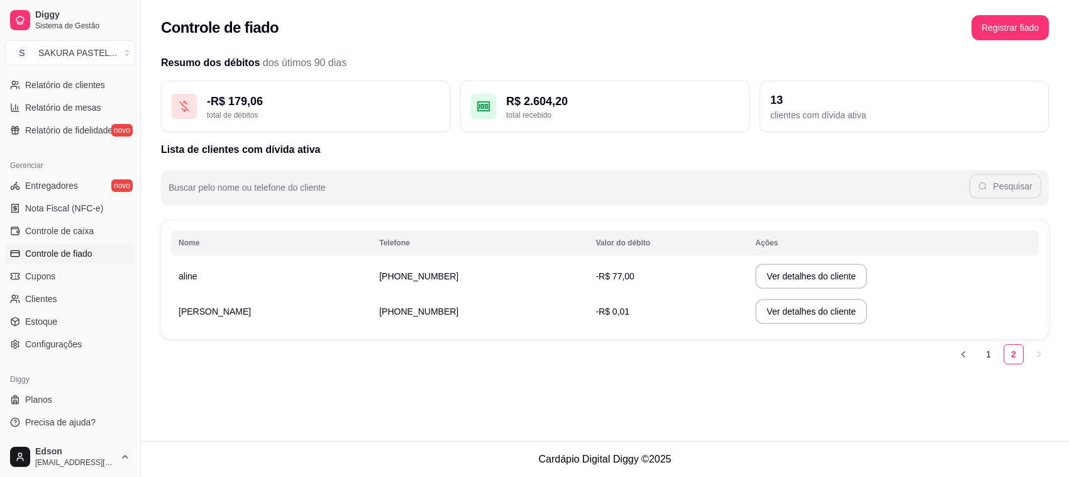
click at [967, 406] on div "Controle de fiado Registrar fiado Resumo dos débitos dos útimos 90 dias - R$ 17…" at bounding box center [605, 220] width 928 height 441
click at [989, 347] on link "1" at bounding box center [988, 354] width 19 height 19
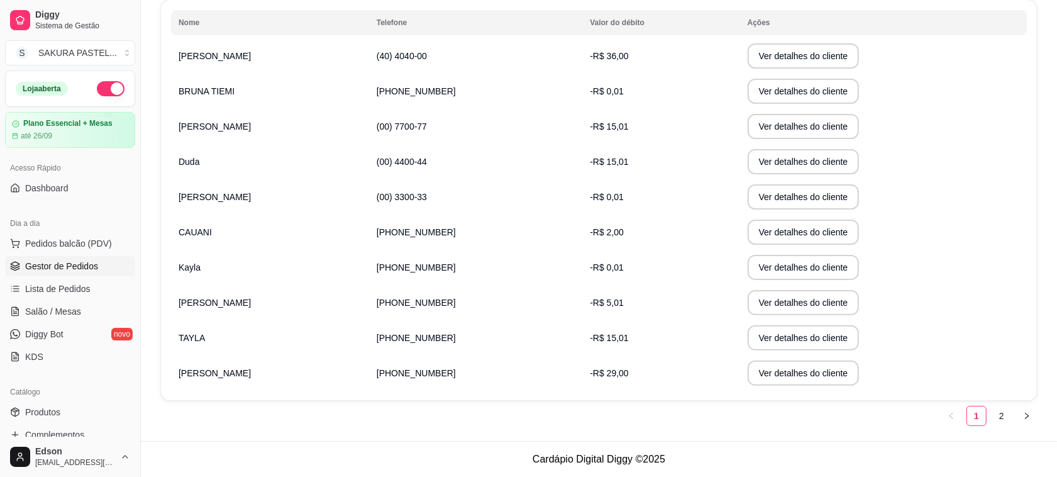
click at [83, 265] on span "Gestor de Pedidos" at bounding box center [61, 266] width 73 height 13
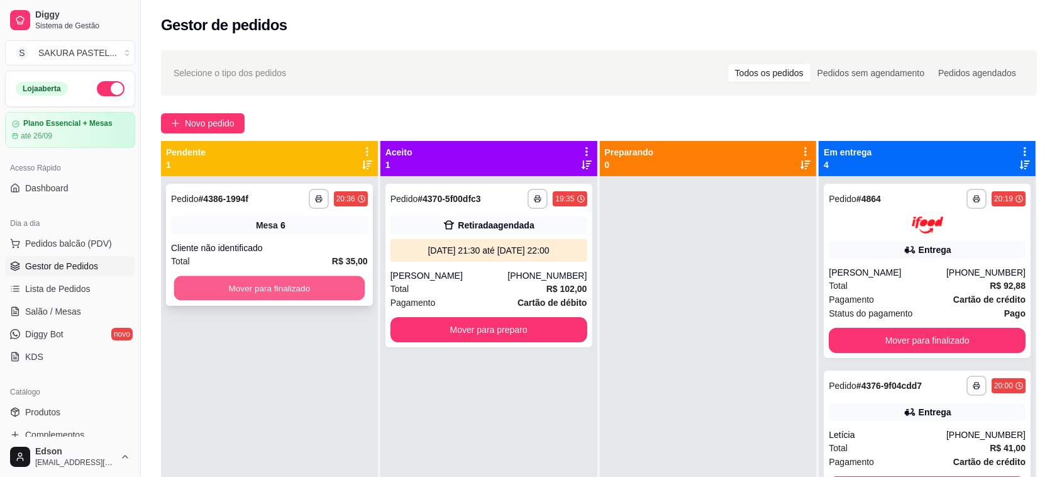
click at [294, 281] on button "Mover para finalizado" at bounding box center [269, 288] width 191 height 25
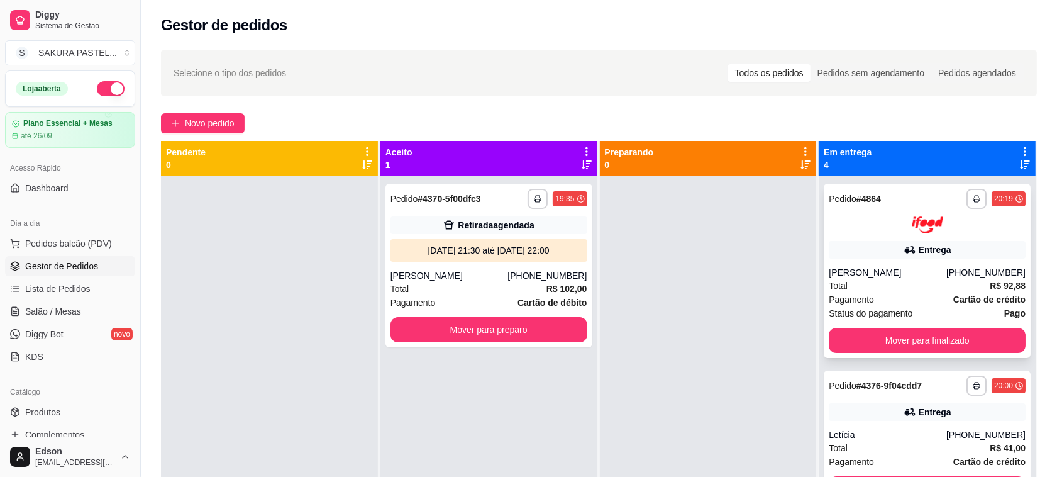
click at [923, 245] on div "Entrega" at bounding box center [935, 249] width 33 height 13
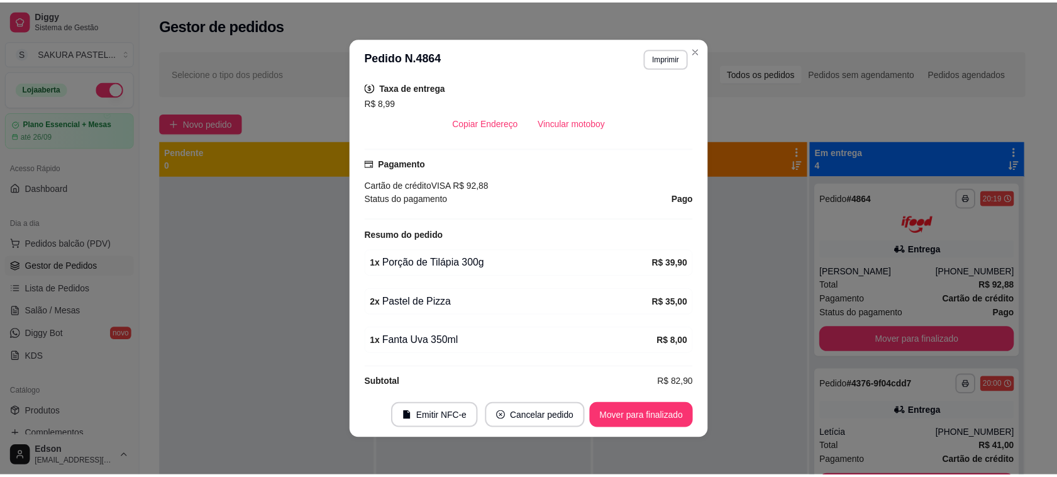
scroll to position [337, 0]
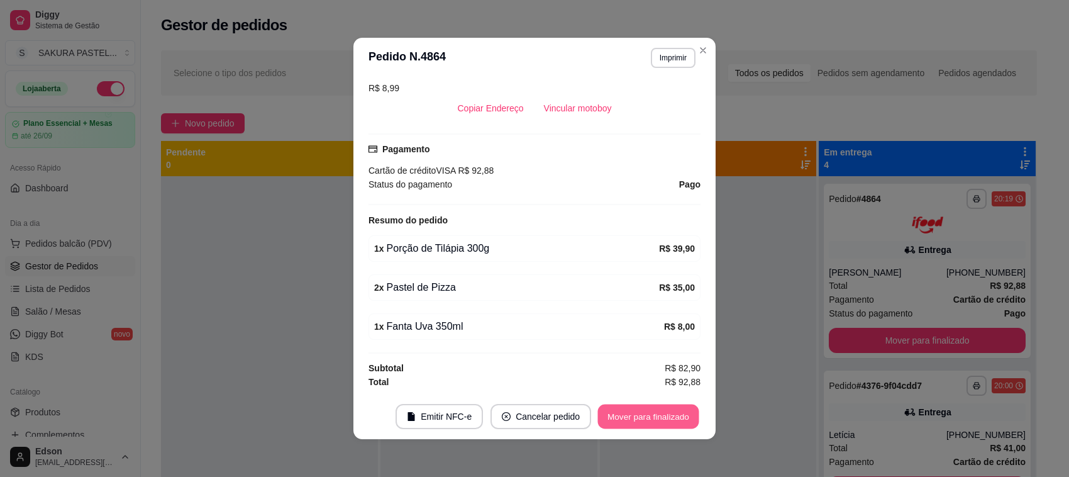
click at [656, 423] on button "Mover para finalizado" at bounding box center [648, 416] width 101 height 25
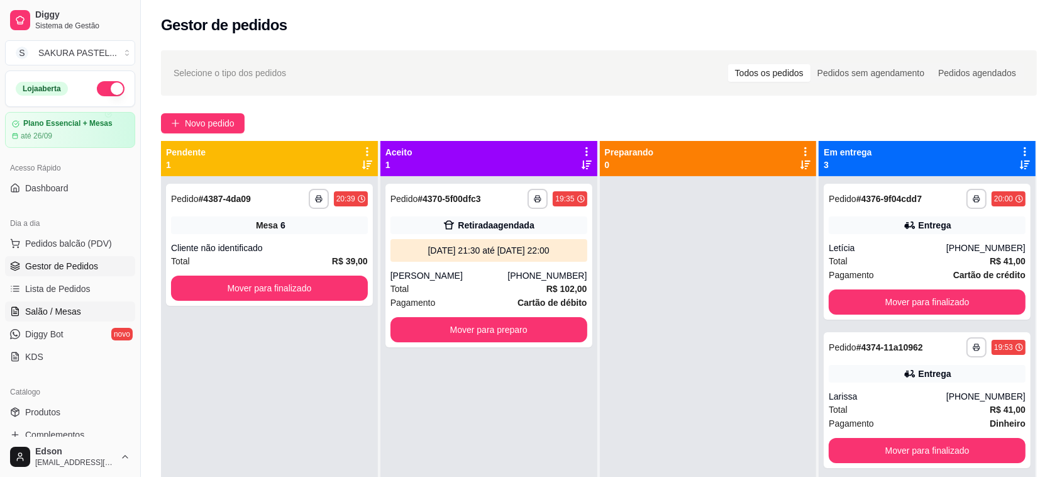
scroll to position [321, 0]
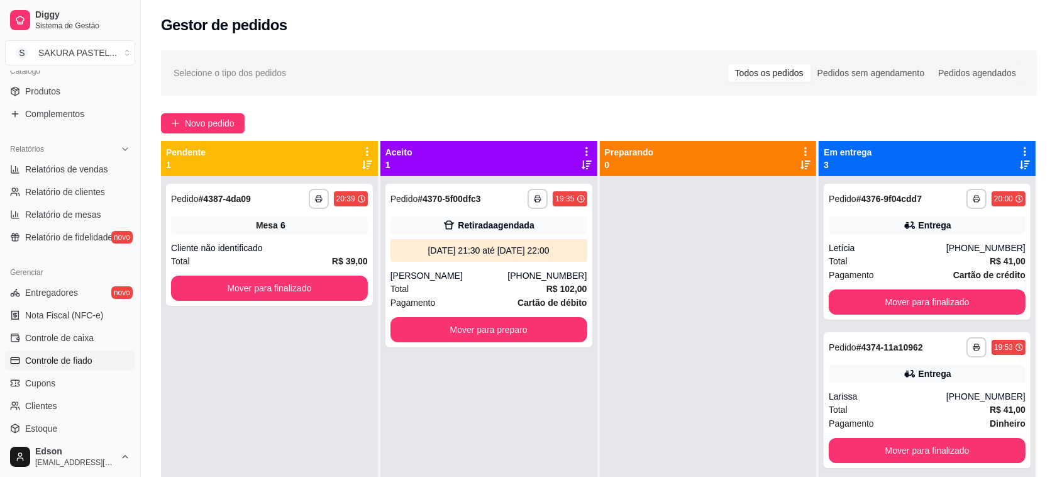
click at [79, 355] on span "Controle de fiado" at bounding box center [58, 360] width 67 height 13
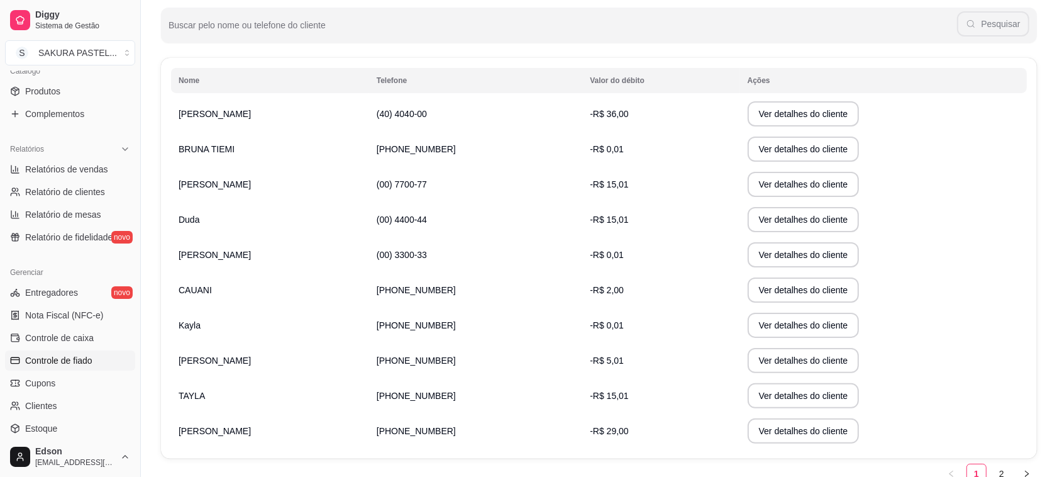
scroll to position [220, 0]
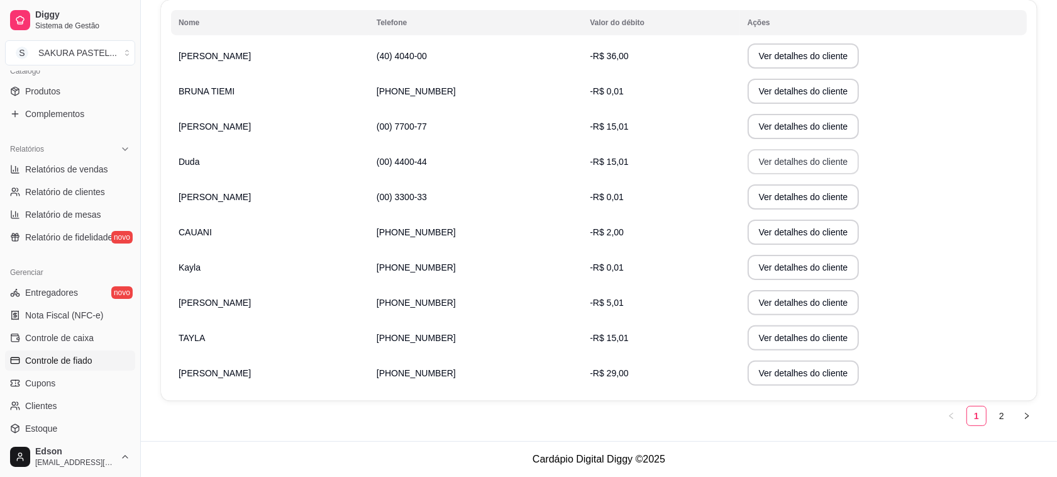
click at [785, 157] on button "Ver detalhes do cliente" at bounding box center [804, 161] width 112 height 25
click at [788, 124] on button "Ver detalhes do cliente" at bounding box center [803, 126] width 108 height 25
click at [779, 135] on button "Ver detalhes do cliente" at bounding box center [804, 126] width 112 height 25
click at [771, 347] on button "Ver detalhes do cliente" at bounding box center [803, 338] width 108 height 25
click at [812, 379] on button "Ver detalhes do cliente" at bounding box center [803, 373] width 108 height 25
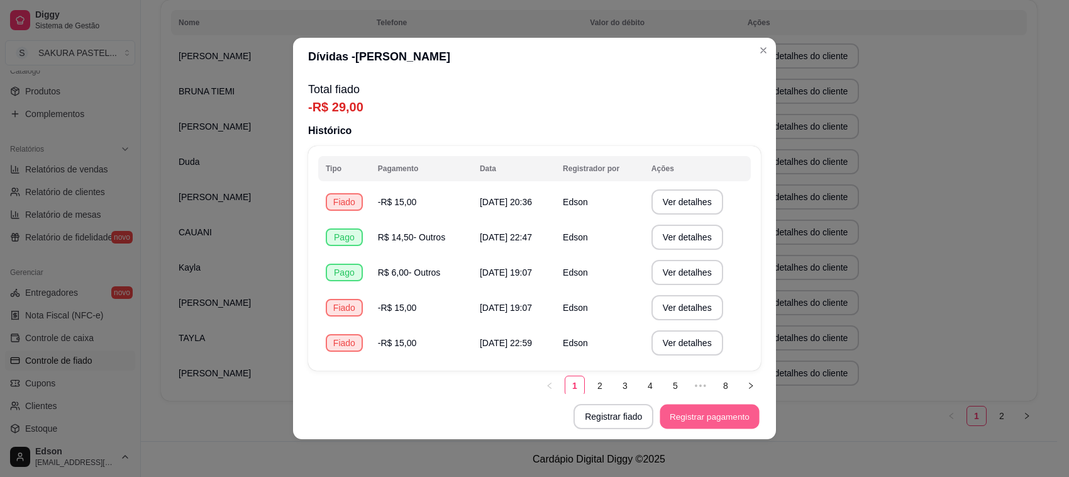
click at [687, 410] on button "Registrar pagamento" at bounding box center [710, 416] width 99 height 25
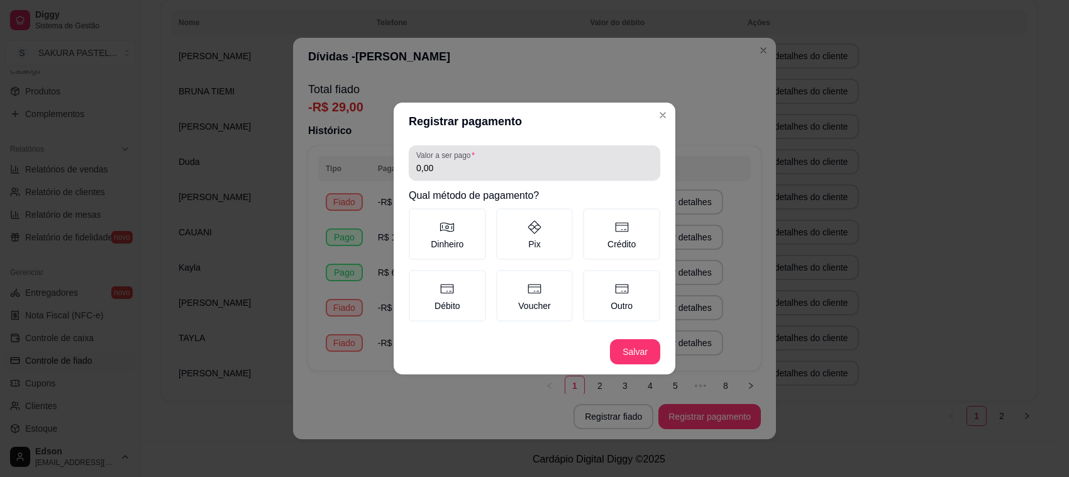
click at [505, 176] on div "0,00" at bounding box center [534, 162] width 237 height 25
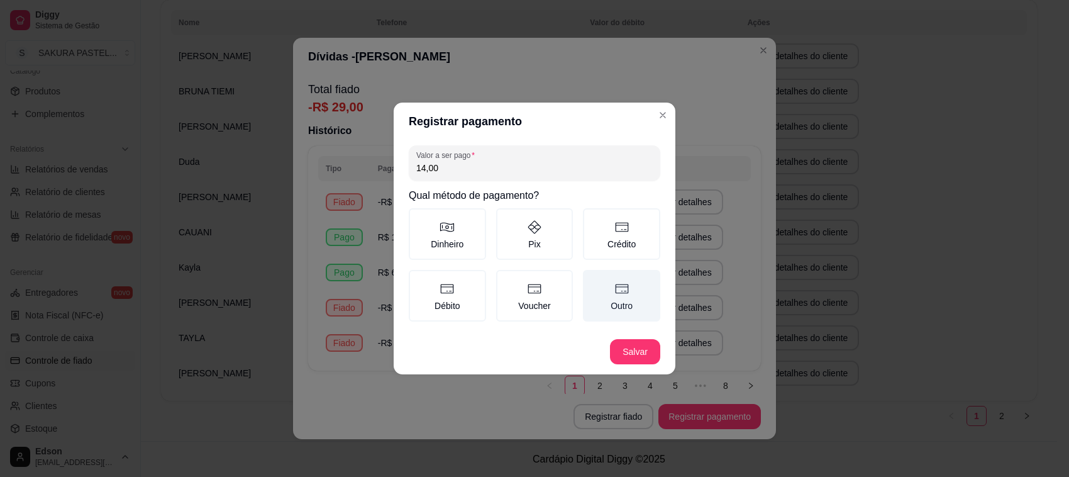
type input "14,00"
click at [629, 299] on label "Outro" at bounding box center [621, 296] width 77 height 52
click at [593, 279] on button "Outro" at bounding box center [588, 274] width 10 height 10
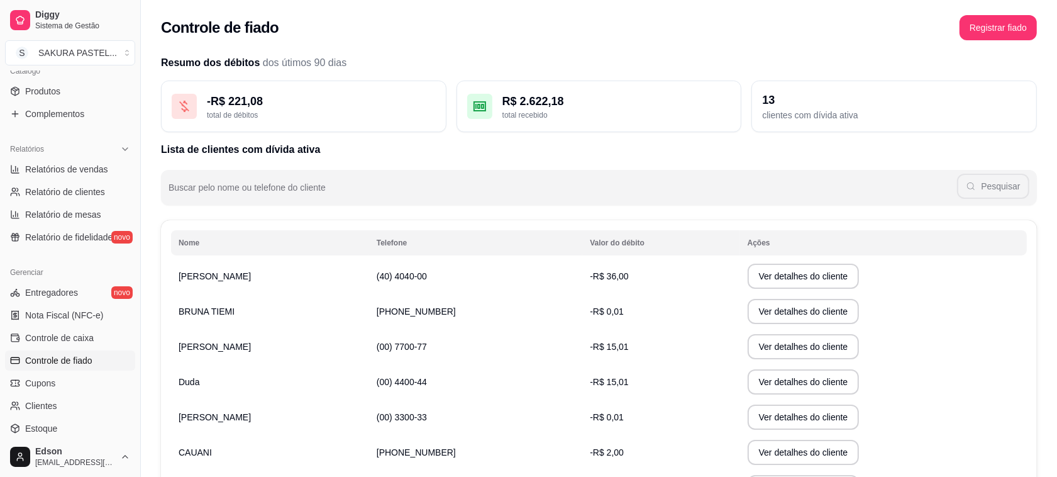
scroll to position [0, 0]
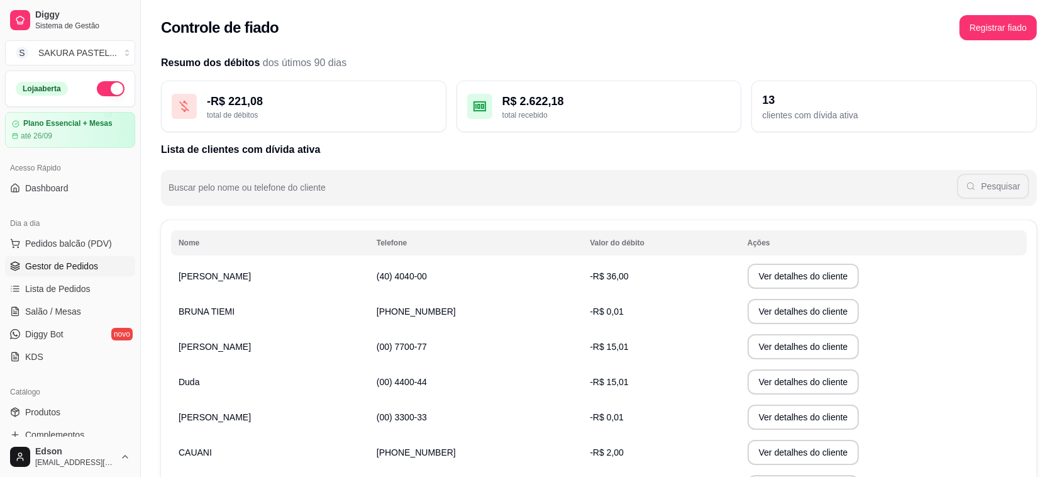
click at [89, 272] on span "Gestor de Pedidos" at bounding box center [61, 266] width 73 height 13
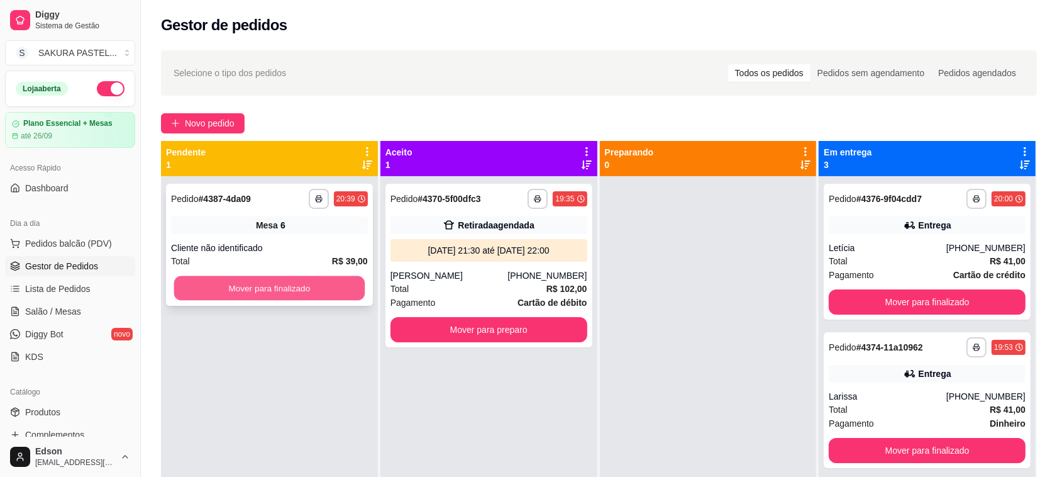
click at [313, 297] on button "Mover para finalizado" at bounding box center [269, 288] width 191 height 25
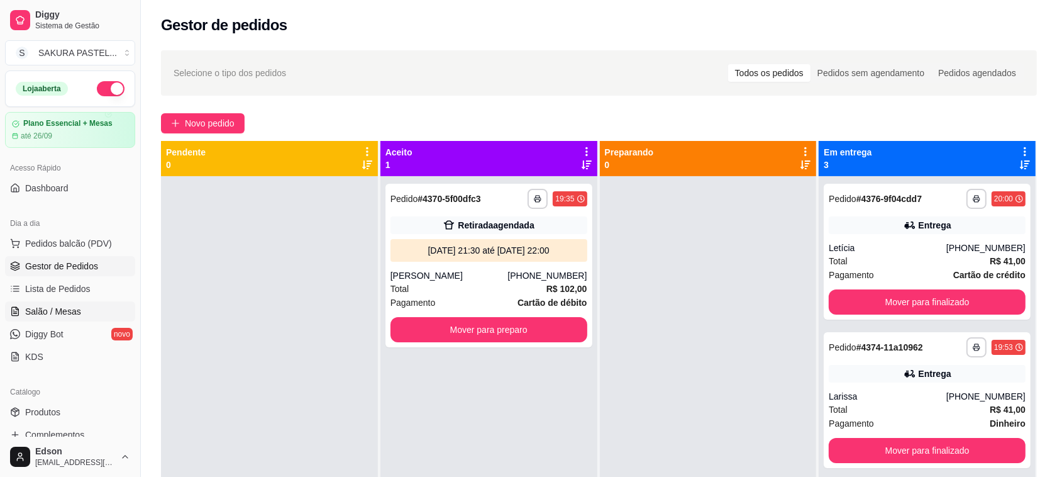
click at [77, 306] on span "Salão / Mesas" at bounding box center [53, 311] width 56 height 13
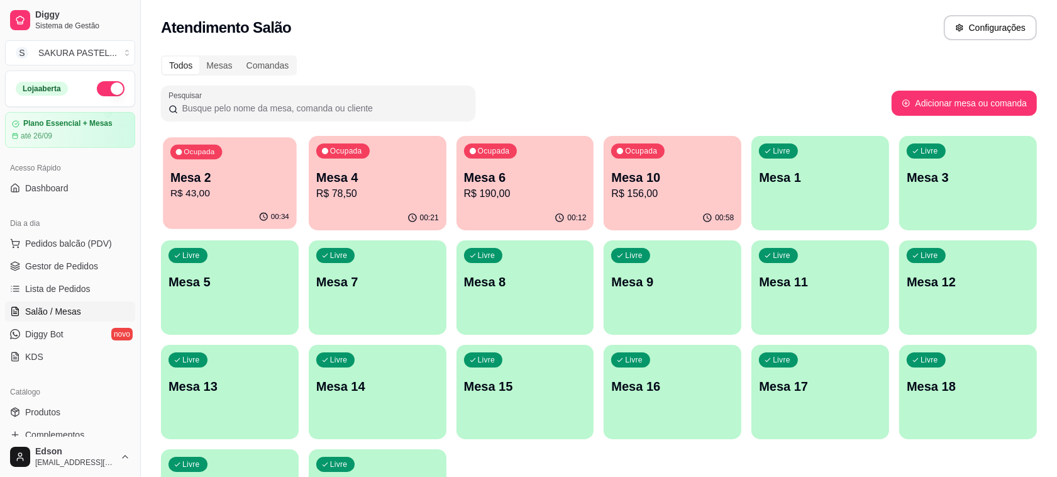
click at [181, 182] on p "Mesa 2" at bounding box center [229, 177] width 119 height 17
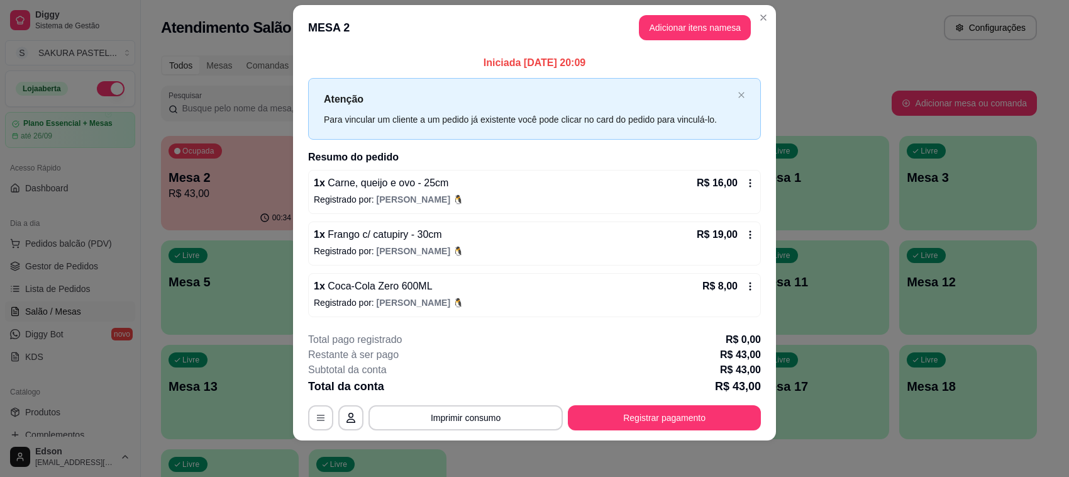
scroll to position [20, 0]
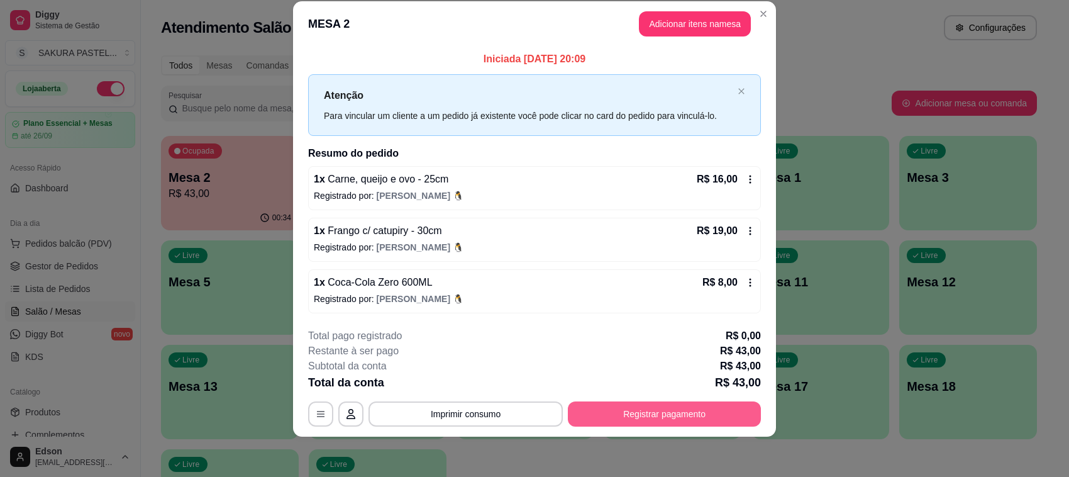
click at [672, 432] on footer "**********" at bounding box center [534, 377] width 483 height 118
click at [667, 419] on button "Registrar pagamento" at bounding box center [664, 413] width 193 height 25
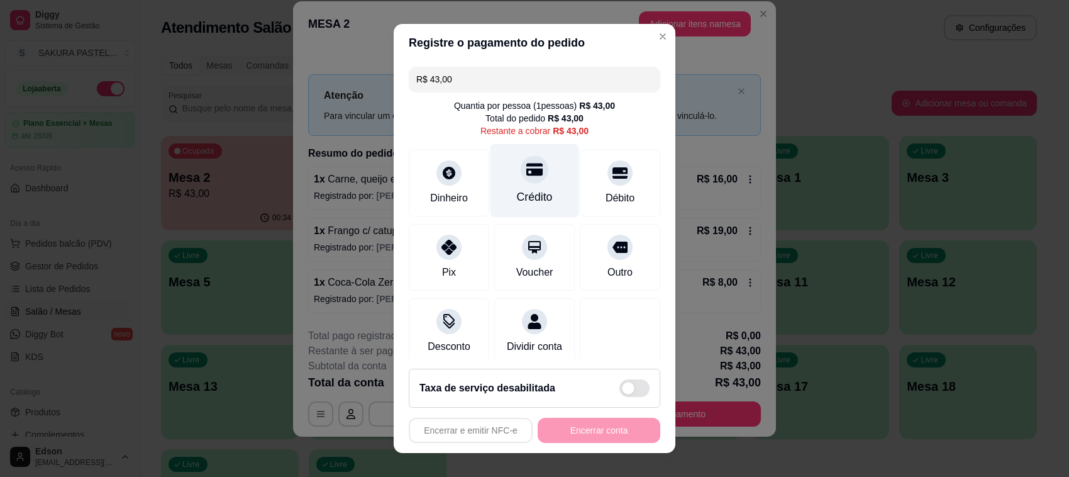
click at [541, 174] on div "Crédito" at bounding box center [535, 181] width 89 height 74
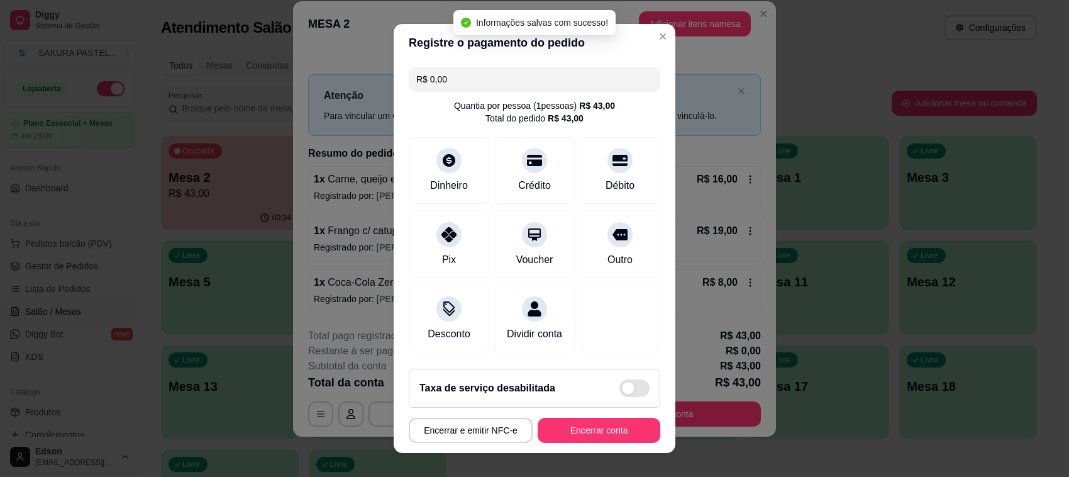
type input "R$ 0,00"
click at [567, 431] on button "Encerrar conta" at bounding box center [599, 430] width 123 height 25
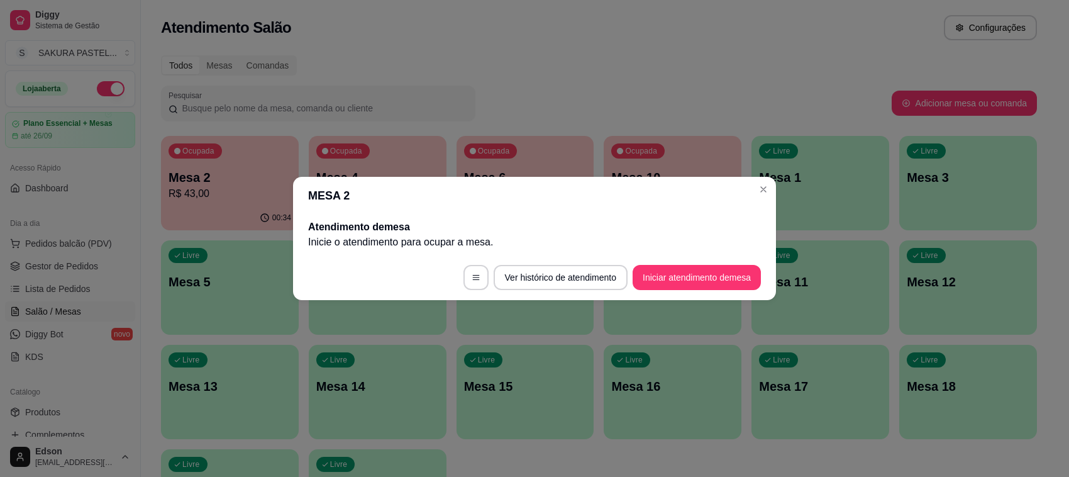
scroll to position [0, 0]
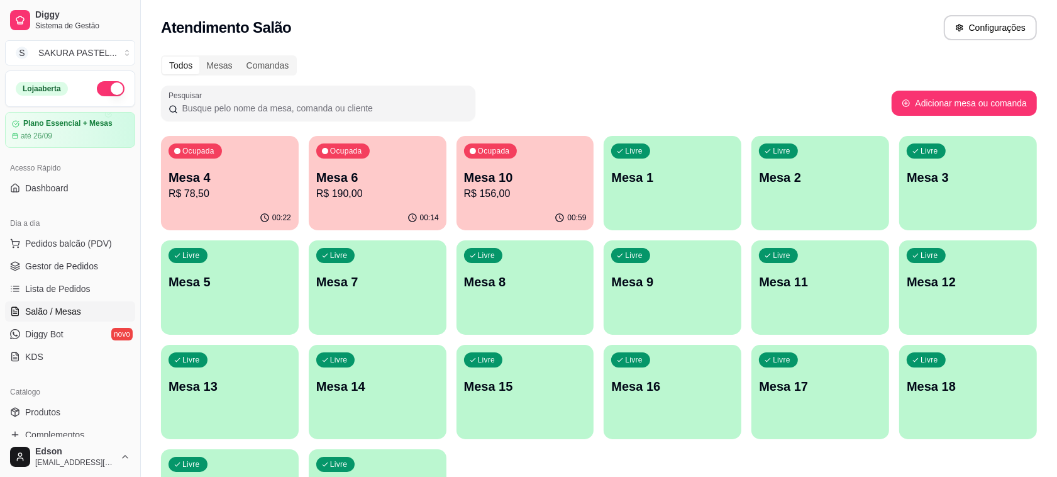
click at [196, 199] on p "R$ 78,50" at bounding box center [230, 193] width 123 height 15
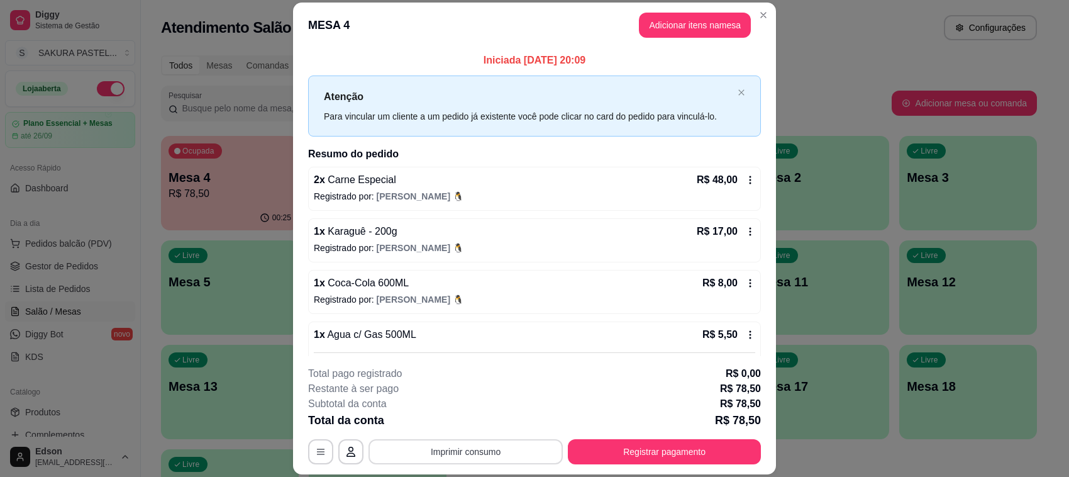
click at [491, 452] on button "Imprimir consumo" at bounding box center [466, 451] width 194 height 25
click at [479, 428] on button "Balcão" at bounding box center [463, 423] width 91 height 20
click at [606, 455] on button "Registrar pagamento" at bounding box center [664, 452] width 187 height 25
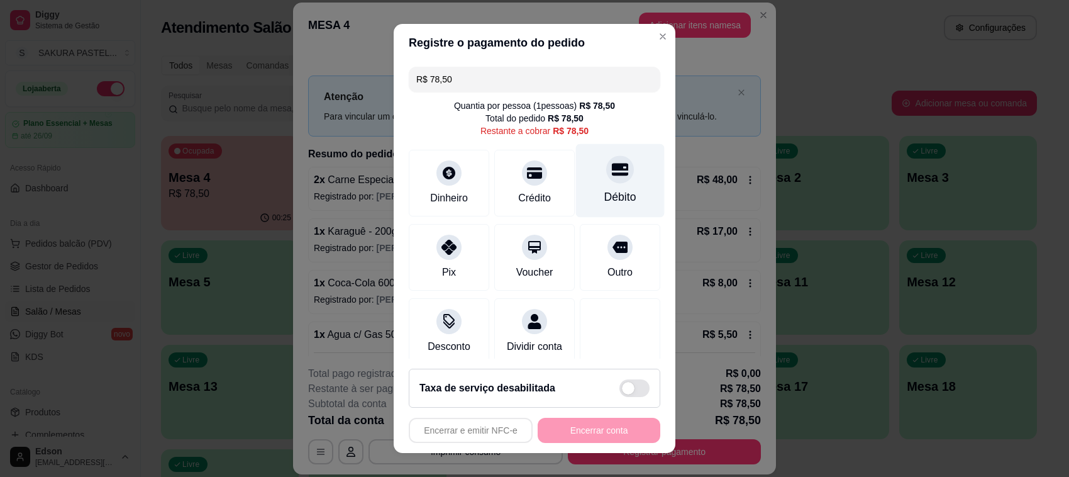
click at [598, 187] on div "Débito" at bounding box center [620, 181] width 89 height 74
type input "R$ 0,00"
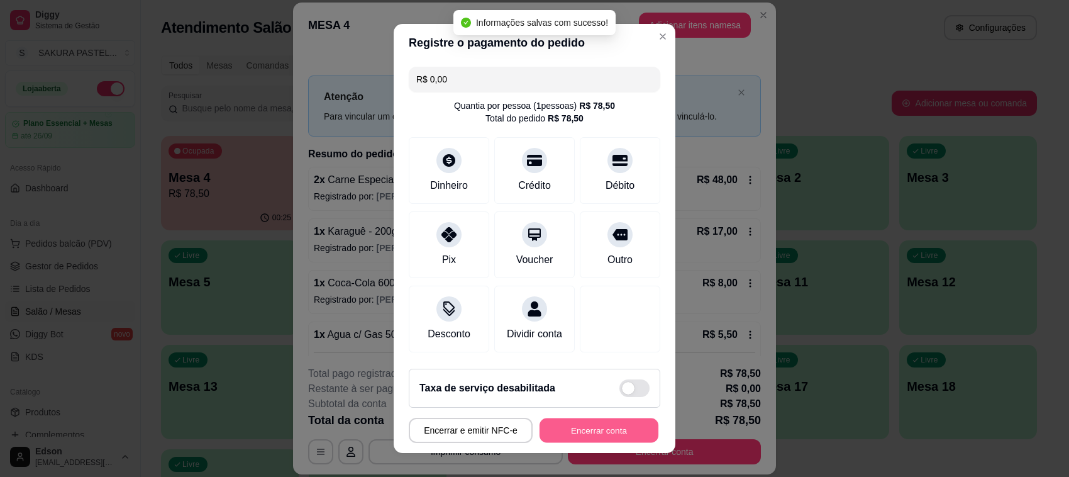
click at [564, 434] on button "Encerrar conta" at bounding box center [599, 430] width 119 height 25
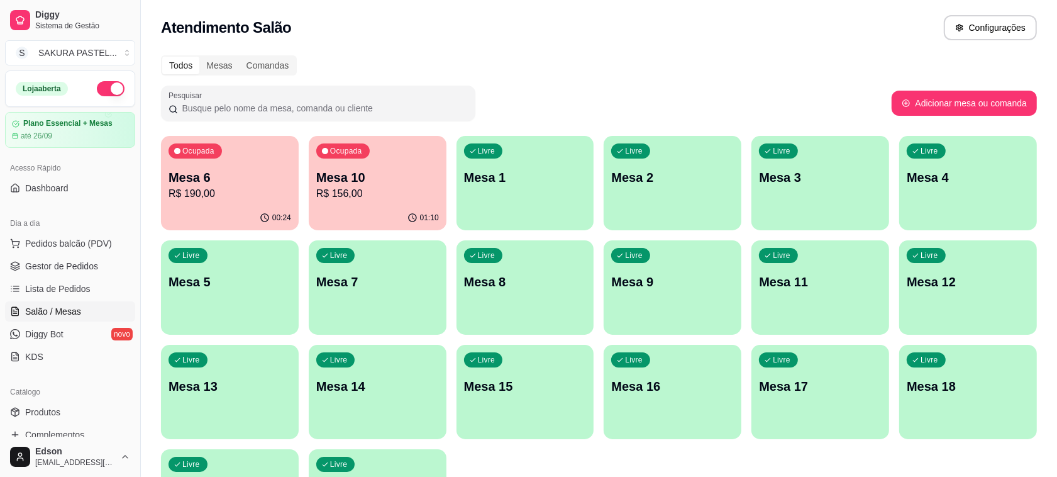
click at [401, 153] on div "Ocupada Mesa 10 R$ 156,00" at bounding box center [378, 171] width 138 height 70
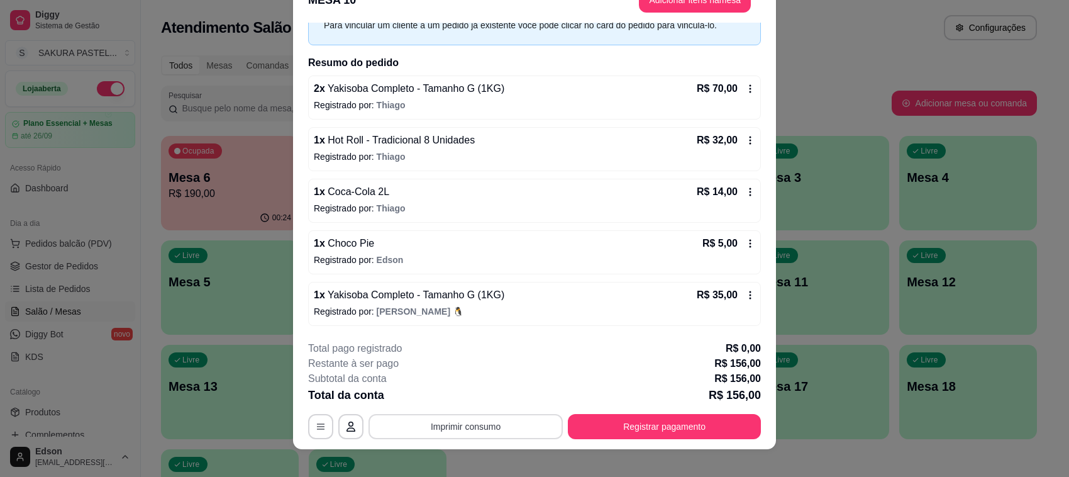
scroll to position [38, 0]
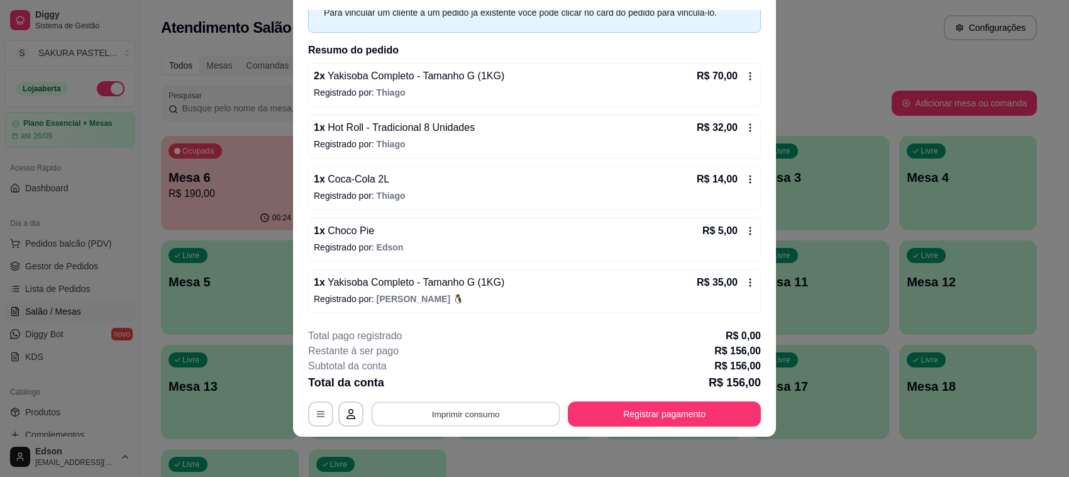
click at [486, 417] on button "Imprimir consumo" at bounding box center [466, 414] width 189 height 25
click at [485, 386] on button "Balcão" at bounding box center [464, 386] width 88 height 20
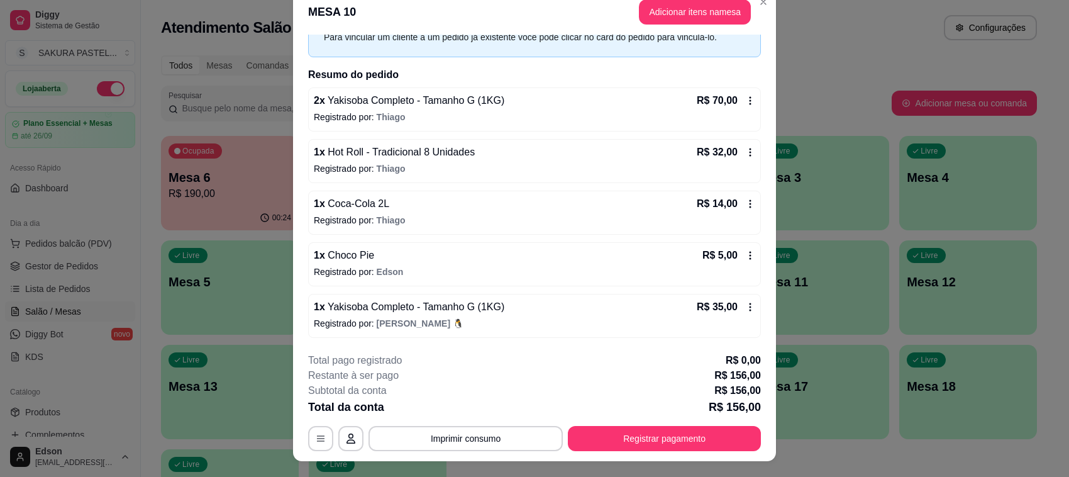
scroll to position [0, 0]
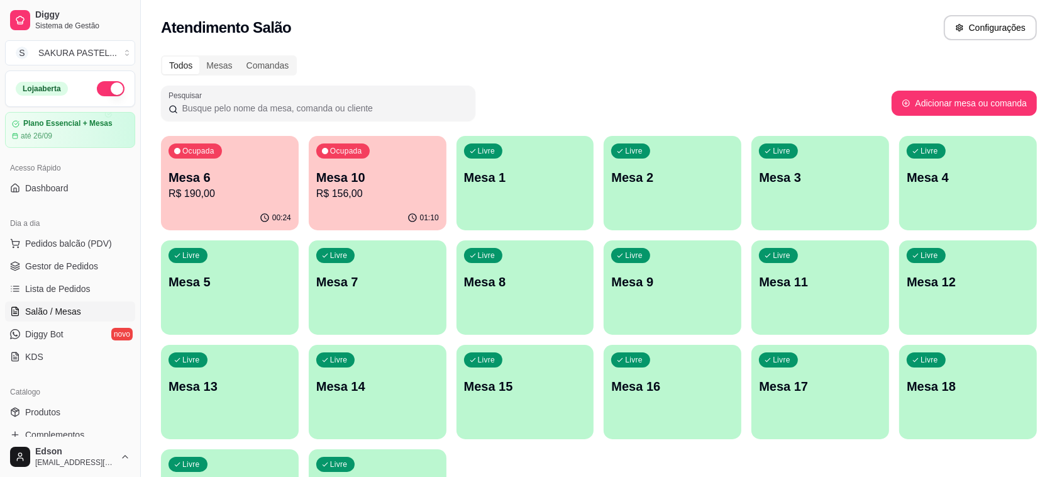
click at [300, 196] on div "Ocupada Mesa 6 R$ 190,00 00:24 Ocupada Mesa 10 R$ 156,00 01:10 Livre Mesa 1 Liv…" at bounding box center [599, 340] width 876 height 408
click at [364, 193] on p "R$ 156,00" at bounding box center [377, 193] width 123 height 15
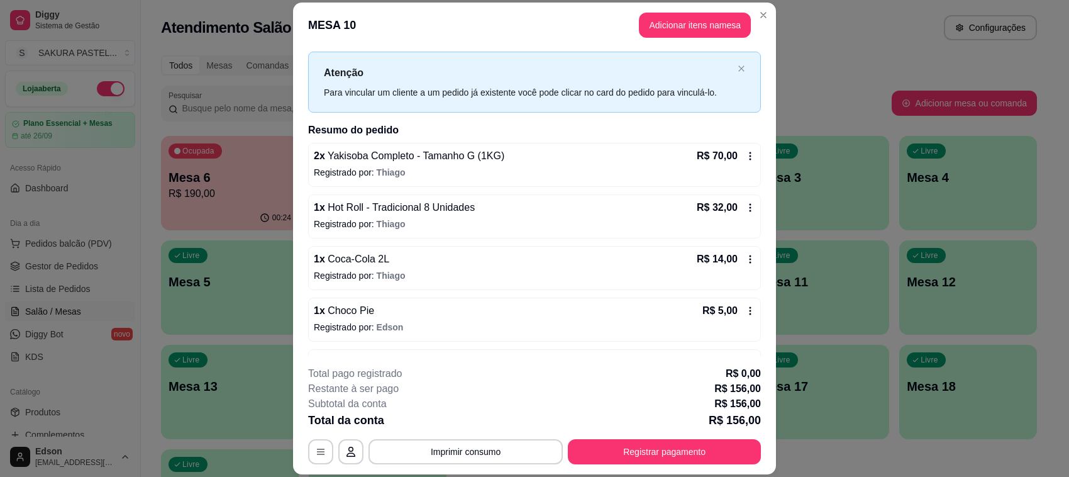
scroll to position [67, 0]
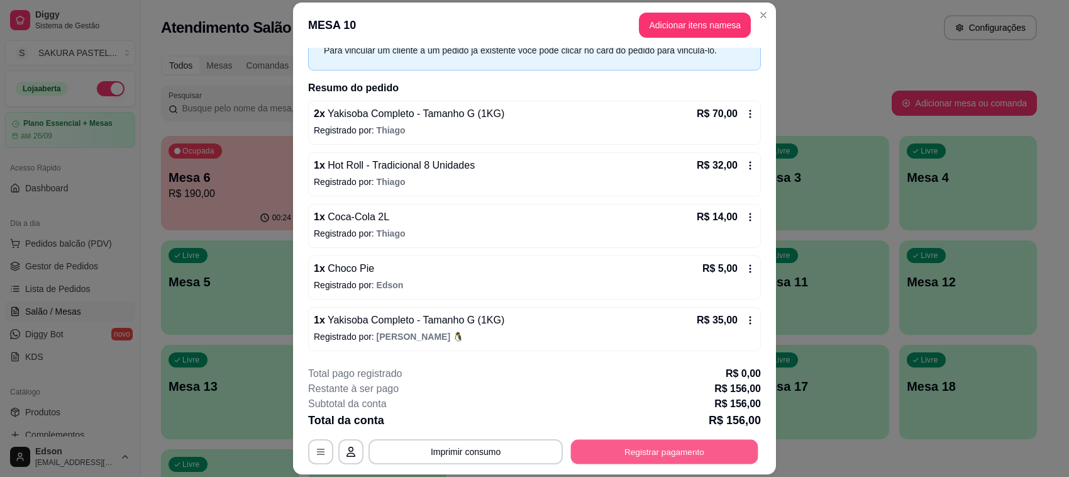
click at [664, 445] on button "Registrar pagamento" at bounding box center [664, 452] width 187 height 25
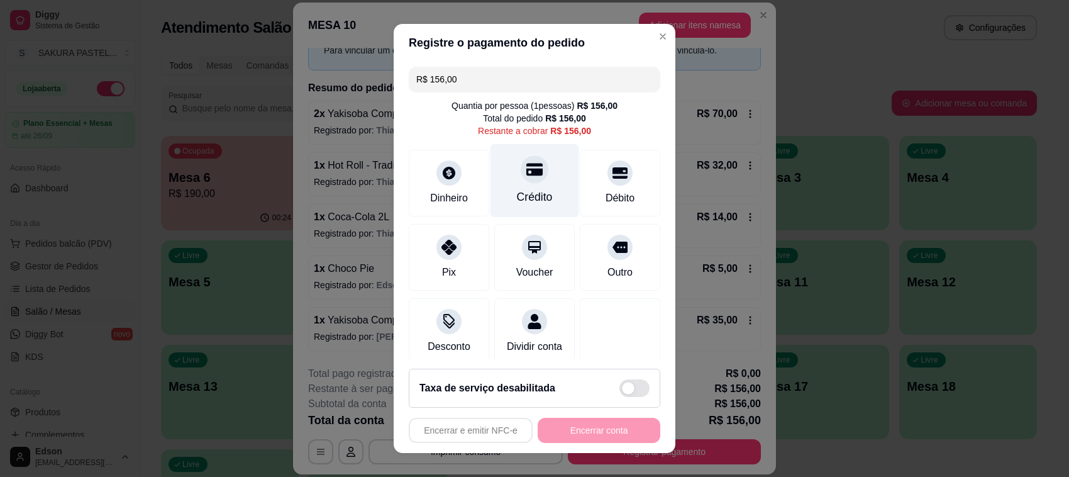
click at [521, 177] on div at bounding box center [535, 169] width 28 height 28
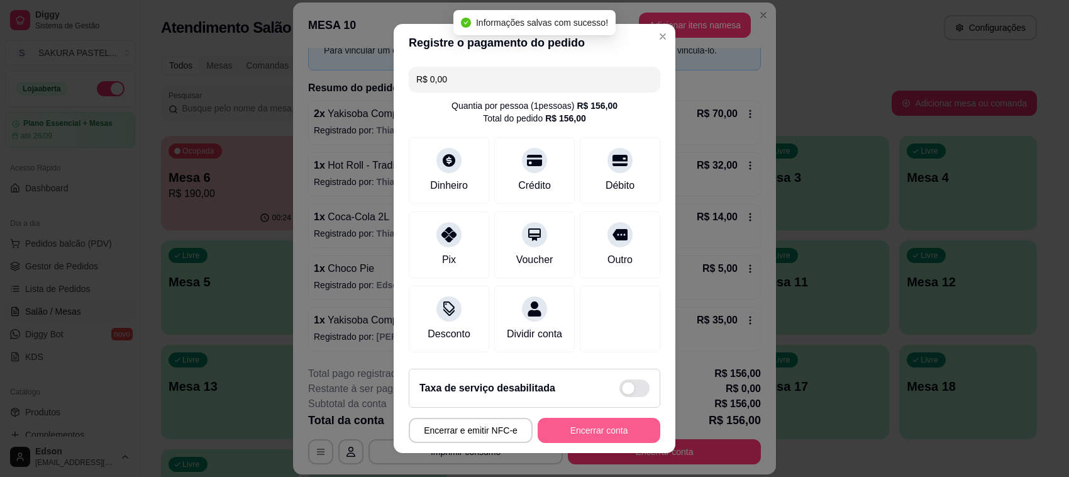
type input "R$ 0,00"
click at [598, 432] on button "Encerrar conta" at bounding box center [599, 430] width 119 height 25
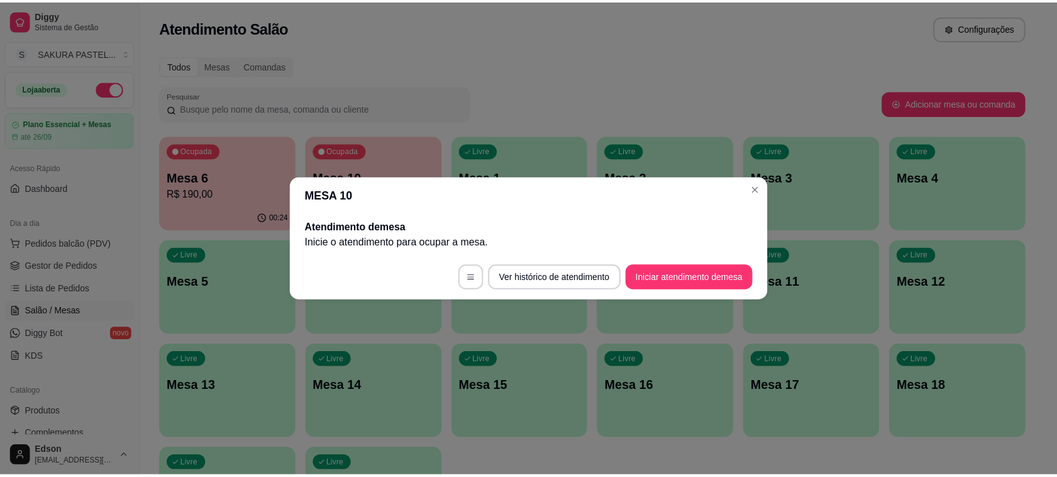
scroll to position [0, 0]
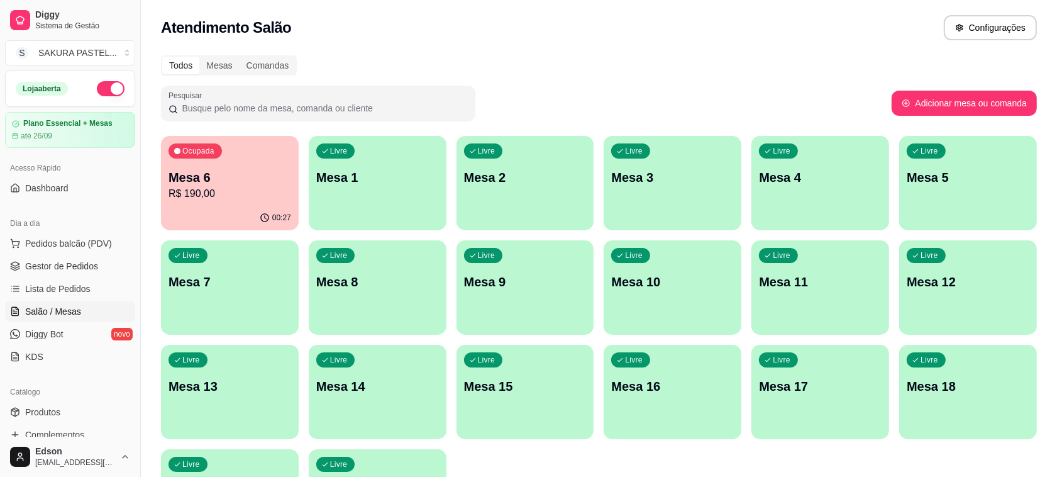
click at [242, 192] on p "R$ 190,00" at bounding box center [230, 193] width 123 height 15
click at [40, 247] on span "Pedidos balcão (PDV)" at bounding box center [68, 243] width 87 height 13
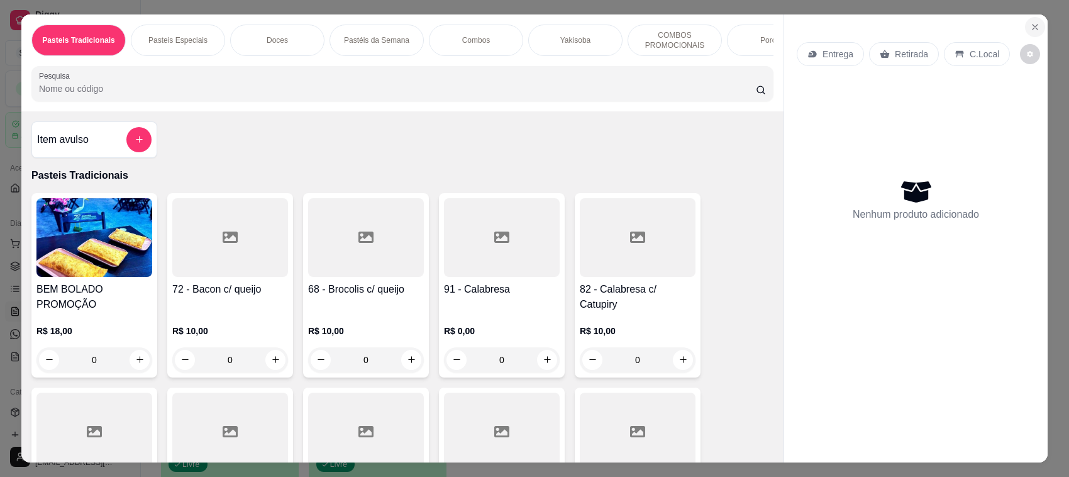
click at [1030, 31] on icon "Close" at bounding box center [1035, 27] width 10 height 10
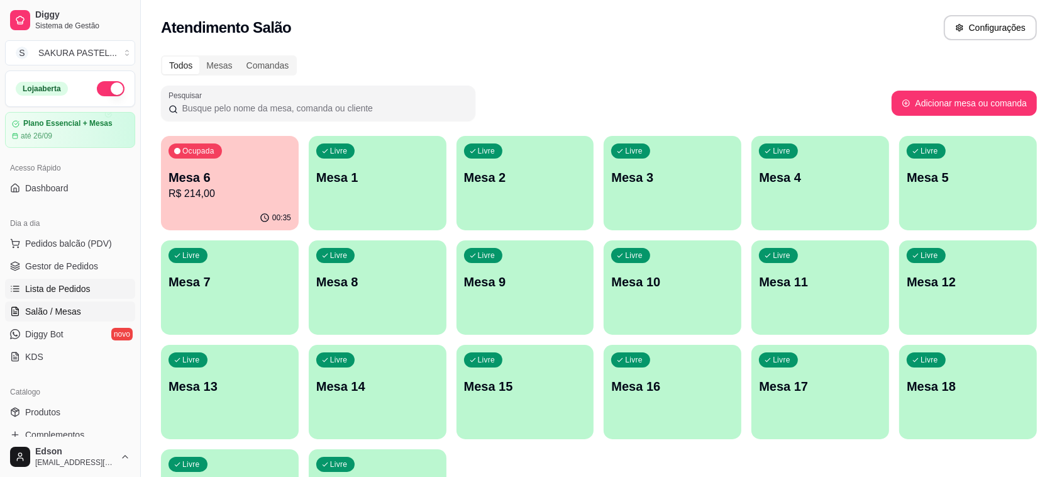
click at [95, 291] on link "Lista de Pedidos" at bounding box center [70, 289] width 130 height 20
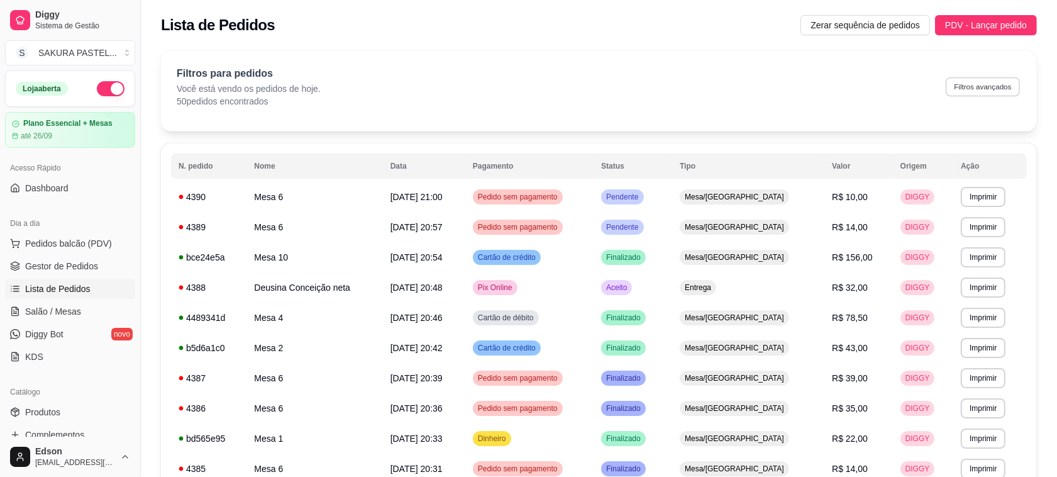
click at [984, 89] on button "Filtros avançados" at bounding box center [983, 87] width 74 height 20
select select "0"
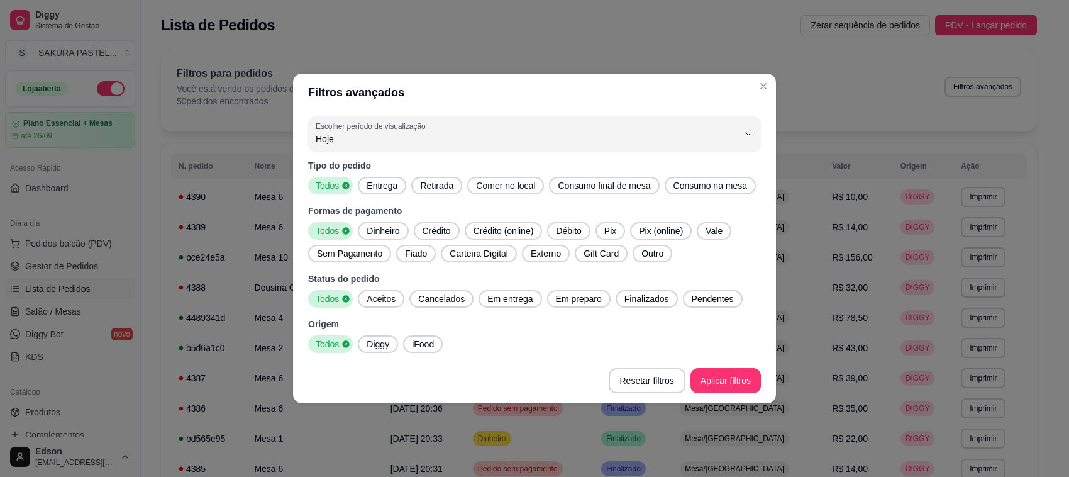
click at [420, 346] on span "iFood" at bounding box center [423, 344] width 32 height 13
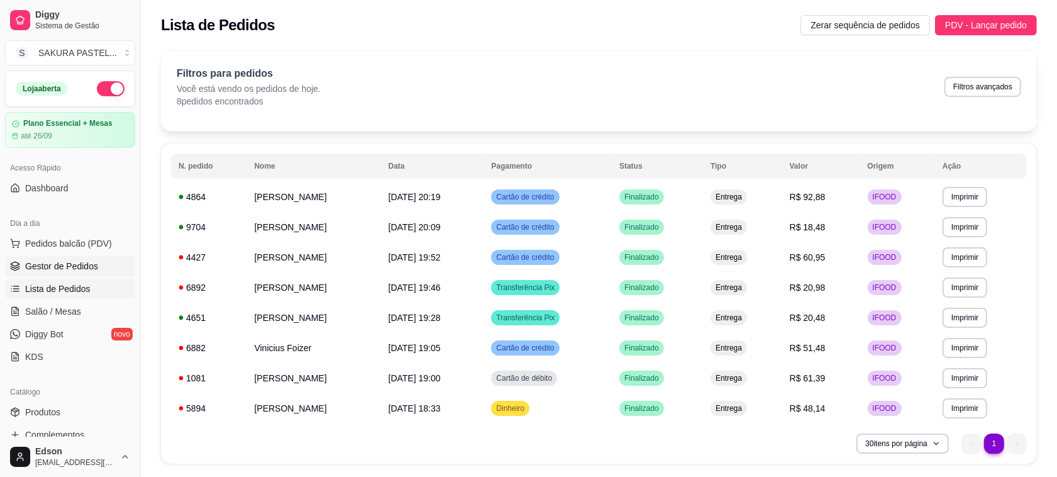
click at [98, 271] on link "Gestor de Pedidos" at bounding box center [70, 266] width 130 height 20
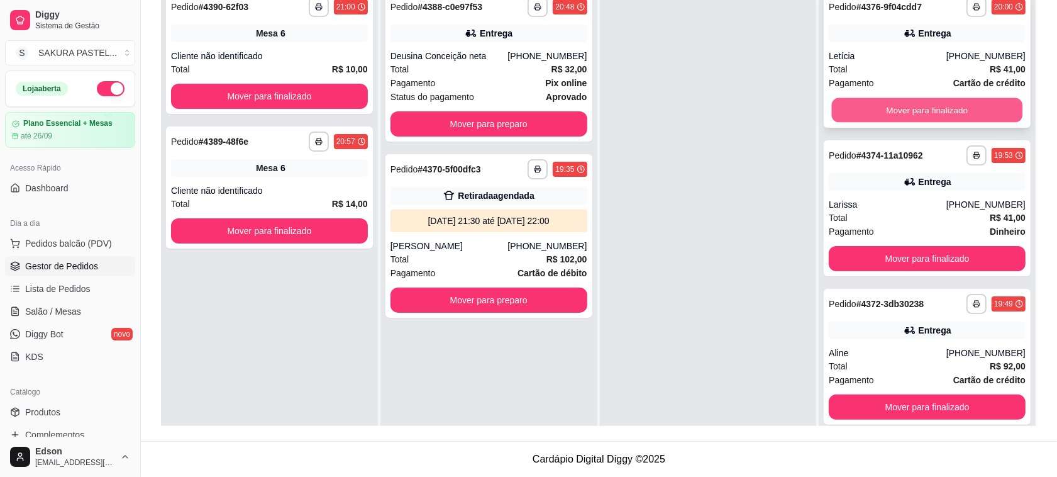
click at [937, 110] on button "Mover para finalizado" at bounding box center [927, 110] width 191 height 25
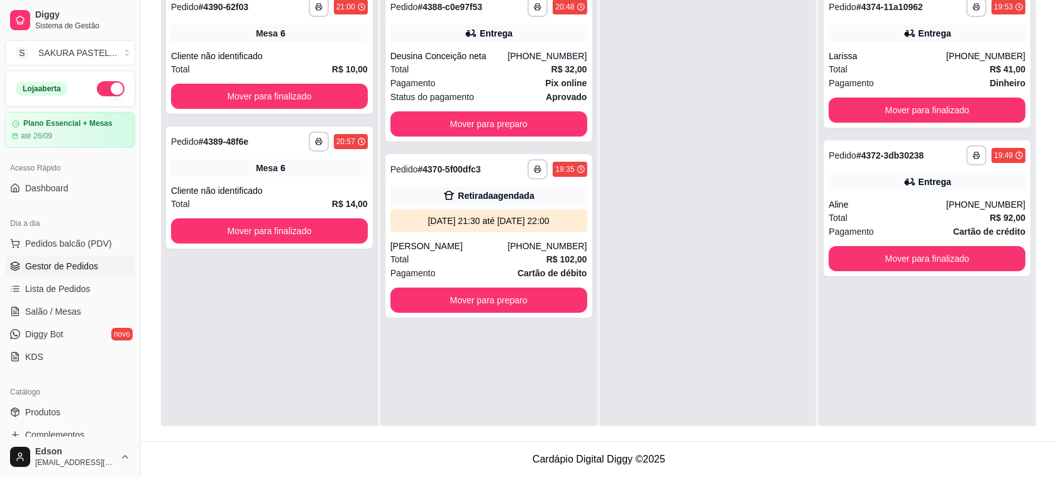
click at [937, 110] on button "Mover para finalizado" at bounding box center [927, 110] width 197 height 25
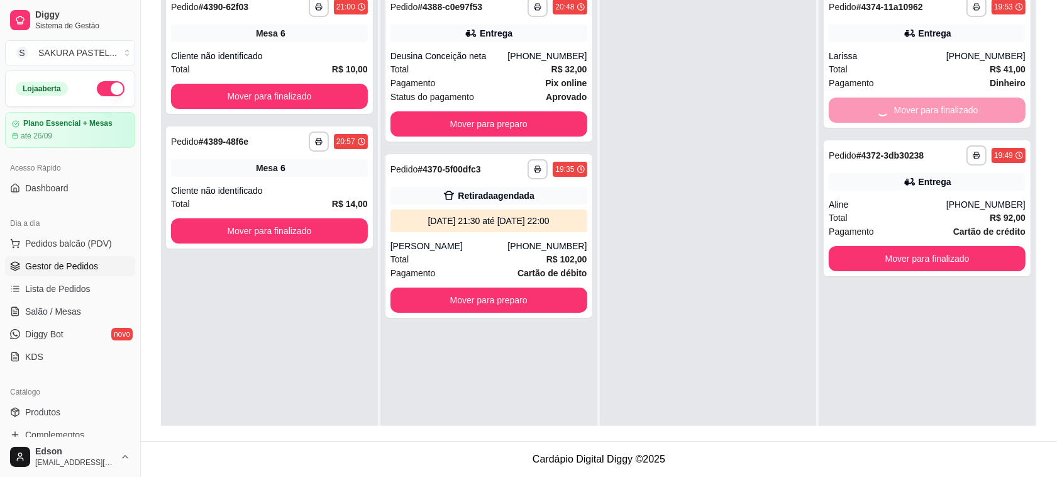
click at [937, 246] on button "Mover para finalizado" at bounding box center [927, 258] width 197 height 25
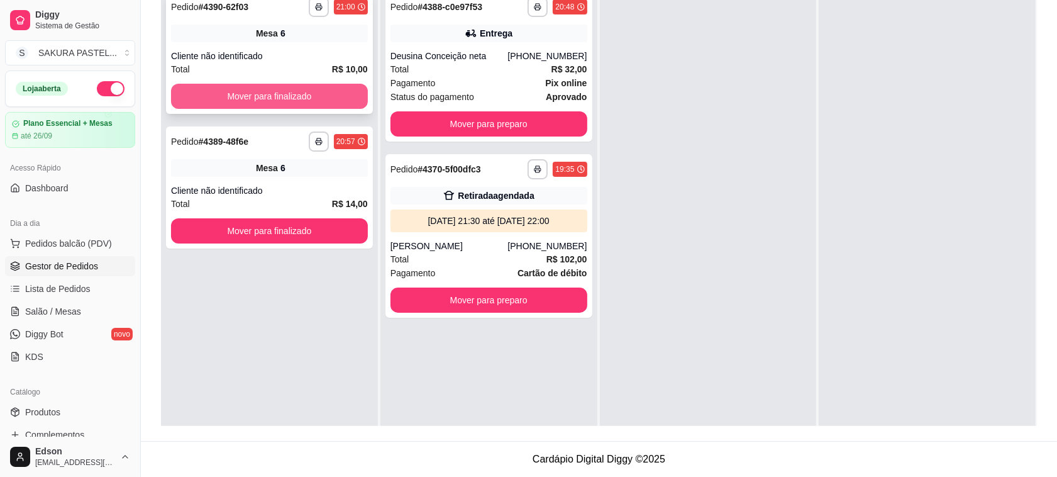
click at [261, 94] on button "Mover para finalizado" at bounding box center [269, 96] width 197 height 25
click at [264, 218] on button "Mover para finalizado" at bounding box center [269, 230] width 197 height 25
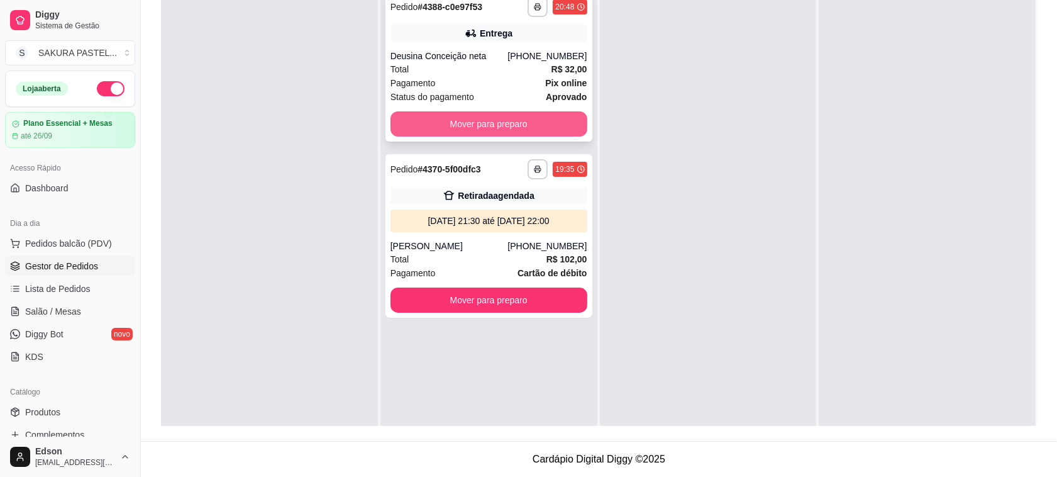
click at [437, 123] on button "Mover para preparo" at bounding box center [489, 123] width 197 height 25
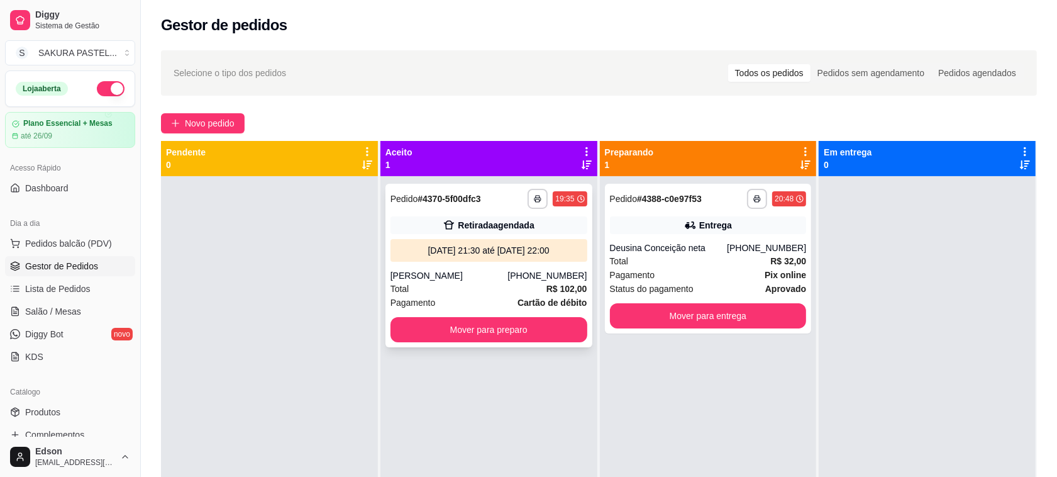
click at [503, 247] on div "[DATE] 21:30 até [DATE] 22:00" at bounding box center [489, 250] width 187 height 13
click at [873, 247] on div at bounding box center [927, 414] width 217 height 477
click at [819, 243] on div at bounding box center [927, 414] width 217 height 477
click at [771, 243] on div "(67) 98101-0441" at bounding box center [766, 248] width 79 height 13
click at [489, 265] on div "**********" at bounding box center [489, 266] width 207 height 164
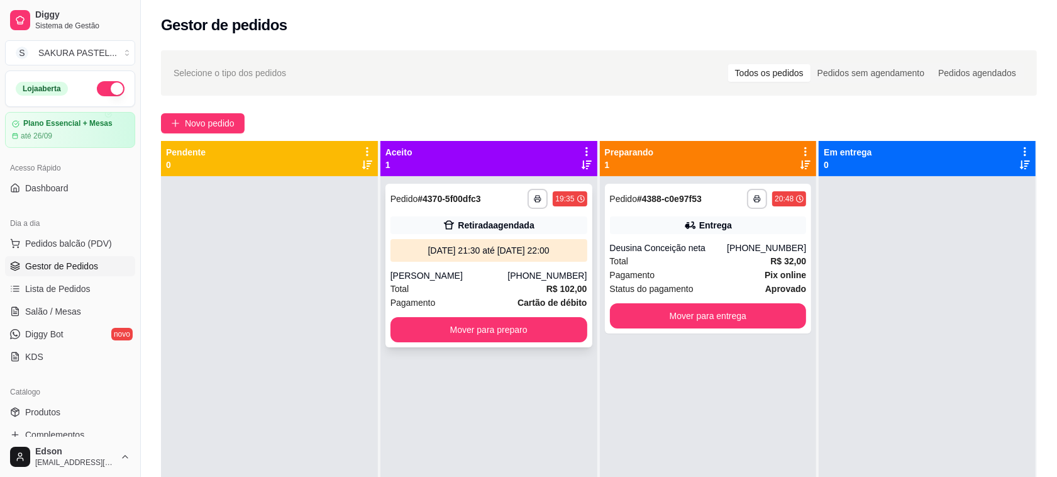
click at [464, 206] on div "Pedido # 4370-5f00dfc3" at bounding box center [436, 198] width 91 height 15
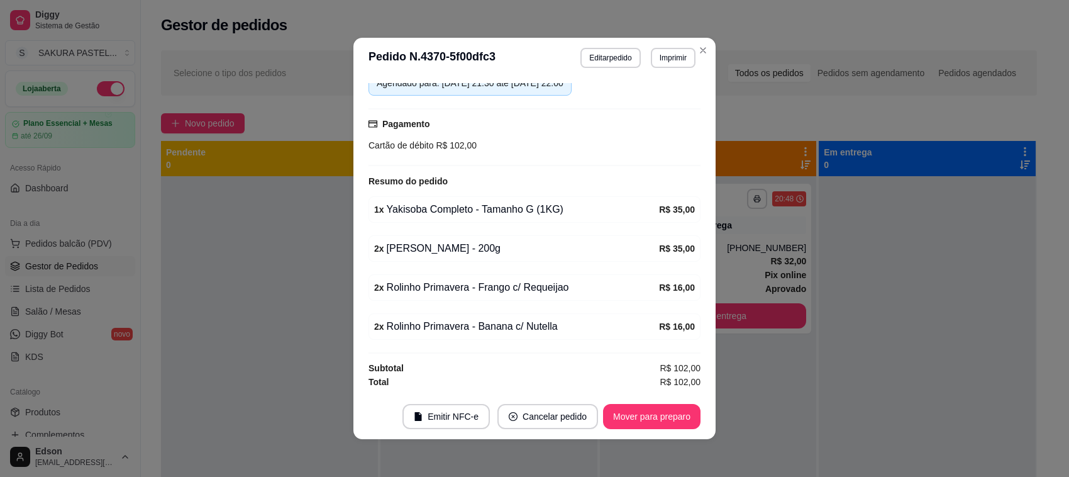
scroll to position [2, 0]
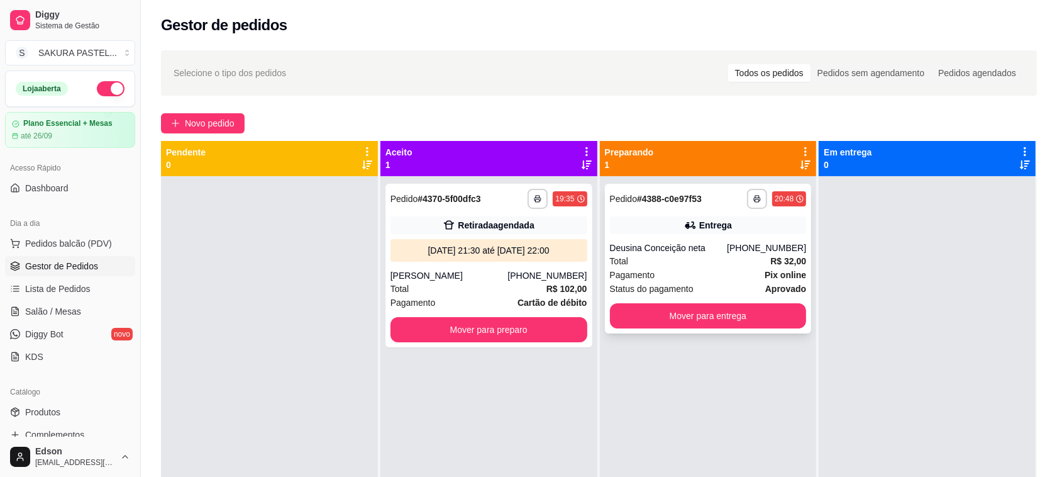
click at [759, 236] on div "**********" at bounding box center [708, 259] width 207 height 150
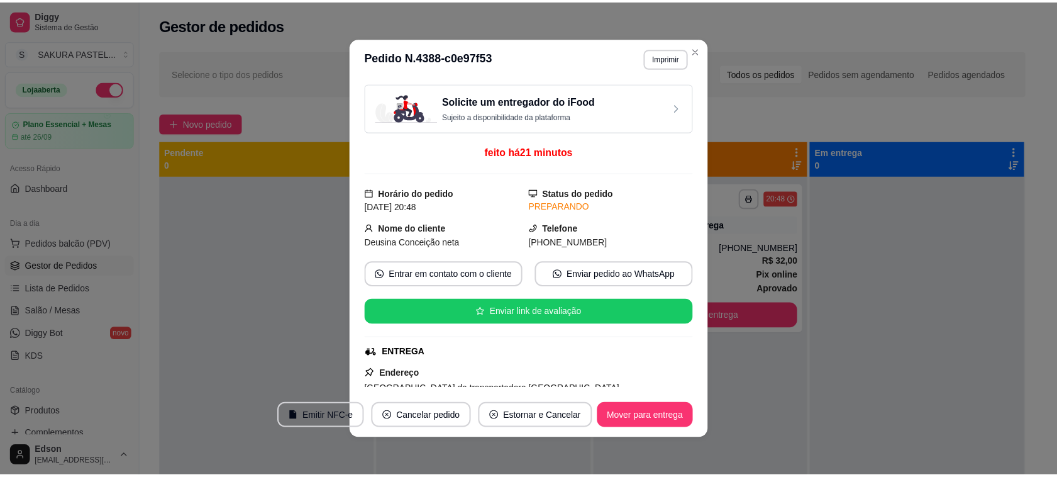
scroll to position [249, 0]
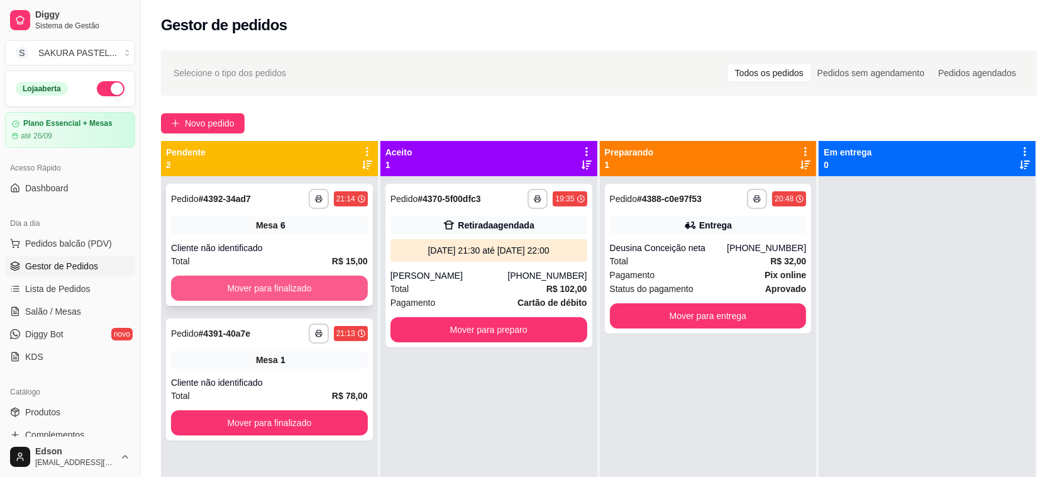
click at [244, 285] on button "Mover para finalizado" at bounding box center [269, 288] width 197 height 25
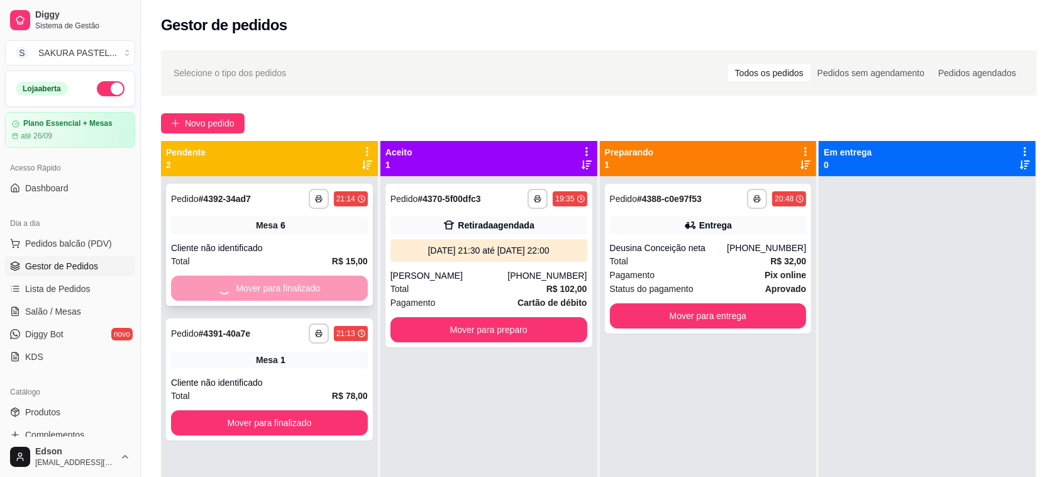
click at [244, 410] on button "Mover para finalizado" at bounding box center [269, 422] width 197 height 25
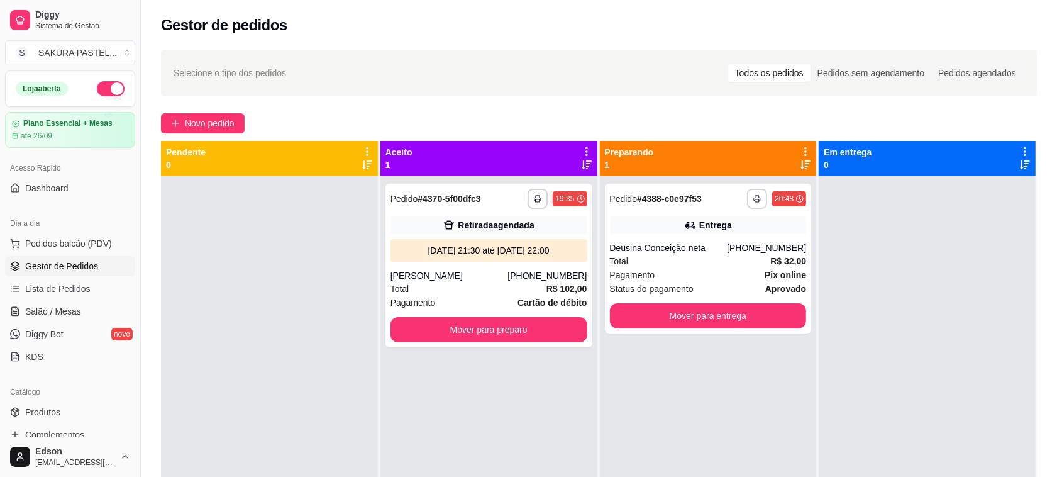
click at [255, 278] on div at bounding box center [269, 414] width 217 height 477
click at [672, 324] on button "Mover para entrega" at bounding box center [708, 315] width 197 height 25
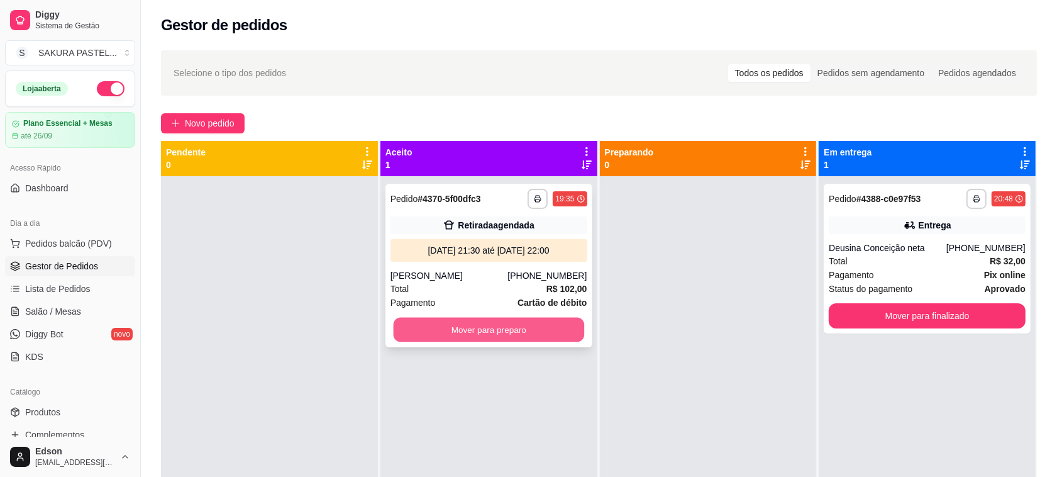
click at [478, 325] on button "Mover para preparo" at bounding box center [488, 330] width 191 height 25
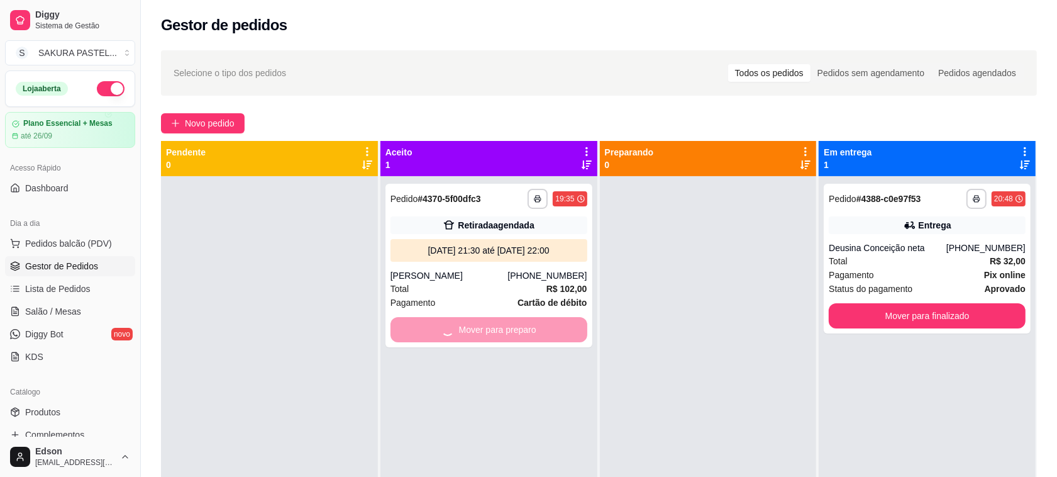
click at [381, 276] on div "**********" at bounding box center [489, 414] width 217 height 477
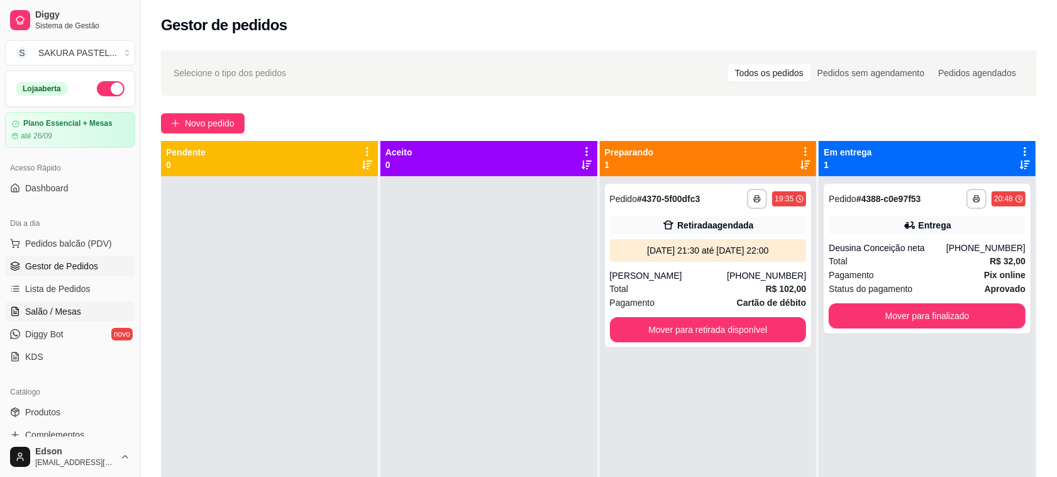
click at [70, 318] on link "Salão / Mesas" at bounding box center [70, 311] width 130 height 20
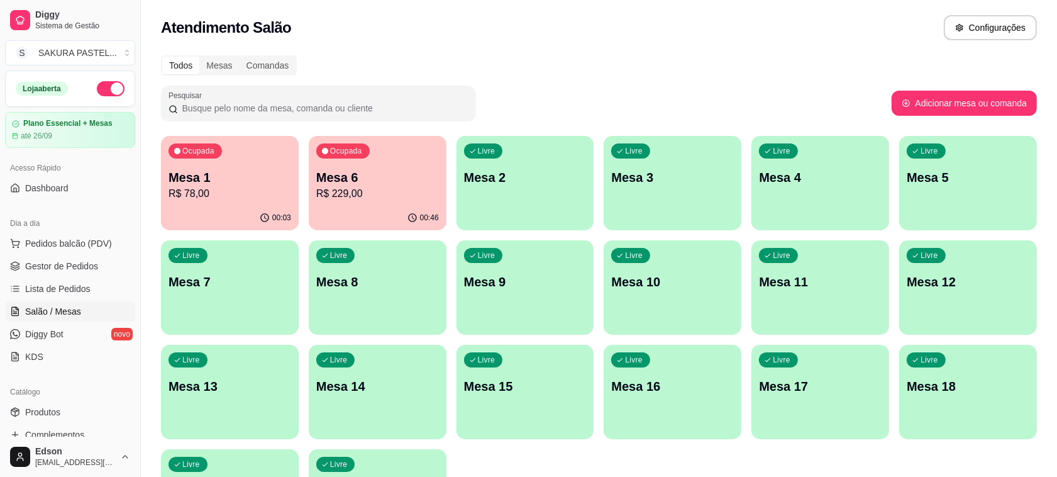
click at [411, 177] on p "Mesa 6" at bounding box center [377, 178] width 123 height 18
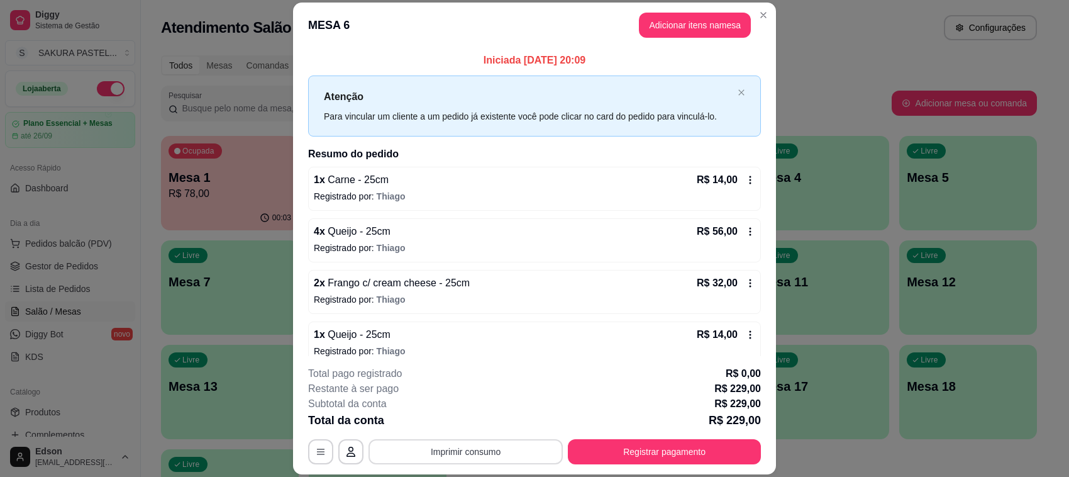
click at [511, 445] on button "Imprimir consumo" at bounding box center [466, 451] width 194 height 25
click at [498, 425] on button "Balcão" at bounding box center [463, 423] width 91 height 20
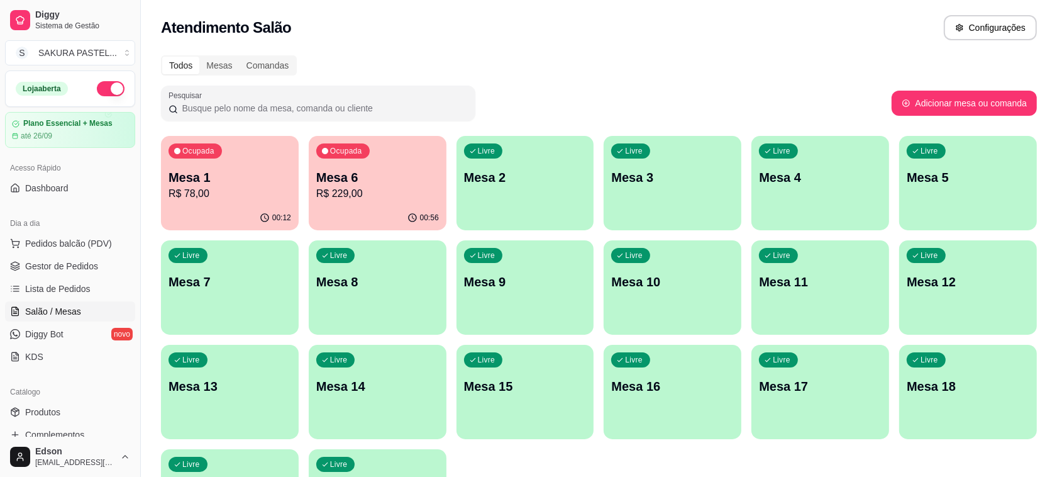
click at [101, 277] on ul "Pedidos balcão (PDV) Gestor de Pedidos Lista de Pedidos Salão / Mesas Diggy Bot…" at bounding box center [70, 299] width 130 height 133
click at [101, 275] on link "Gestor de Pedidos" at bounding box center [70, 266] width 130 height 20
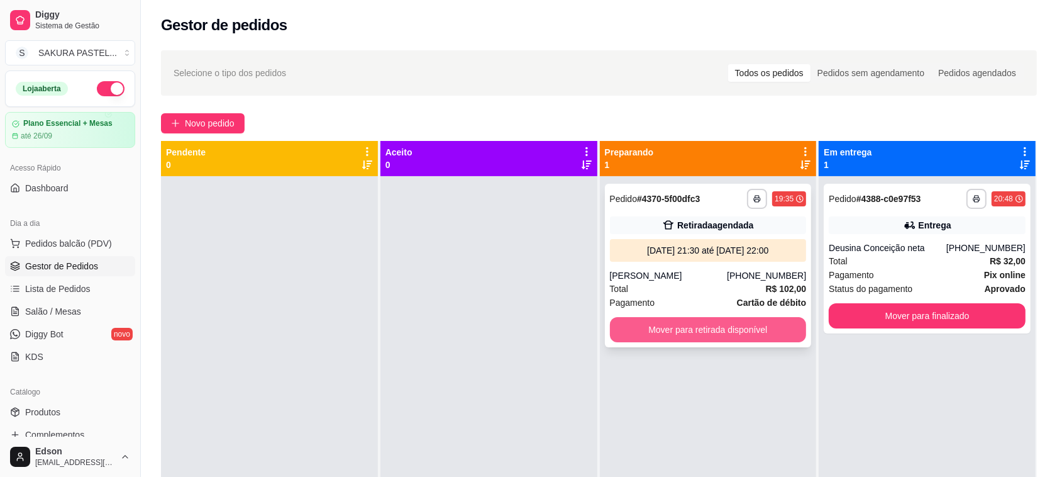
click at [671, 337] on button "Mover para retirada disponível" at bounding box center [708, 329] width 197 height 25
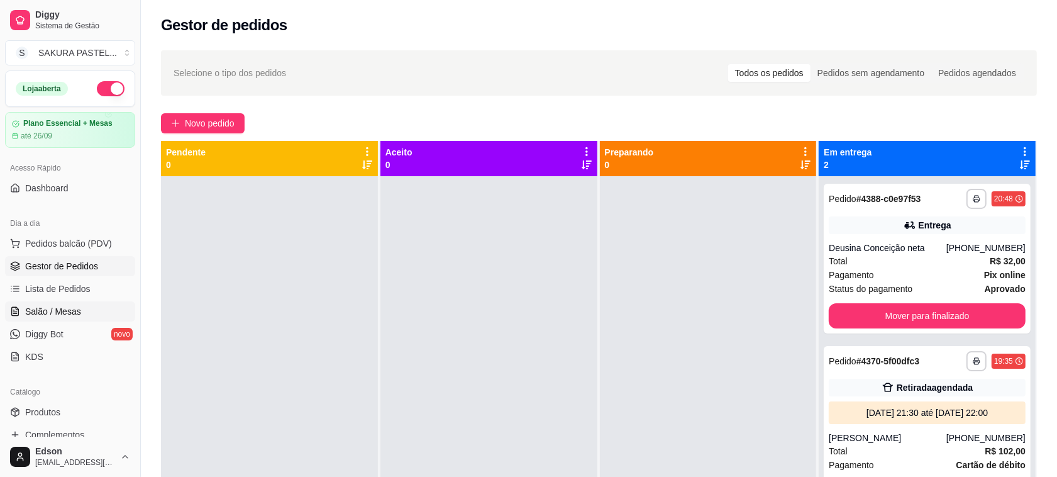
click at [96, 309] on link "Salão / Mesas" at bounding box center [70, 311] width 130 height 20
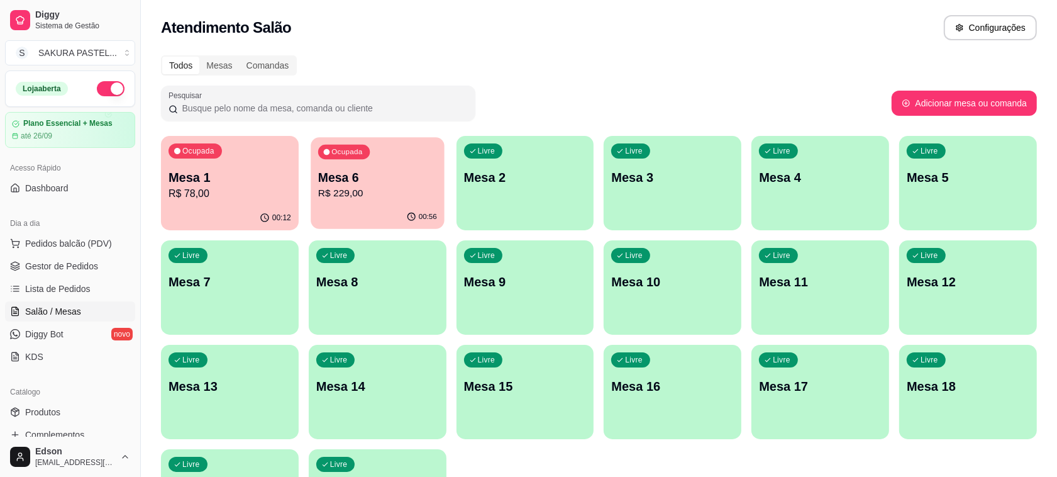
click at [394, 198] on p "R$ 229,00" at bounding box center [377, 193] width 119 height 14
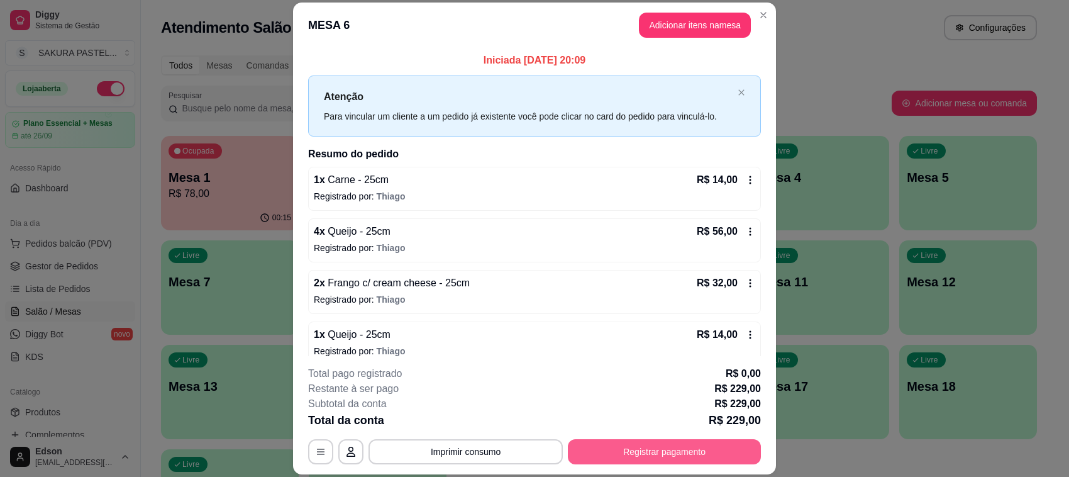
click at [671, 449] on button "Registrar pagamento" at bounding box center [664, 451] width 193 height 25
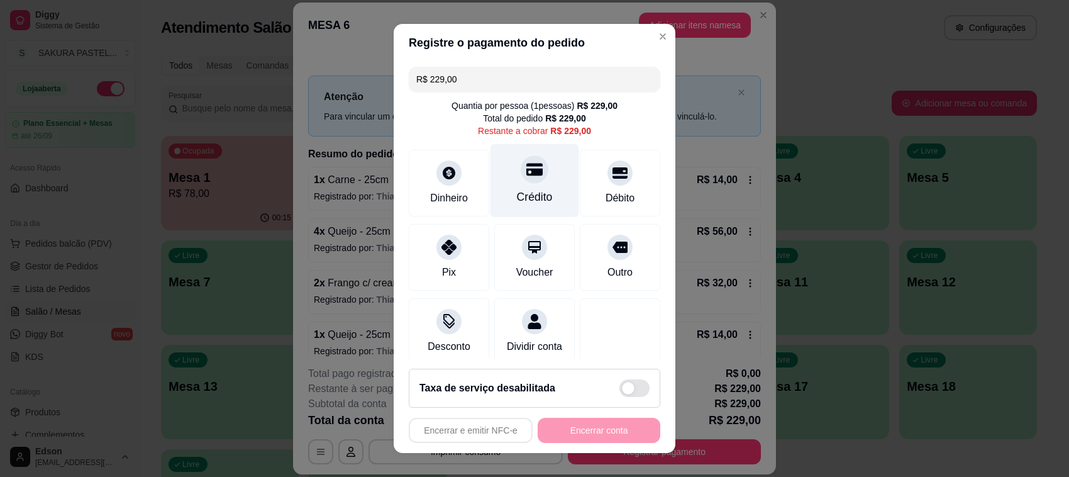
click at [538, 186] on div "Crédito" at bounding box center [535, 181] width 89 height 74
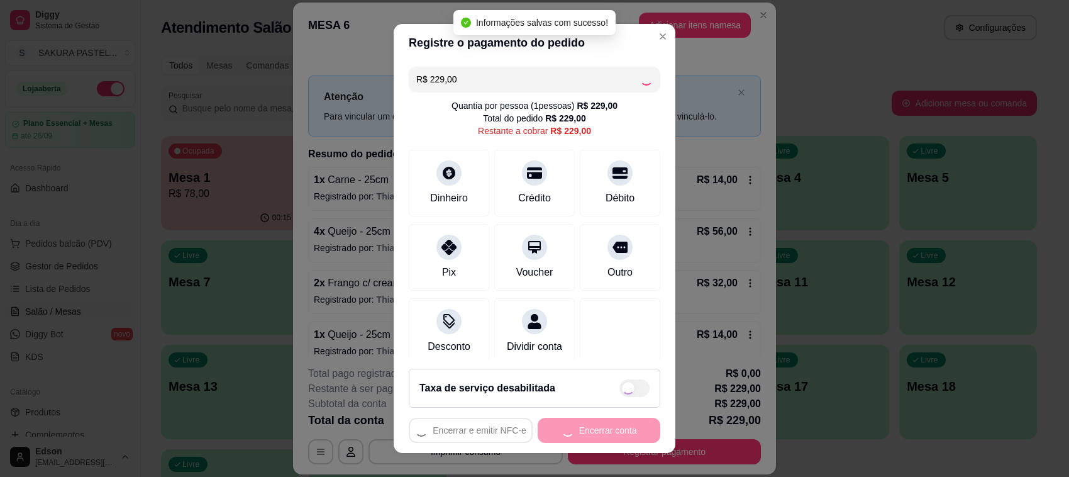
type input "R$ 0,00"
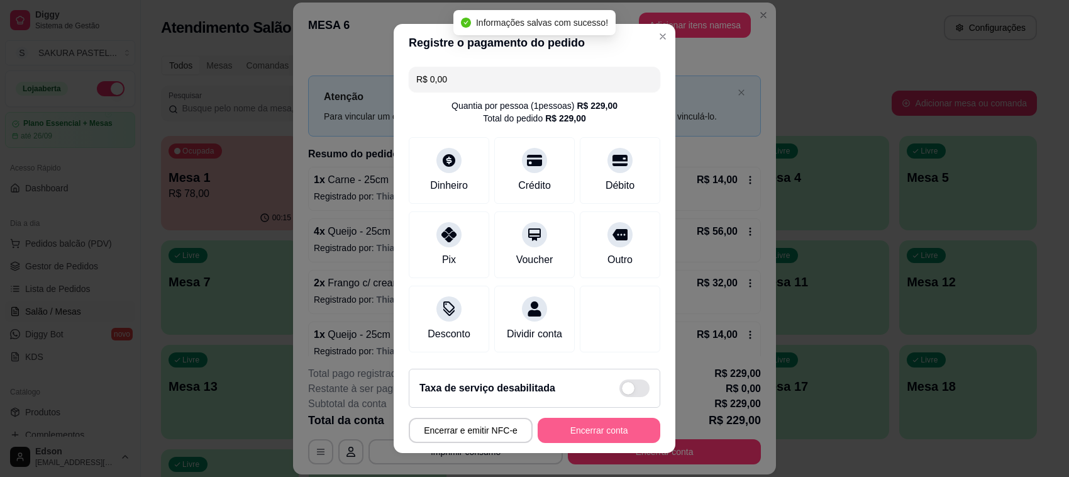
click at [602, 432] on button "Encerrar conta" at bounding box center [599, 430] width 123 height 25
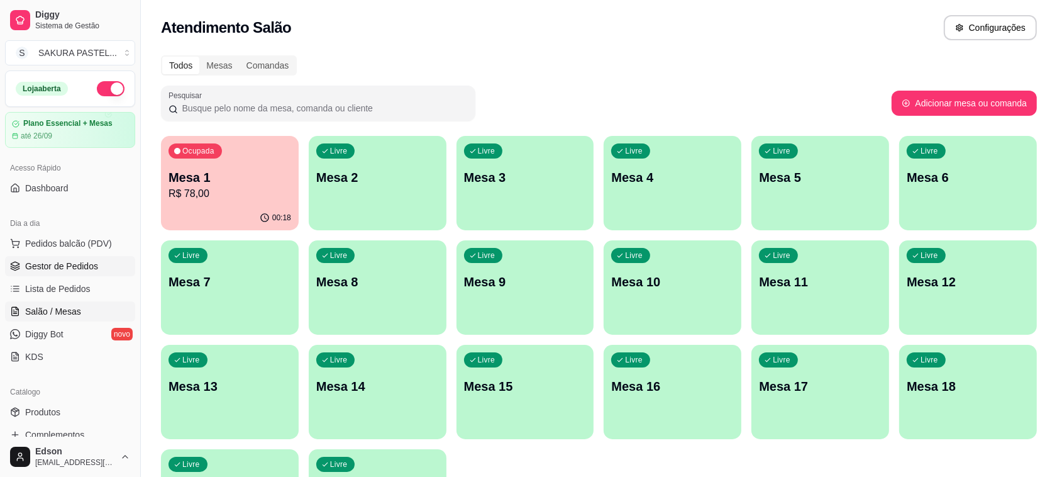
click at [93, 262] on span "Gestor de Pedidos" at bounding box center [61, 266] width 73 height 13
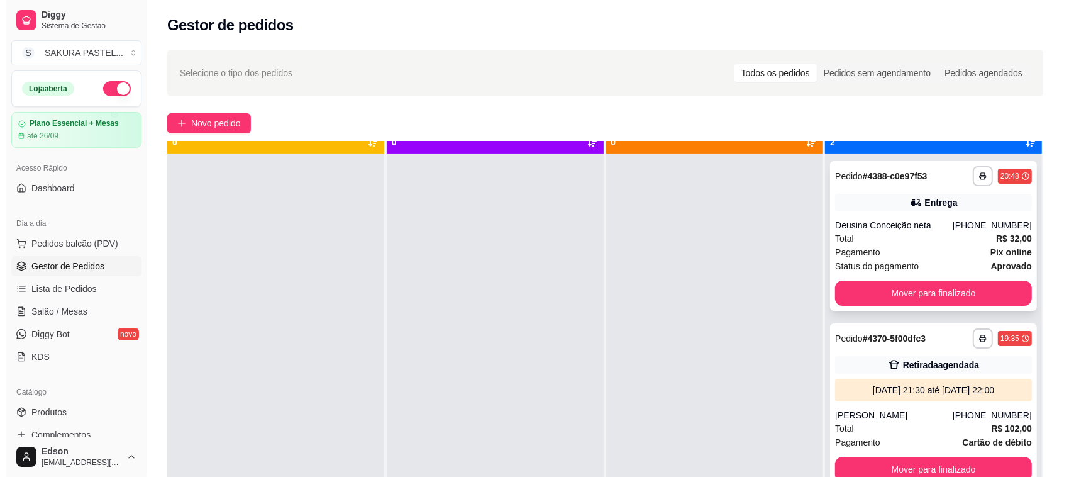
scroll to position [35, 0]
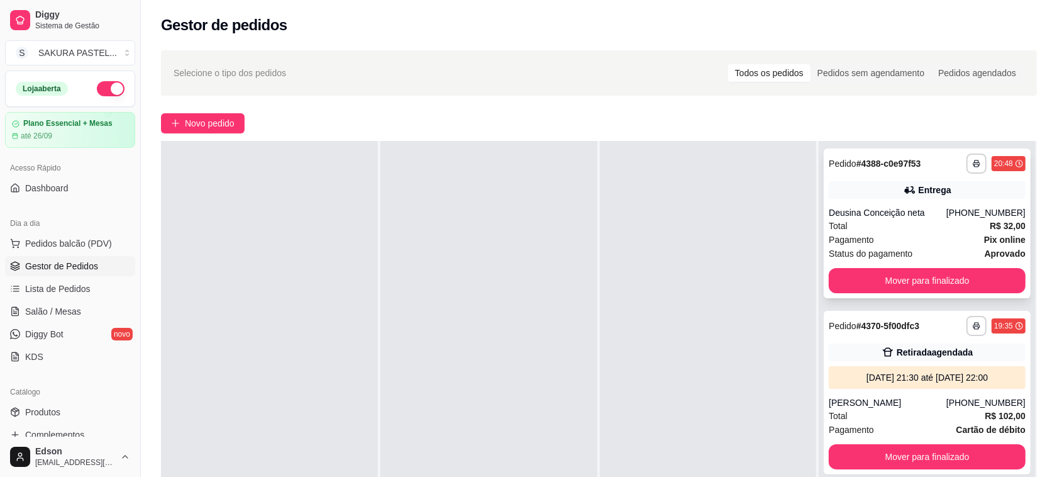
click at [881, 220] on div "Total R$ 32,00" at bounding box center [927, 226] width 197 height 14
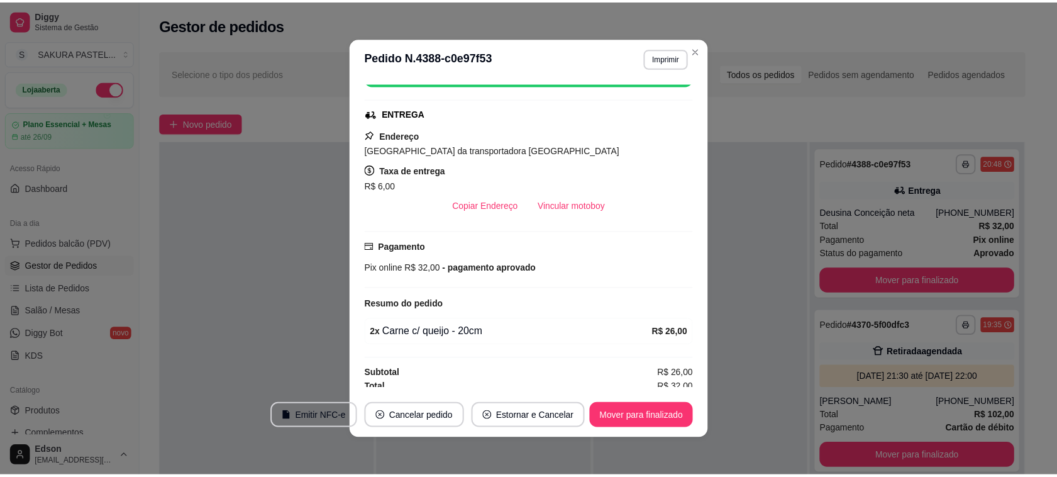
scroll to position [249, 0]
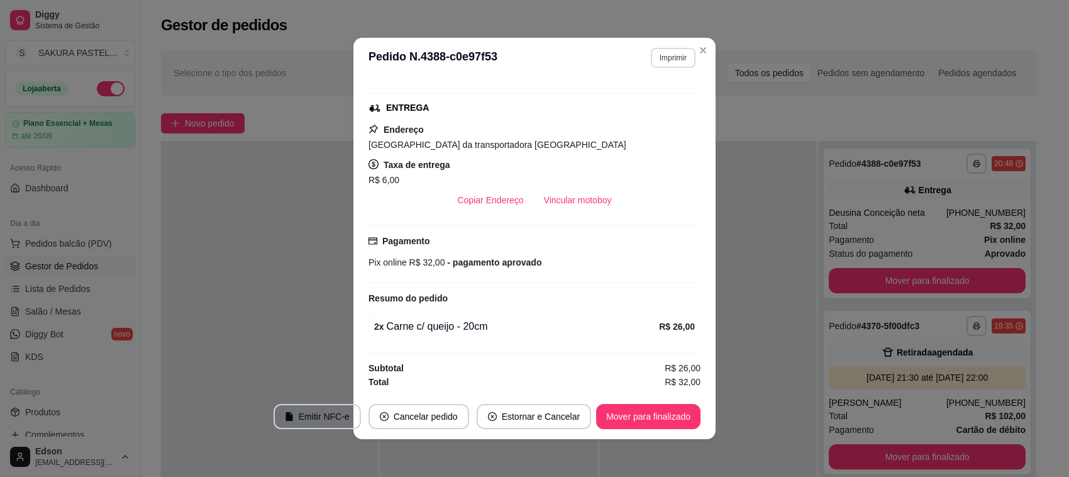
click at [653, 49] on button "Imprimir" at bounding box center [673, 58] width 45 height 20
click at [661, 124] on button "Balcão" at bounding box center [645, 128] width 91 height 20
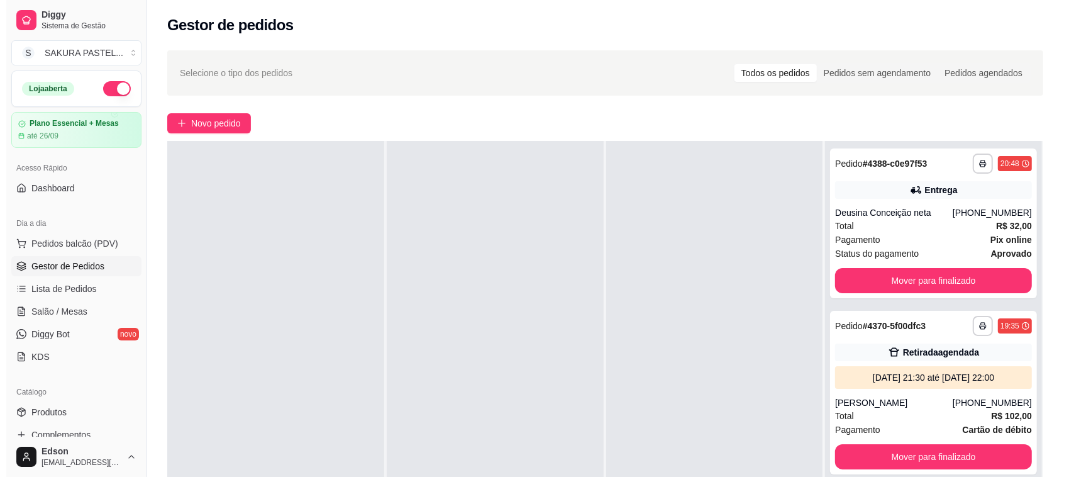
scroll to position [0, 0]
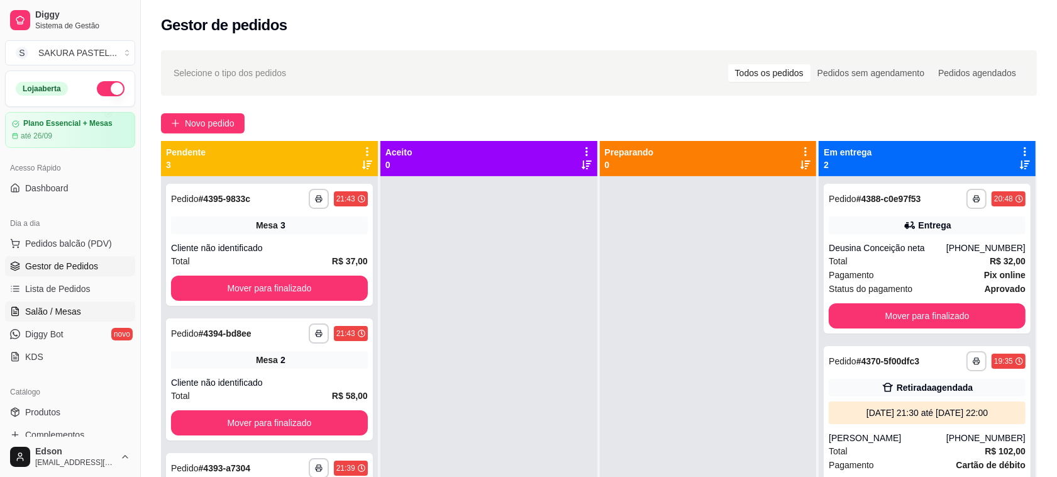
click at [80, 307] on link "Salão / Mesas" at bounding box center [70, 311] width 130 height 20
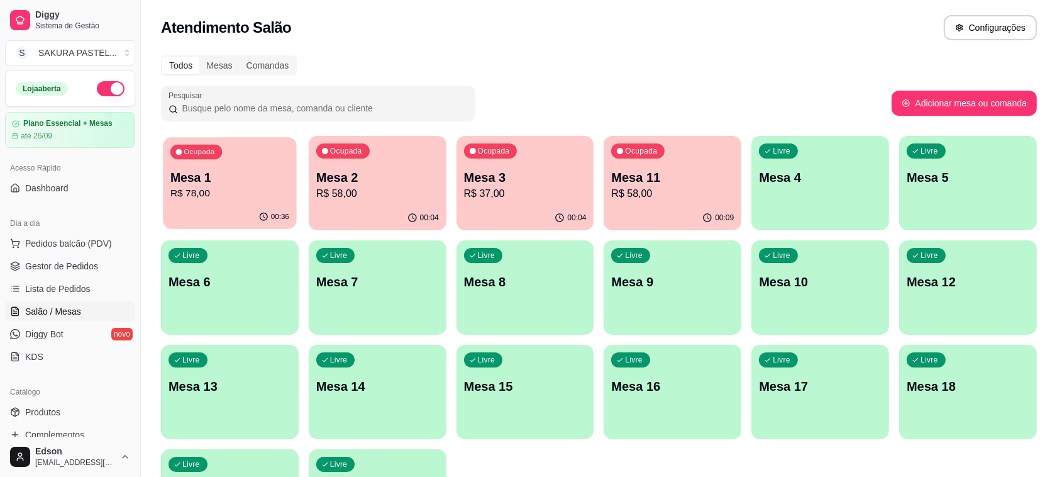
click at [265, 165] on div "Ocupada Mesa 1 R$ 78,00" at bounding box center [229, 171] width 133 height 68
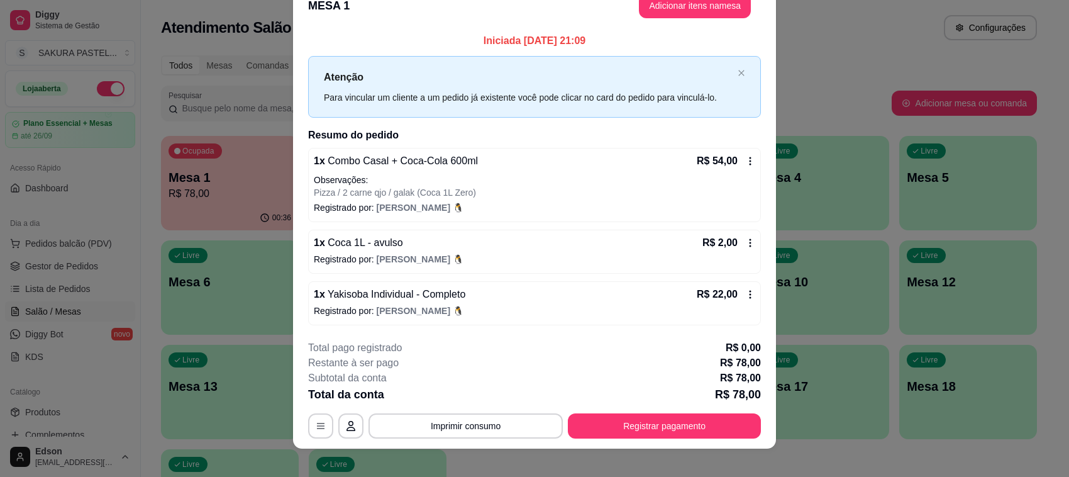
scroll to position [35, 0]
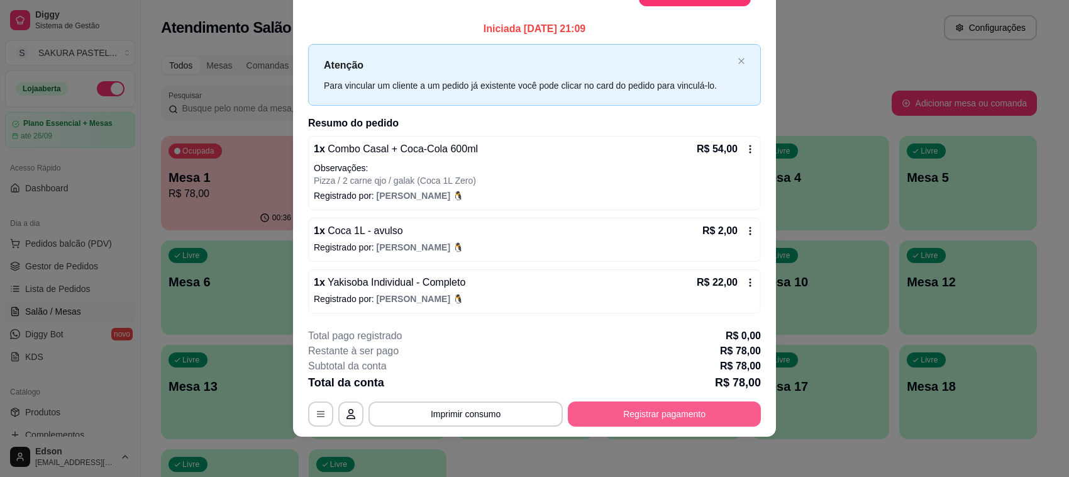
click at [732, 413] on button "Registrar pagamento" at bounding box center [664, 413] width 193 height 25
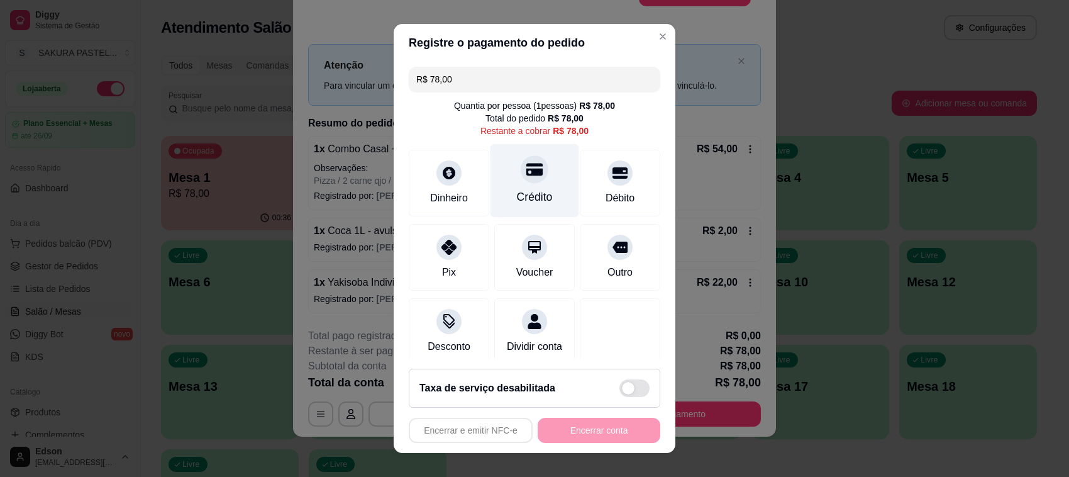
click at [527, 165] on icon at bounding box center [535, 169] width 16 height 16
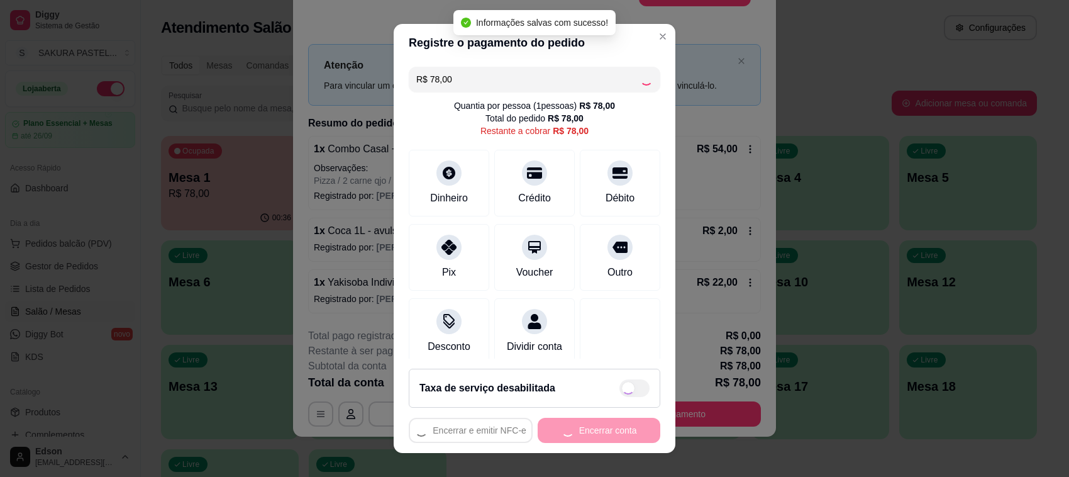
type input "R$ 0,00"
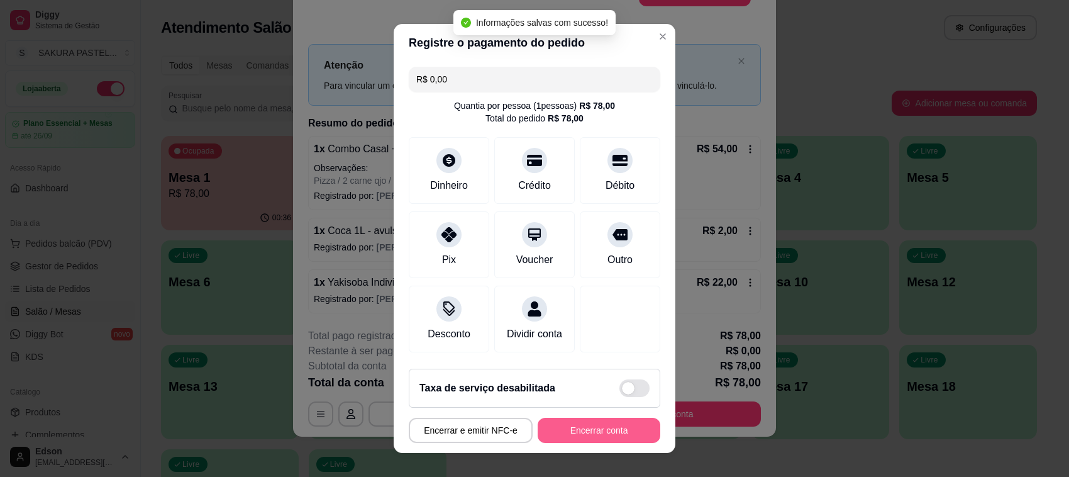
click at [586, 435] on button "Encerrar conta" at bounding box center [599, 430] width 123 height 25
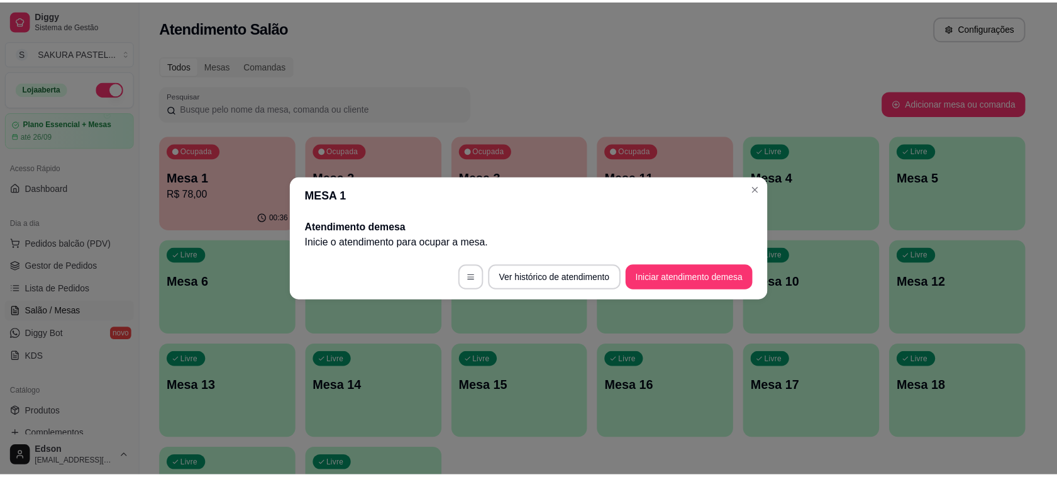
scroll to position [0, 0]
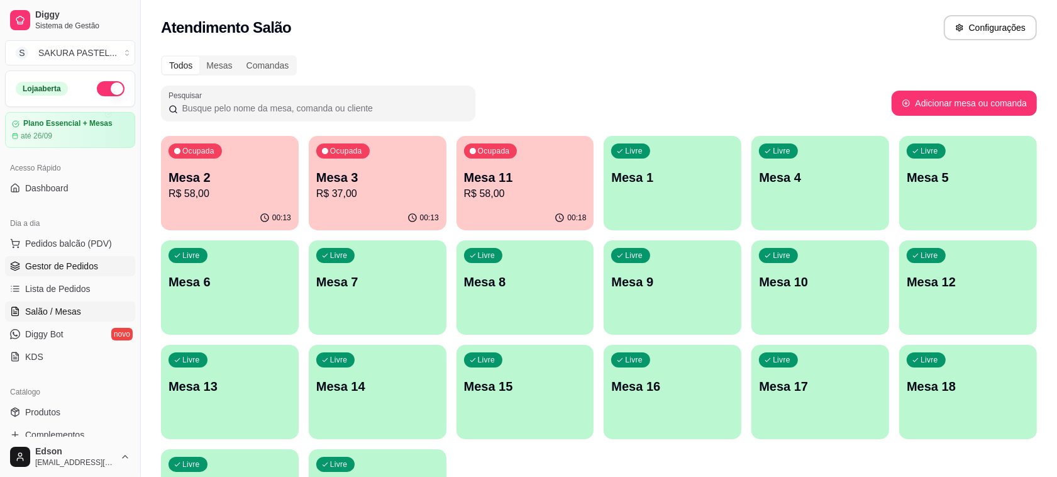
click at [90, 268] on span "Gestor de Pedidos" at bounding box center [61, 266] width 73 height 13
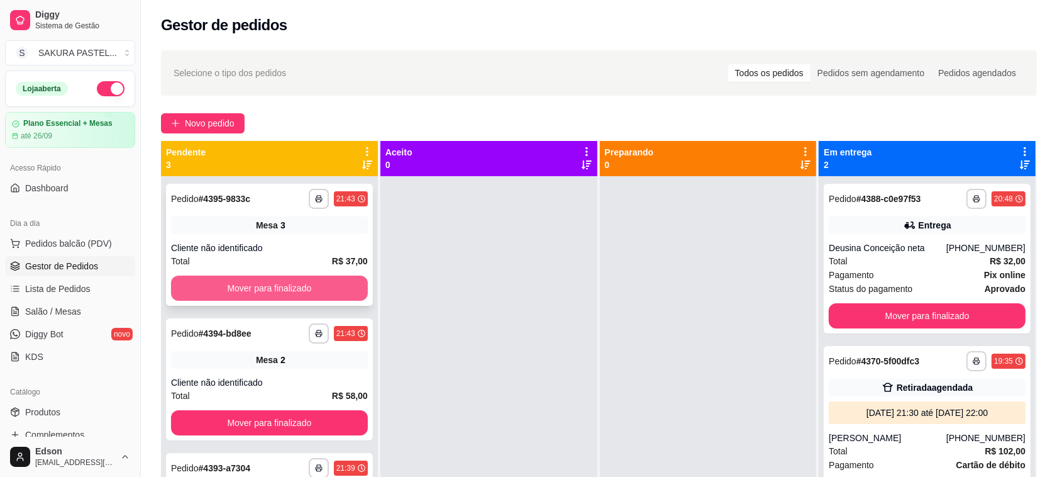
click at [296, 290] on button "Mover para finalizado" at bounding box center [269, 288] width 197 height 25
click at [294, 291] on button "Mover para finalizado" at bounding box center [269, 288] width 197 height 25
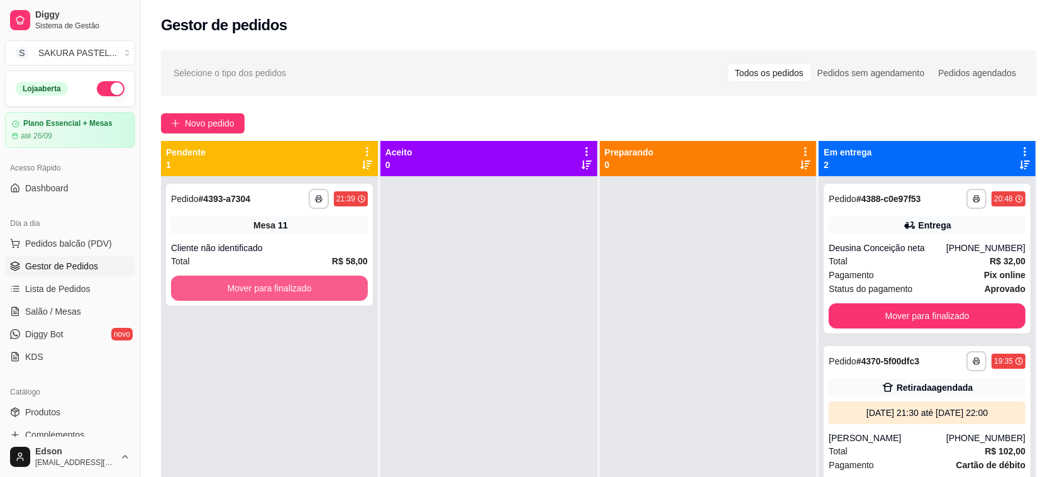
click at [293, 290] on button "Mover para finalizado" at bounding box center [269, 288] width 197 height 25
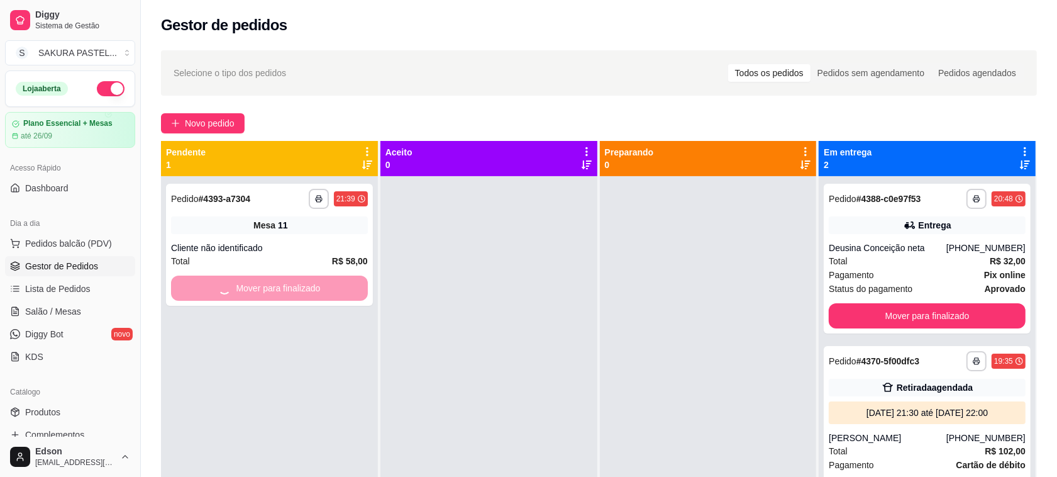
click at [709, 280] on div at bounding box center [708, 414] width 217 height 477
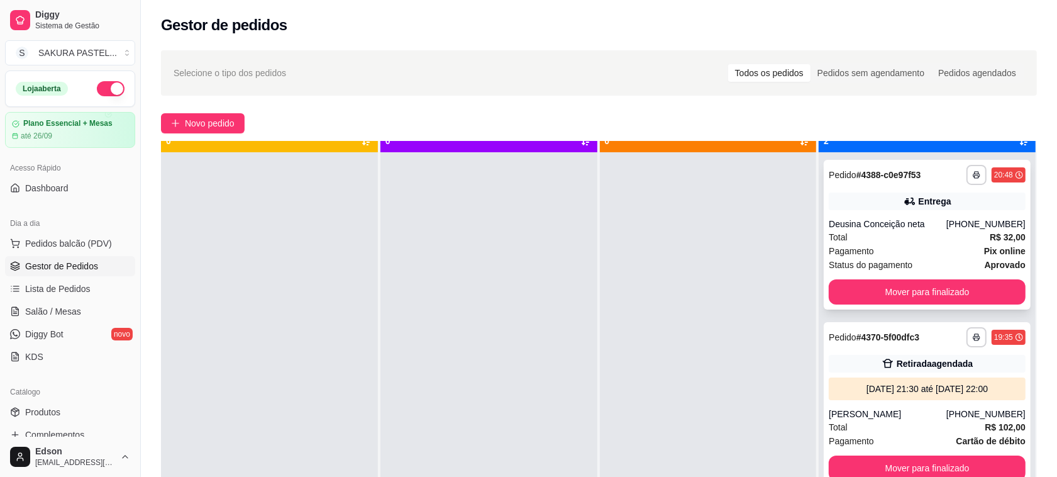
scroll to position [35, 0]
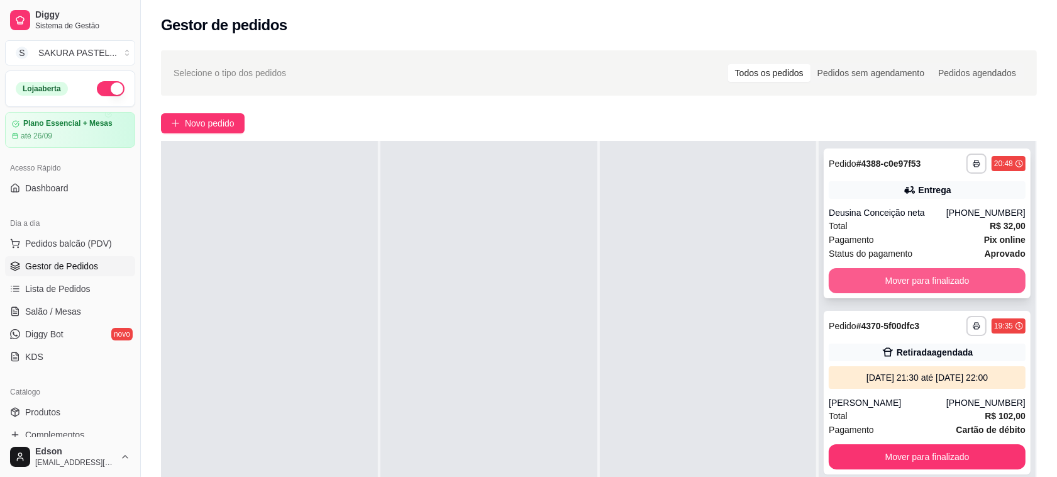
click at [976, 277] on button "Mover para finalizado" at bounding box center [927, 280] width 197 height 25
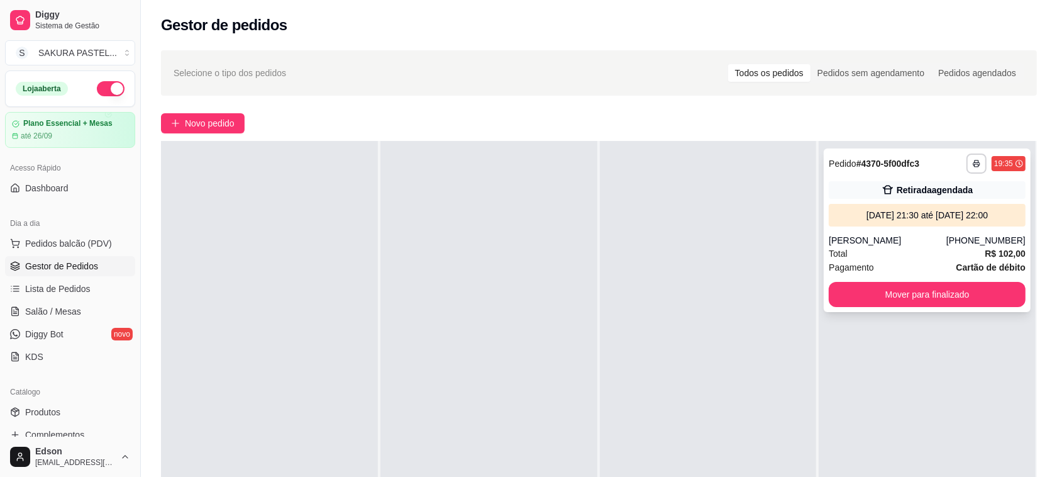
click at [884, 303] on button "Mover para finalizado" at bounding box center [927, 294] width 197 height 25
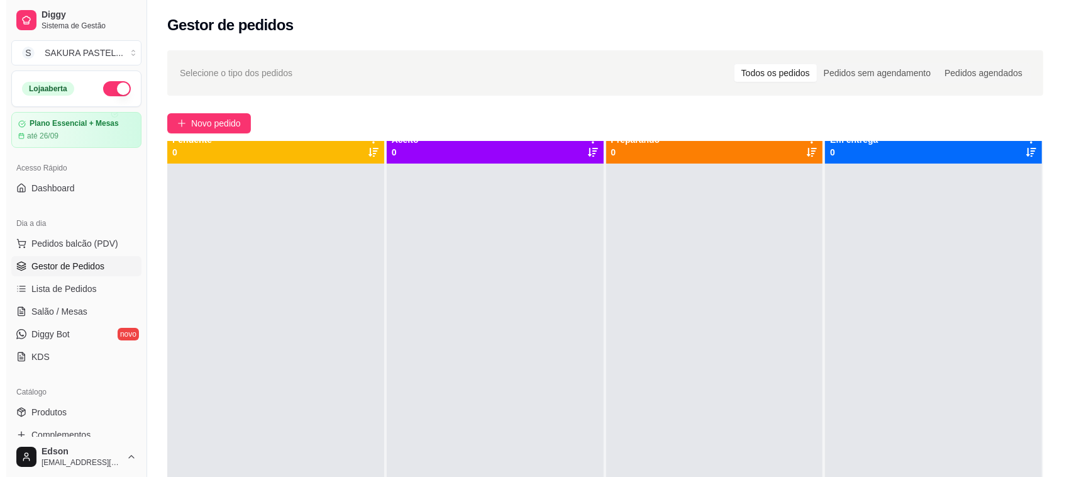
scroll to position [0, 0]
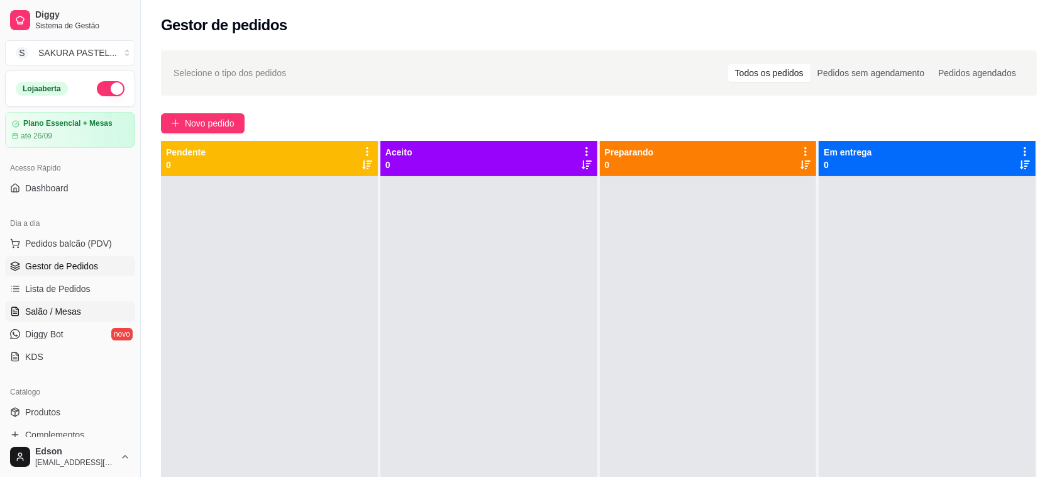
click at [96, 306] on link "Salão / Mesas" at bounding box center [70, 311] width 130 height 20
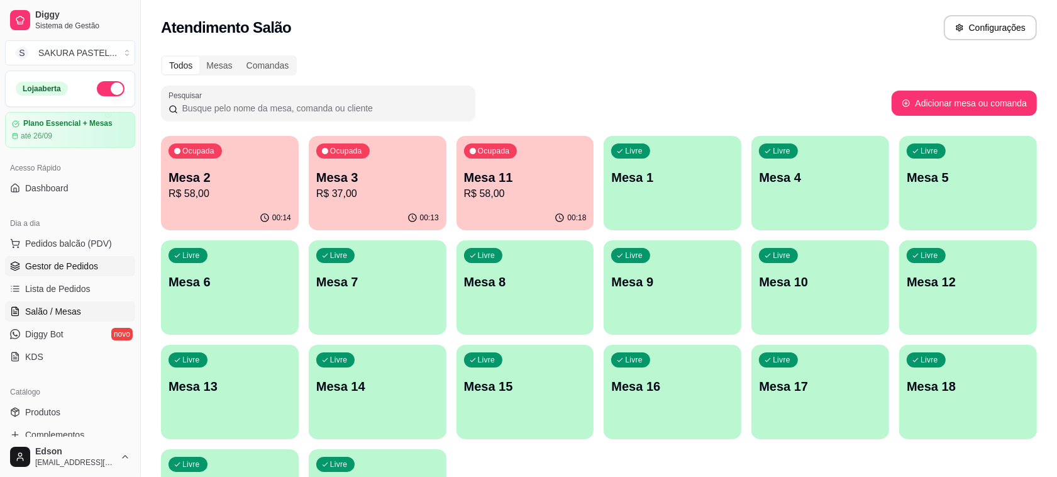
click at [99, 262] on link "Gestor de Pedidos" at bounding box center [70, 266] width 130 height 20
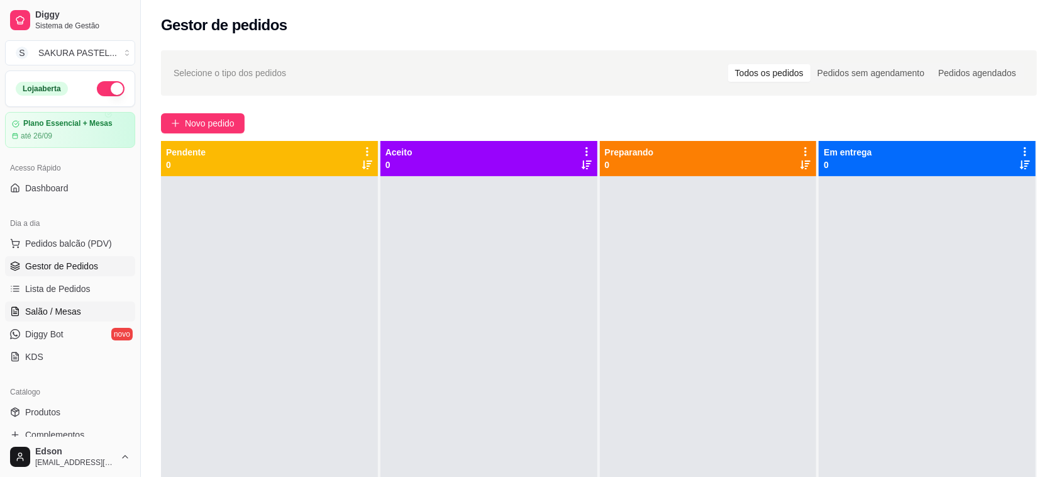
click at [89, 309] on link "Salão / Mesas" at bounding box center [70, 311] width 130 height 20
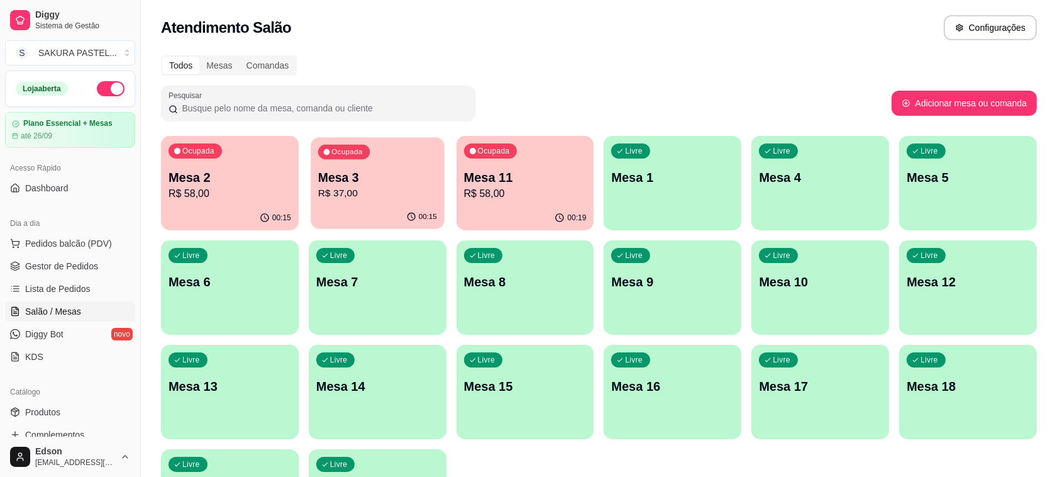
click at [355, 165] on div "Ocupada Mesa 3 R$ 37,00" at bounding box center [377, 171] width 133 height 68
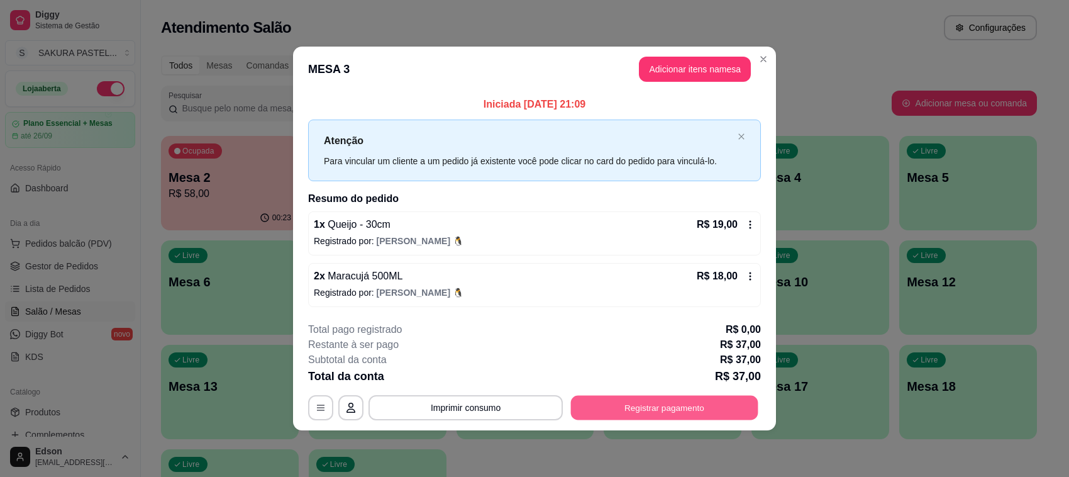
click at [649, 409] on button "Registrar pagamento" at bounding box center [664, 407] width 187 height 25
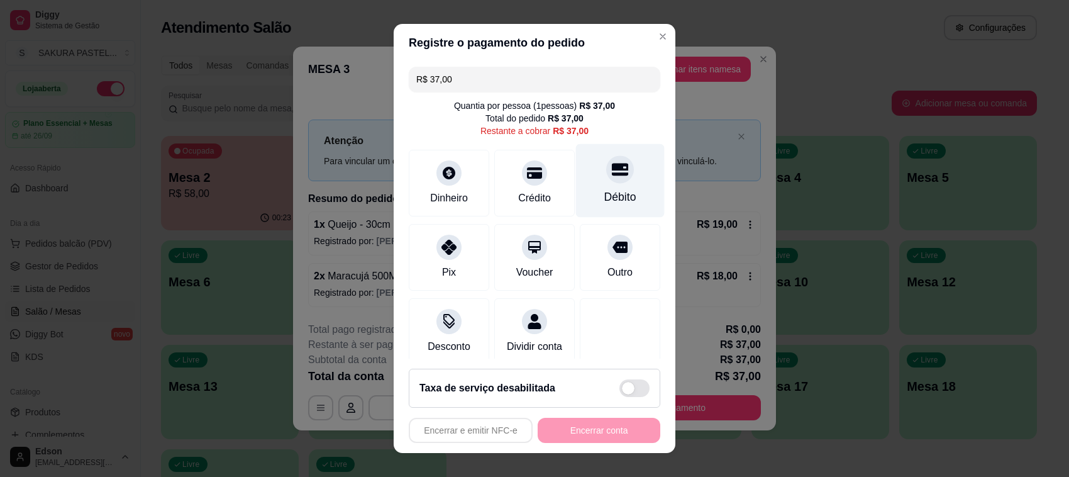
click at [598, 184] on div "Débito" at bounding box center [620, 181] width 89 height 74
type input "R$ 0,00"
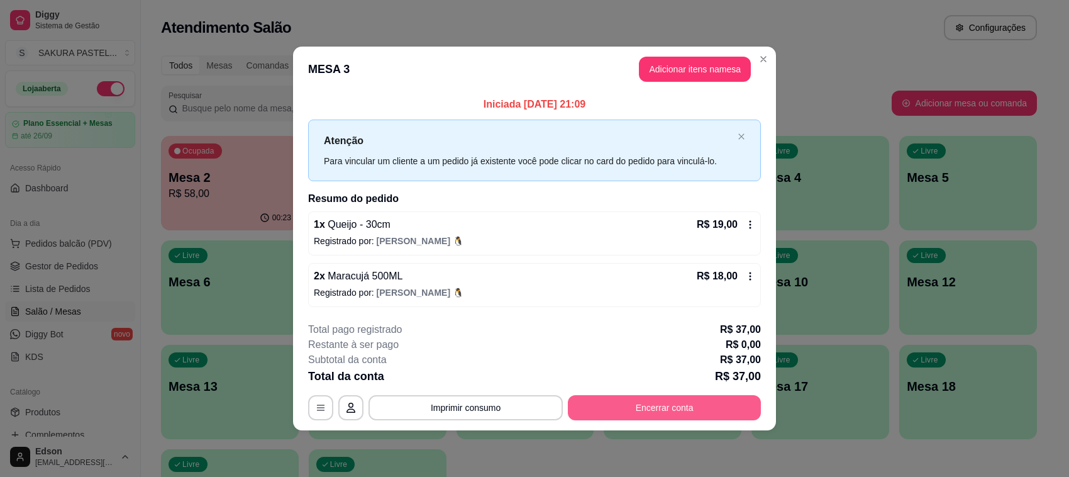
click at [678, 404] on button "Encerrar conta" at bounding box center [664, 407] width 193 height 25
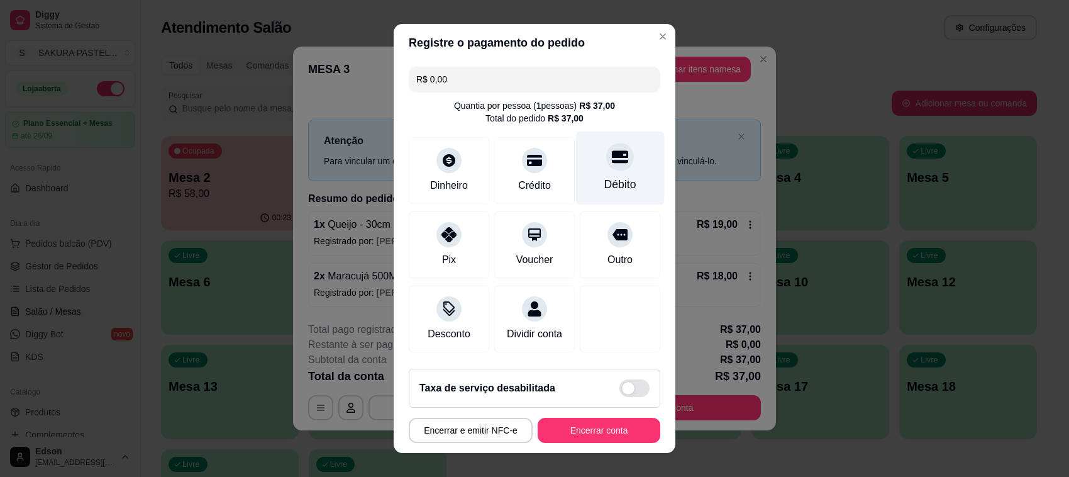
click at [611, 164] on div "Débito" at bounding box center [620, 168] width 89 height 74
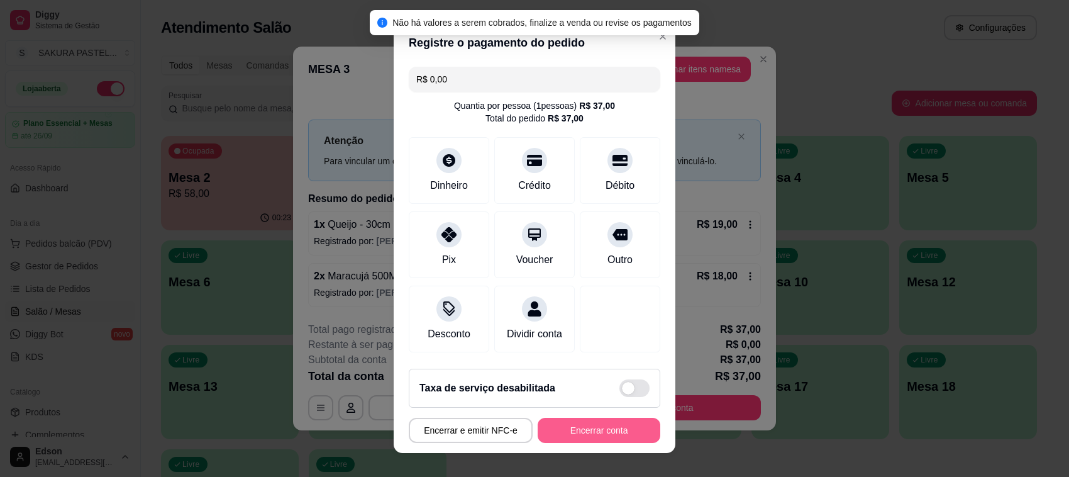
click at [622, 425] on button "Encerrar conta" at bounding box center [599, 430] width 123 height 25
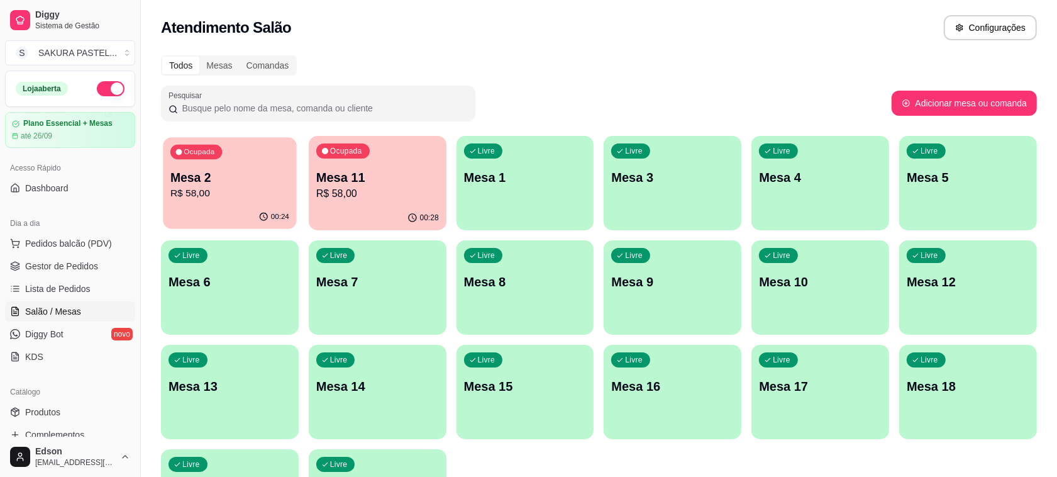
click at [258, 182] on p "Mesa 2" at bounding box center [229, 177] width 119 height 17
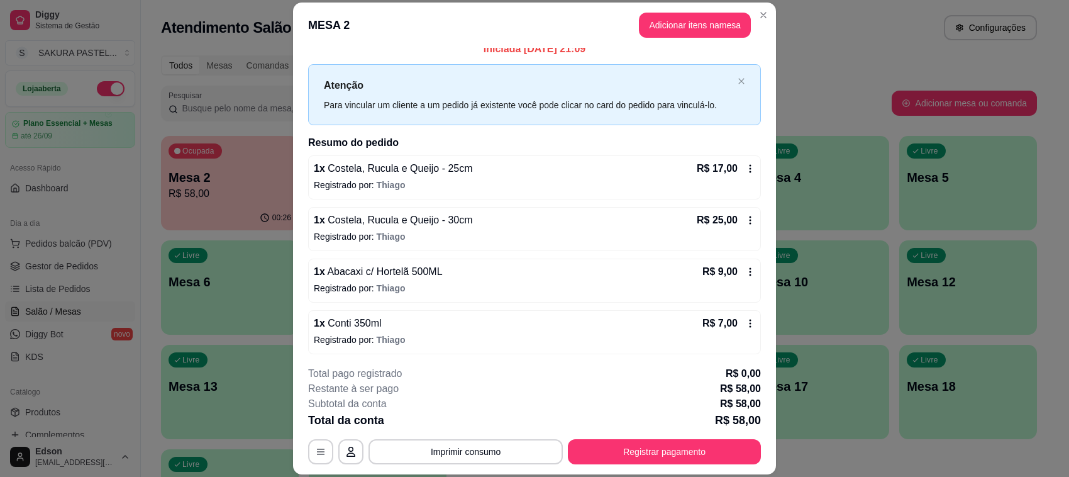
scroll to position [14, 0]
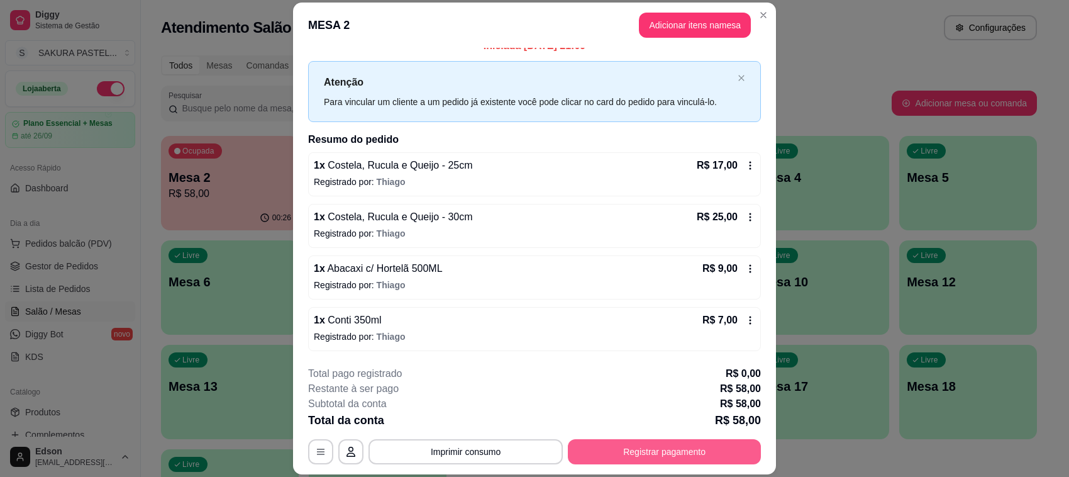
click at [656, 445] on button "Registrar pagamento" at bounding box center [664, 451] width 193 height 25
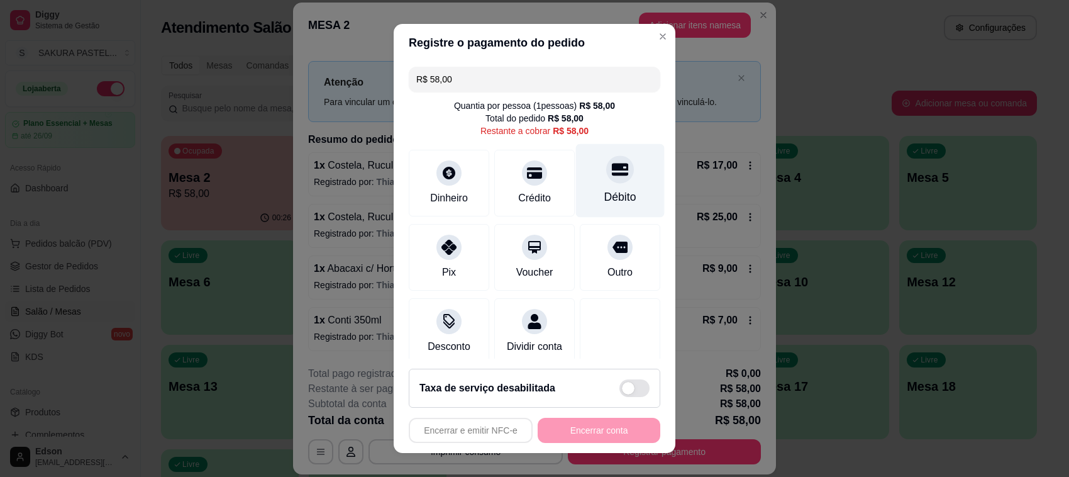
click at [612, 174] on icon at bounding box center [620, 169] width 16 height 13
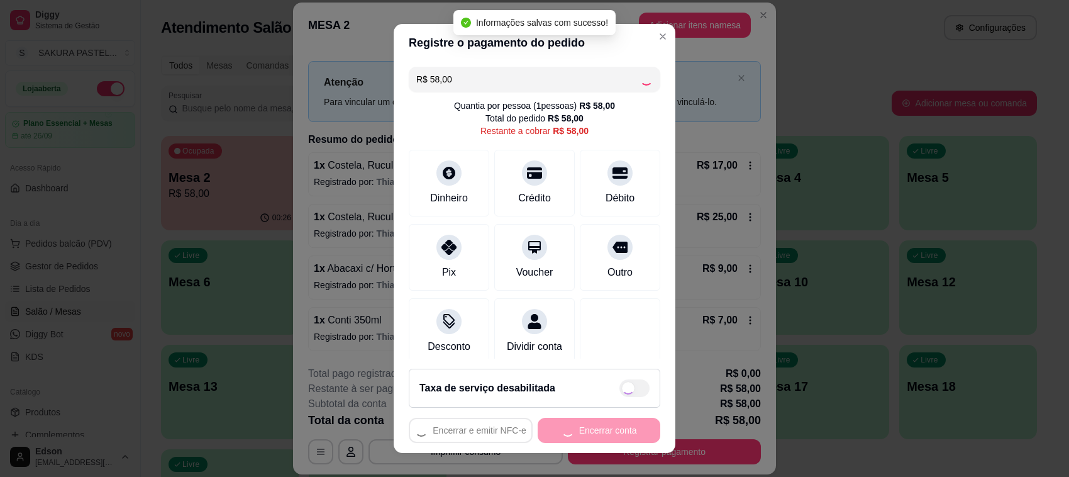
type input "R$ 0,00"
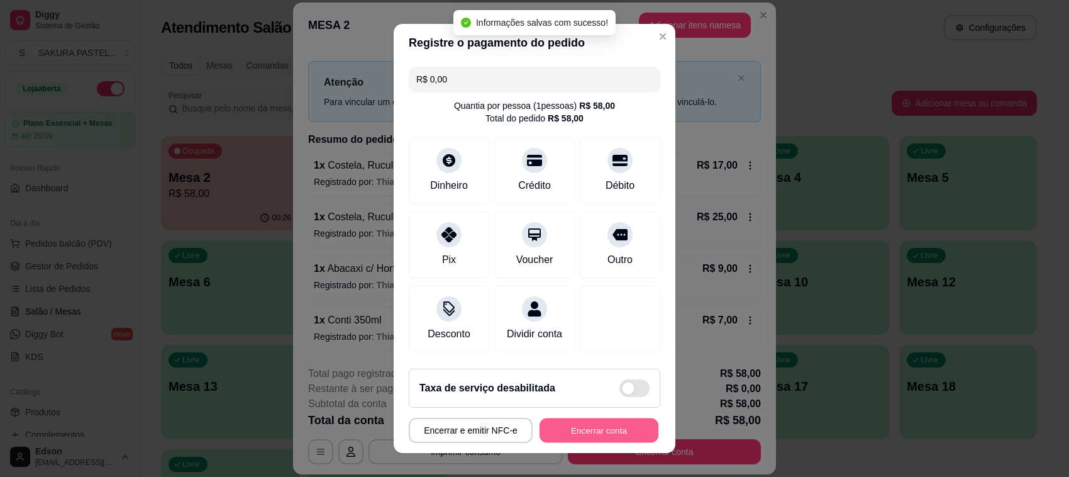
click at [599, 436] on button "Encerrar conta" at bounding box center [599, 430] width 119 height 25
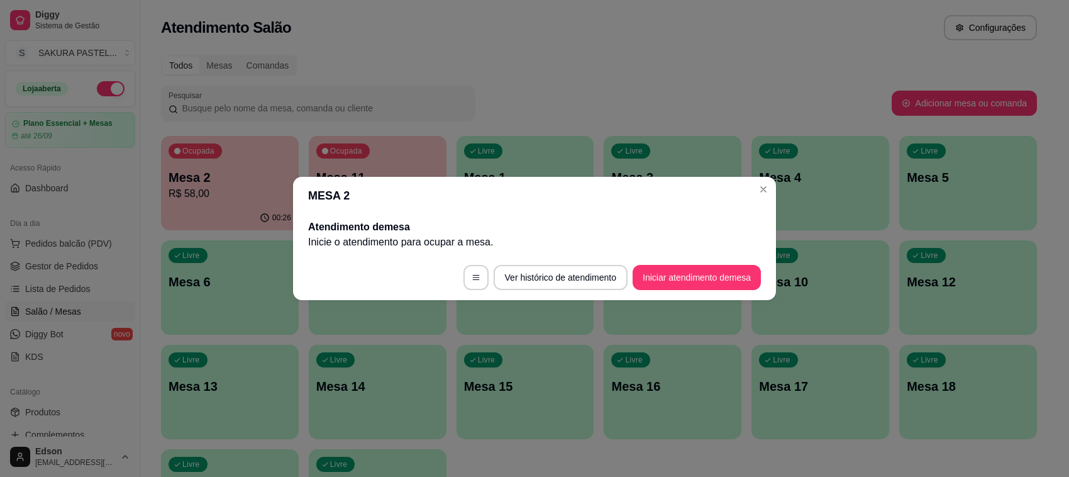
scroll to position [0, 0]
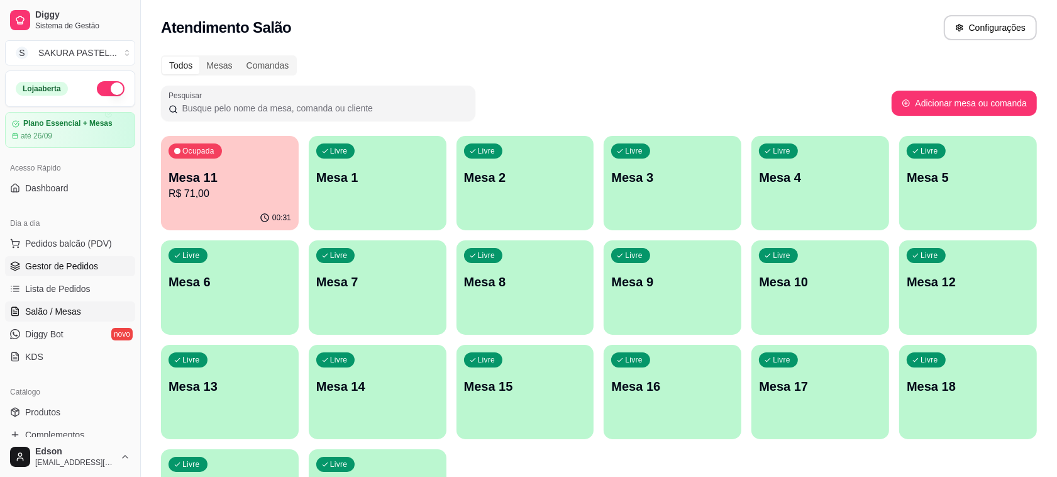
click at [104, 262] on link "Gestor de Pedidos" at bounding box center [70, 266] width 130 height 20
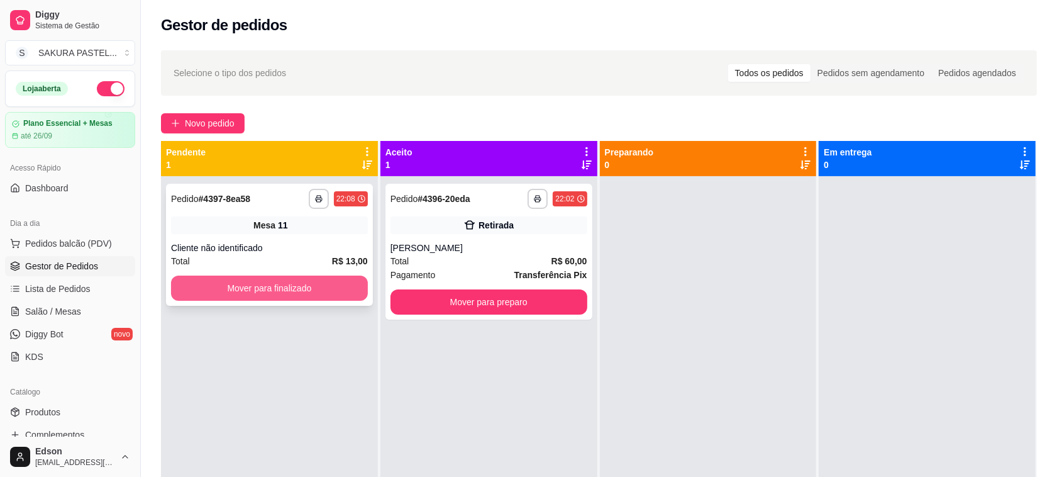
click at [311, 293] on button "Mover para finalizado" at bounding box center [269, 288] width 197 height 25
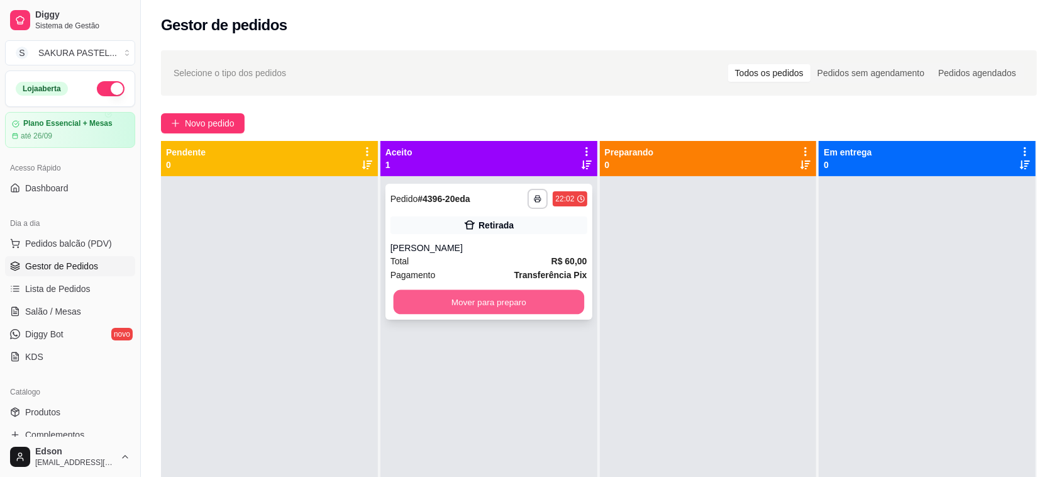
click at [467, 294] on button "Mover para preparo" at bounding box center [488, 302] width 191 height 25
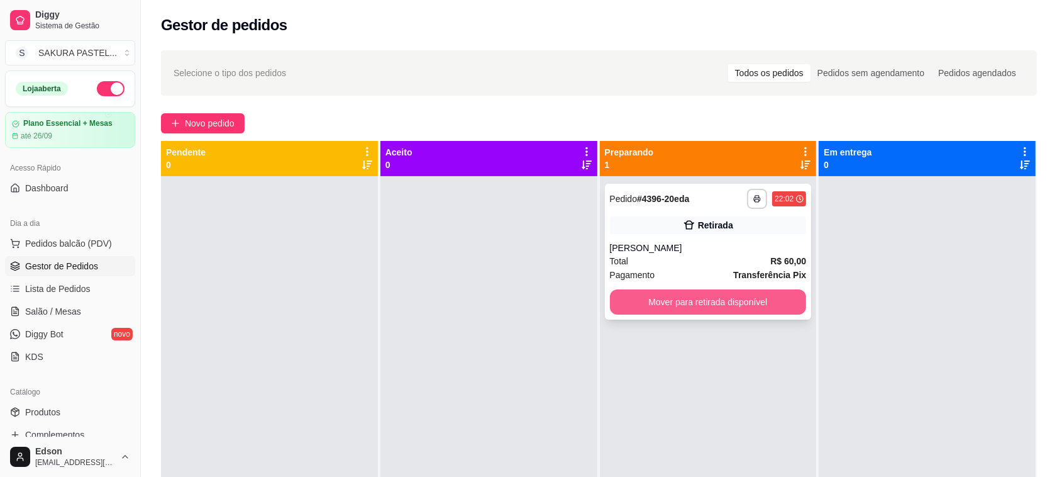
click at [724, 306] on button "Mover para retirada disponível" at bounding box center [708, 301] width 197 height 25
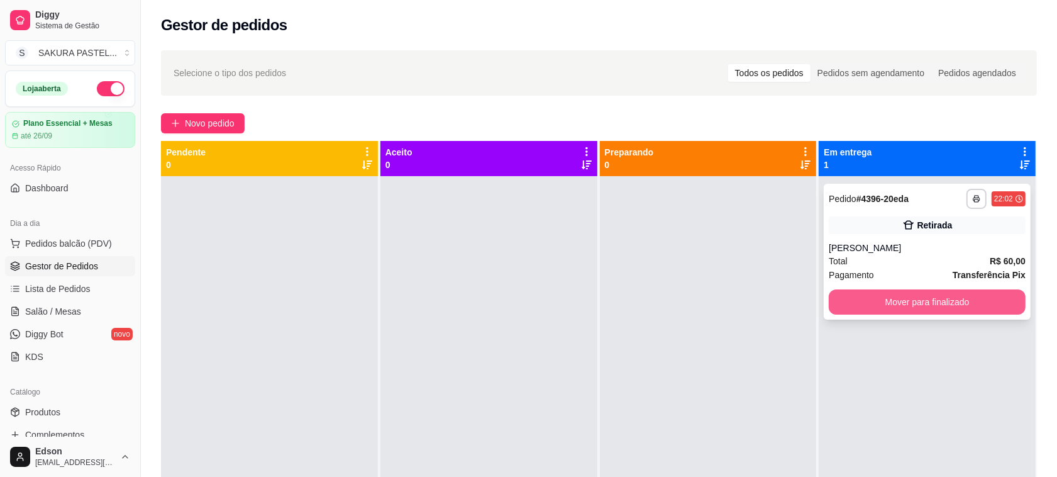
click at [856, 298] on button "Mover para finalizado" at bounding box center [927, 301] width 197 height 25
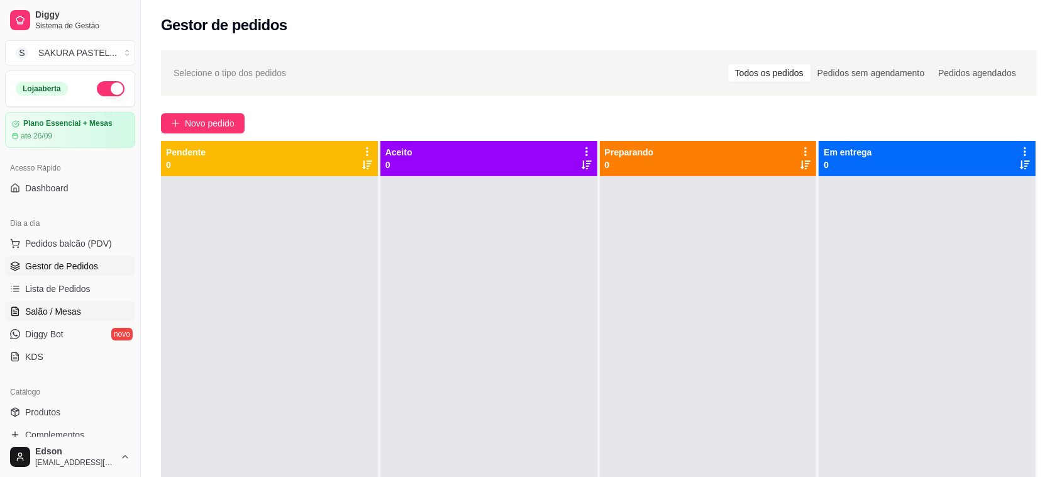
click at [82, 315] on link "Salão / Mesas" at bounding box center [70, 311] width 130 height 20
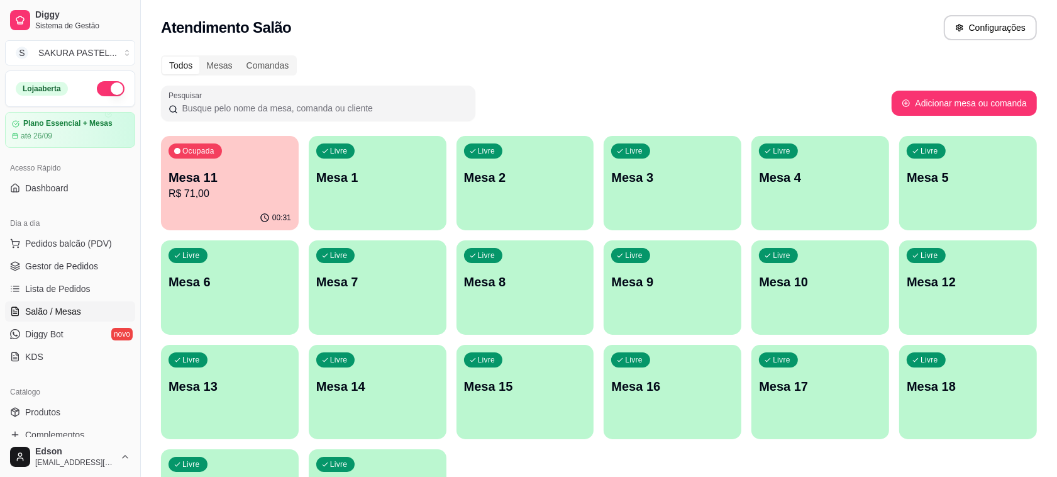
click at [255, 179] on p "Mesa 11" at bounding box center [230, 178] width 123 height 18
click at [66, 285] on span "Lista de Pedidos" at bounding box center [57, 288] width 65 height 13
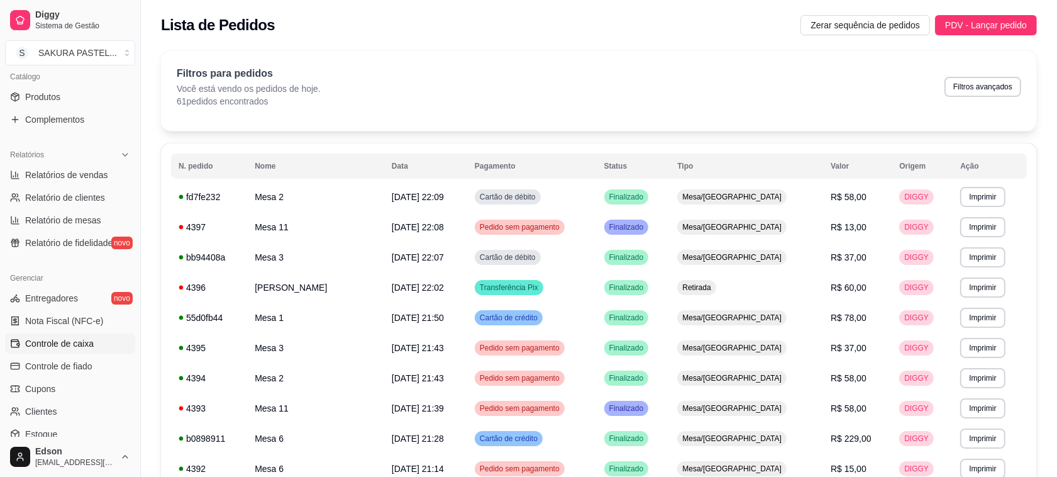
scroll to position [321, 0]
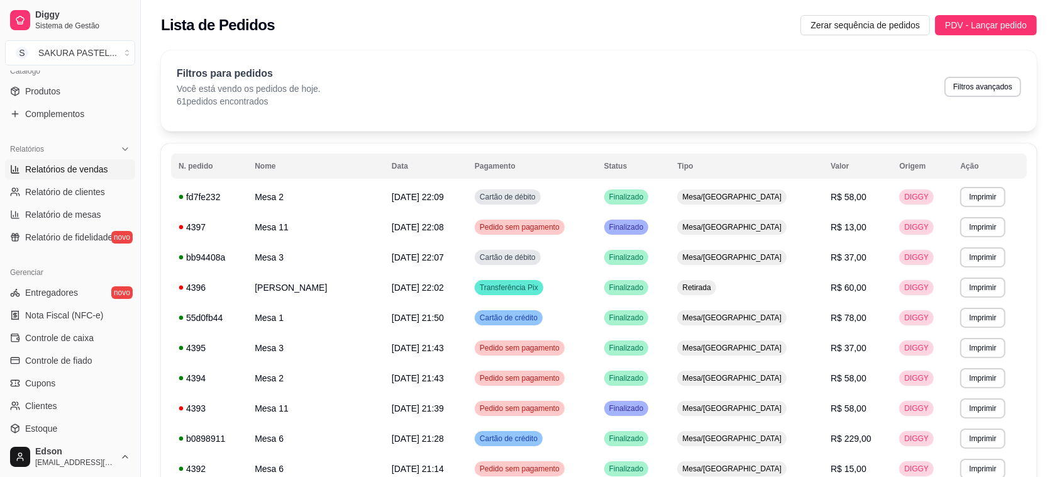
click at [85, 177] on link "Relatórios de vendas" at bounding box center [70, 169] width 130 height 20
select select "ALL"
select select "0"
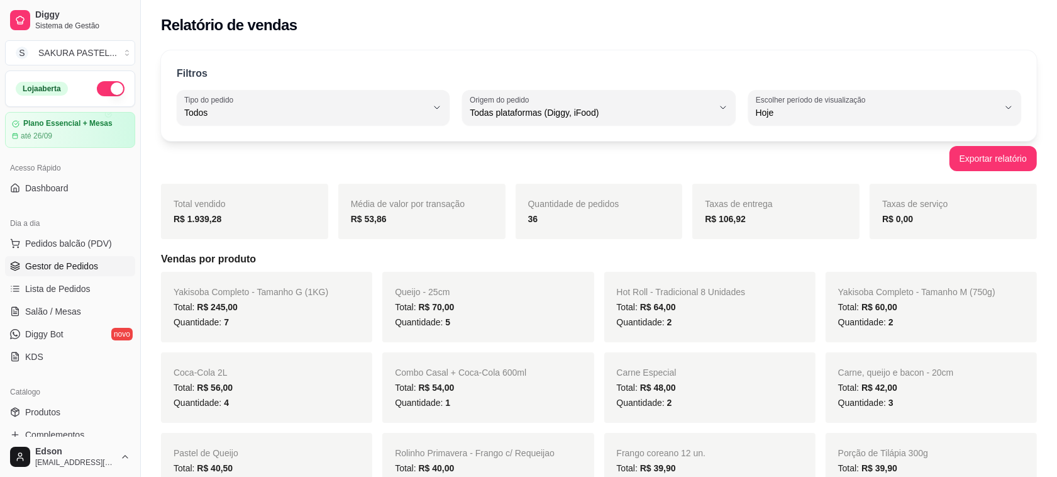
click at [93, 270] on span "Gestor de Pedidos" at bounding box center [61, 266] width 73 height 13
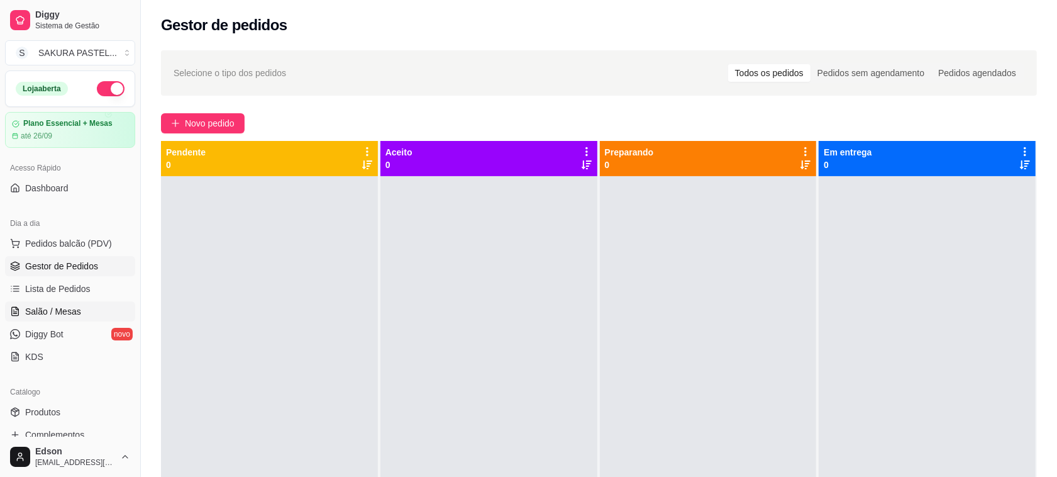
scroll to position [321, 0]
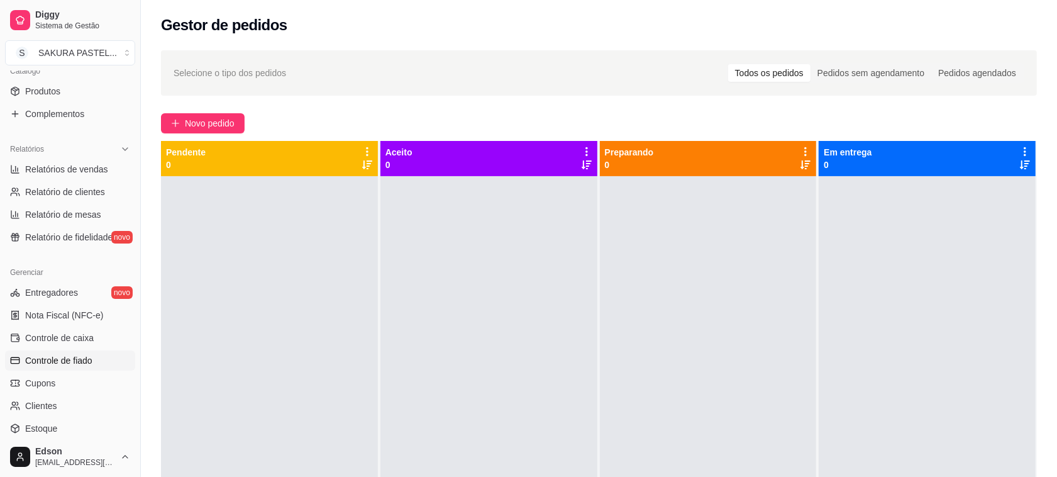
click at [99, 355] on link "Controle de fiado" at bounding box center [70, 360] width 130 height 20
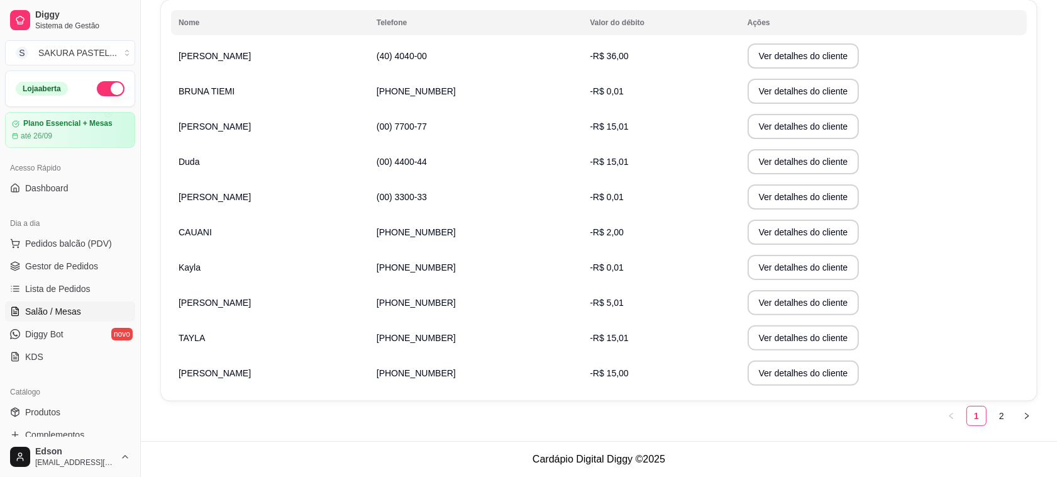
click at [85, 316] on link "Salão / Mesas" at bounding box center [70, 311] width 130 height 20
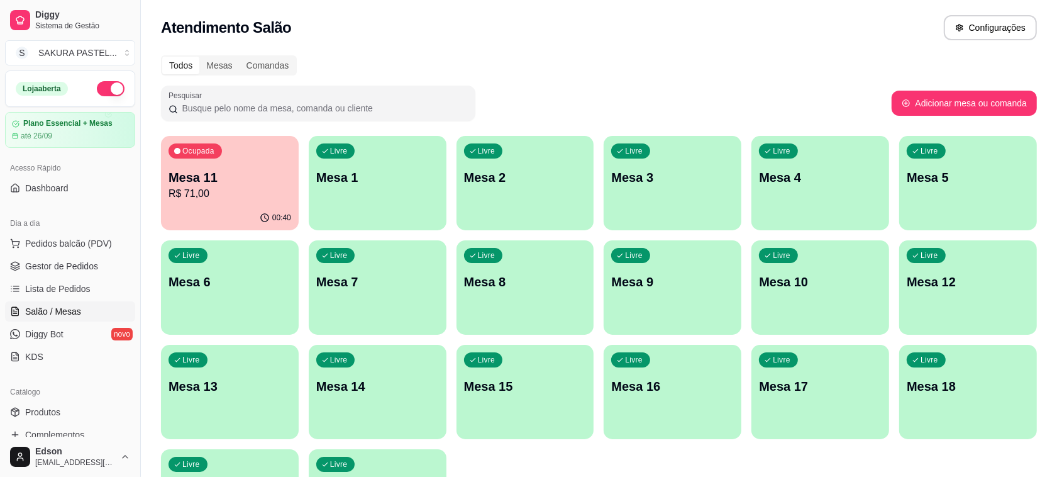
click at [233, 200] on p "R$ 71,00" at bounding box center [230, 193] width 123 height 15
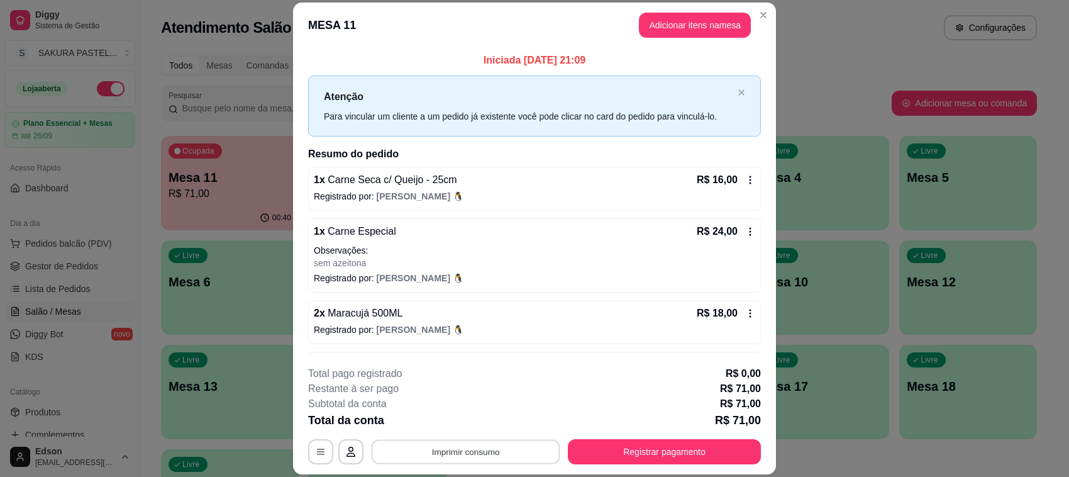
click at [489, 451] on button "Imprimir consumo" at bounding box center [466, 452] width 189 height 25
click at [467, 423] on button "Balcão" at bounding box center [463, 423] width 91 height 20
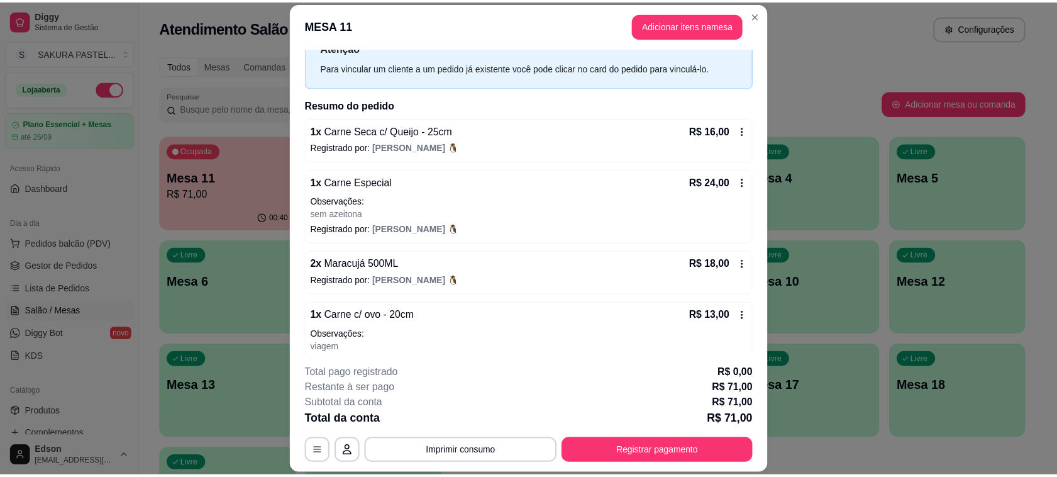
scroll to position [75, 0]
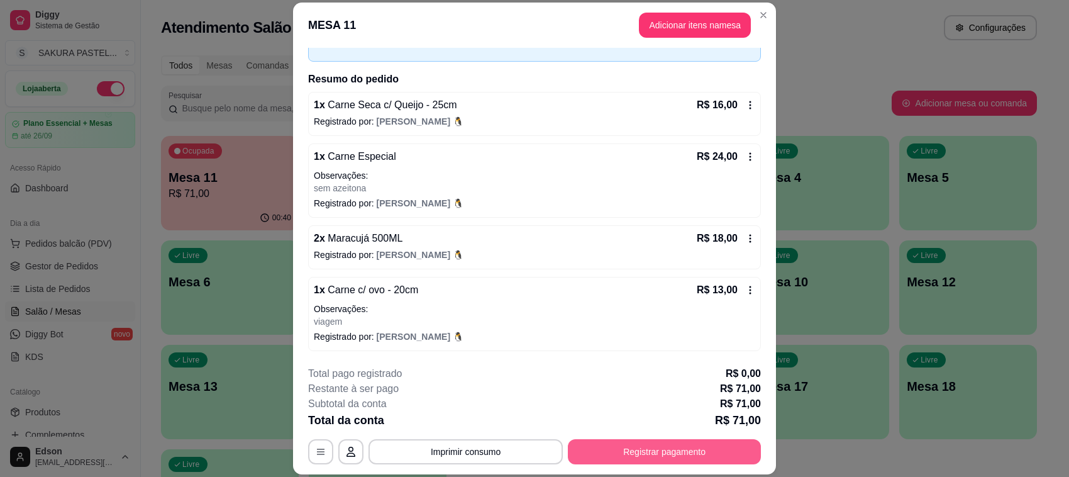
click at [653, 449] on button "Registrar pagamento" at bounding box center [664, 451] width 193 height 25
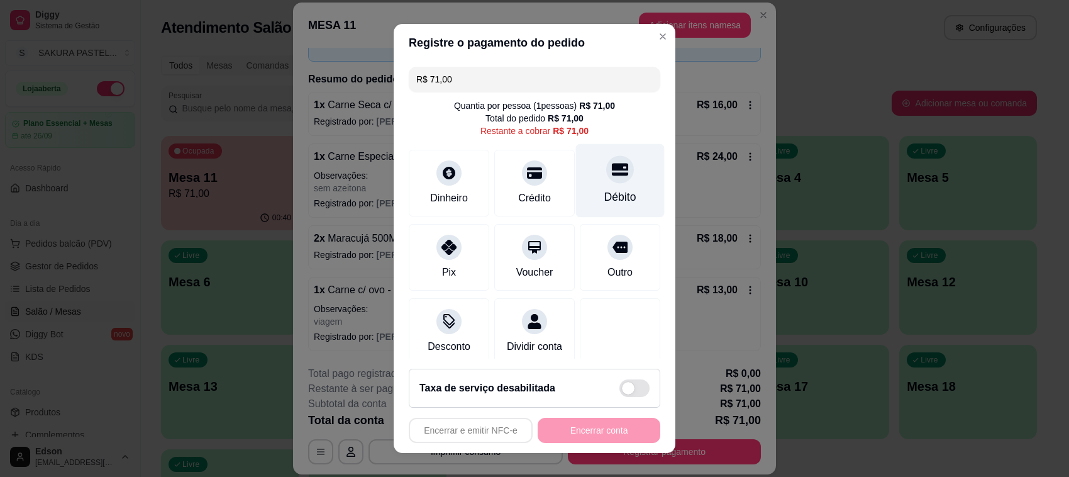
click at [608, 189] on div "Débito" at bounding box center [621, 197] width 32 height 16
type input "R$ 0,00"
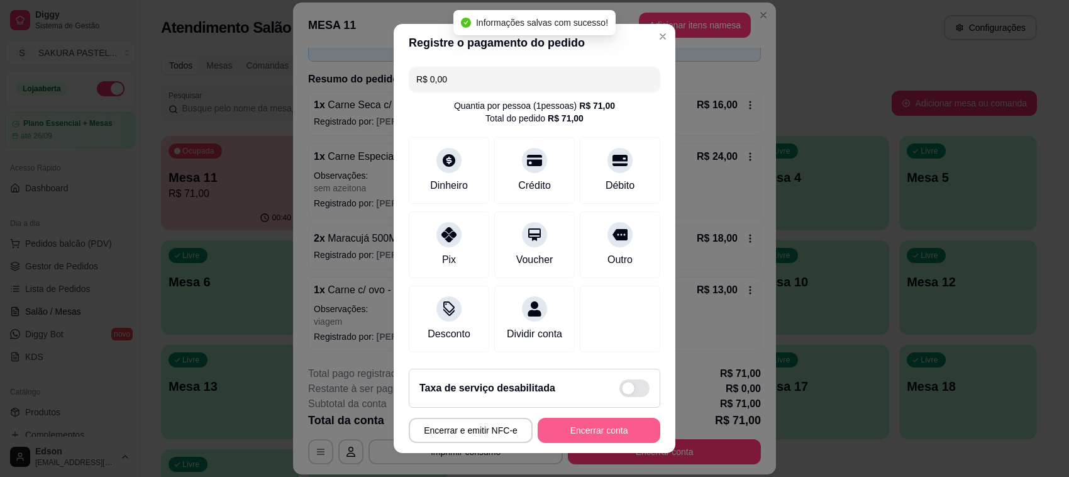
click at [599, 426] on button "Encerrar conta" at bounding box center [599, 430] width 123 height 25
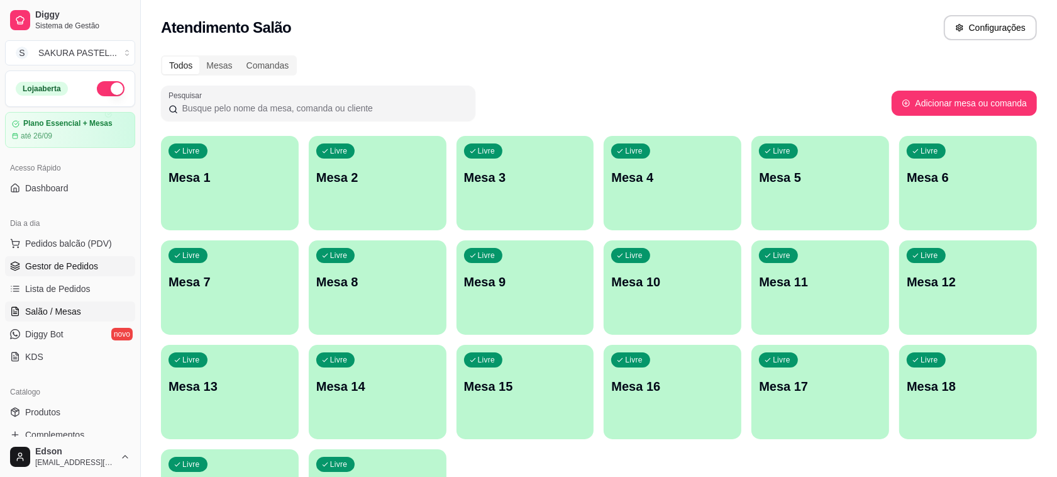
click at [47, 269] on span "Gestor de Pedidos" at bounding box center [61, 266] width 73 height 13
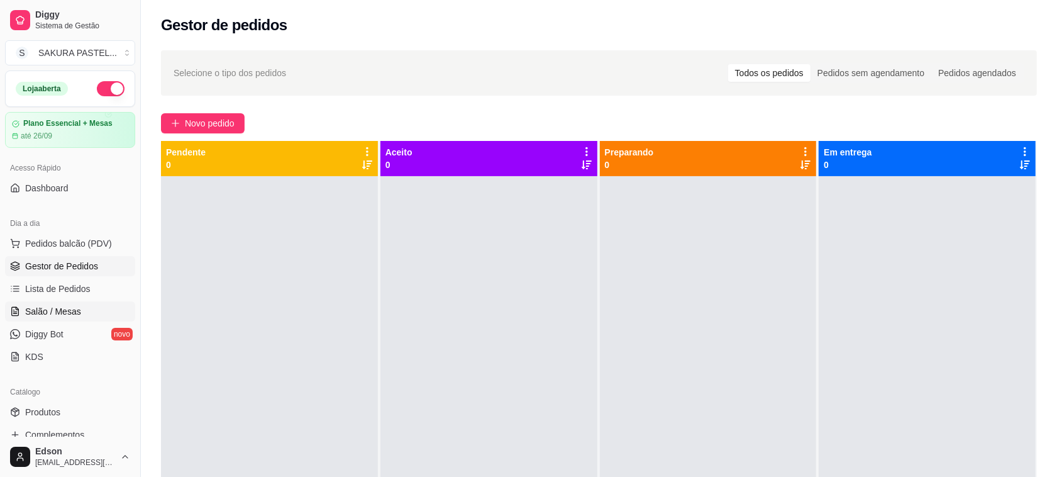
click at [65, 315] on span "Salão / Mesas" at bounding box center [53, 311] width 56 height 13
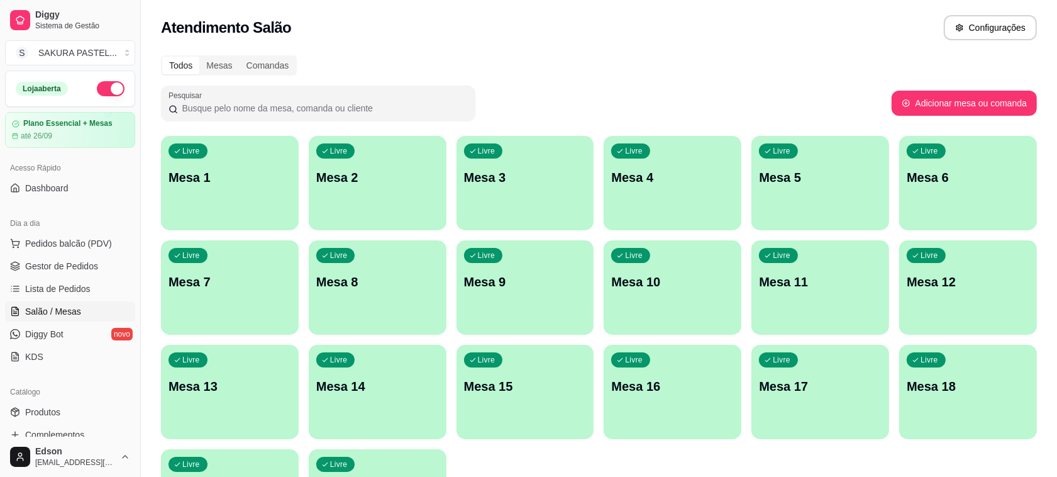
click at [109, 91] on button "button" at bounding box center [111, 88] width 28 height 15
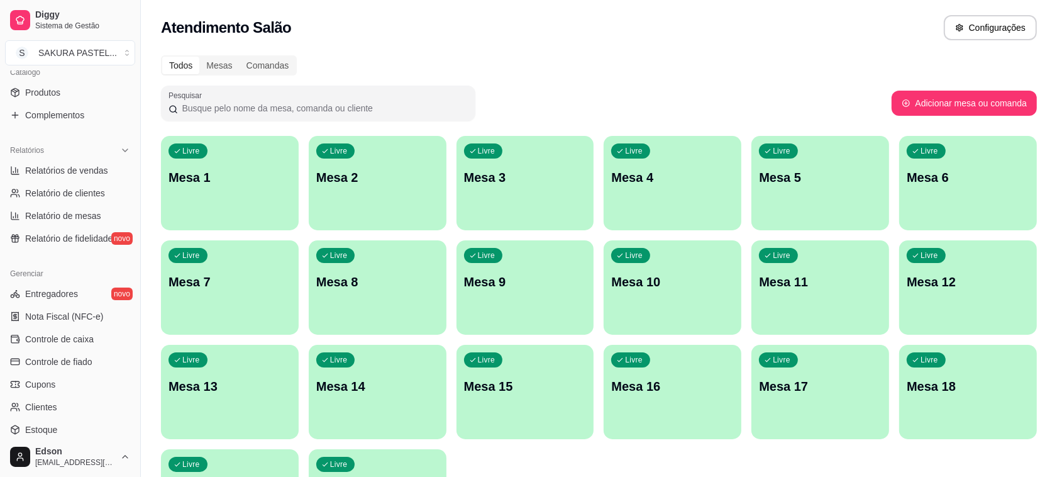
scroll to position [321, 0]
click at [96, 356] on link "Controle de fiado" at bounding box center [70, 360] width 130 height 20
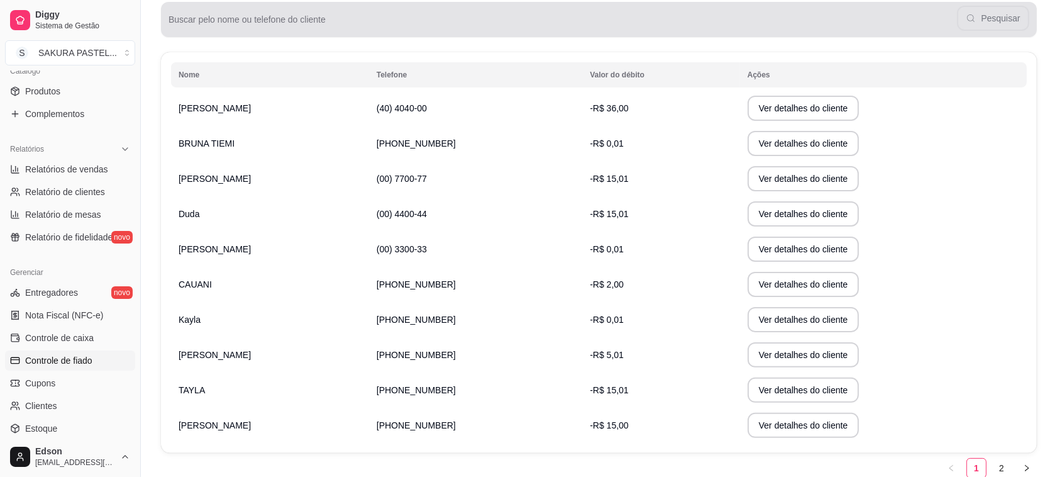
scroll to position [220, 0]
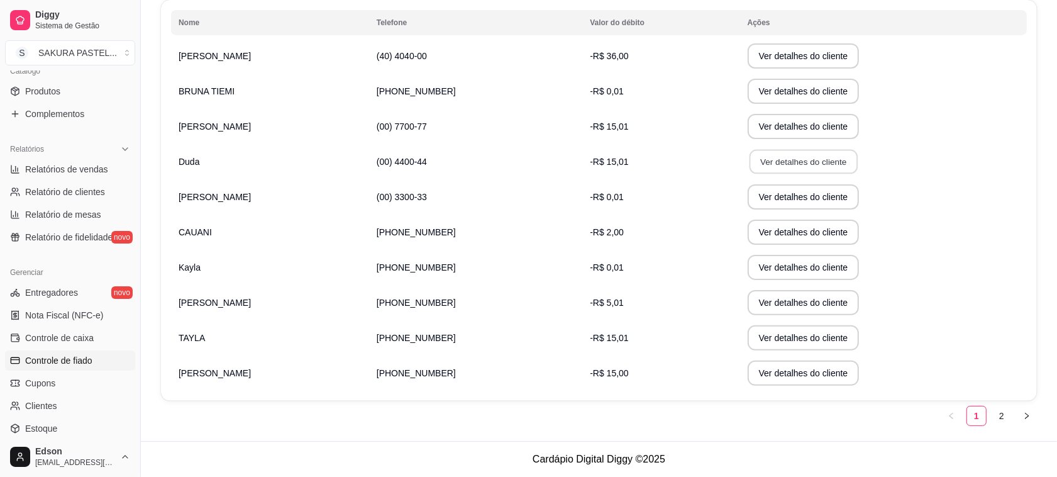
click at [776, 157] on button "Ver detalhes do cliente" at bounding box center [803, 162] width 108 height 25
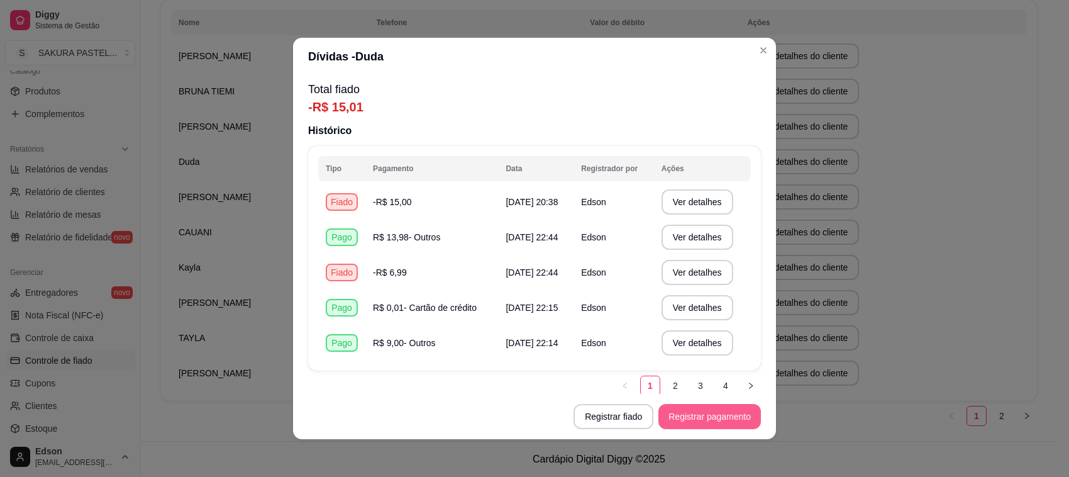
click at [681, 418] on button "Registrar pagamento" at bounding box center [710, 416] width 103 height 25
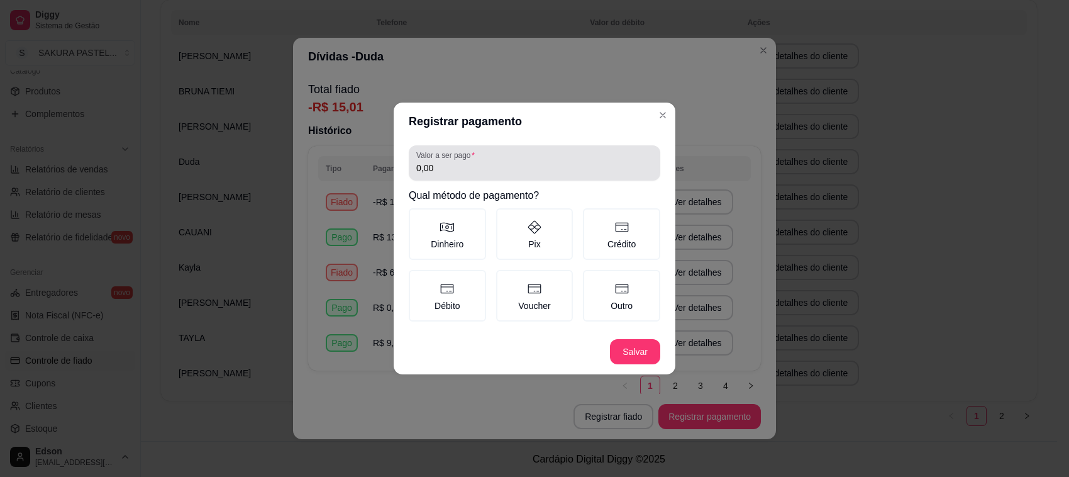
click at [506, 161] on div "0,00" at bounding box center [534, 162] width 237 height 25
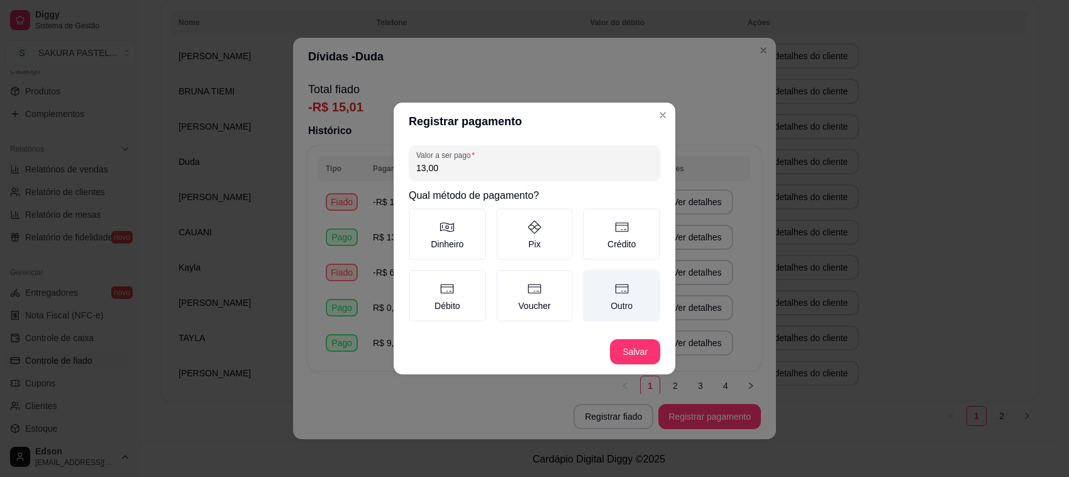
type input "13,00"
click at [623, 310] on label "Outro" at bounding box center [621, 296] width 77 height 52
click at [593, 279] on button "Outro" at bounding box center [588, 274] width 10 height 10
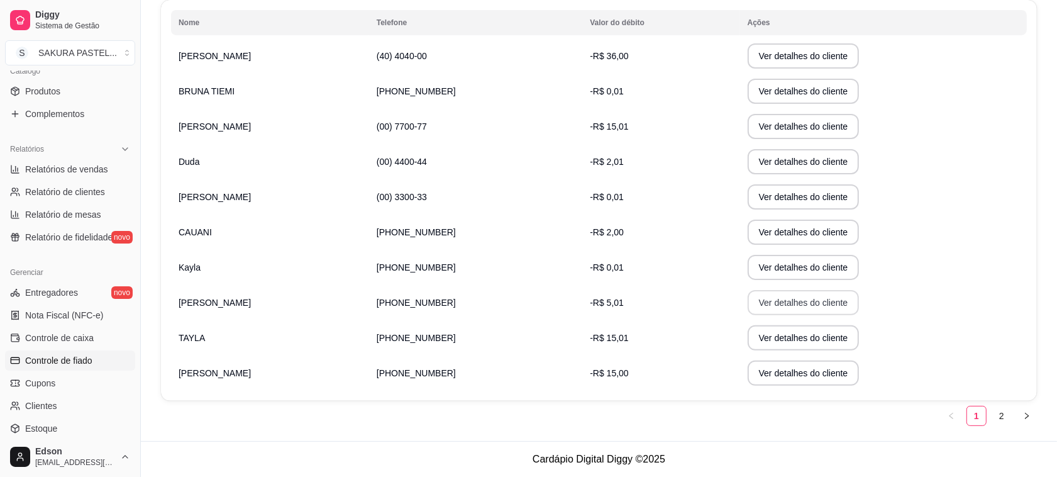
click at [781, 303] on button "Ver detalhes do cliente" at bounding box center [804, 302] width 112 height 25
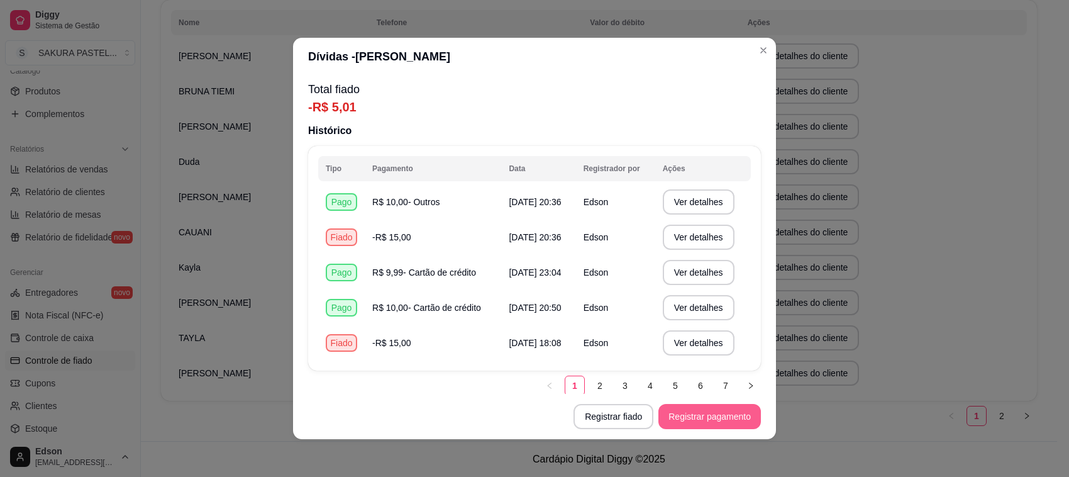
click at [681, 416] on button "Registrar pagamento" at bounding box center [710, 416] width 103 height 25
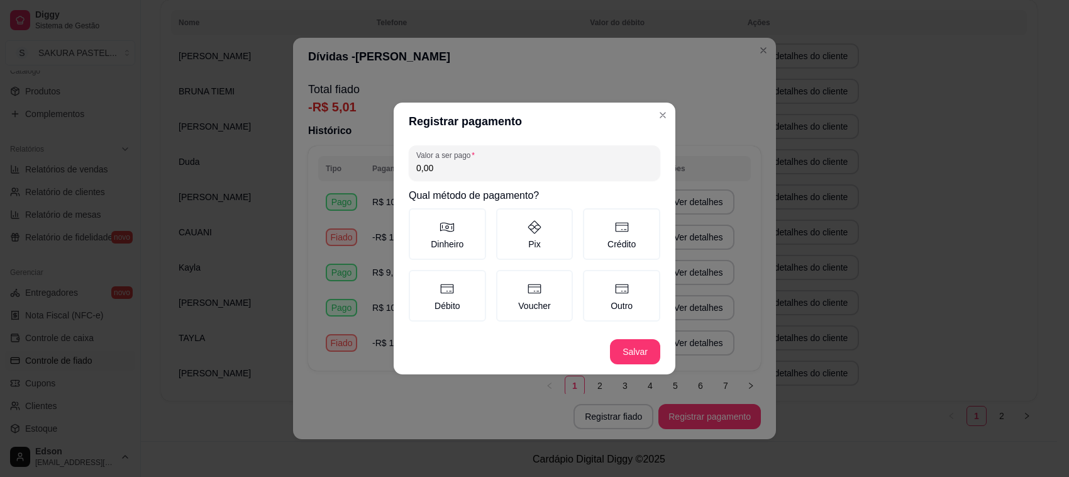
click at [527, 189] on h2 "Qual método de pagamento?" at bounding box center [535, 195] width 252 height 15
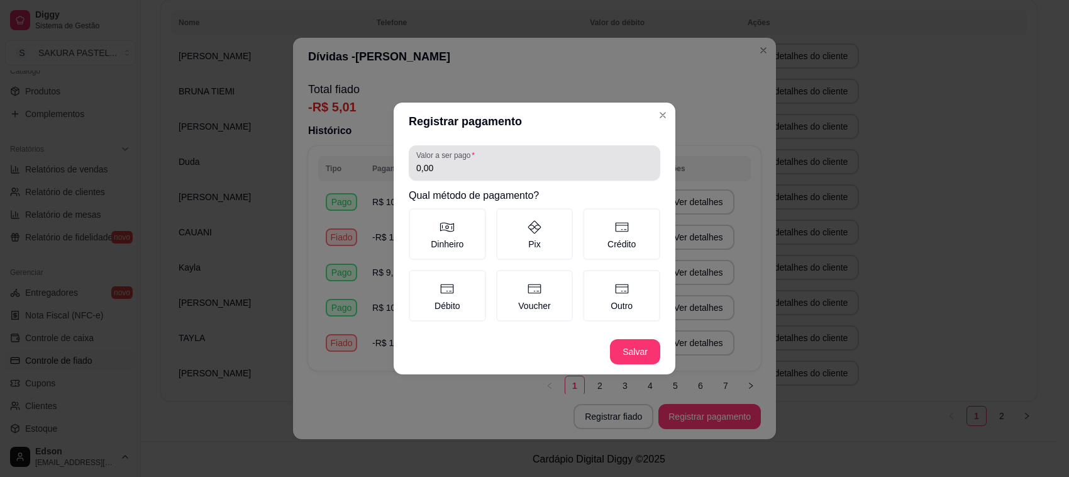
click at [527, 181] on div "Valor a ser pago 0,00" at bounding box center [535, 162] width 252 height 35
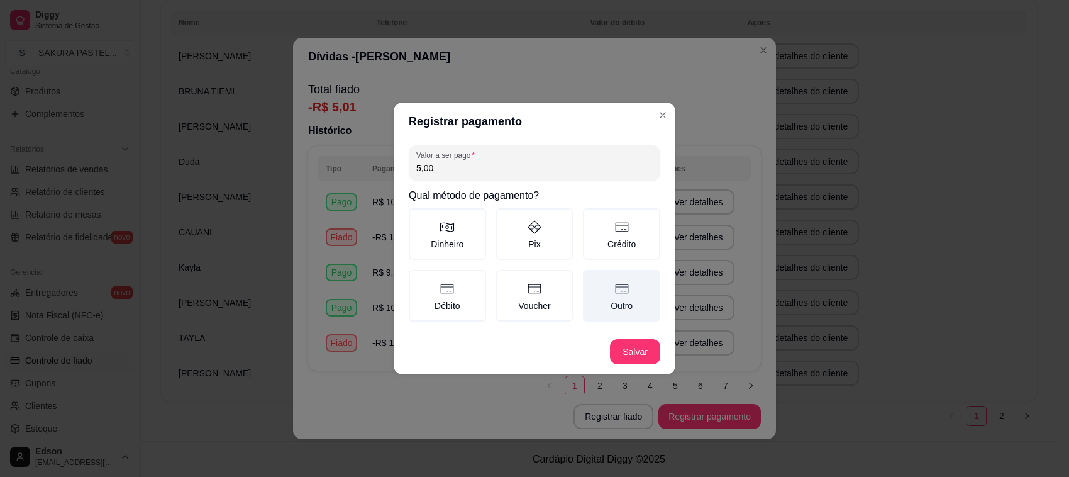
type input "5,00"
click at [627, 299] on label "Outro" at bounding box center [621, 296] width 77 height 52
click at [593, 279] on button "Outro" at bounding box center [588, 274] width 10 height 10
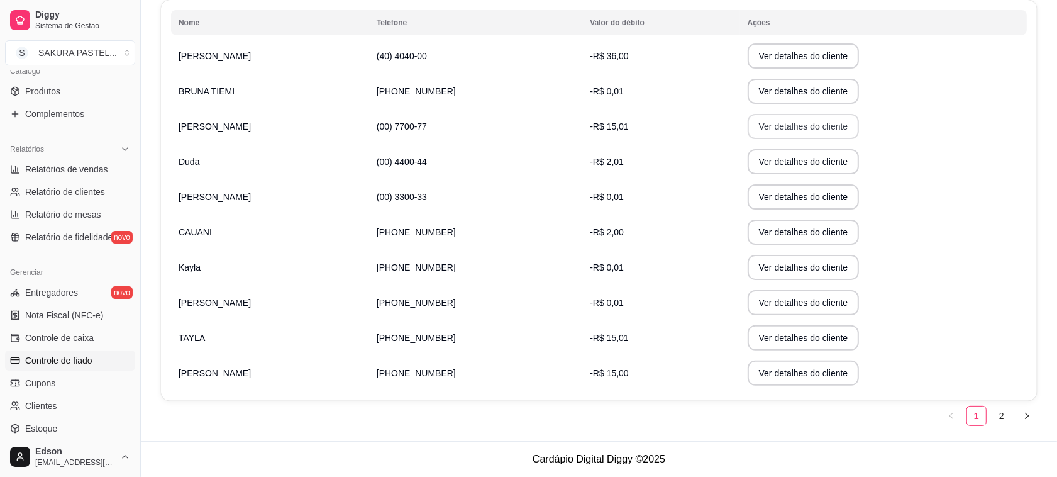
click at [800, 120] on button "Ver detalhes do cliente" at bounding box center [804, 126] width 112 height 25
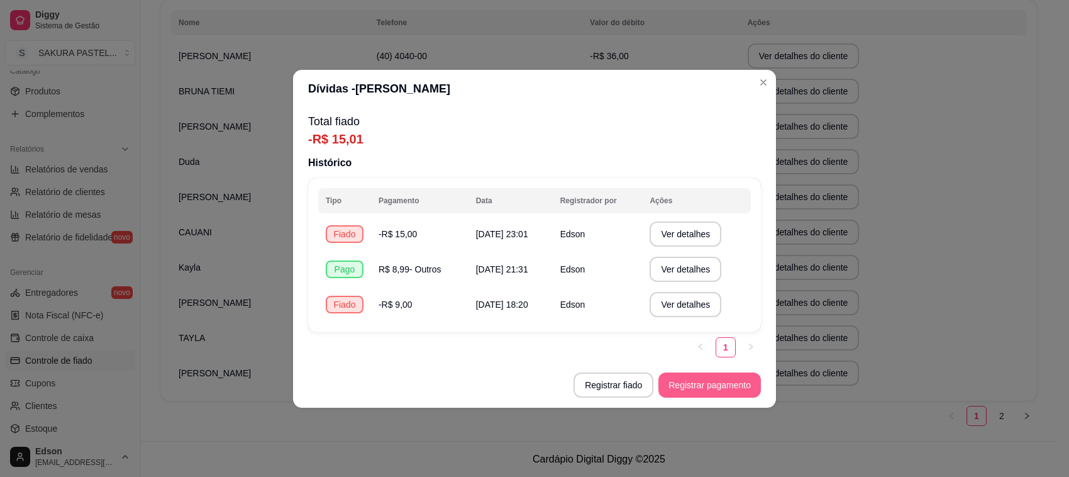
click at [678, 385] on button "Registrar pagamento" at bounding box center [710, 384] width 103 height 25
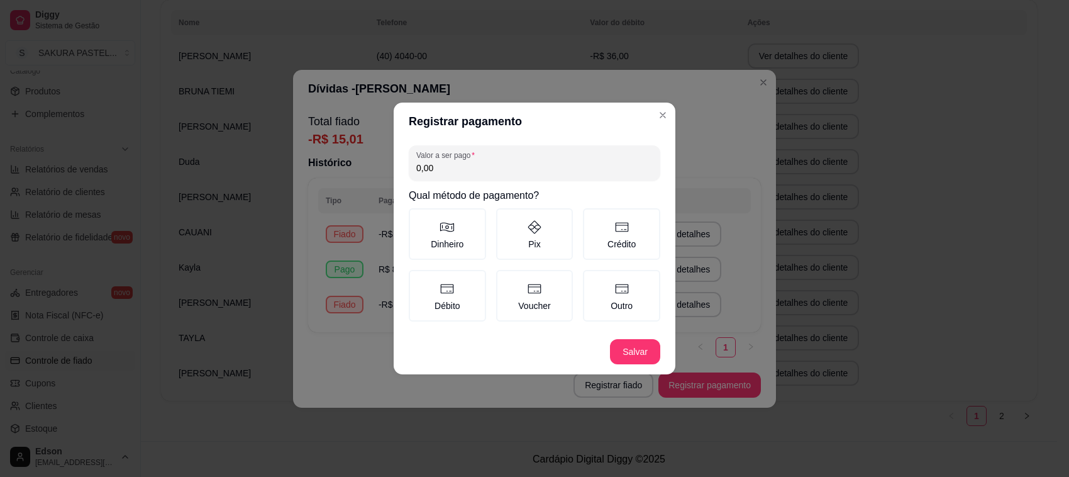
click at [562, 155] on div "0,00" at bounding box center [534, 162] width 237 height 25
type input "15,00"
click at [627, 301] on label "Outro" at bounding box center [621, 296] width 77 height 52
click at [593, 279] on button "Outro" at bounding box center [588, 274] width 10 height 10
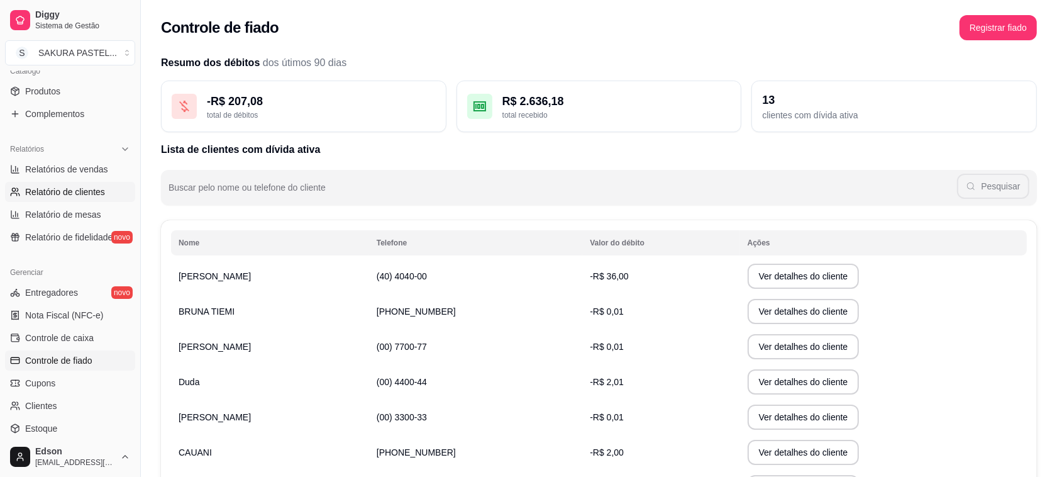
scroll to position [0, 0]
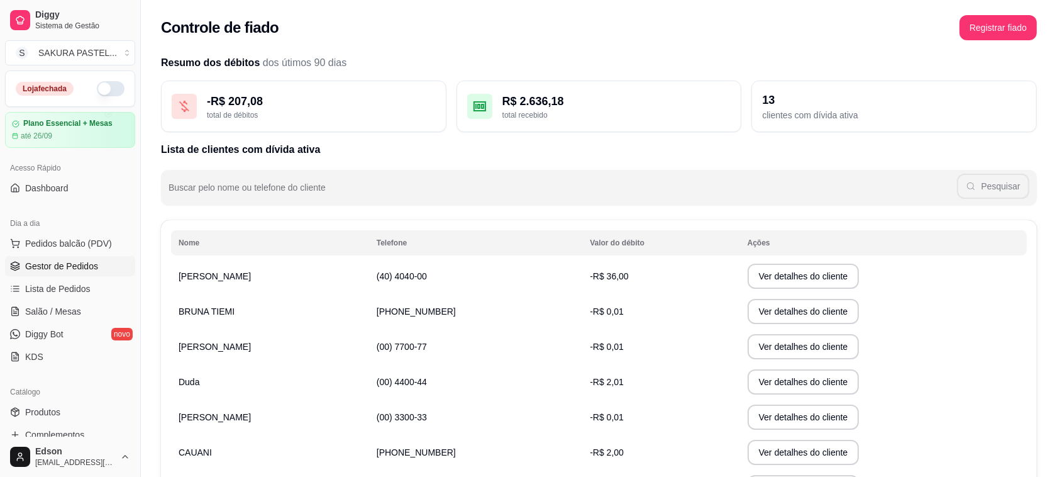
click at [86, 268] on span "Gestor de Pedidos" at bounding box center [61, 266] width 73 height 13
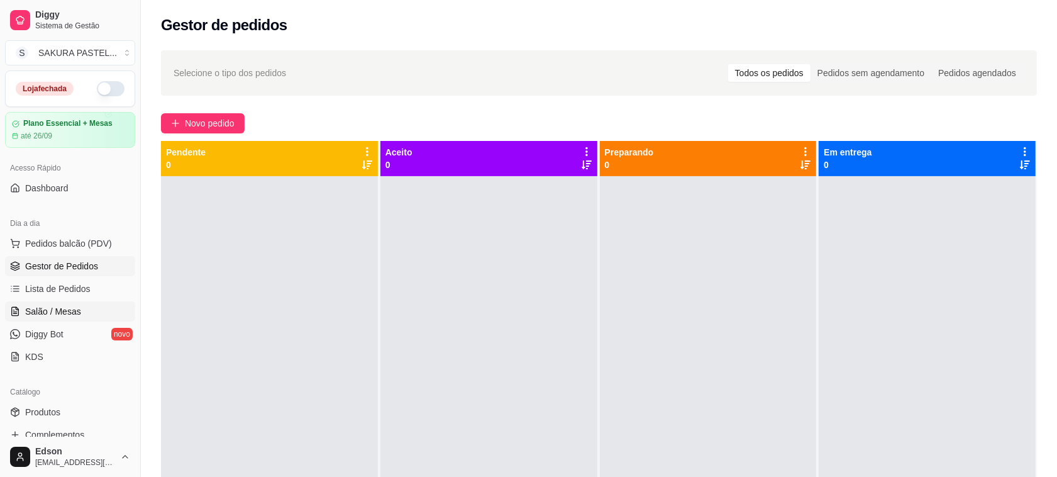
click at [95, 305] on link "Salão / Mesas" at bounding box center [70, 311] width 130 height 20
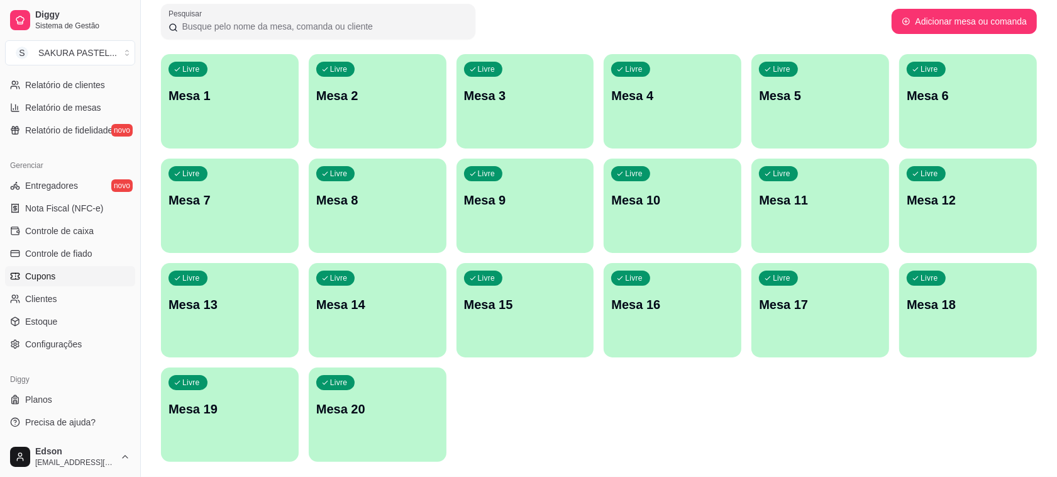
scroll to position [117, 0]
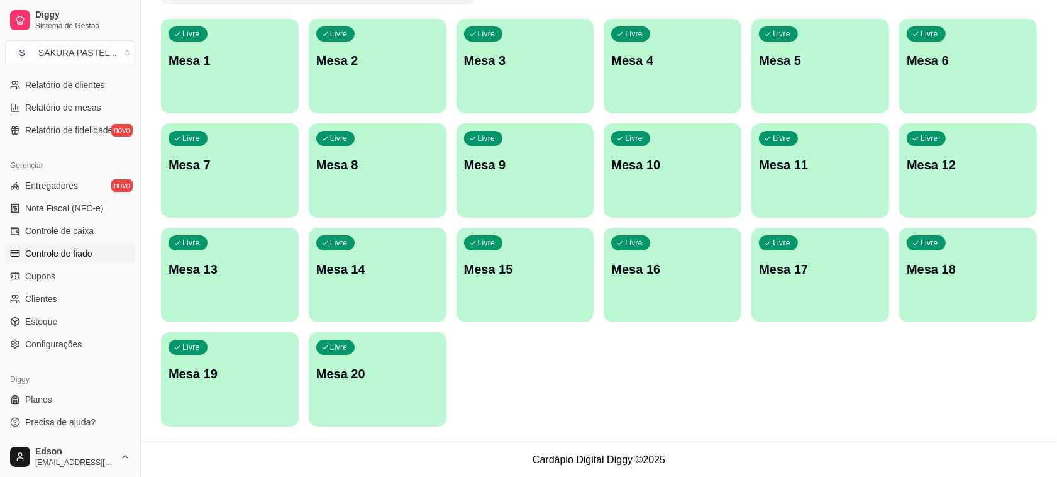
click at [74, 255] on span "Controle de fiado" at bounding box center [58, 253] width 67 height 13
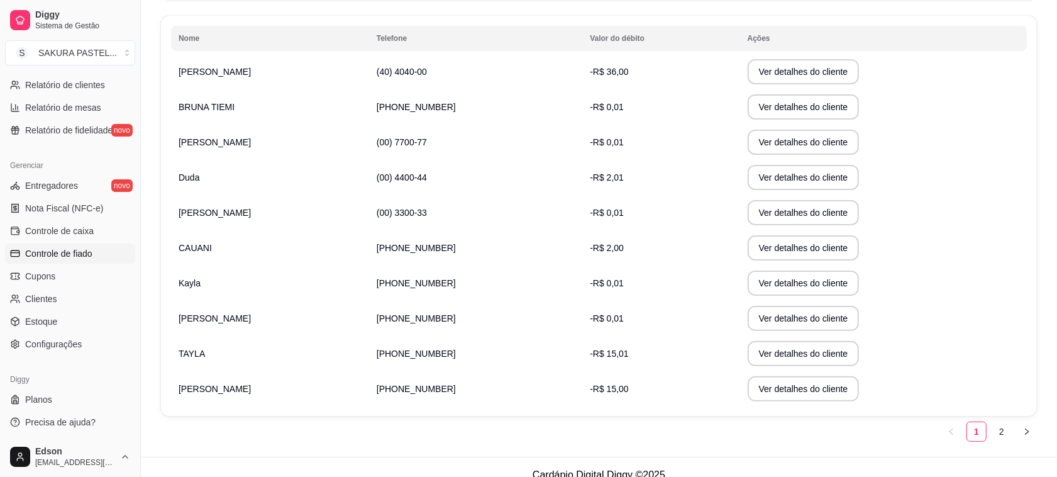
scroll to position [220, 0]
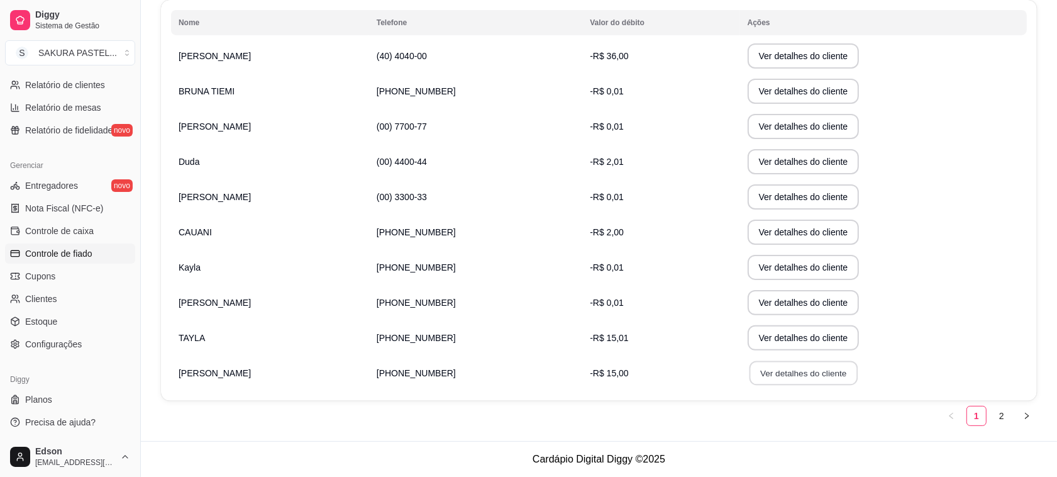
click at [778, 372] on button "Ver detalhes do cliente" at bounding box center [803, 373] width 108 height 25
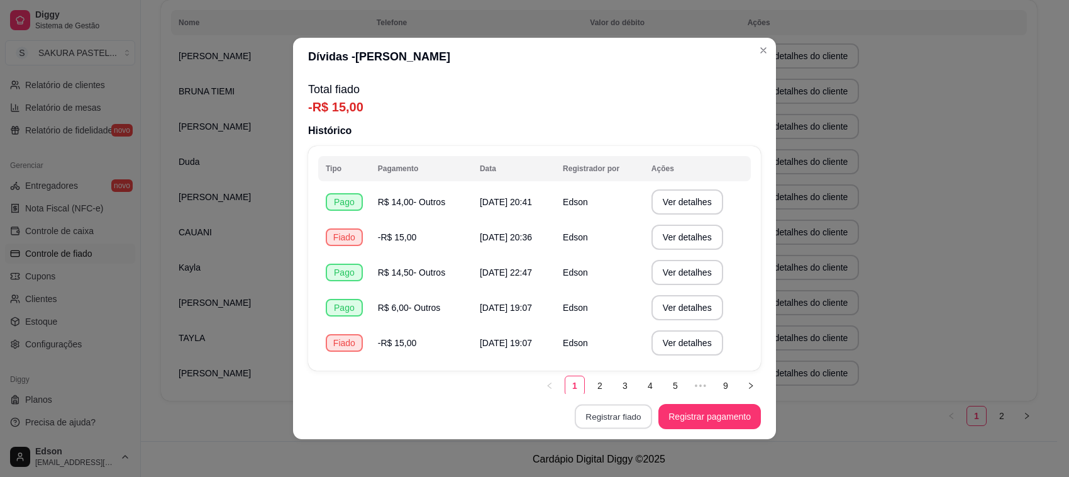
click at [631, 412] on button "Registrar fiado" at bounding box center [613, 416] width 77 height 25
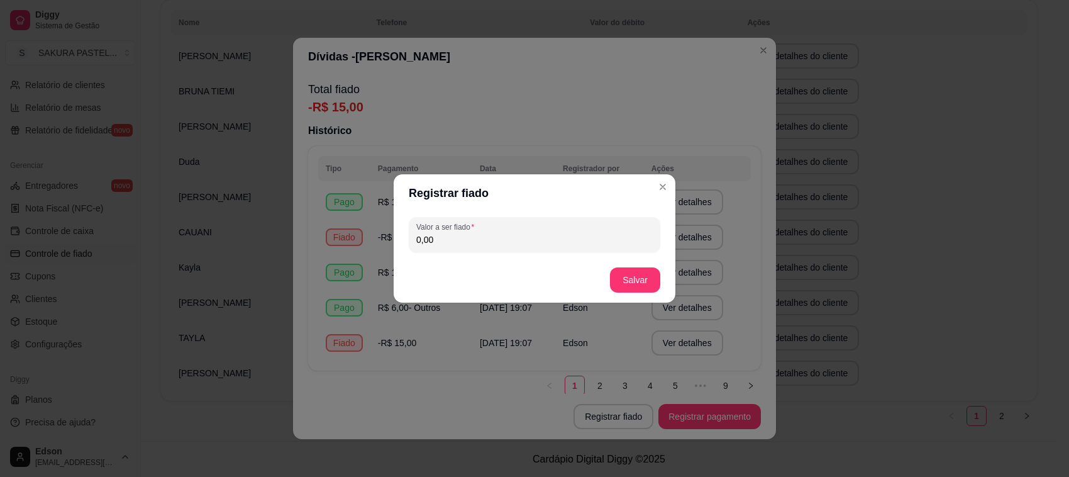
click at [571, 245] on input "0,00" at bounding box center [534, 239] width 237 height 13
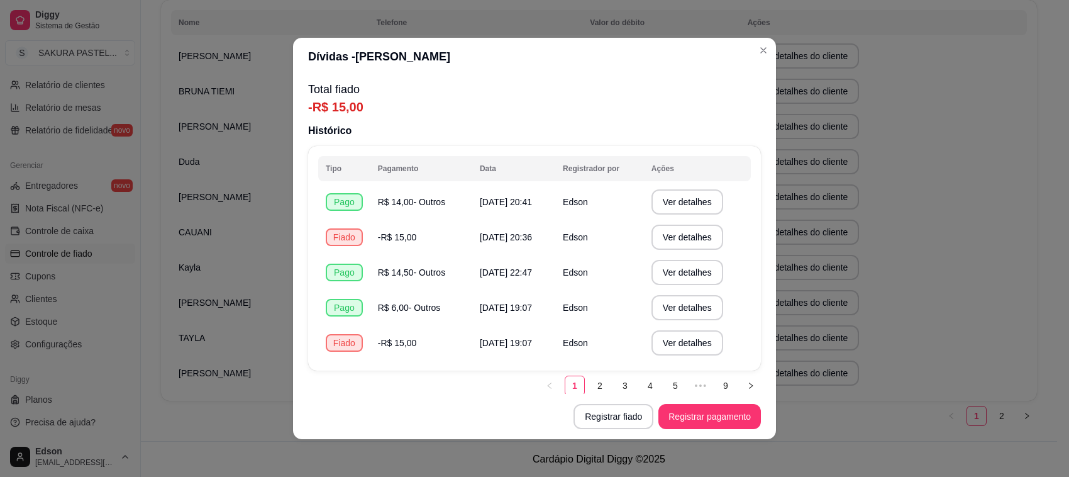
click at [700, 401] on footer "Registrar fiado Registrar pagamento" at bounding box center [534, 416] width 483 height 45
click at [703, 406] on button "Registrar pagamento" at bounding box center [710, 416] width 99 height 25
click at [514, 180] on div "Valor a ser pago 0,00" at bounding box center [535, 162] width 252 height 35
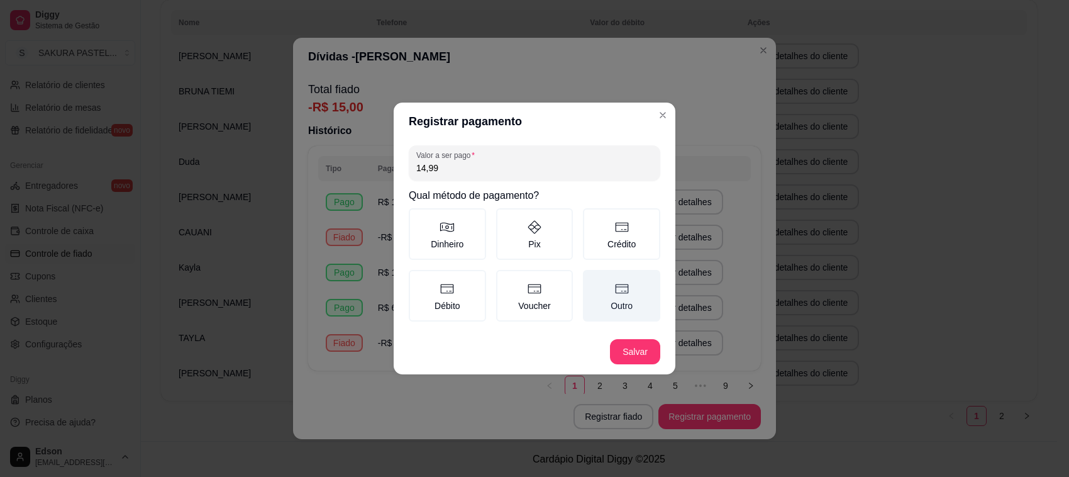
type input "14,99"
click at [627, 315] on label "Outro" at bounding box center [621, 296] width 77 height 52
click at [593, 279] on button "Outro" at bounding box center [588, 274] width 10 height 10
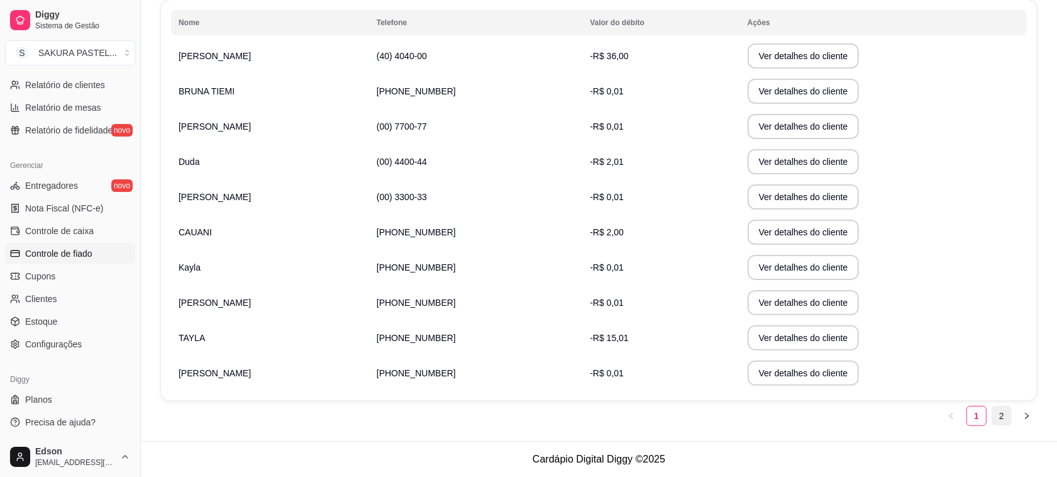
click at [1004, 417] on link "2" at bounding box center [1002, 415] width 19 height 19
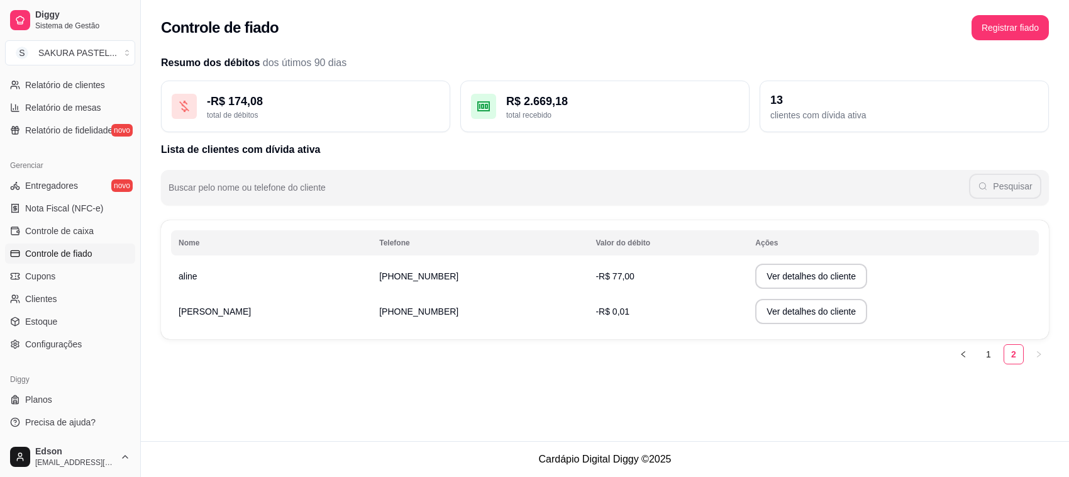
click at [990, 420] on div "Controle de fiado Registrar fiado Resumo dos débitos dos útimos 90 dias - R$ 17…" at bounding box center [605, 220] width 928 height 441
click at [991, 360] on link "1" at bounding box center [988, 354] width 19 height 19
